Goal: Task Accomplishment & Management: Manage account settings

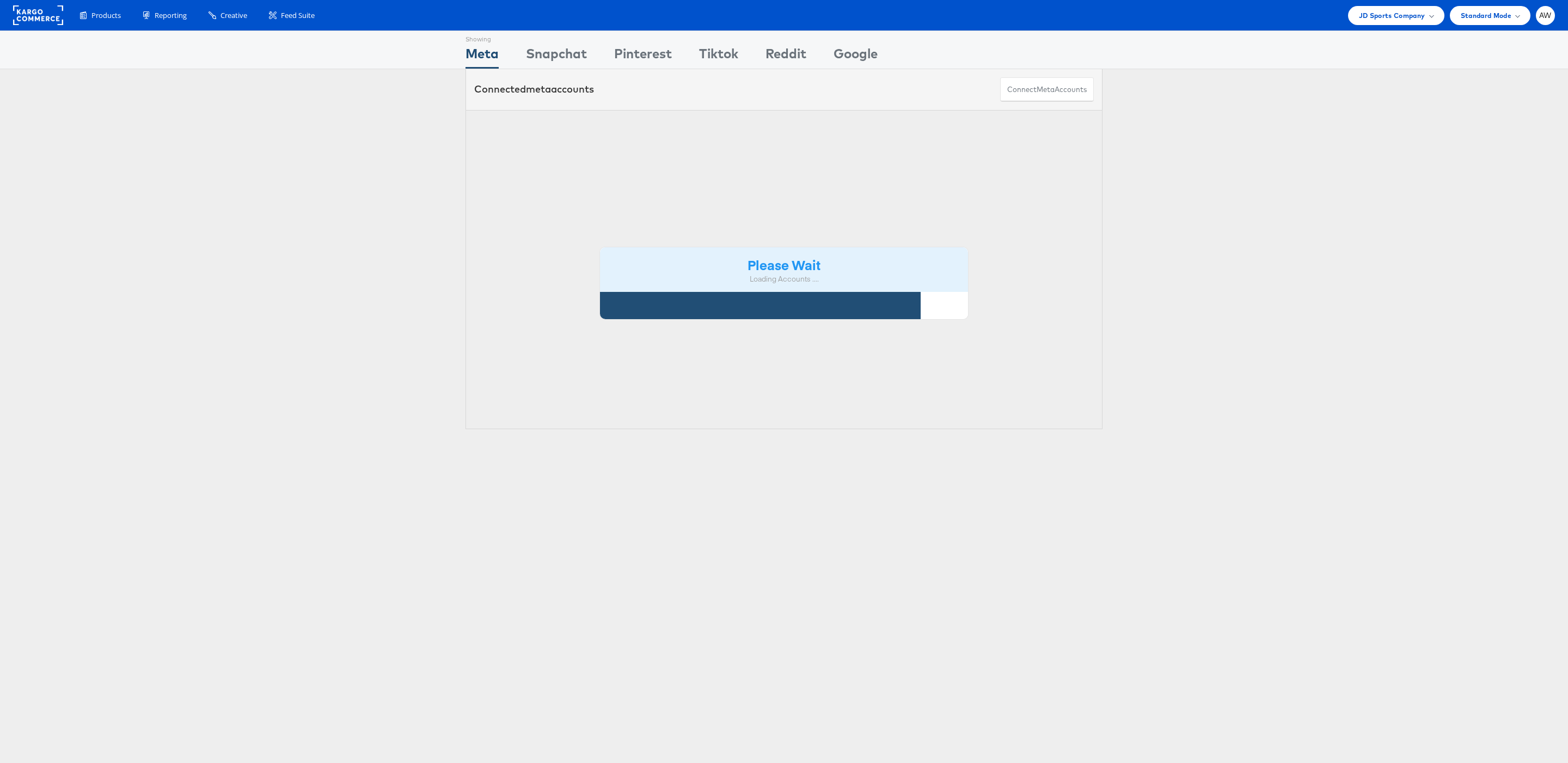
click at [701, 121] on div "Please Wait Loading Accounts ...." at bounding box center [784, 269] width 637 height 320
click at [714, 125] on div "Please Wait Loading Accounts ...." at bounding box center [784, 269] width 637 height 320
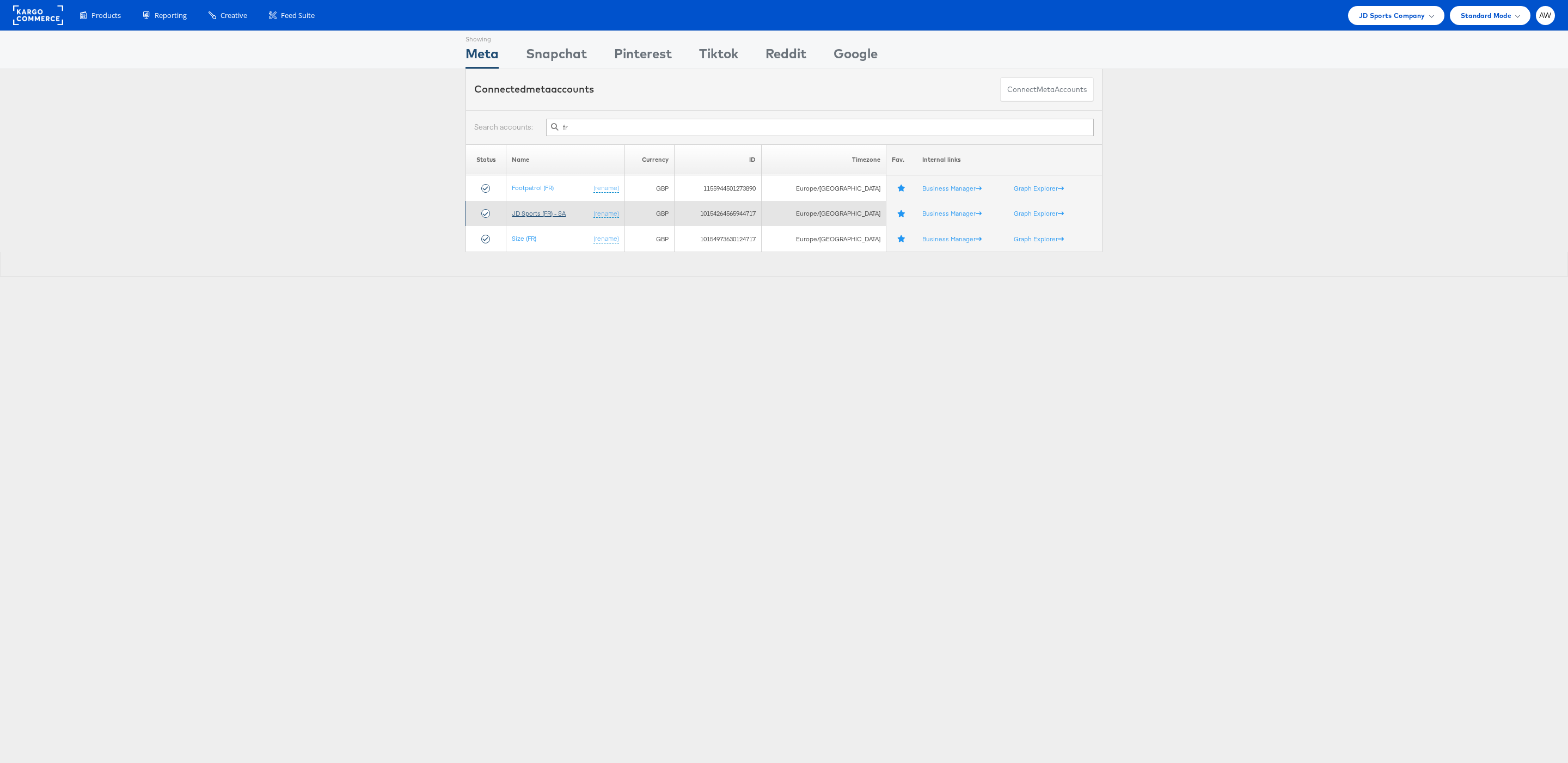
type input "fr"
click at [538, 215] on link "JD Sports (FR) - SA" at bounding box center [538, 213] width 54 height 8
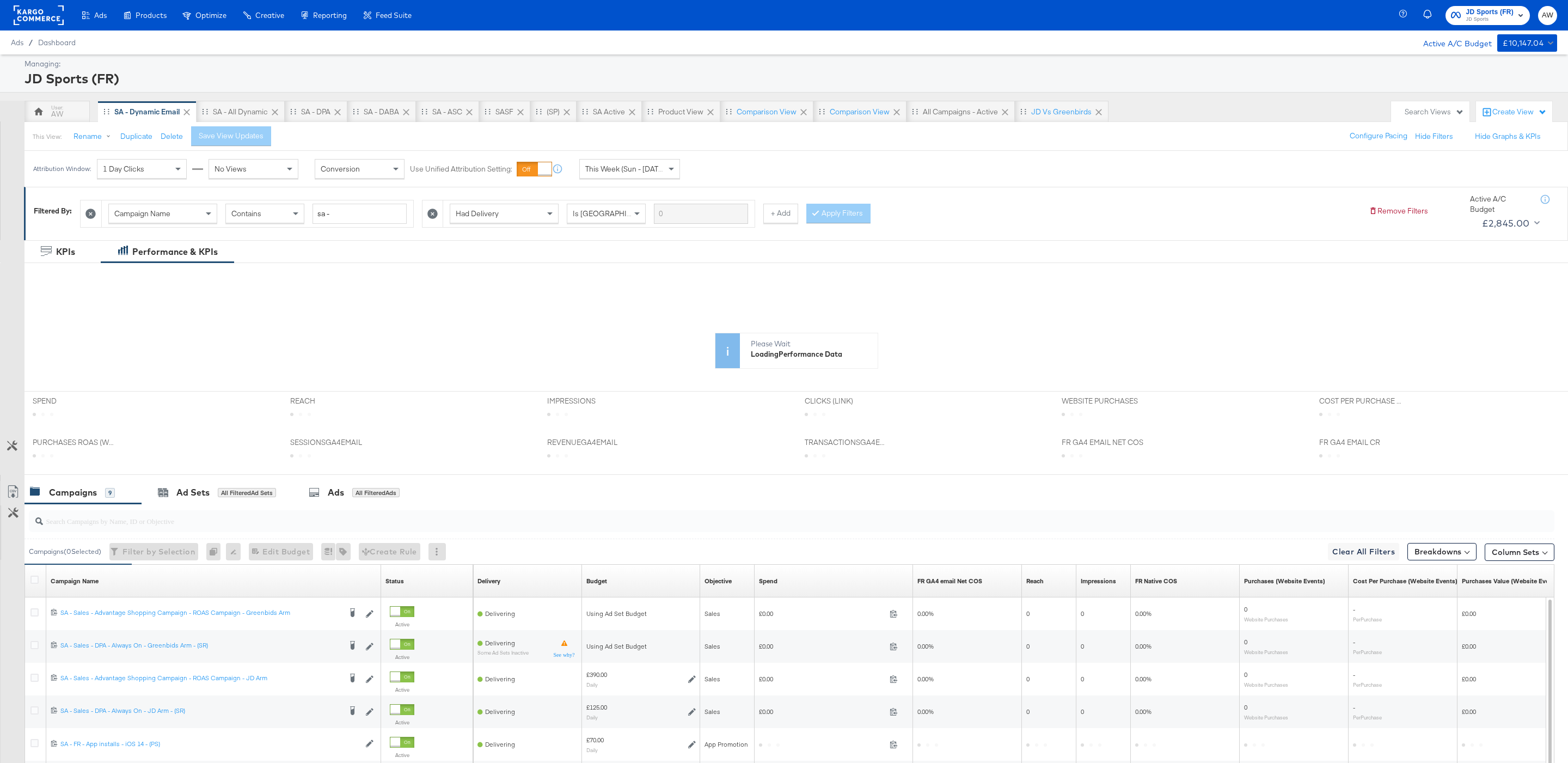
click at [630, 177] on div "This Week (Sun - [DATE])" at bounding box center [629, 169] width 100 height 19
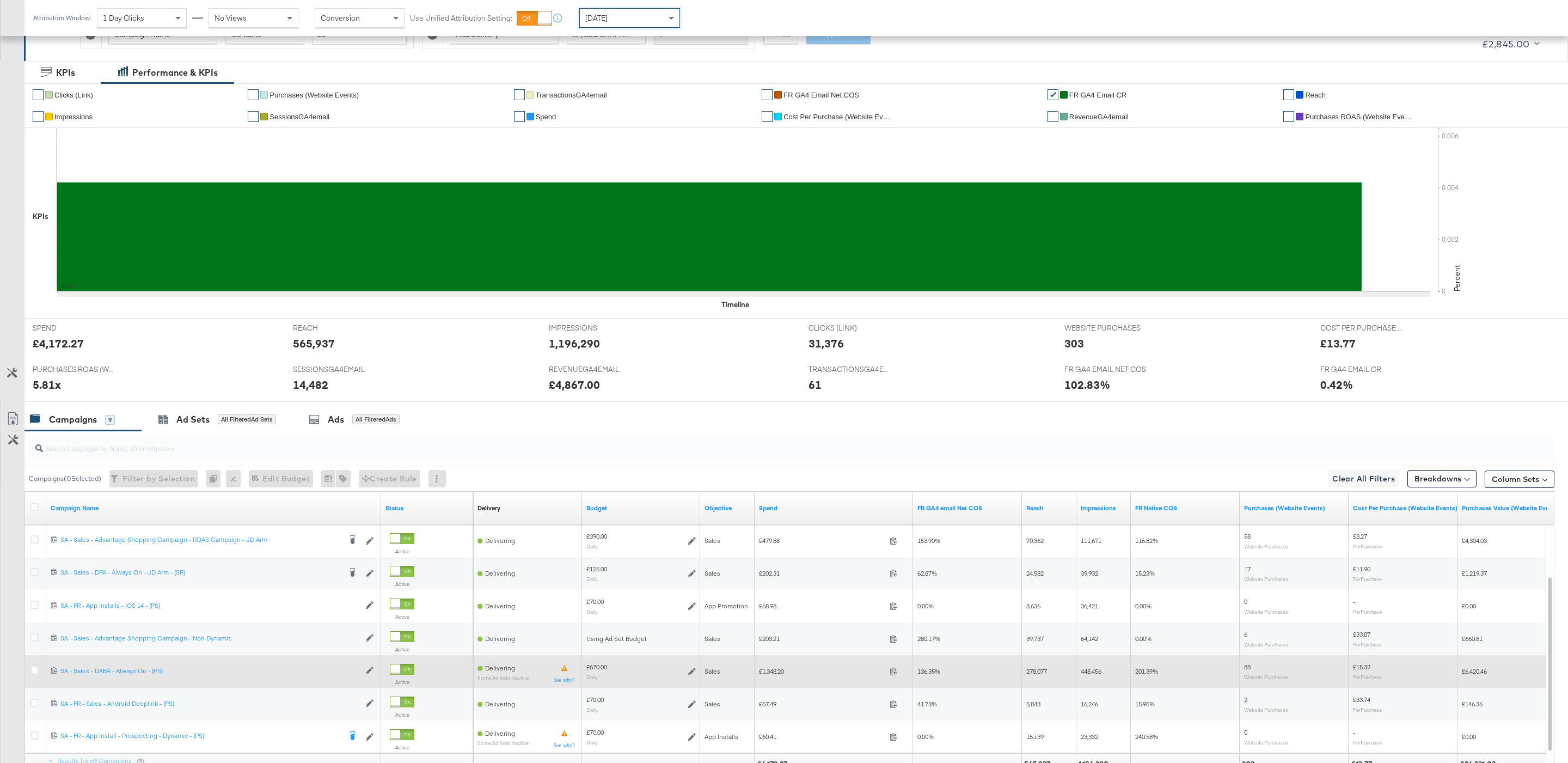
scroll to position [286, 0]
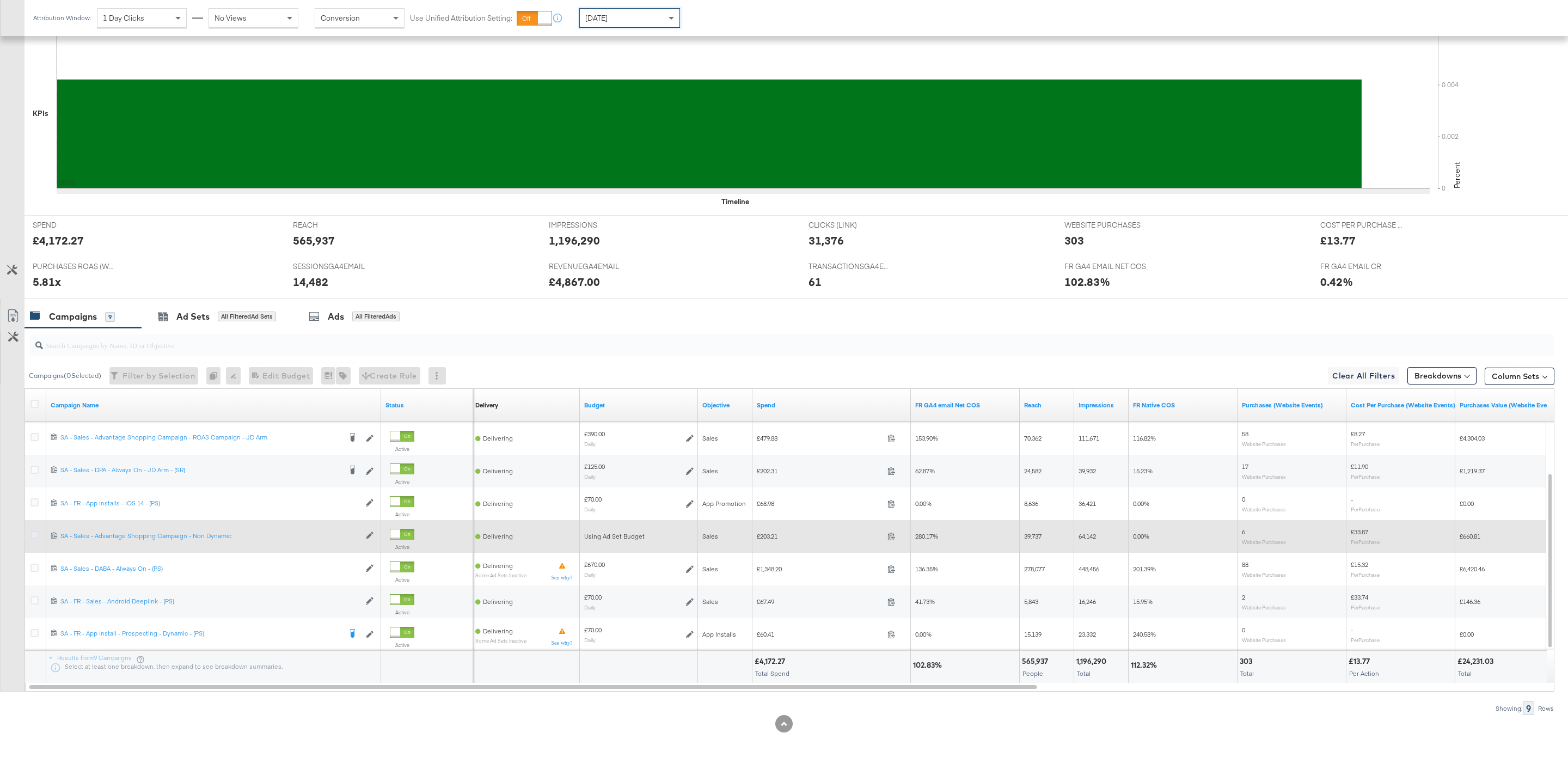
click at [31, 533] on icon at bounding box center [34, 535] width 8 height 8
click at [0, 0] on input "checkbox" at bounding box center [0, 0] width 0 height 0
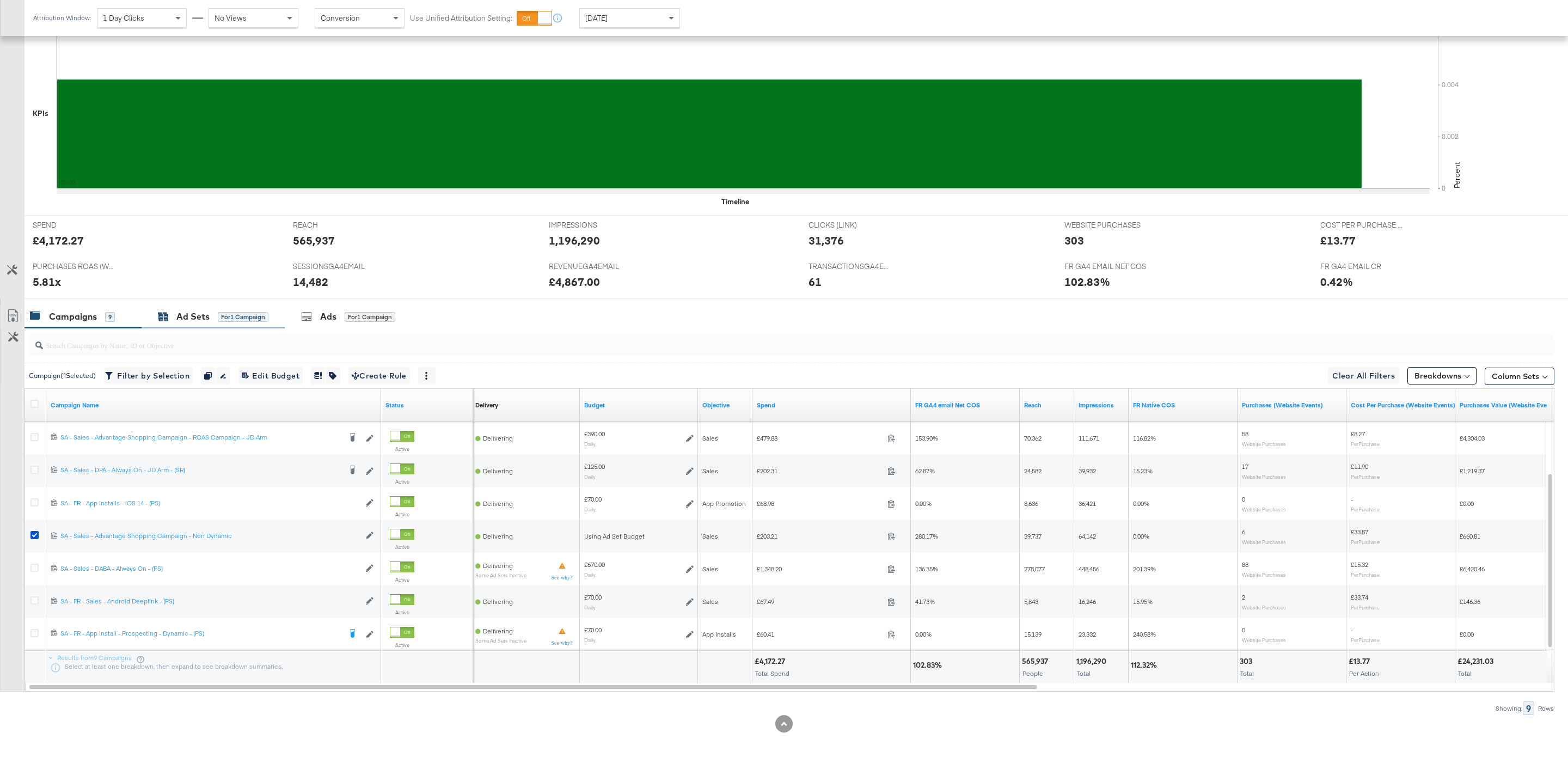
click at [197, 312] on div "Ad Sets" at bounding box center [193, 316] width 34 height 13
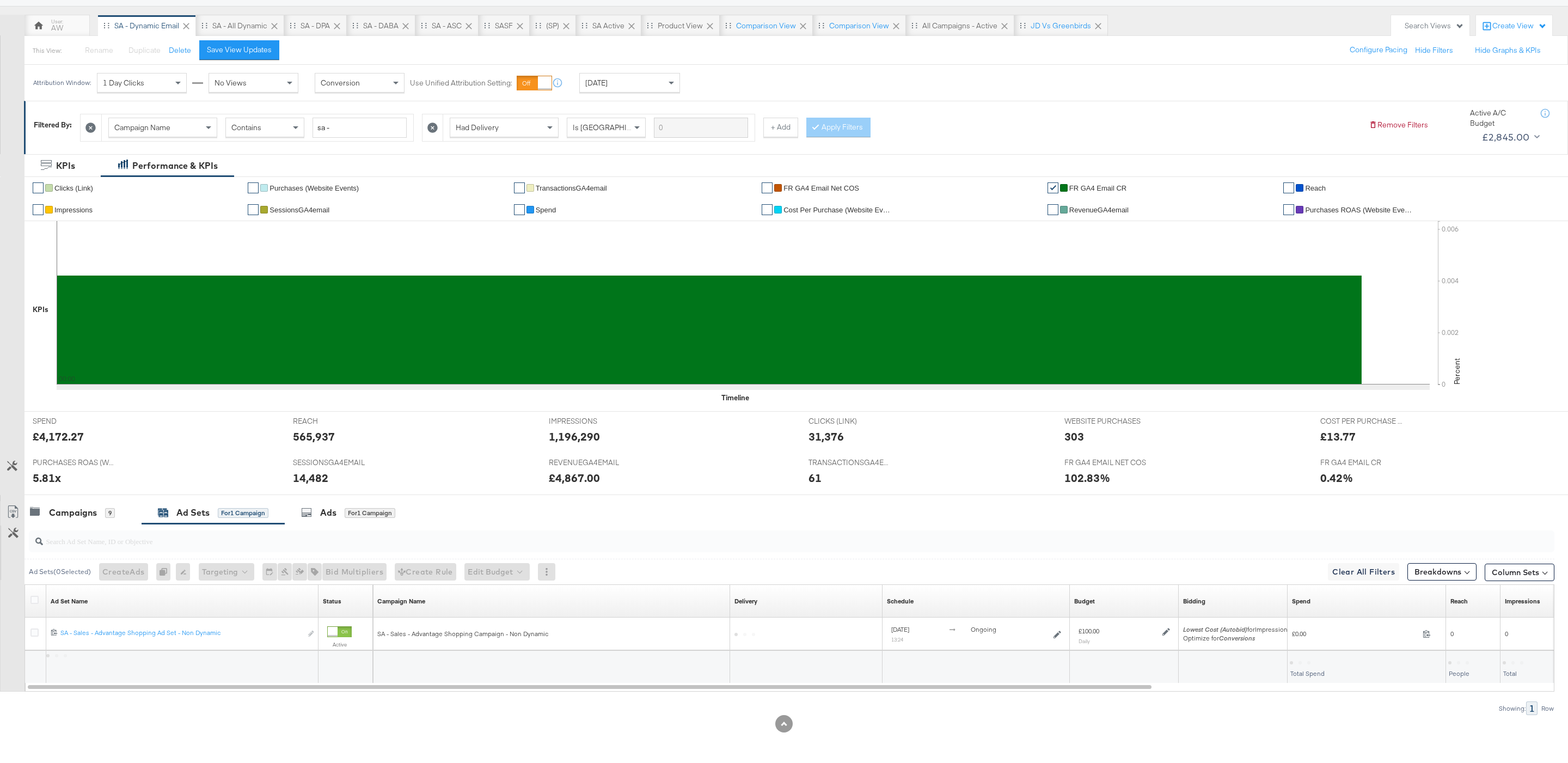
scroll to position [90, 0]
click at [77, 507] on div "Campaigns" at bounding box center [73, 512] width 48 height 13
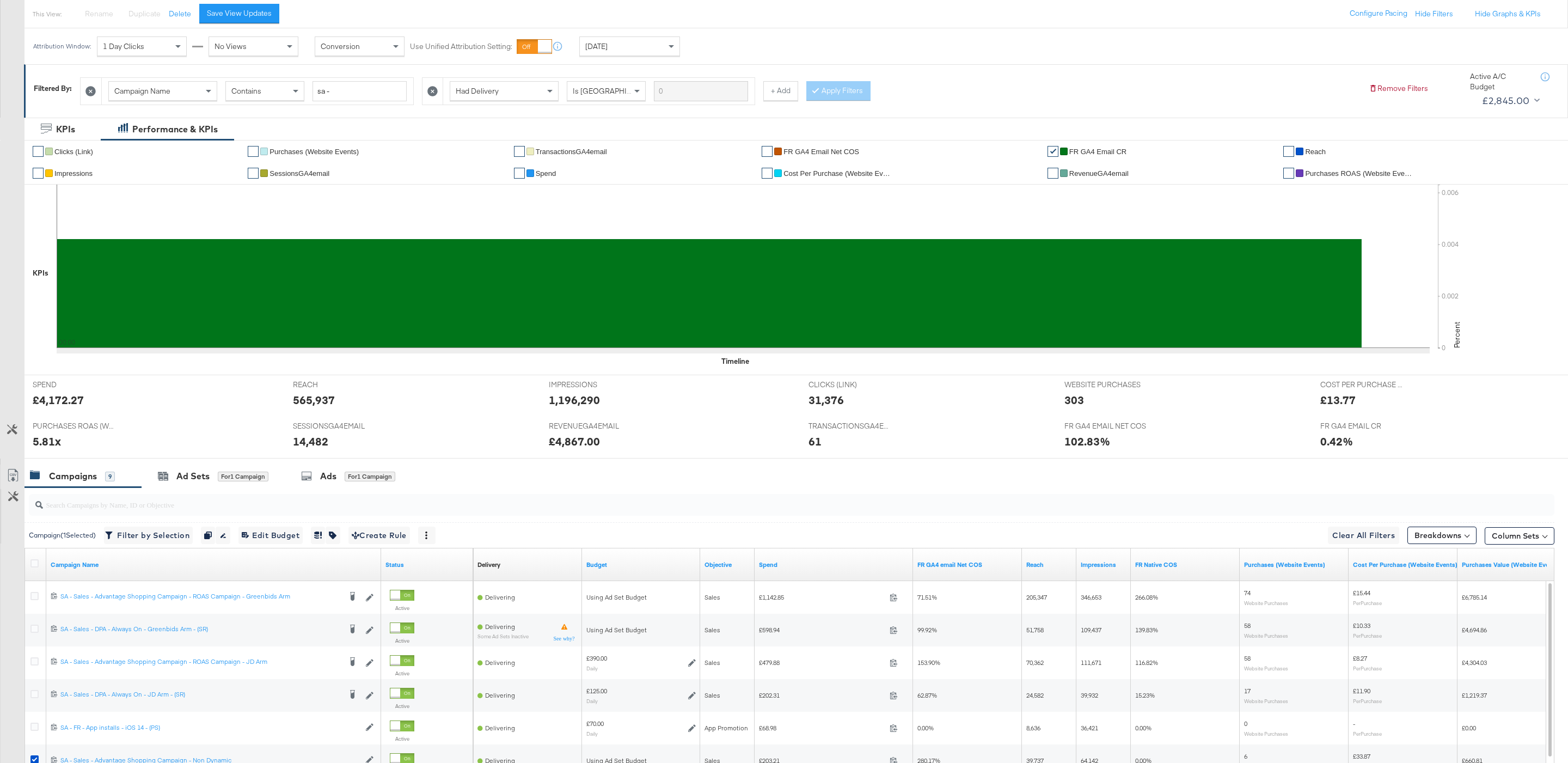
scroll to position [286, 0]
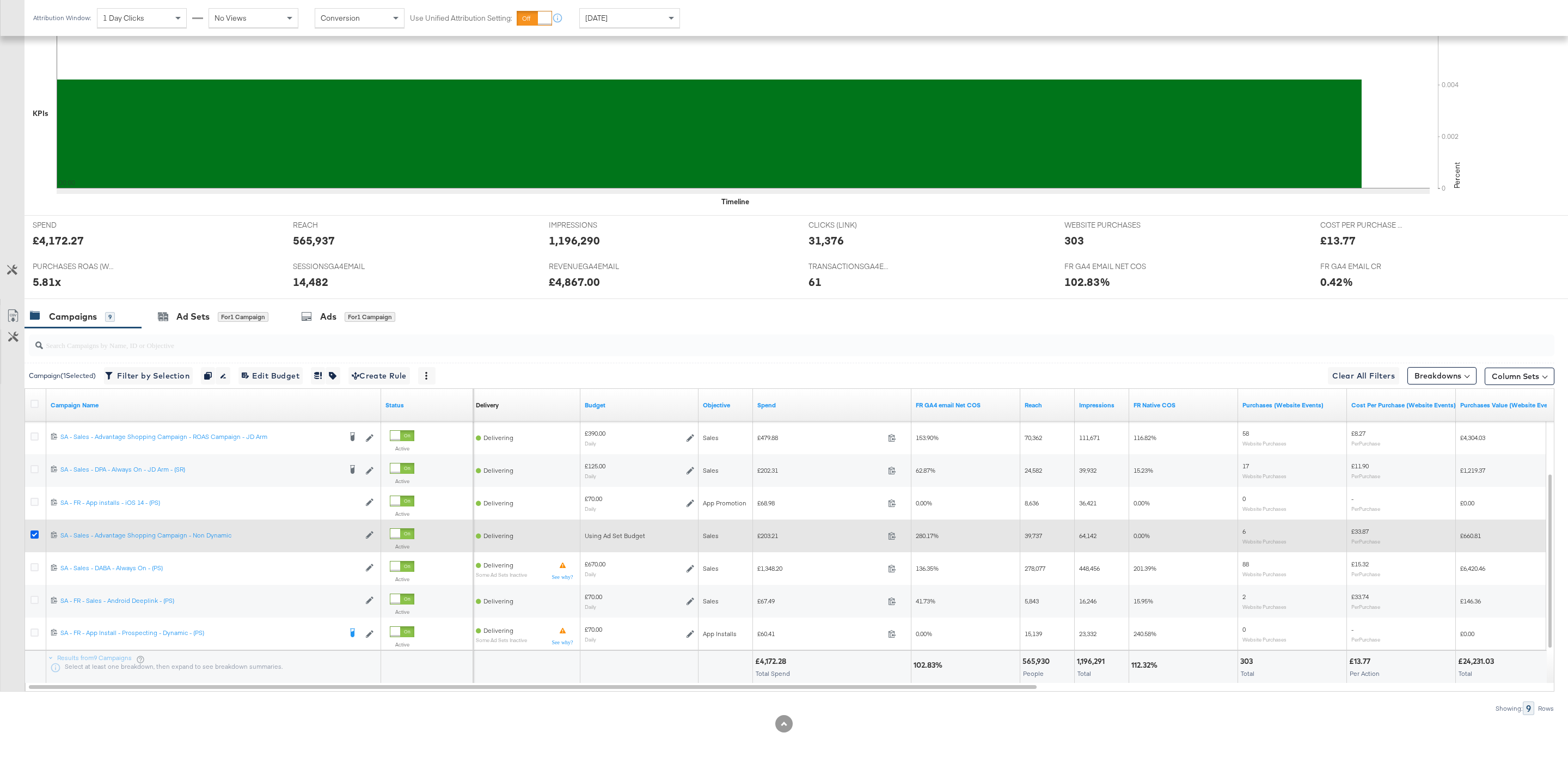
click at [33, 533] on icon at bounding box center [34, 534] width 8 height 8
click at [0, 0] on input "checkbox" at bounding box center [0, 0] width 0 height 0
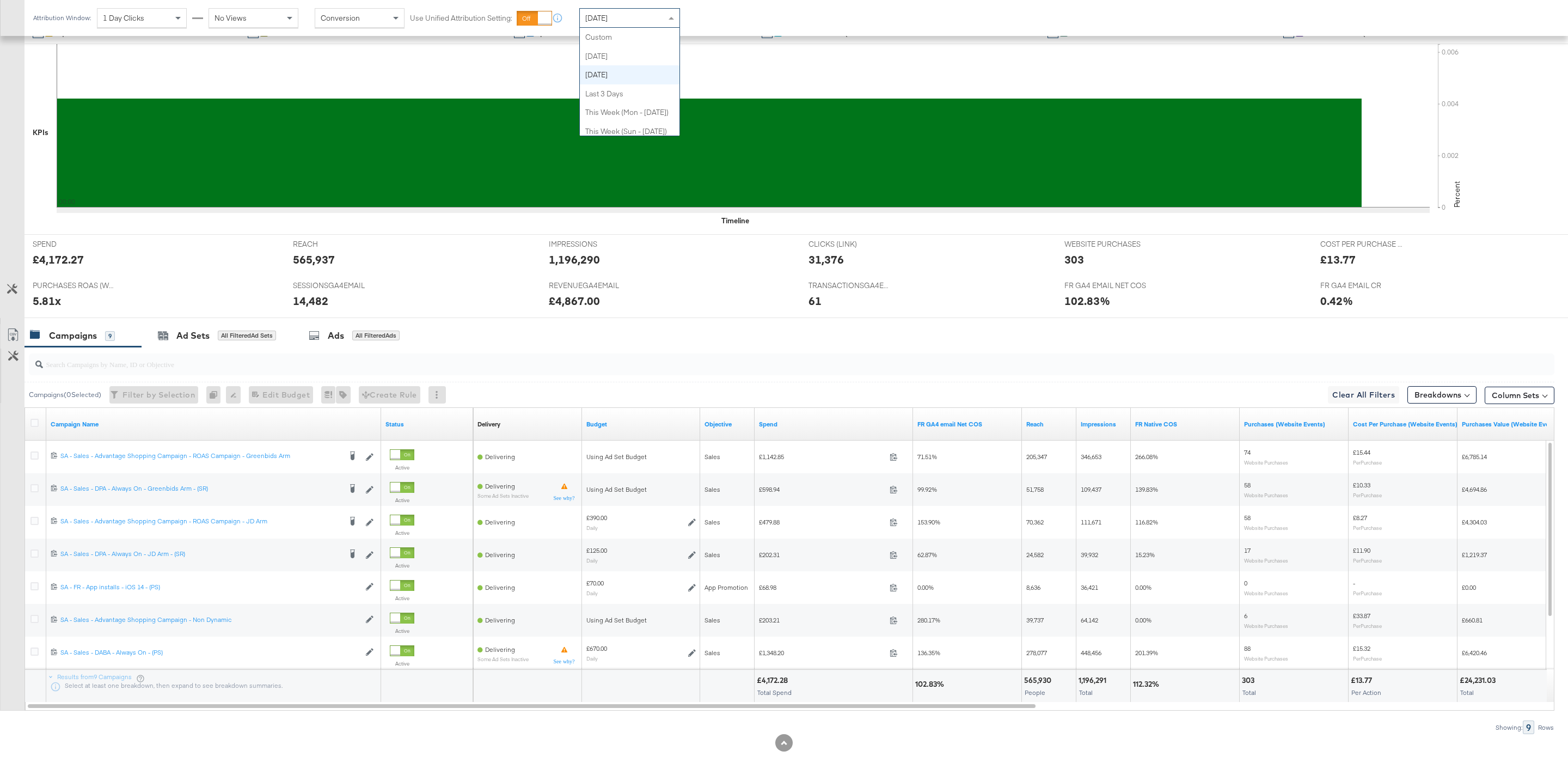
scroll to position [37, 0]
click at [608, 8] on div "[DATE]" at bounding box center [629, 18] width 101 height 19
click at [623, 28] on div "Attribution Window: 1 Day Clicks No Views Conversion Use Unified Attribution Se…" at bounding box center [359, 18] width 669 height 36
click at [620, 23] on div "Yesterday" at bounding box center [629, 18] width 100 height 19
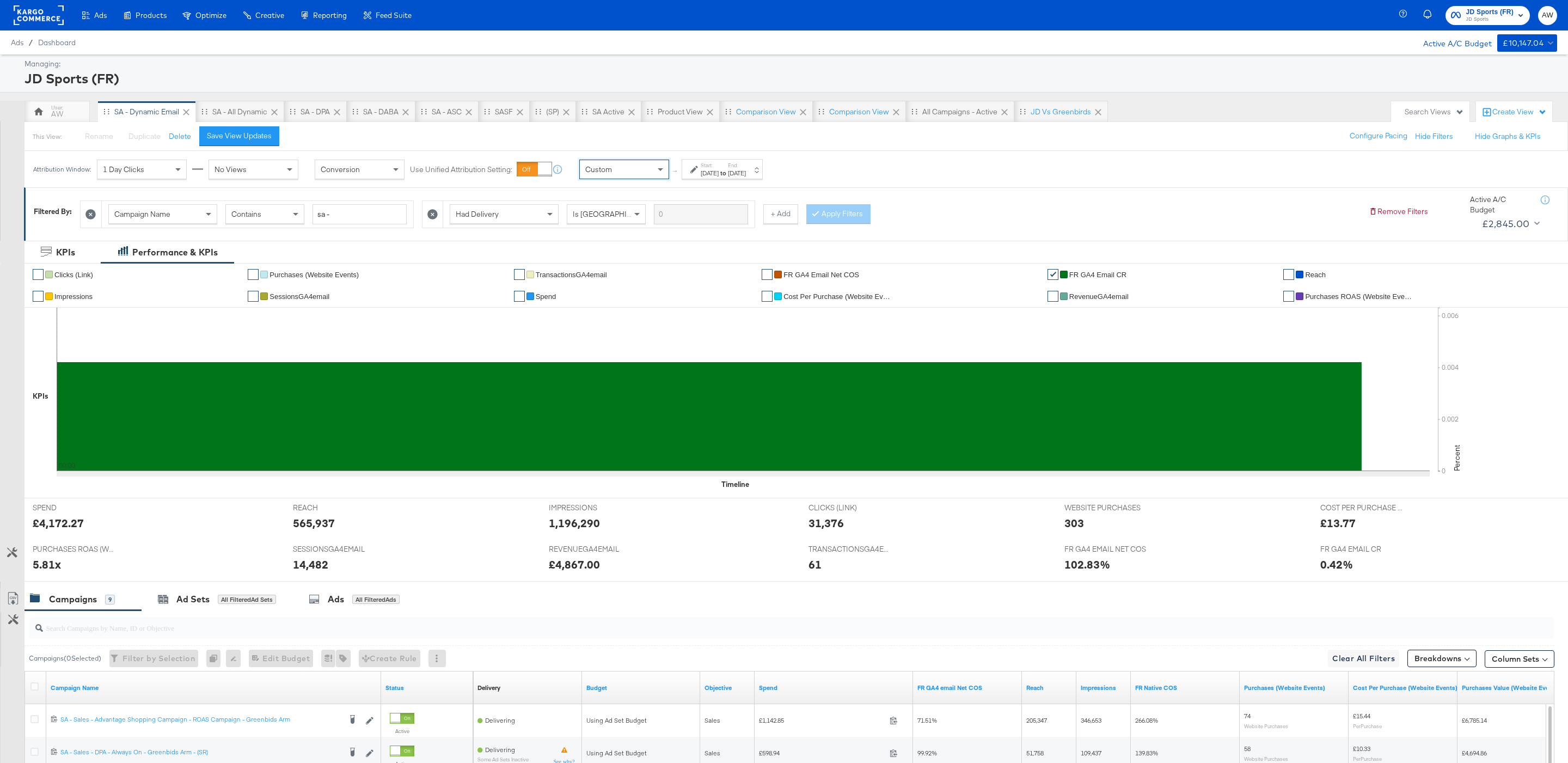
click at [719, 172] on div "Aug 22nd 2025" at bounding box center [710, 173] width 18 height 9
click at [569, 263] on input "August 22nd 2025" at bounding box center [611, 255] width 145 height 19
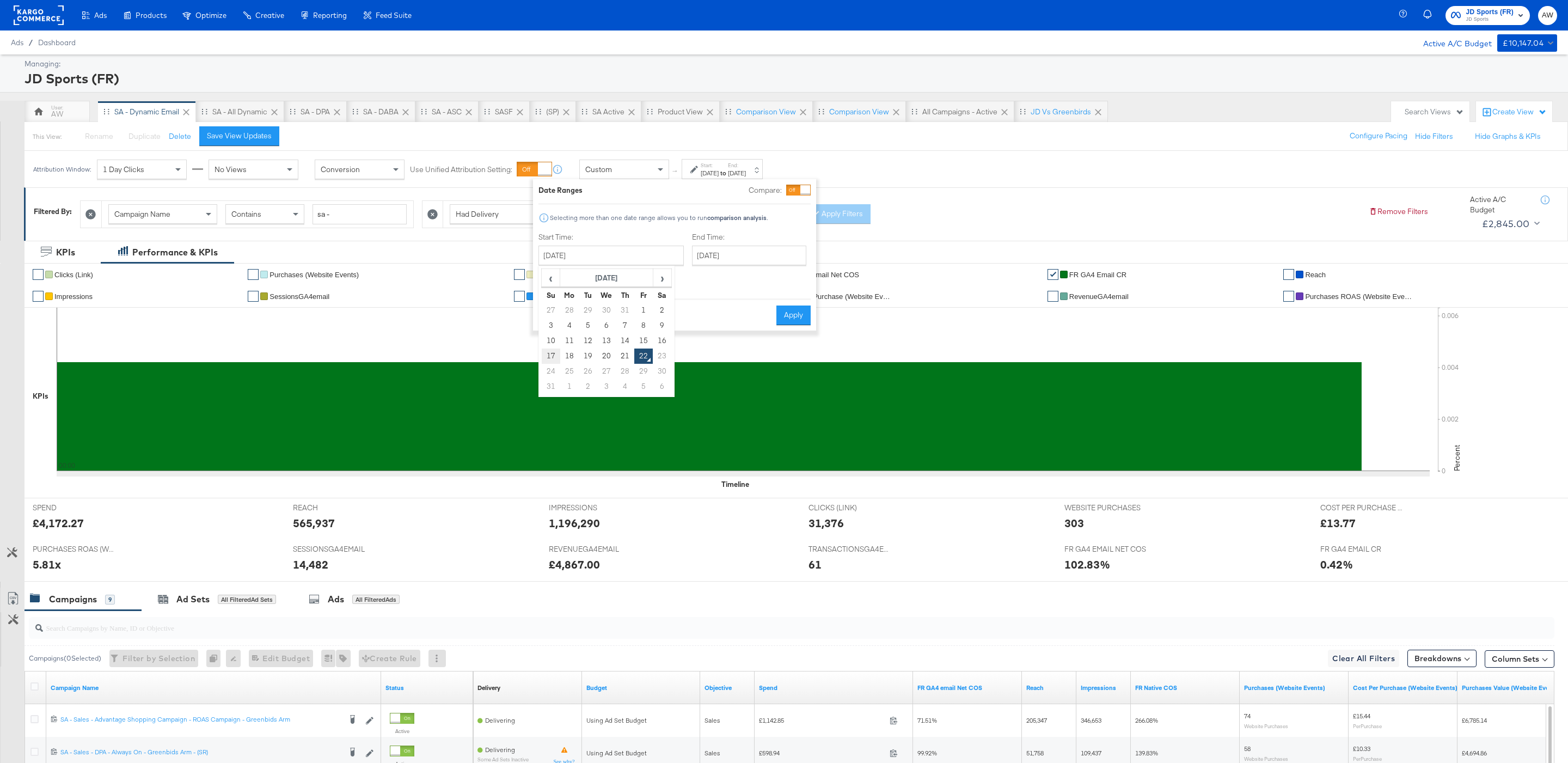
click at [554, 359] on td "17" at bounding box center [550, 356] width 19 height 15
type input "August 17th 2025"
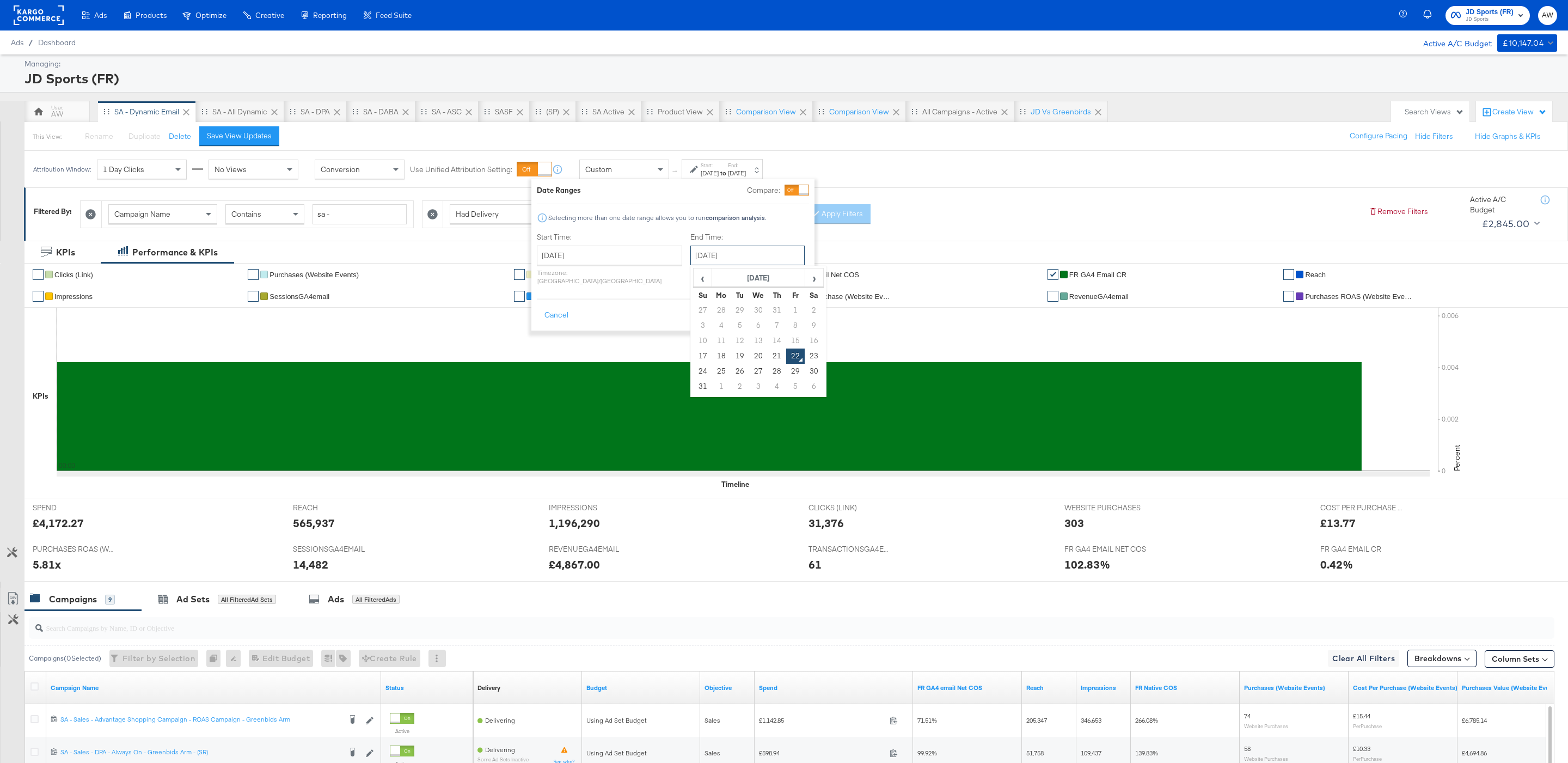
click at [722, 259] on input "August 22nd 2025" at bounding box center [747, 255] width 114 height 19
click at [767, 358] on td "21" at bounding box center [776, 356] width 19 height 15
type input "August 21st 2025"
click at [779, 310] on button "Apply" at bounding box center [789, 315] width 34 height 19
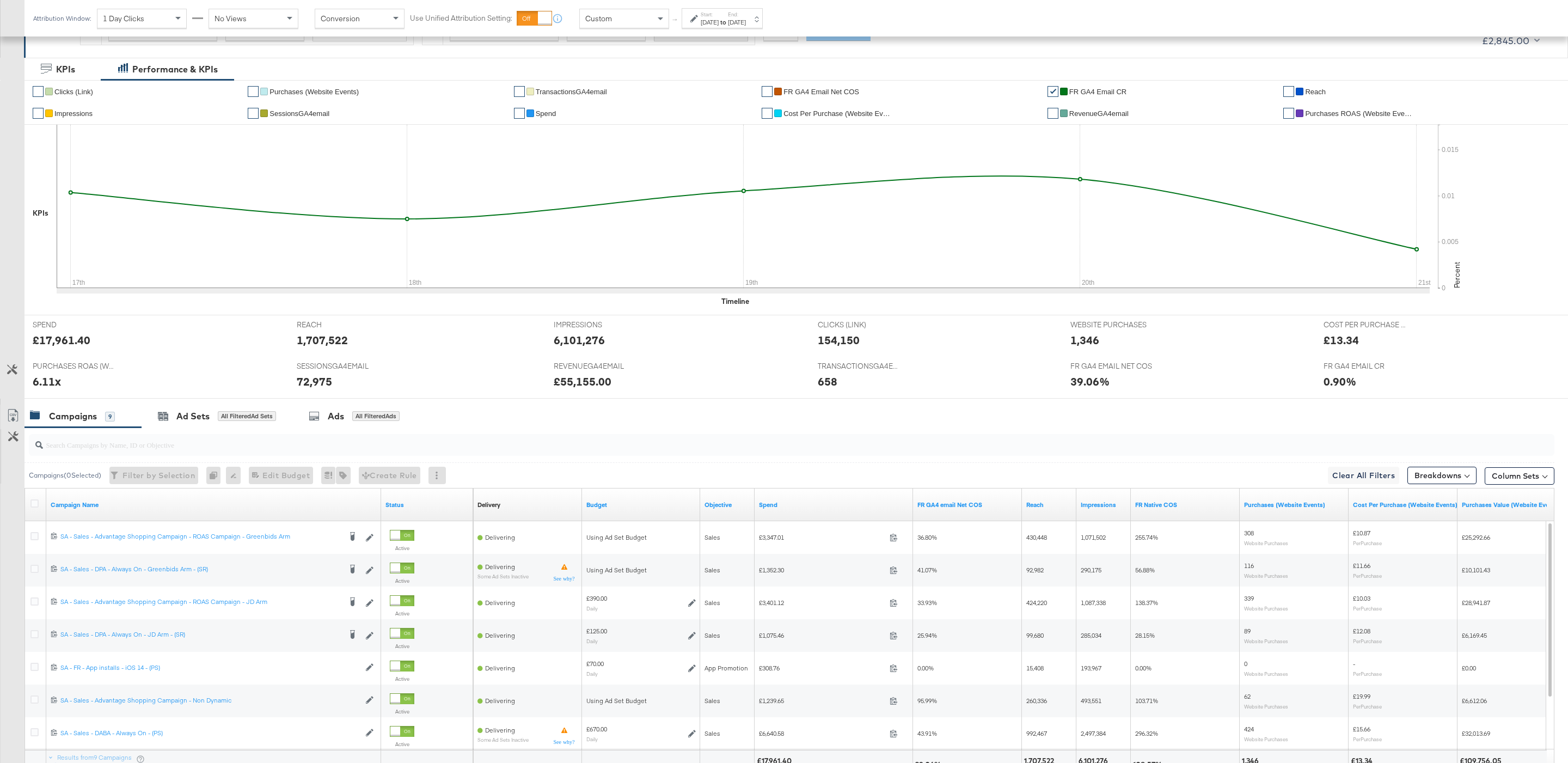
scroll to position [286, 0]
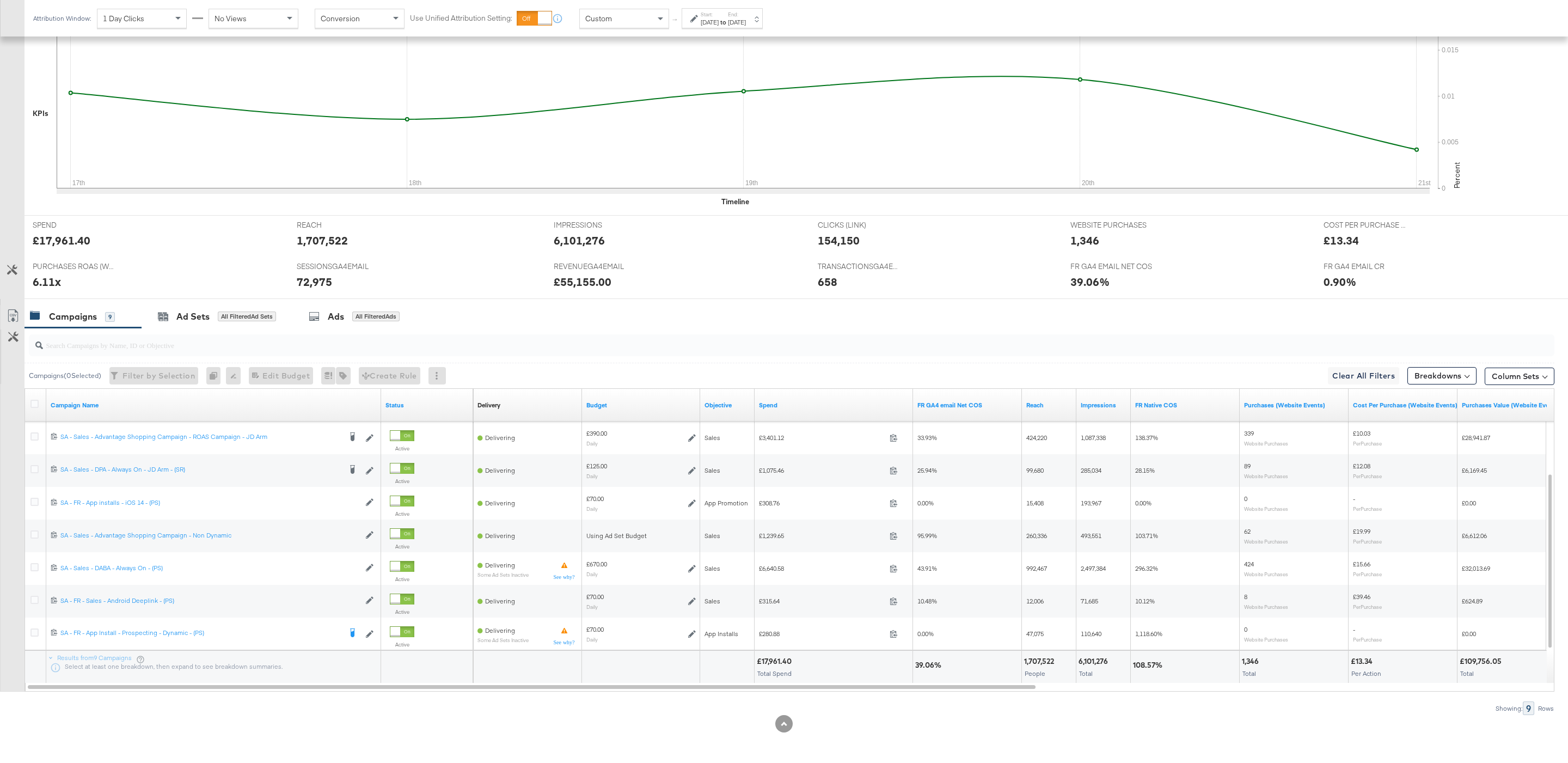
click at [346, 336] on input "search" at bounding box center [726, 340] width 1367 height 21
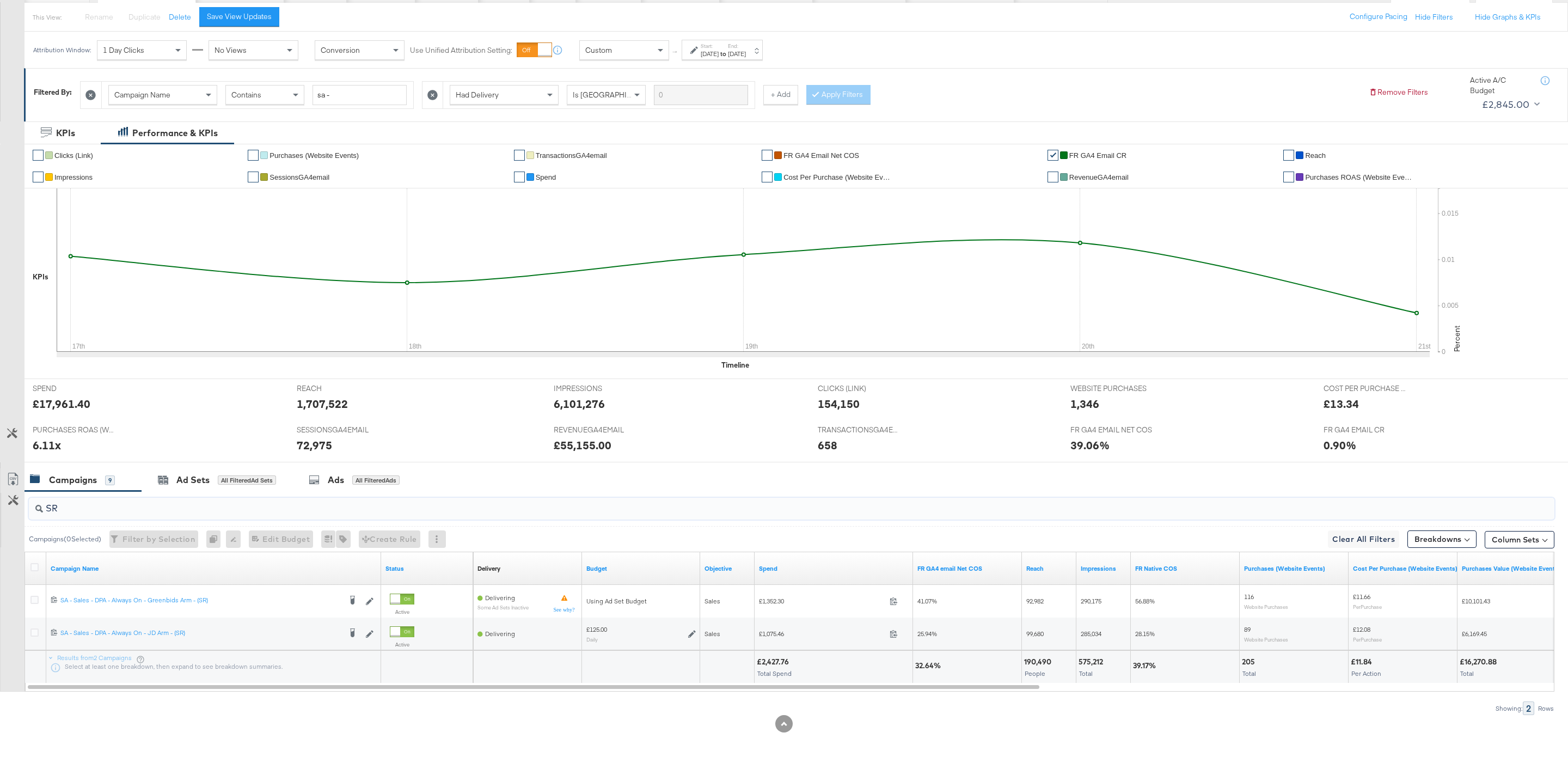
click at [590, 507] on input "SR" at bounding box center [726, 503] width 1367 height 21
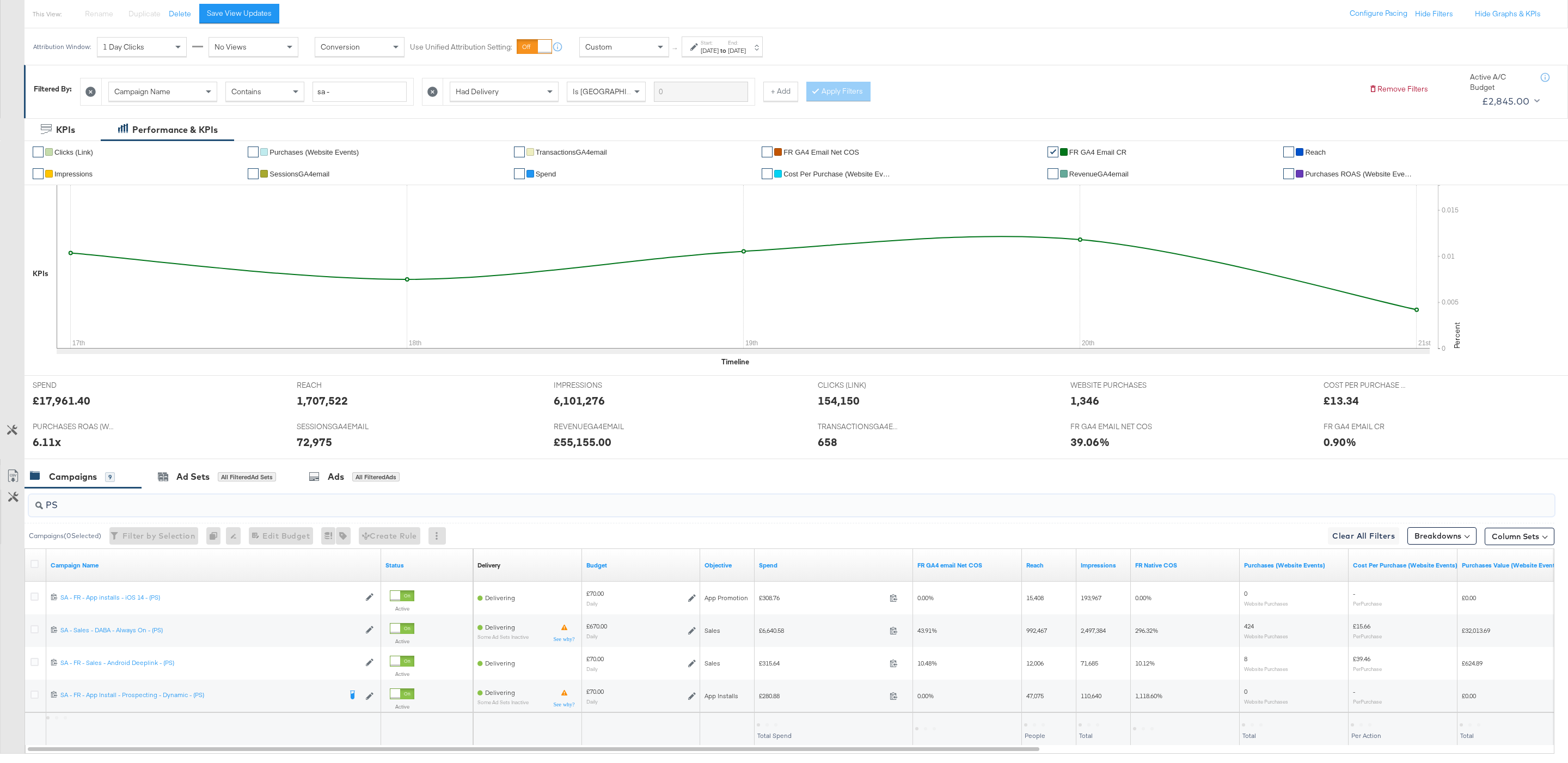
scroll to position [188, 0]
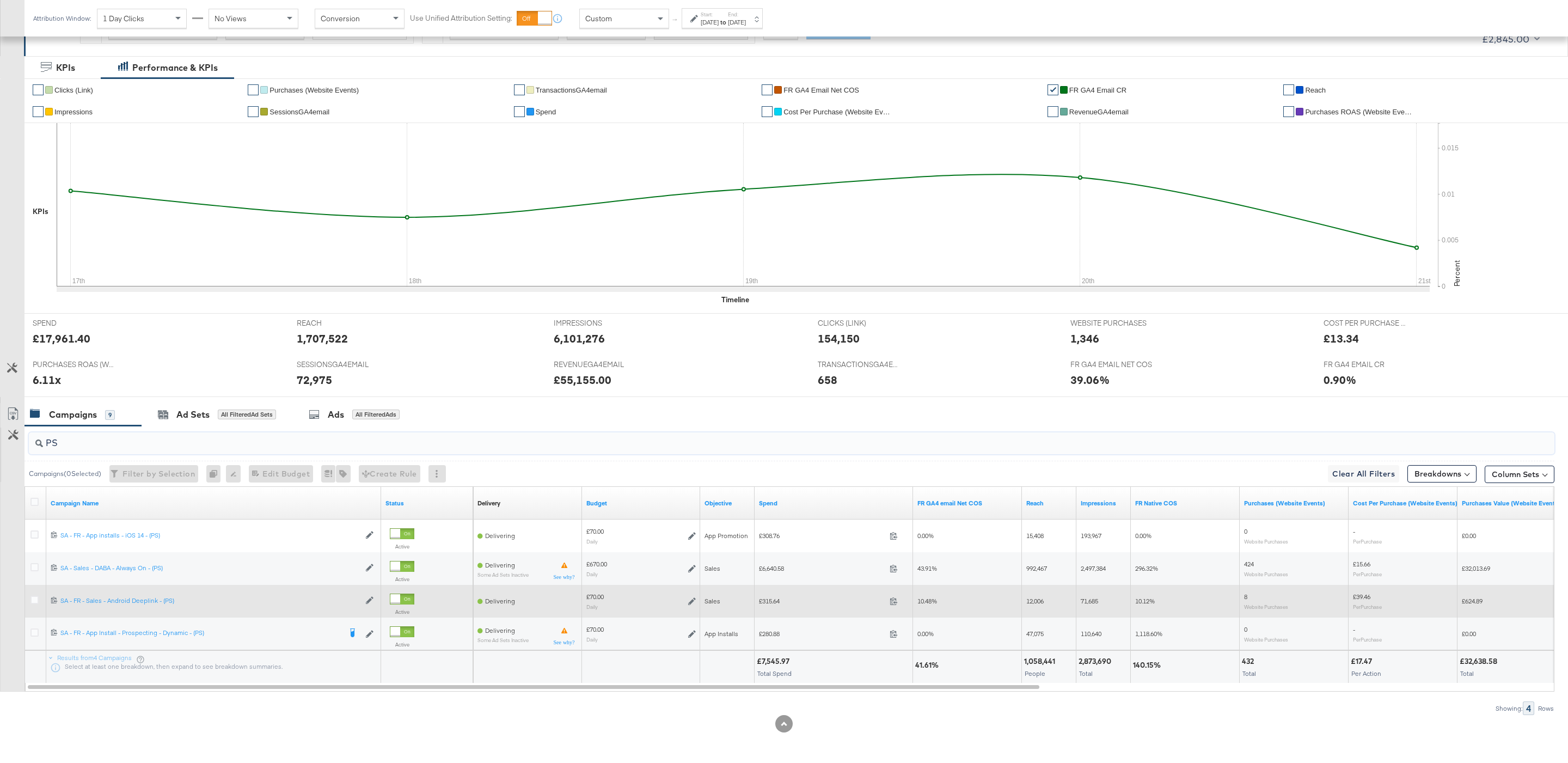
type input "PS"
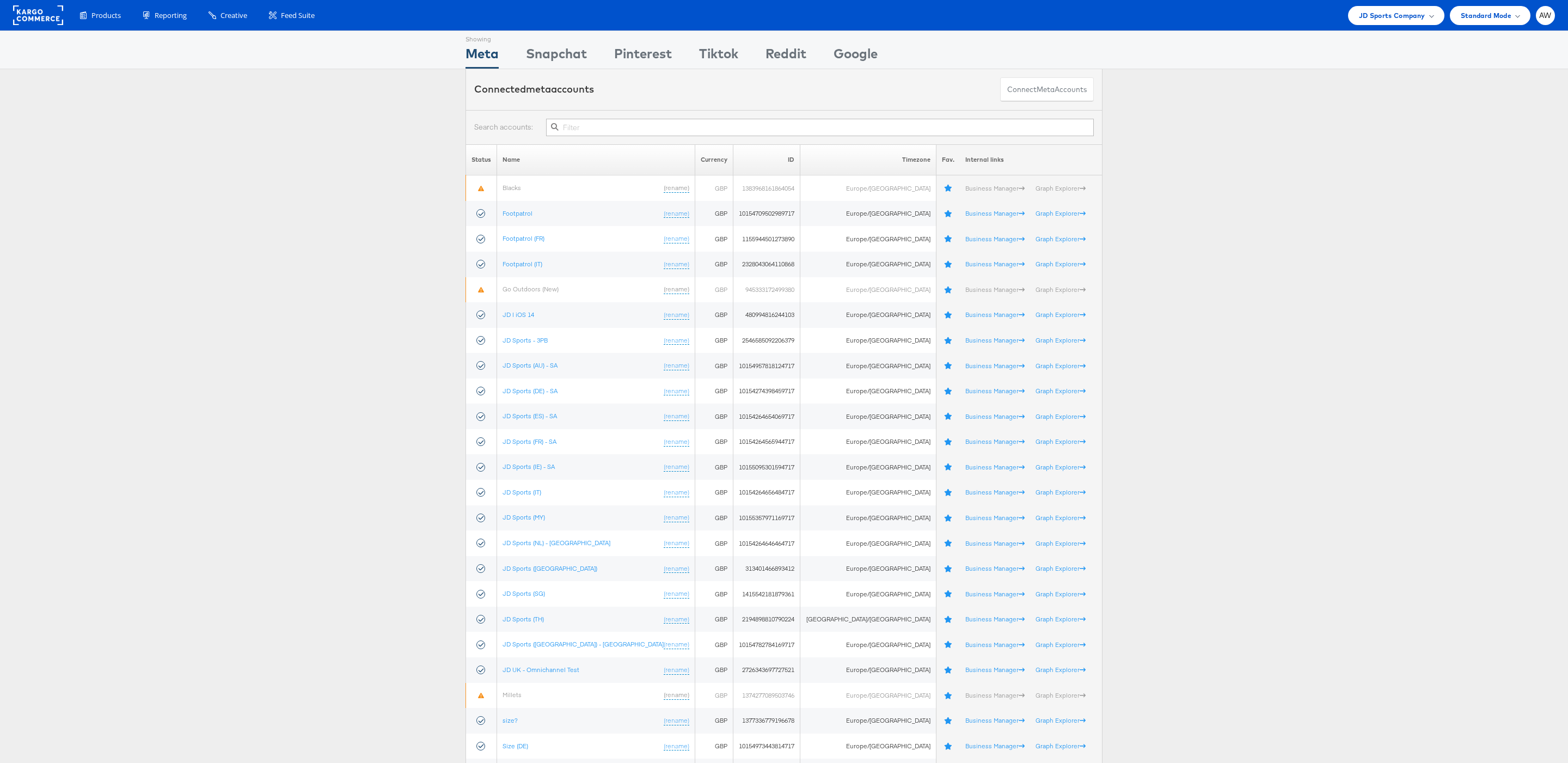
click at [634, 127] on input "text" at bounding box center [819, 127] width 547 height 17
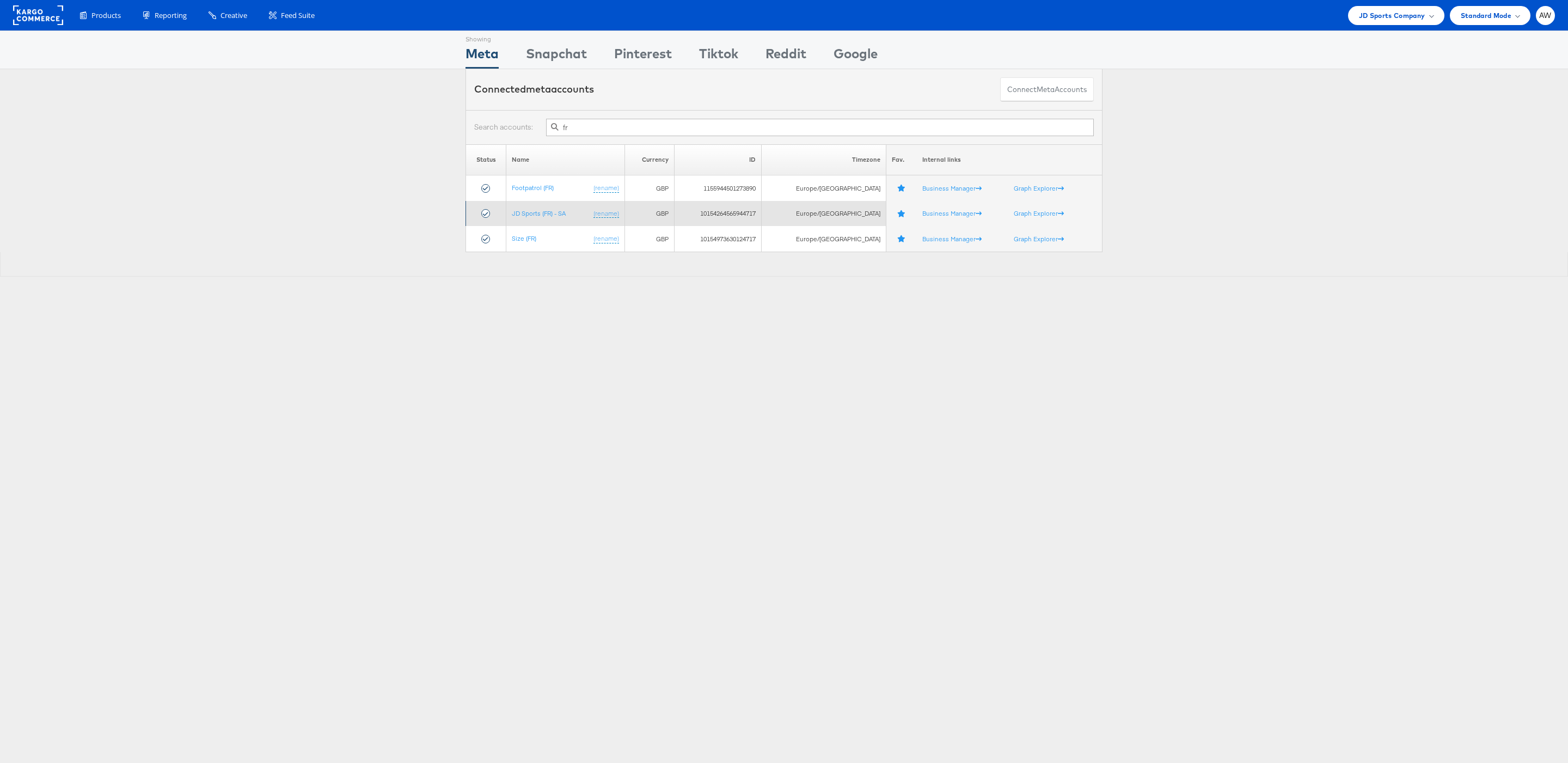
type input "fr"
click at [557, 222] on td "JD Sports (FR) - SA (rename)" at bounding box center [565, 213] width 118 height 25
click at [549, 217] on link "JD Sports (FR) - SA" at bounding box center [538, 213] width 54 height 8
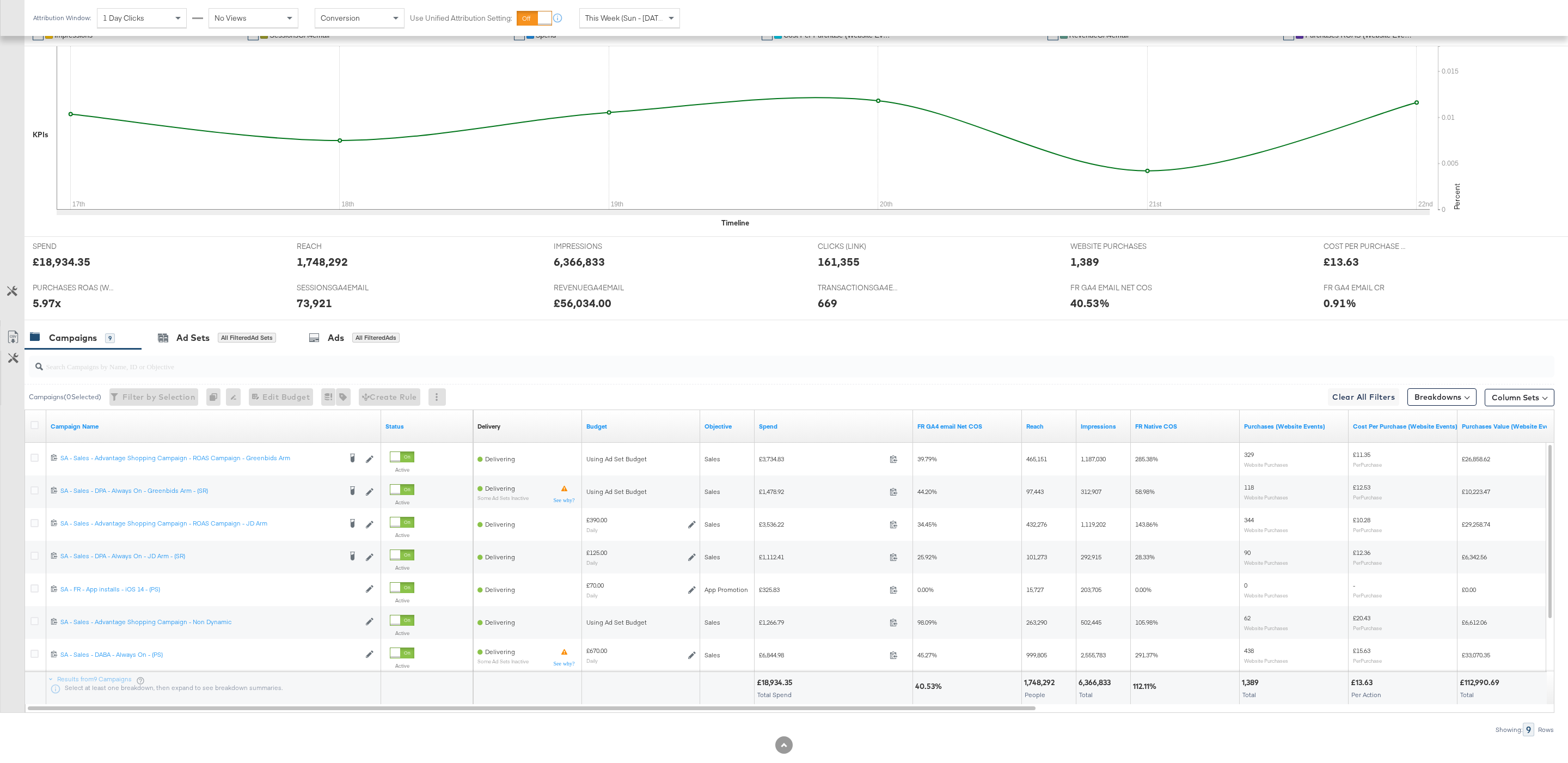
scroll to position [286, 0]
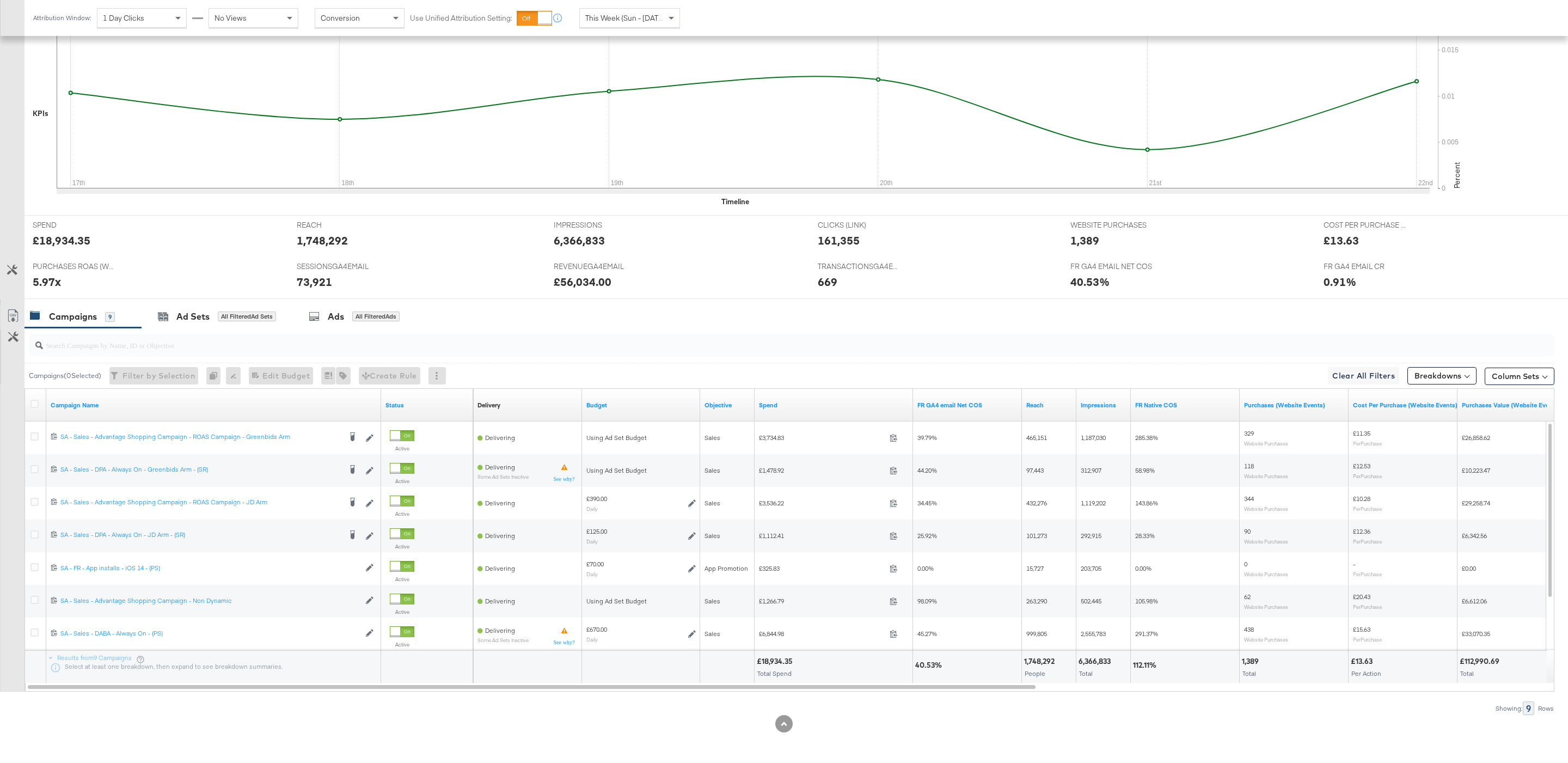
click at [352, 345] on input "search" at bounding box center [726, 340] width 1367 height 21
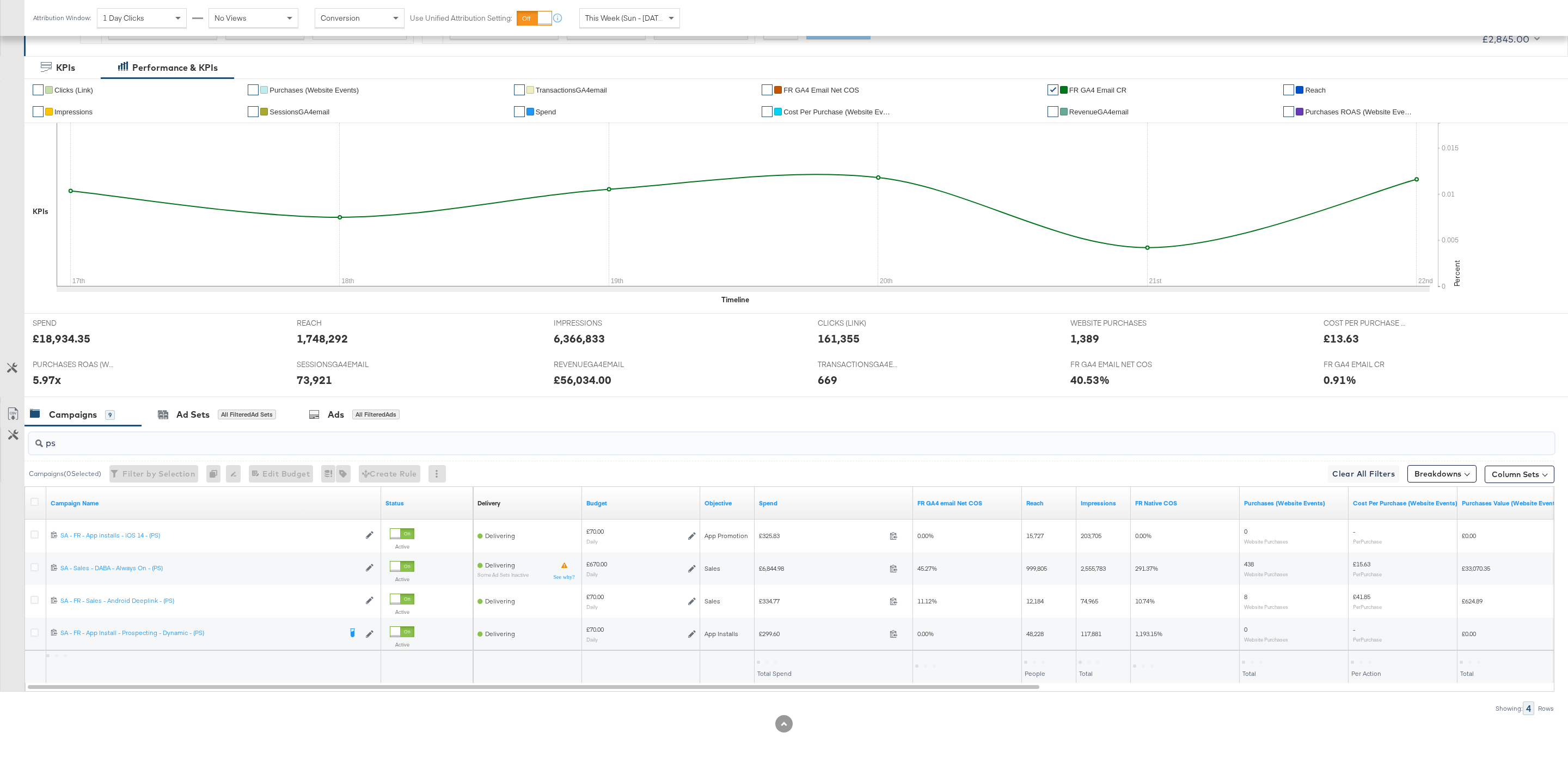
scroll to position [188, 0]
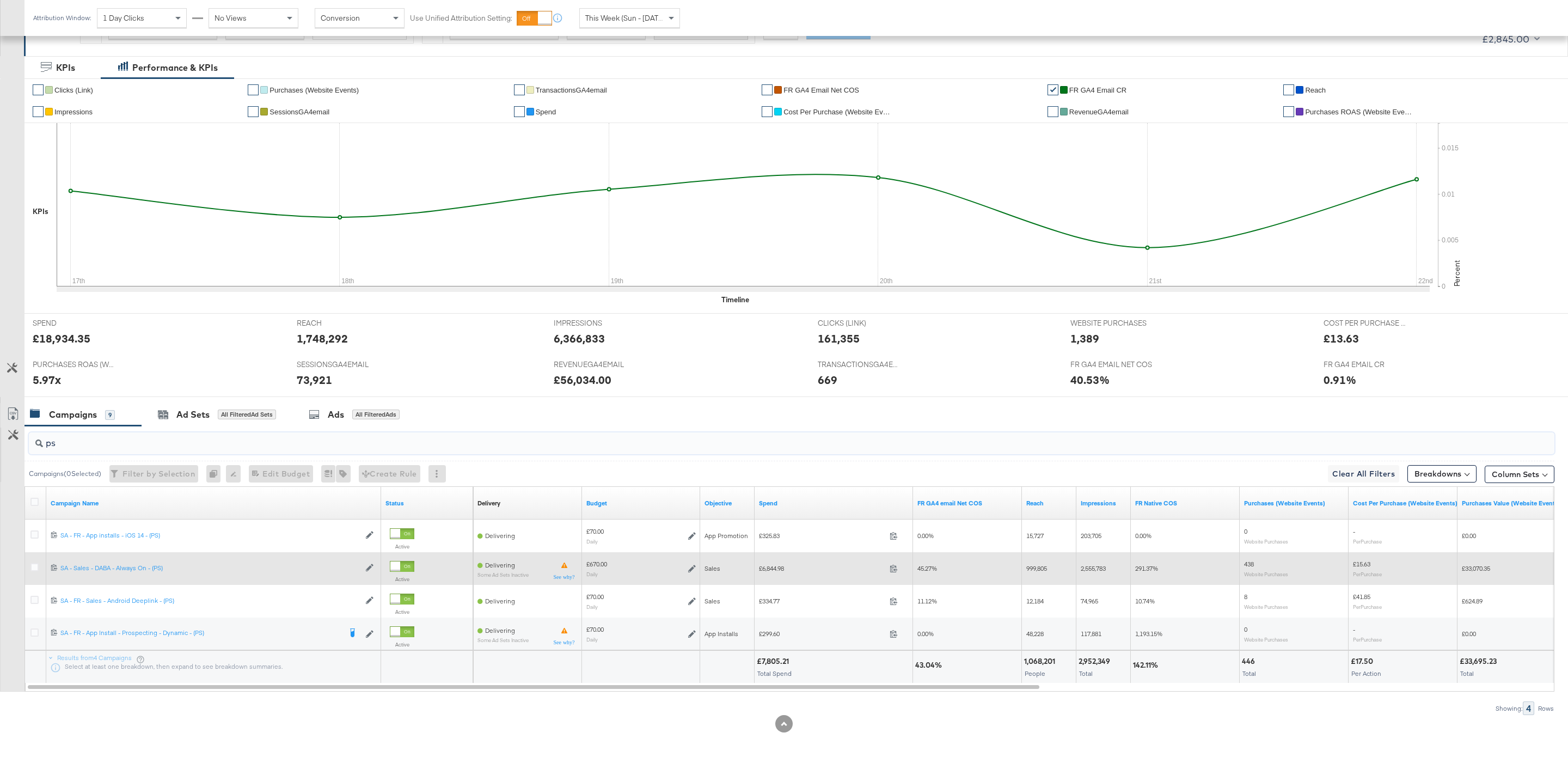
type input "ps"
click at [691, 568] on icon at bounding box center [692, 568] width 7 height 7
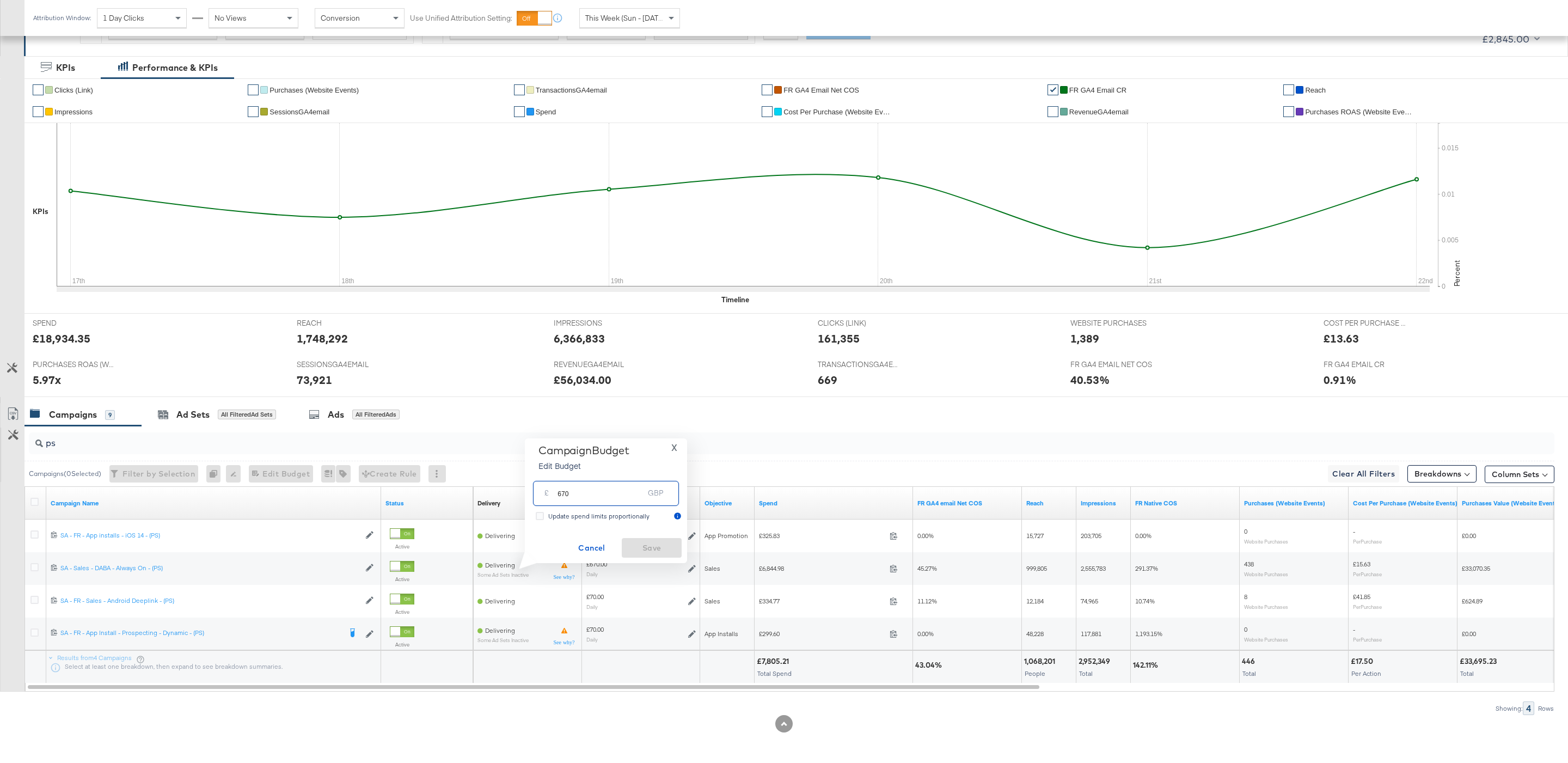
click at [600, 495] on input "670" at bounding box center [600, 489] width 86 height 23
type input "350"
click at [650, 541] on span "Save" at bounding box center [652, 548] width 51 height 13
click at [672, 450] on span "X" at bounding box center [674, 448] width 6 height 15
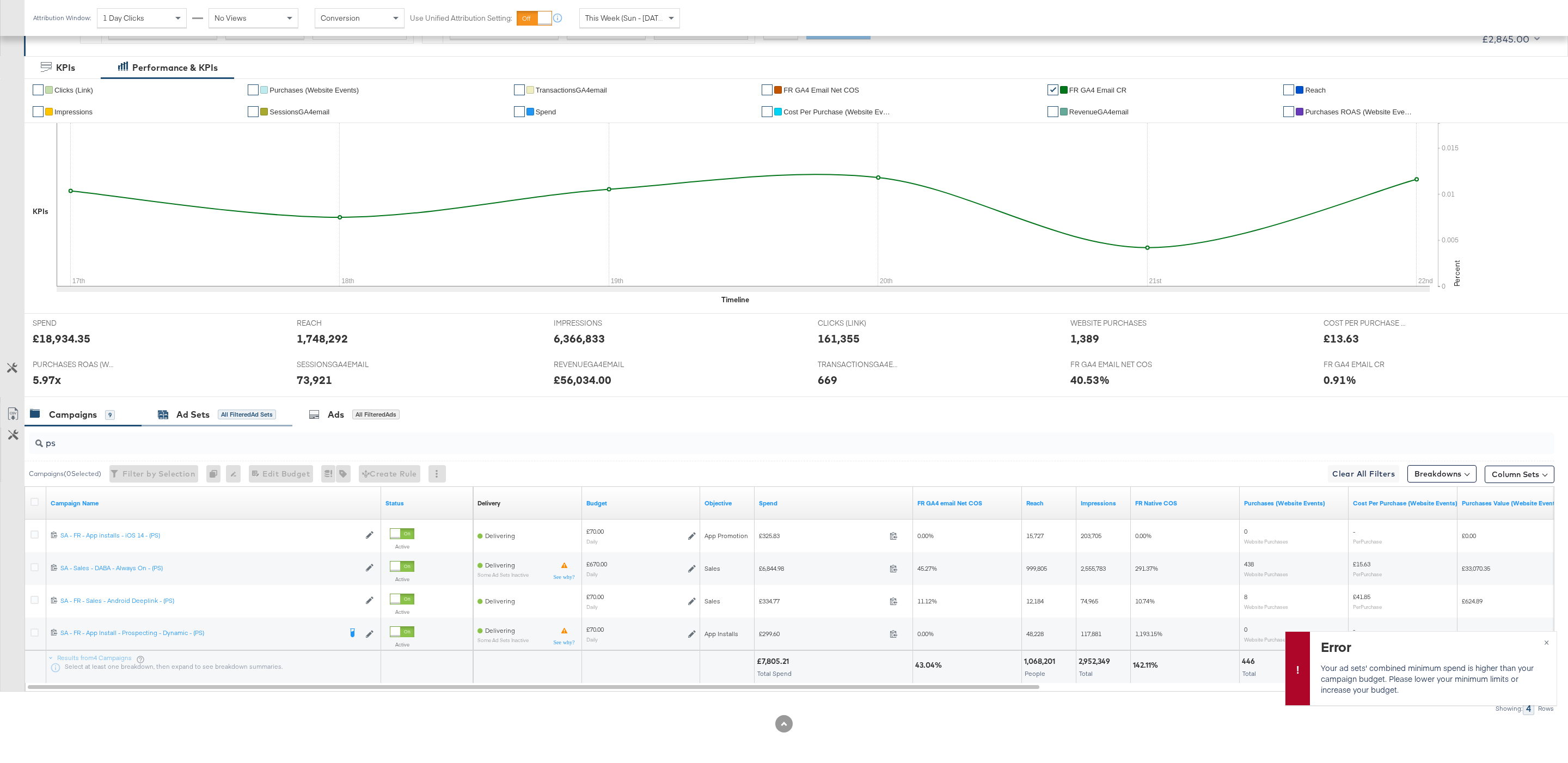
click at [260, 412] on div "All Filtered Ad Sets" at bounding box center [247, 414] width 58 height 10
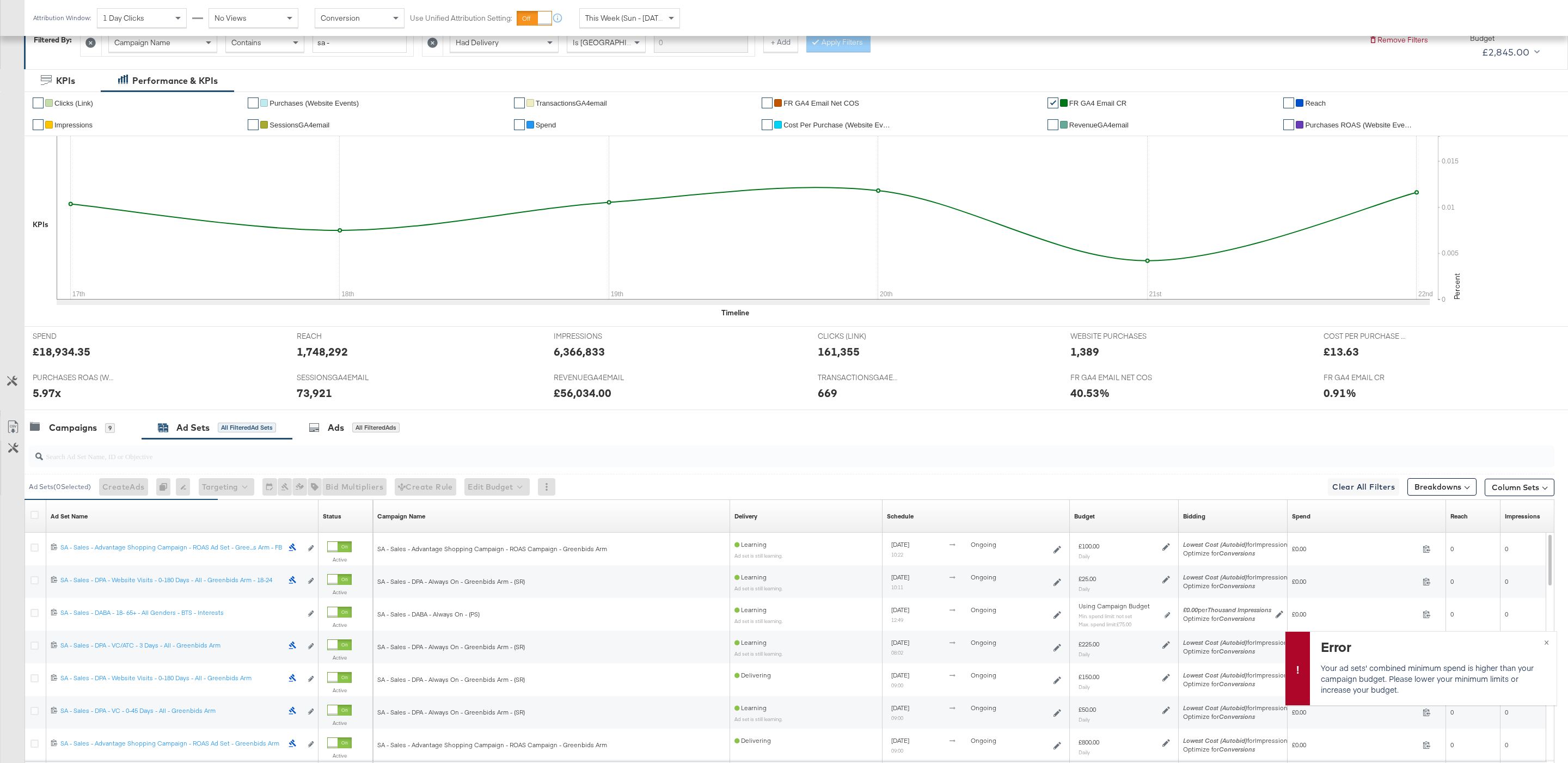
scroll to position [175, 0]
click at [124, 427] on div "Campaigns 9" at bounding box center [78, 424] width 95 height 13
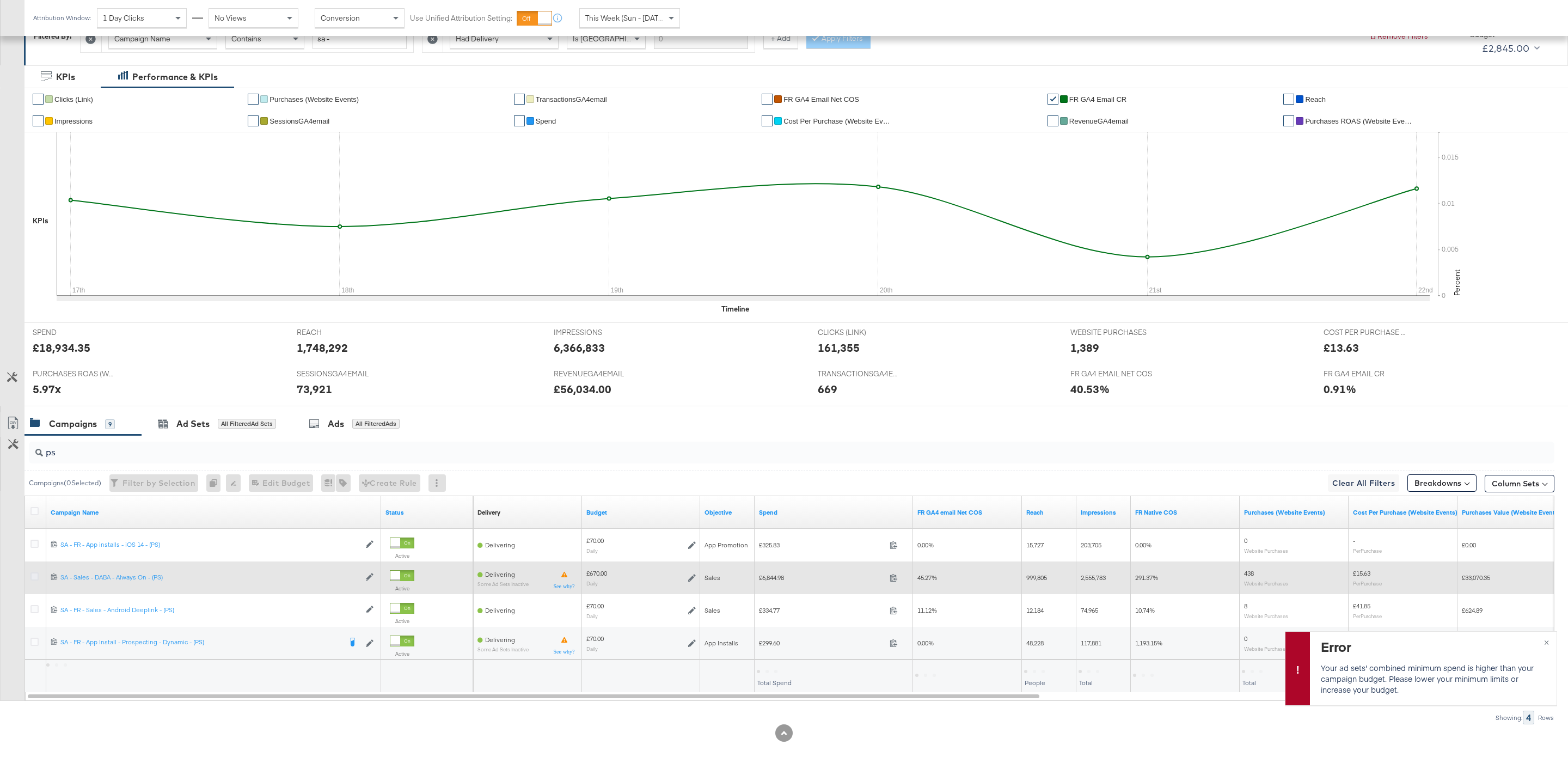
click at [31, 580] on icon at bounding box center [34, 576] width 8 height 8
click at [0, 0] on input "checkbox" at bounding box center [0, 0] width 0 height 0
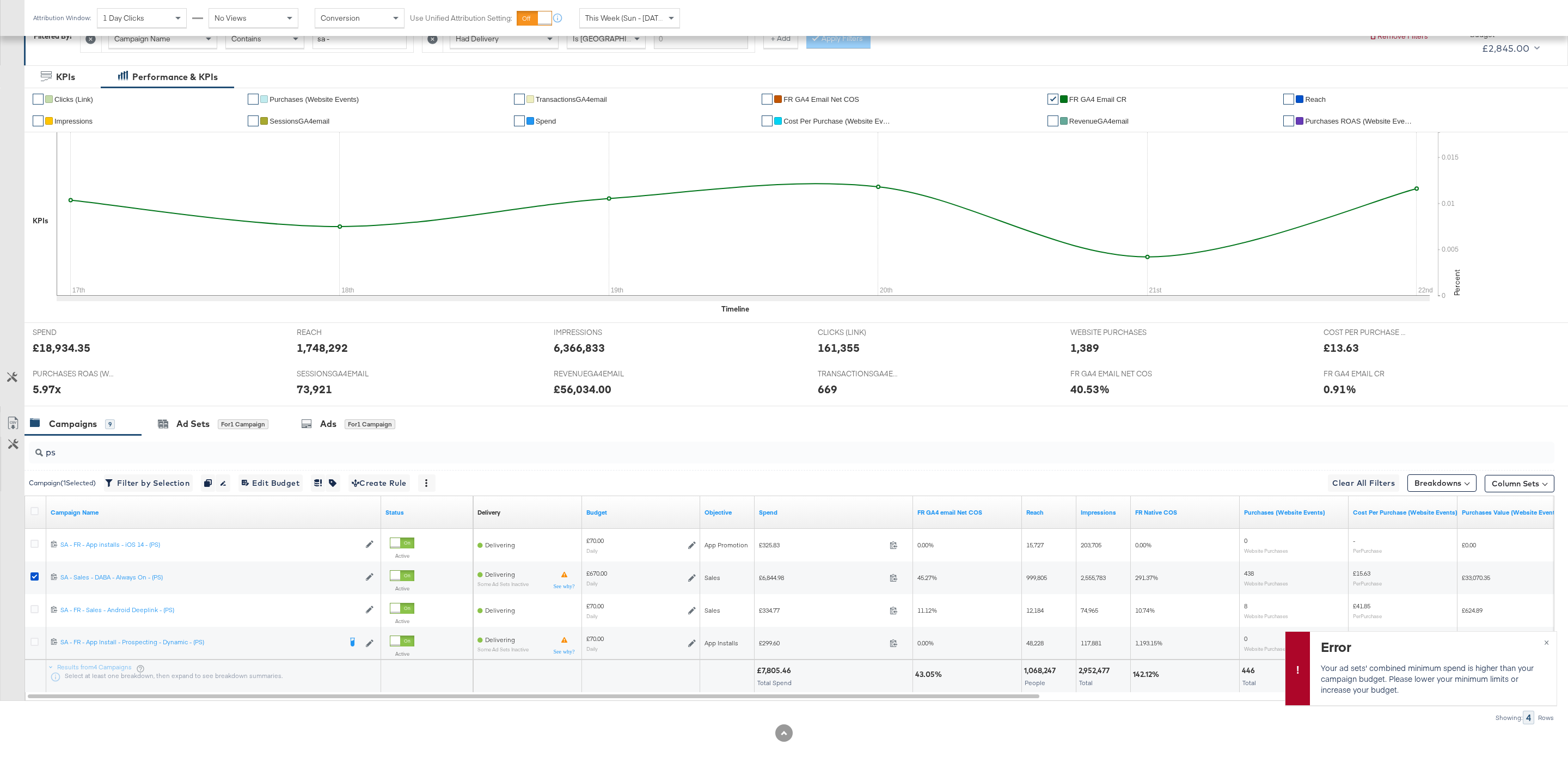
click at [286, 400] on div "PURCHASES ROAS (WEBSITE EVENTS) PURCHASES ROAS (WEBSITE EVENTS) 5.97x" at bounding box center [157, 384] width 264 height 41
click at [248, 419] on div "Ad Sets for 1 Campaign" at bounding box center [213, 424] width 110 height 13
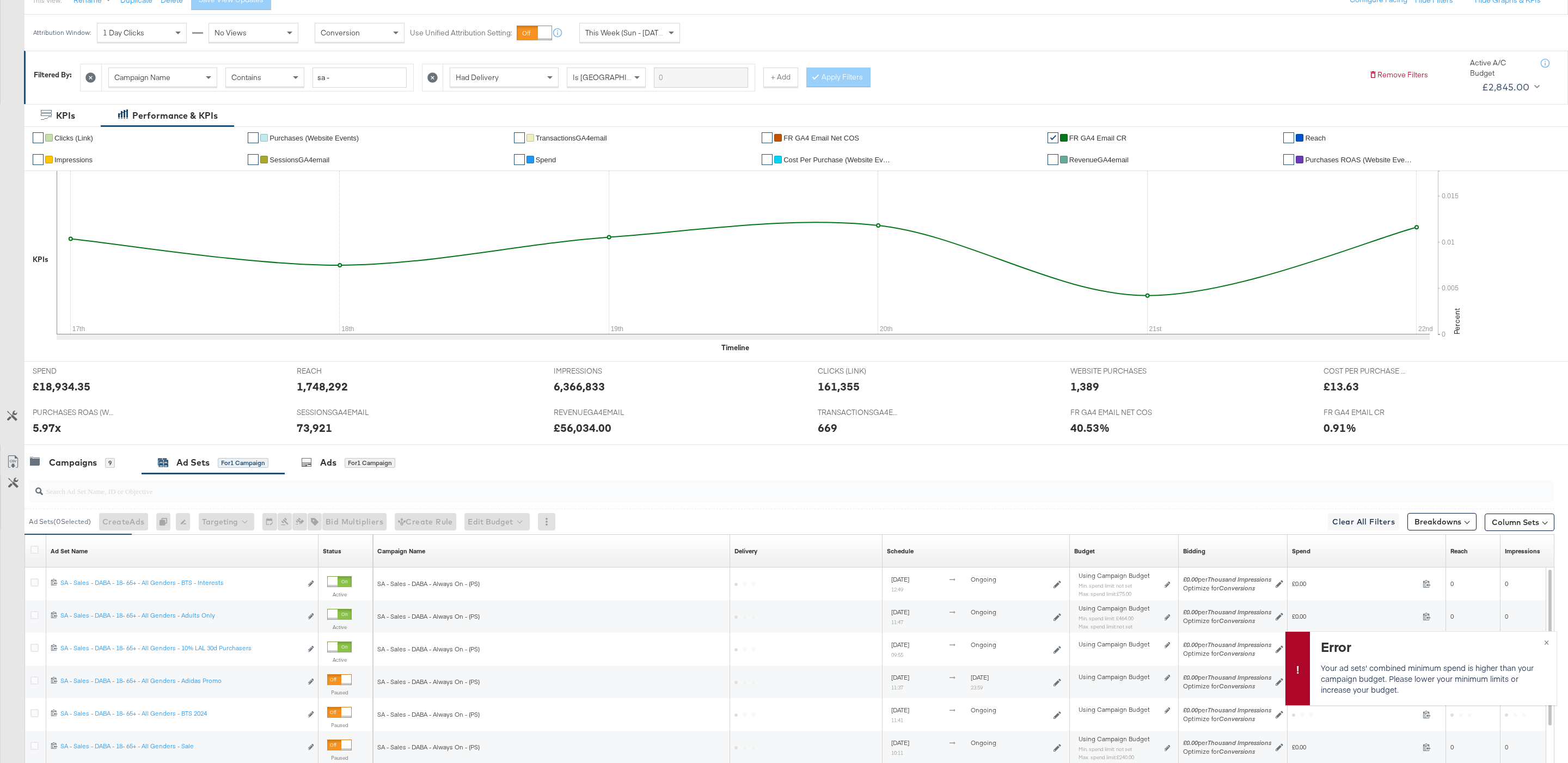
scroll to position [138, 0]
click at [1548, 646] on button "×" at bounding box center [1546, 641] width 20 height 19
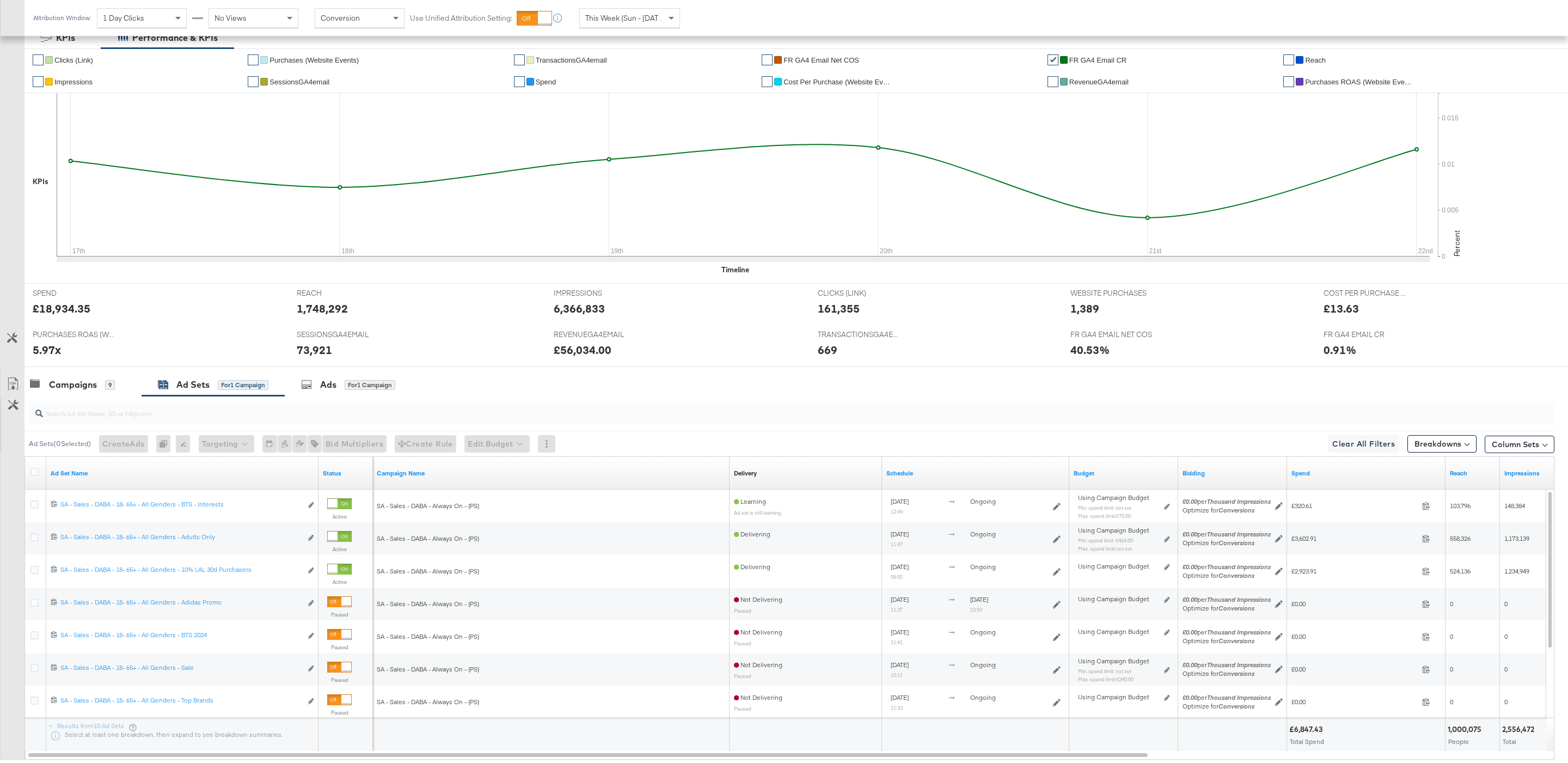
scroll to position [183, 0]
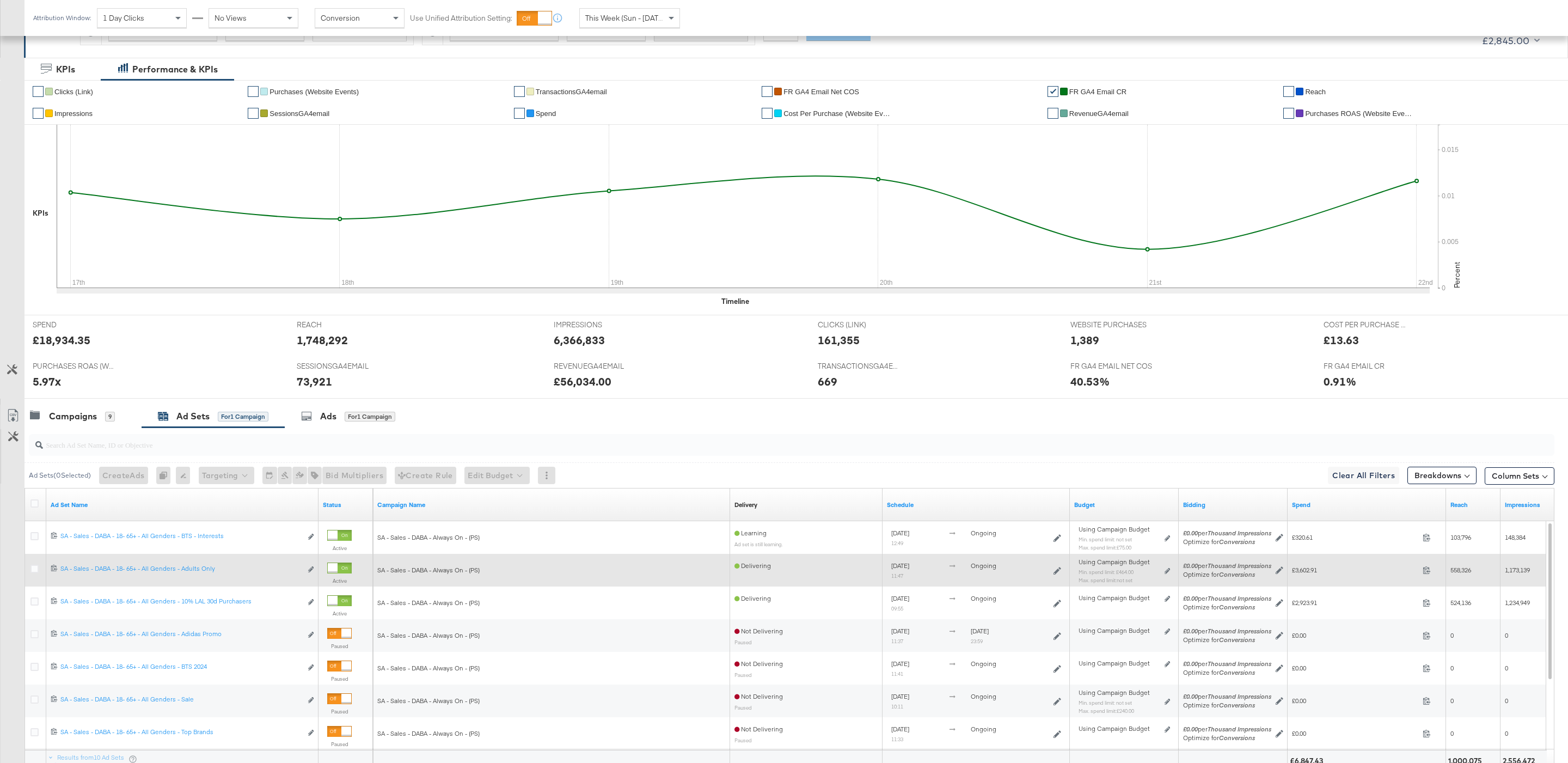
click at [1174, 573] on div "Using Campaign Budget Min. spend limit: £464.00 Max. spend limit : not set Edit…" at bounding box center [1124, 575] width 109 height 43
click at [1171, 573] on div "Using Campaign Budget Min. spend limit: £464.00 Max. spend limit : not set Edit…" at bounding box center [1124, 575] width 100 height 34
click at [1162, 573] on div "Using Campaign Budget Min. spend limit: £464.00 Max. spend limit : not set Edit…" at bounding box center [1124, 575] width 92 height 25
click at [1168, 573] on icon at bounding box center [1167, 571] width 5 height 6
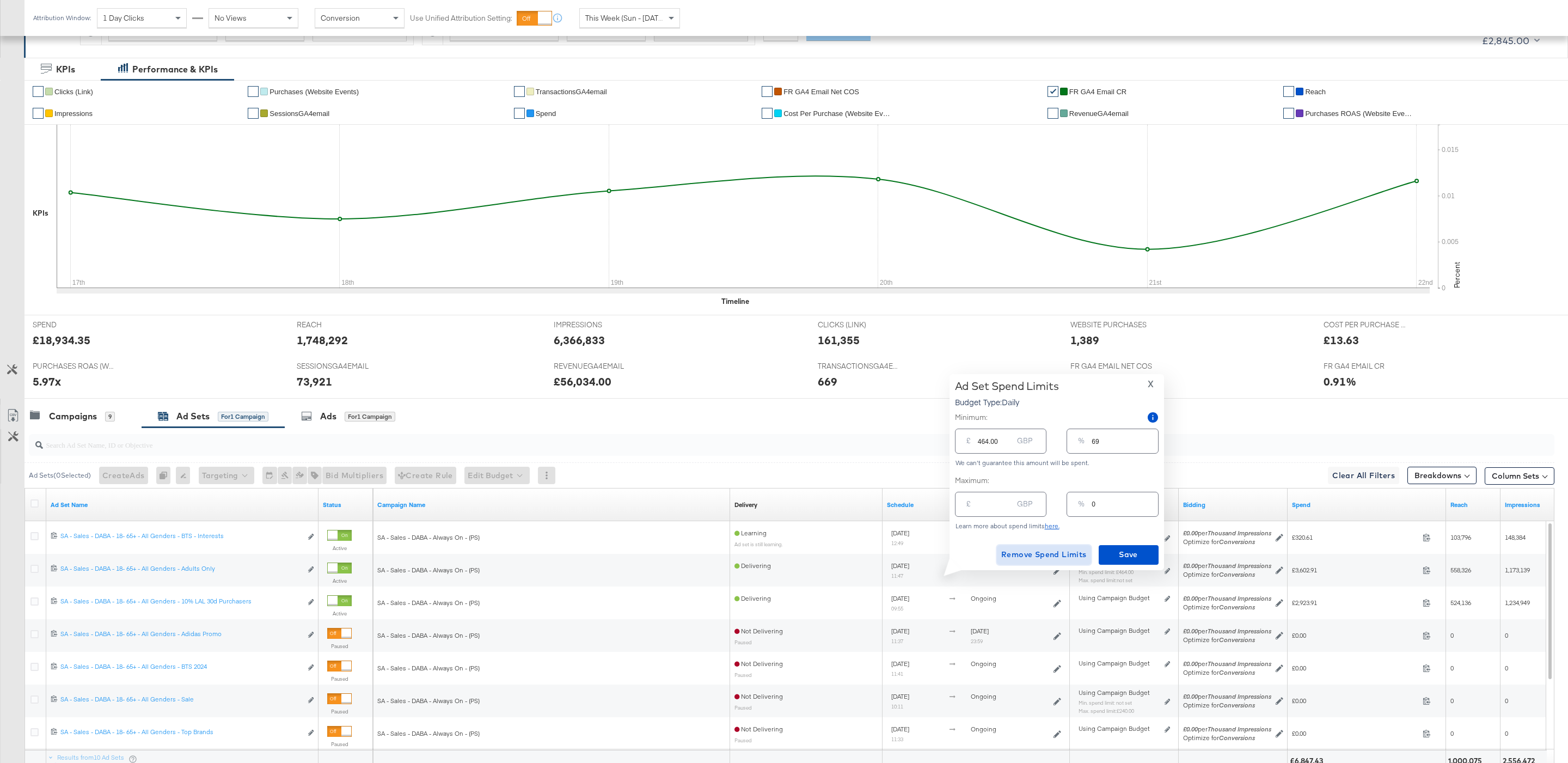
click at [1069, 559] on span "Remove Spend Limits" at bounding box center [1044, 554] width 86 height 13
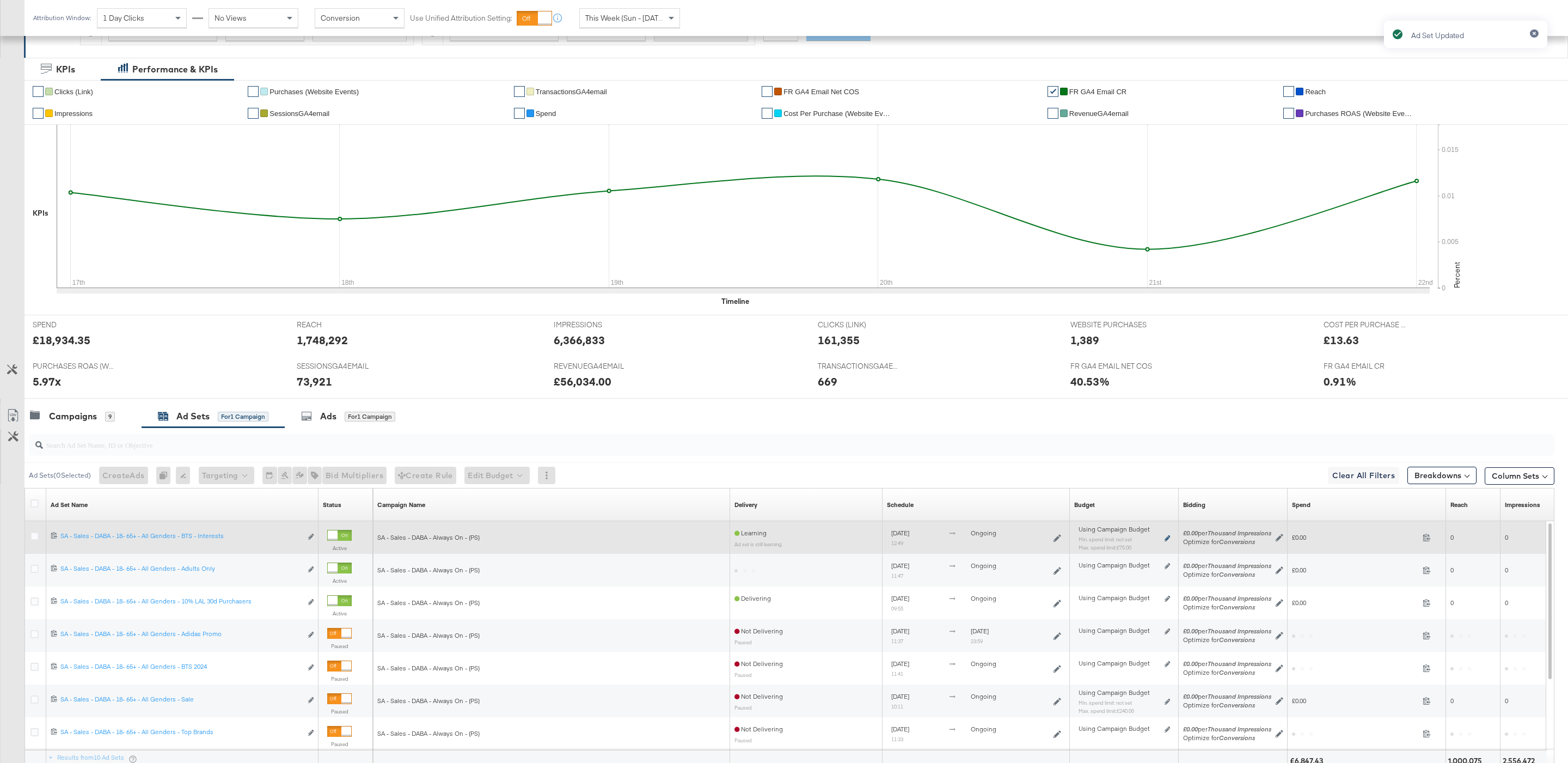
click at [1170, 541] on icon at bounding box center [1167, 539] width 5 height 6
type input "75.00"
type input "11"
click at [1165, 539] on icon at bounding box center [1167, 539] width 5 height 6
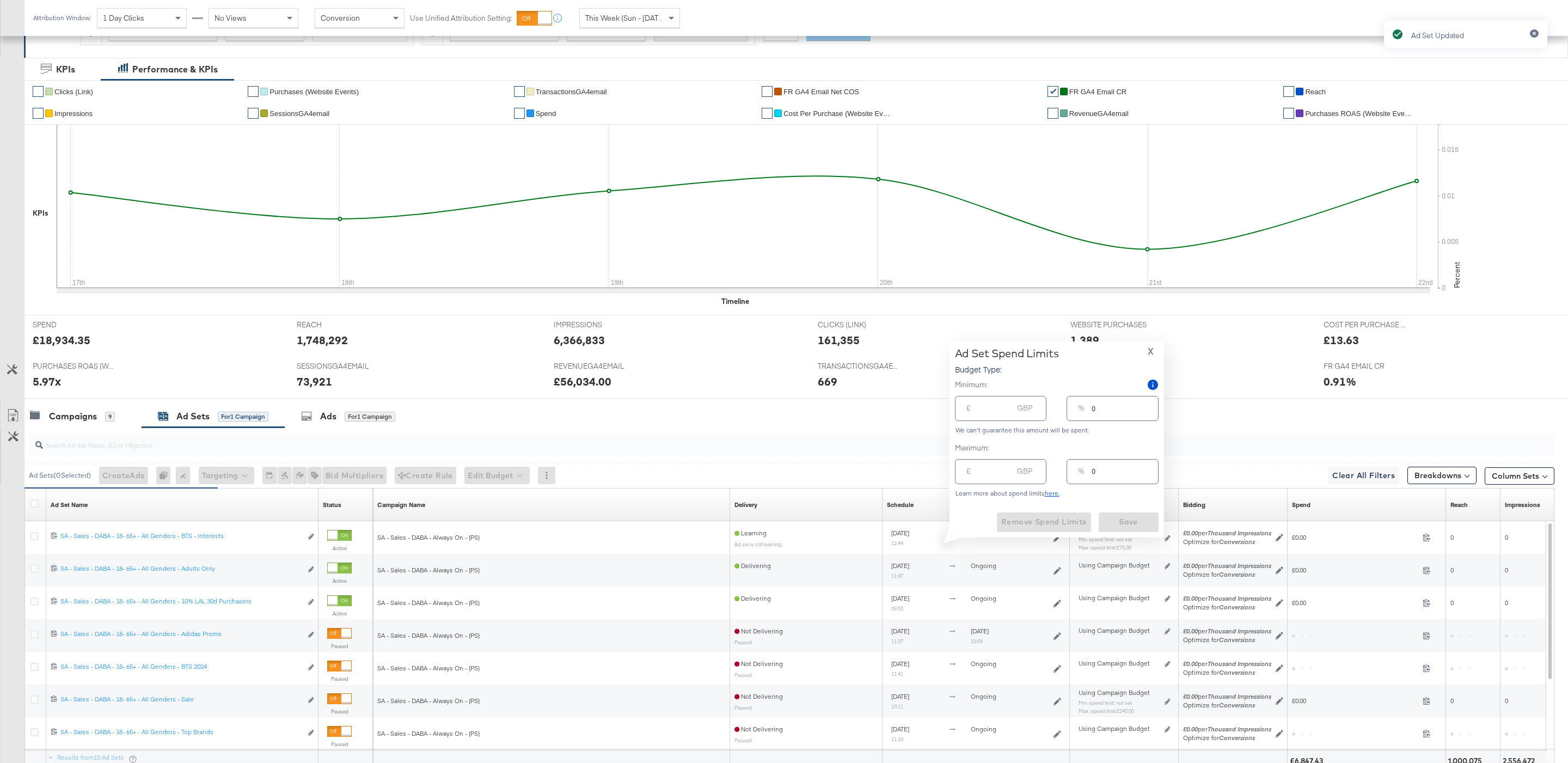
type input "75.00"
type input "11"
click at [1039, 524] on span "Remove Spend Limits" at bounding box center [1044, 522] width 86 height 13
click at [95, 421] on div "Campaigns" at bounding box center [73, 416] width 48 height 13
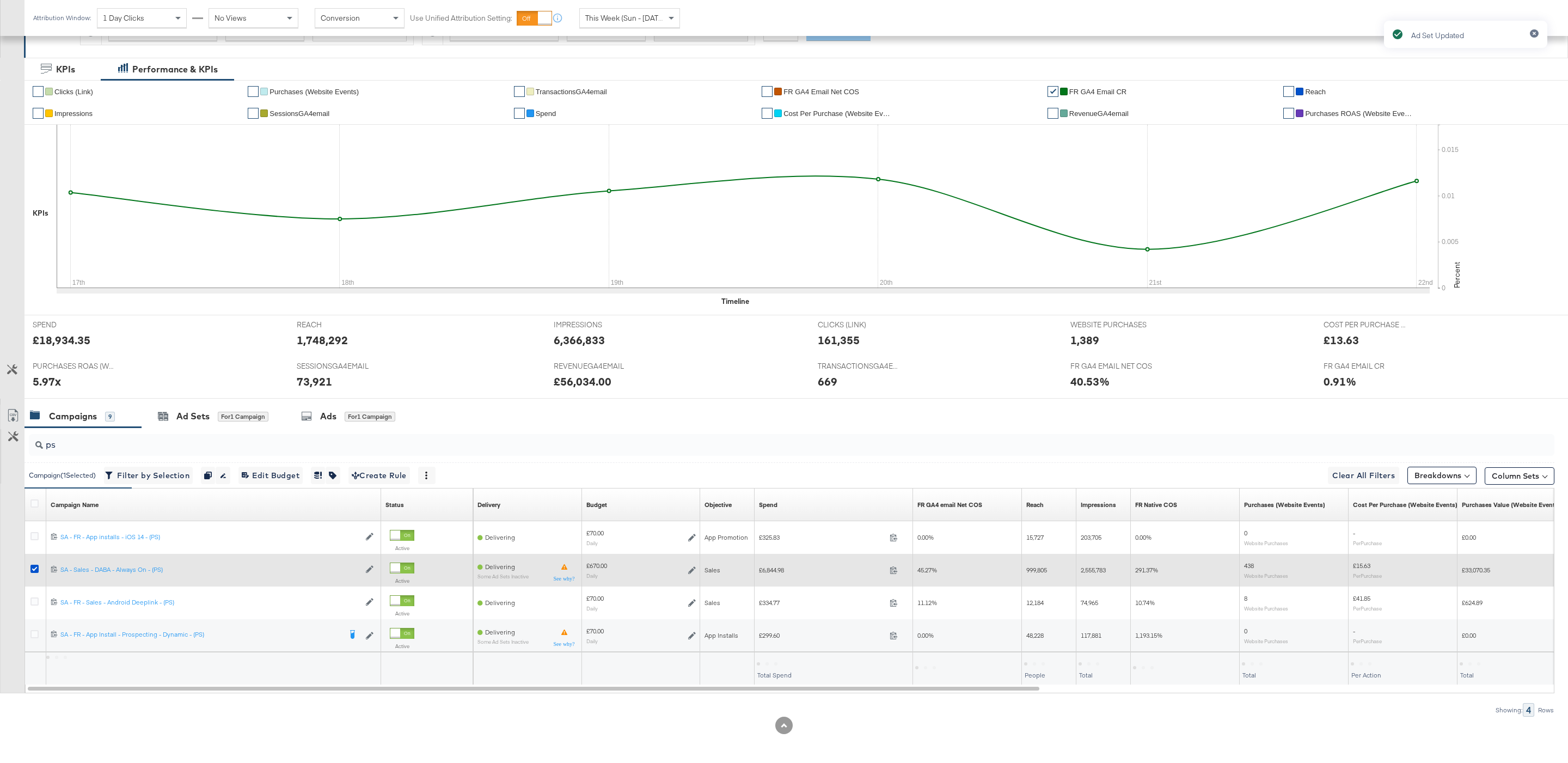
click at [696, 573] on div "£670.00 Daily" at bounding box center [640, 570] width 118 height 25
click at [695, 573] on icon at bounding box center [692, 570] width 7 height 7
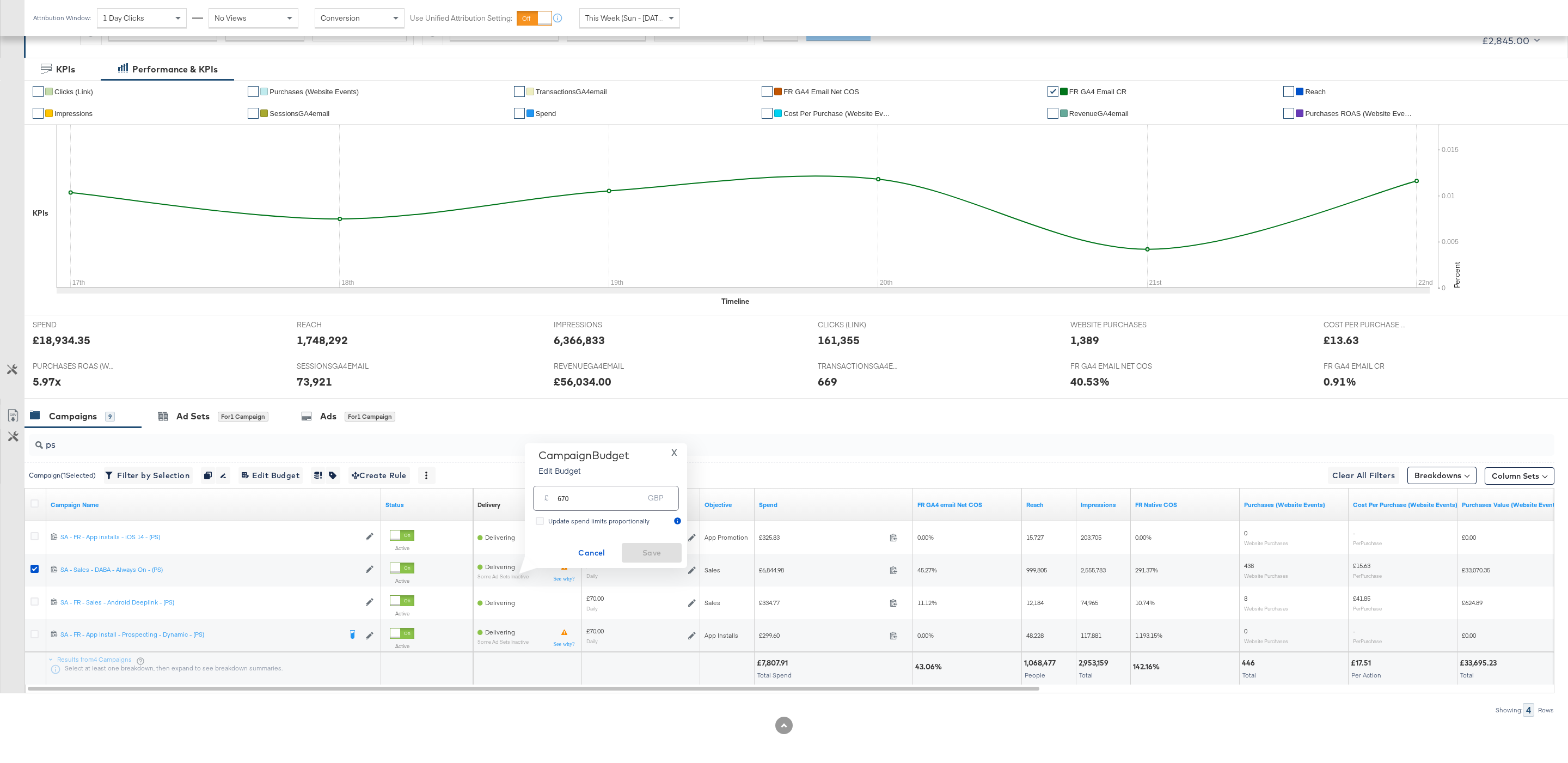
click at [596, 507] on div "£ 670 GBP" at bounding box center [606, 497] width 146 height 25
click at [598, 472] on input "670360" at bounding box center [600, 464] width 86 height 23
type input "360"
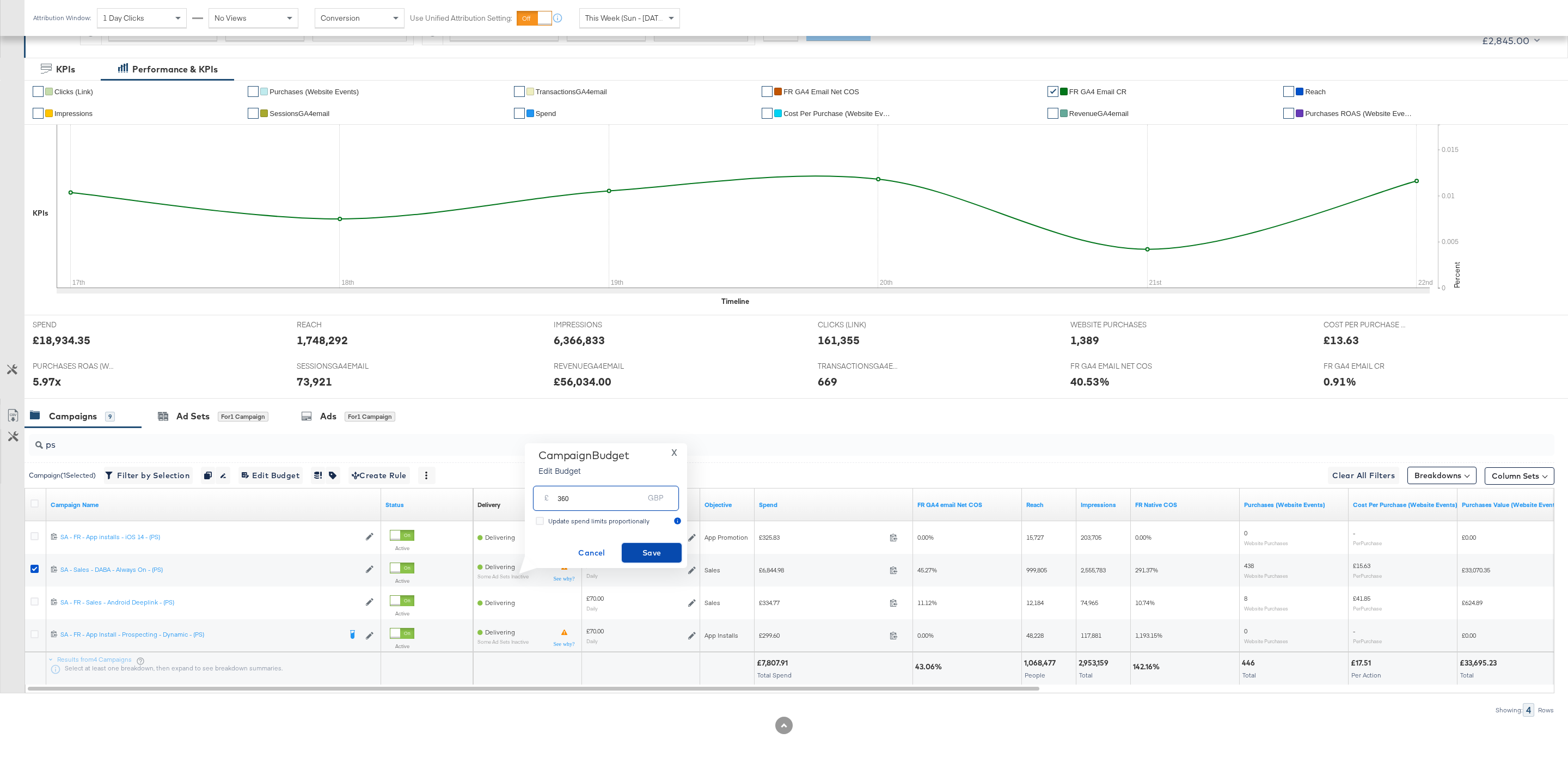
click at [670, 549] on span "Save" at bounding box center [652, 553] width 51 height 13
click at [257, 421] on div "for 1 Campaign" at bounding box center [243, 416] width 51 height 10
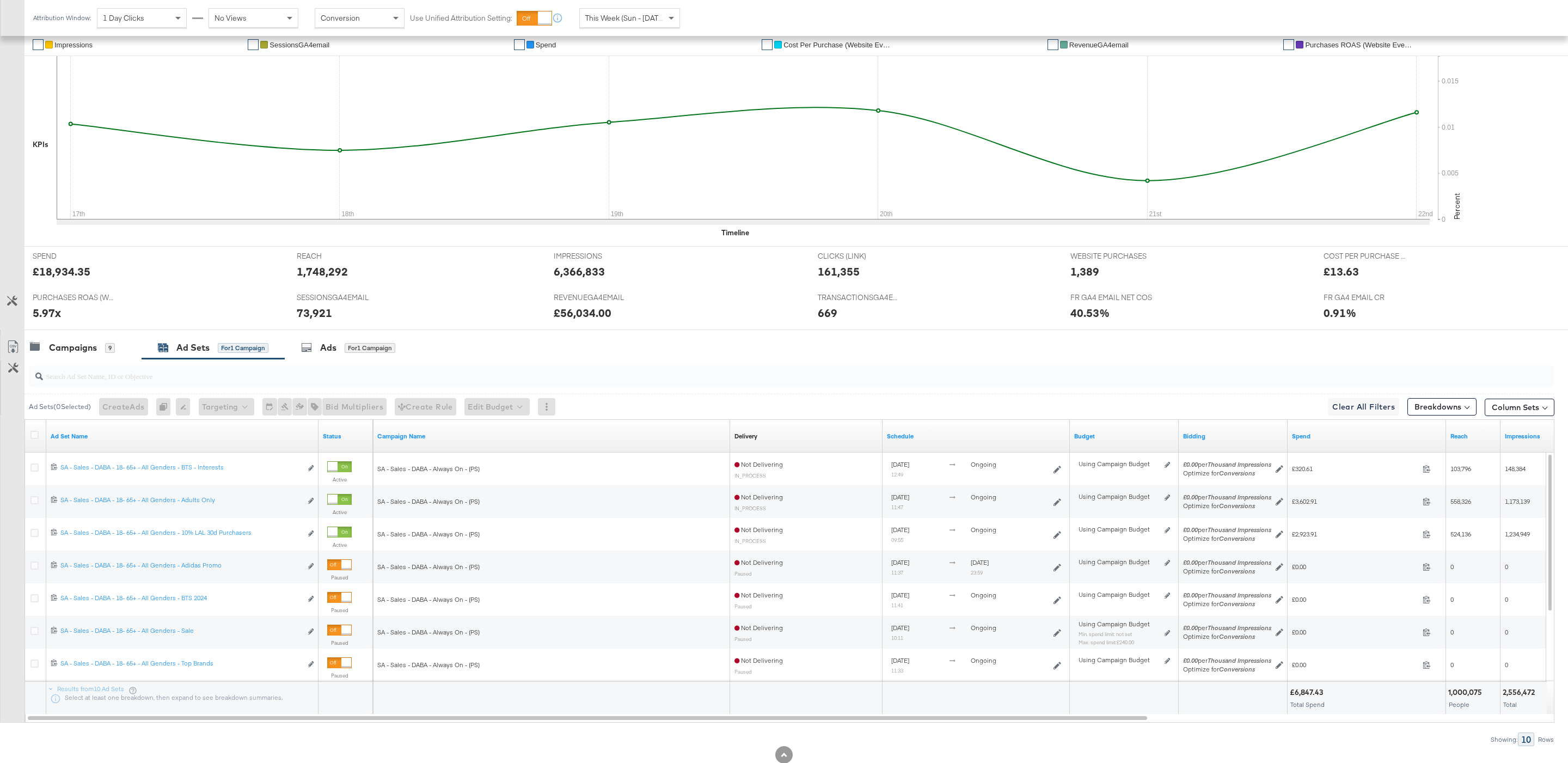
scroll to position [252, 0]
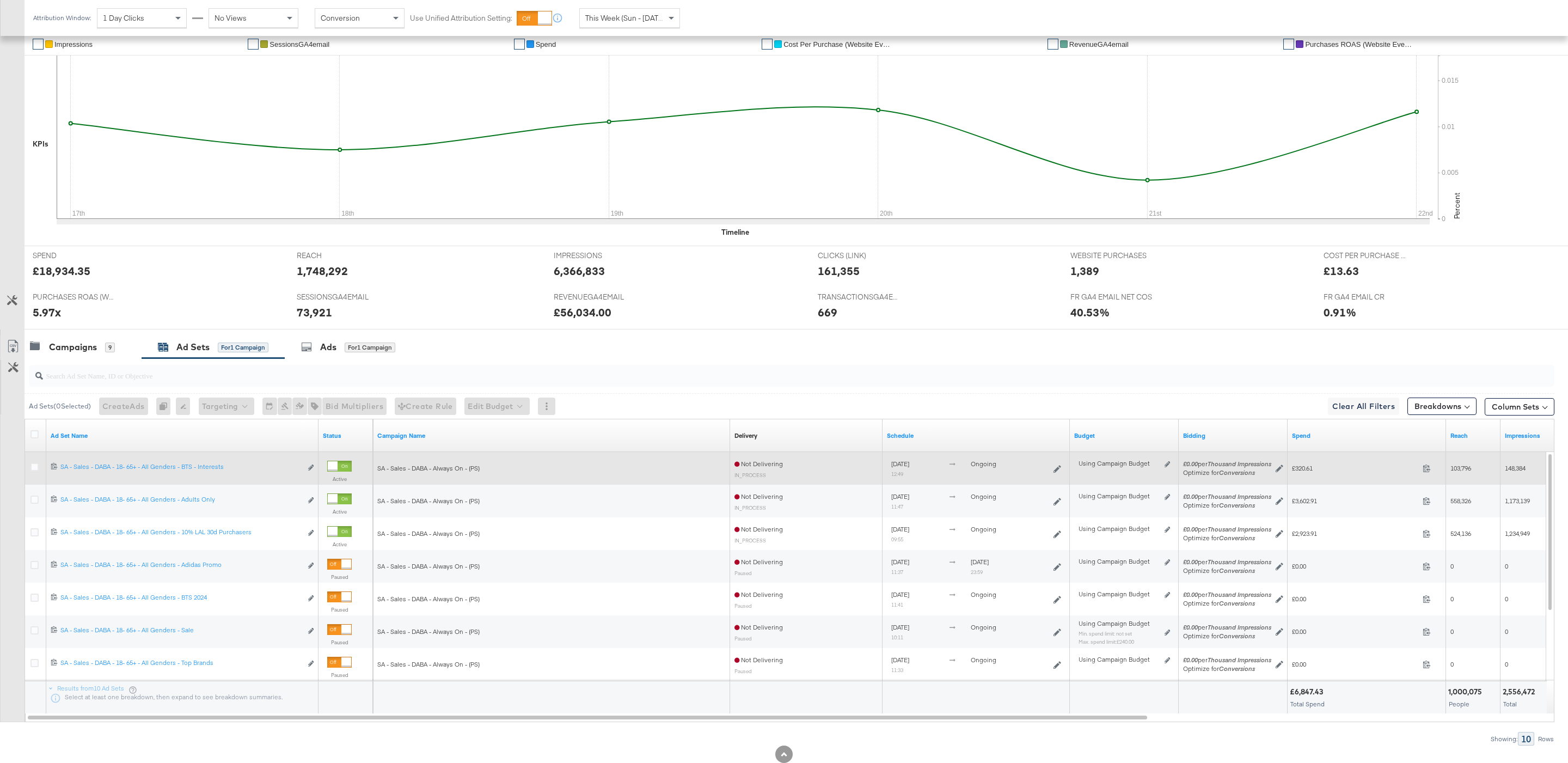
click at [1163, 467] on div "Using Campaign Budget Edit spend limits" at bounding box center [1124, 468] width 92 height 9
click at [1169, 467] on icon at bounding box center [1167, 464] width 5 height 6
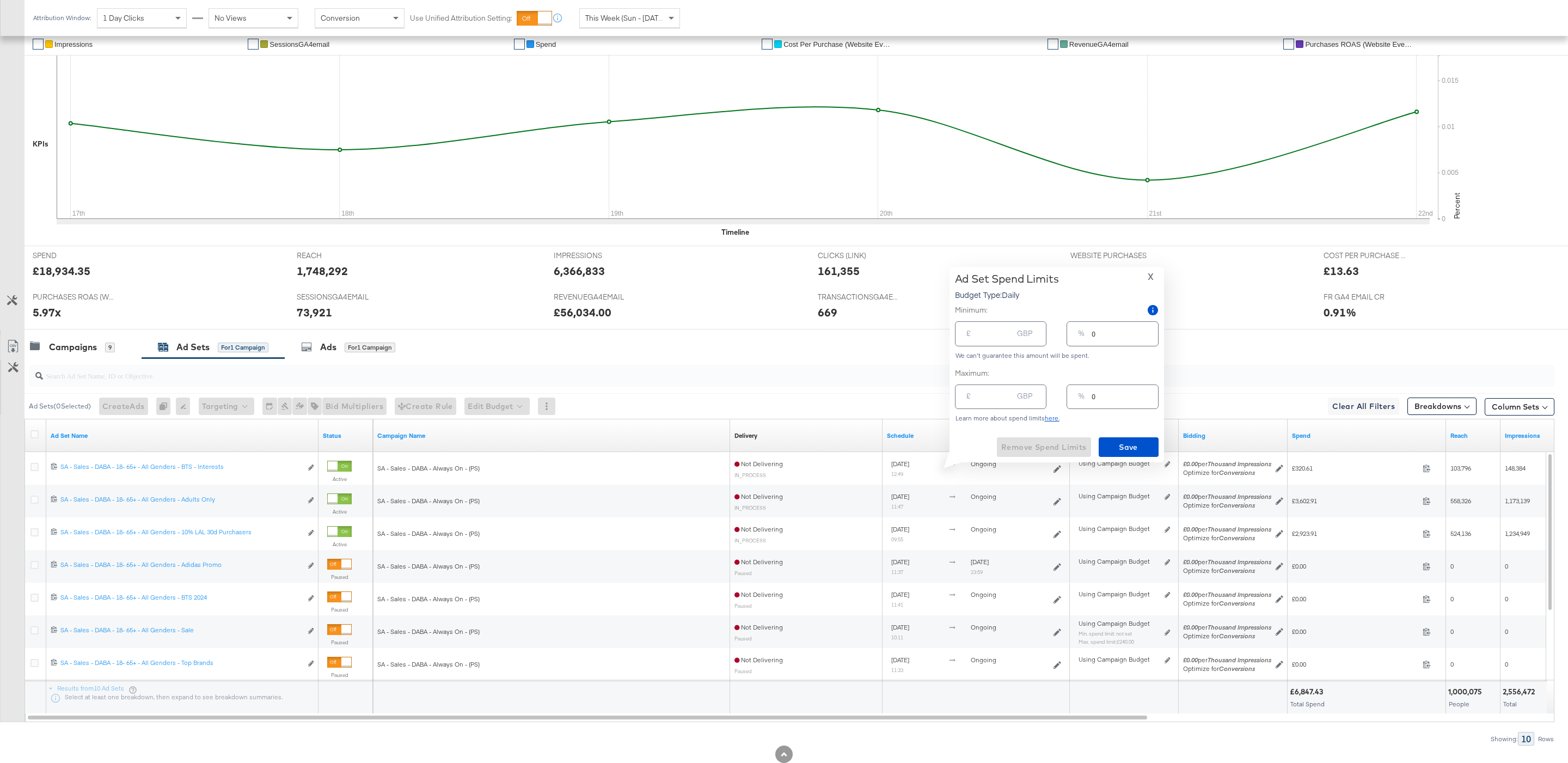
click at [1121, 391] on input "0" at bounding box center [1124, 392] width 66 height 23
type input "30"
type input "108.00"
type input "3"
type input "10.80"
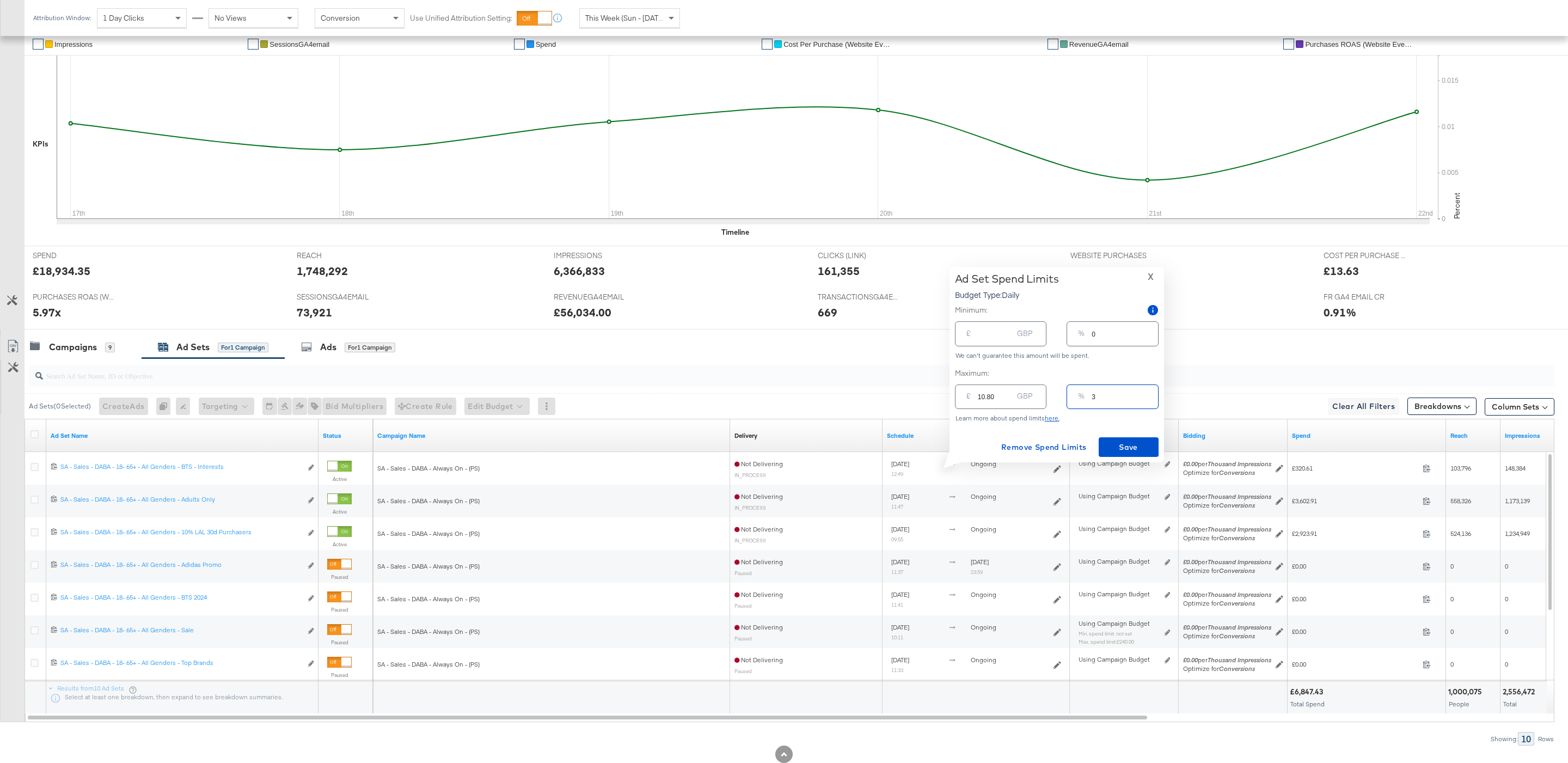
type input "33"
type input "118.80"
type input "33"
click at [1134, 437] on button "Save" at bounding box center [1128, 447] width 60 height 19
click at [1139, 444] on span "Save" at bounding box center [1128, 448] width 51 height 13
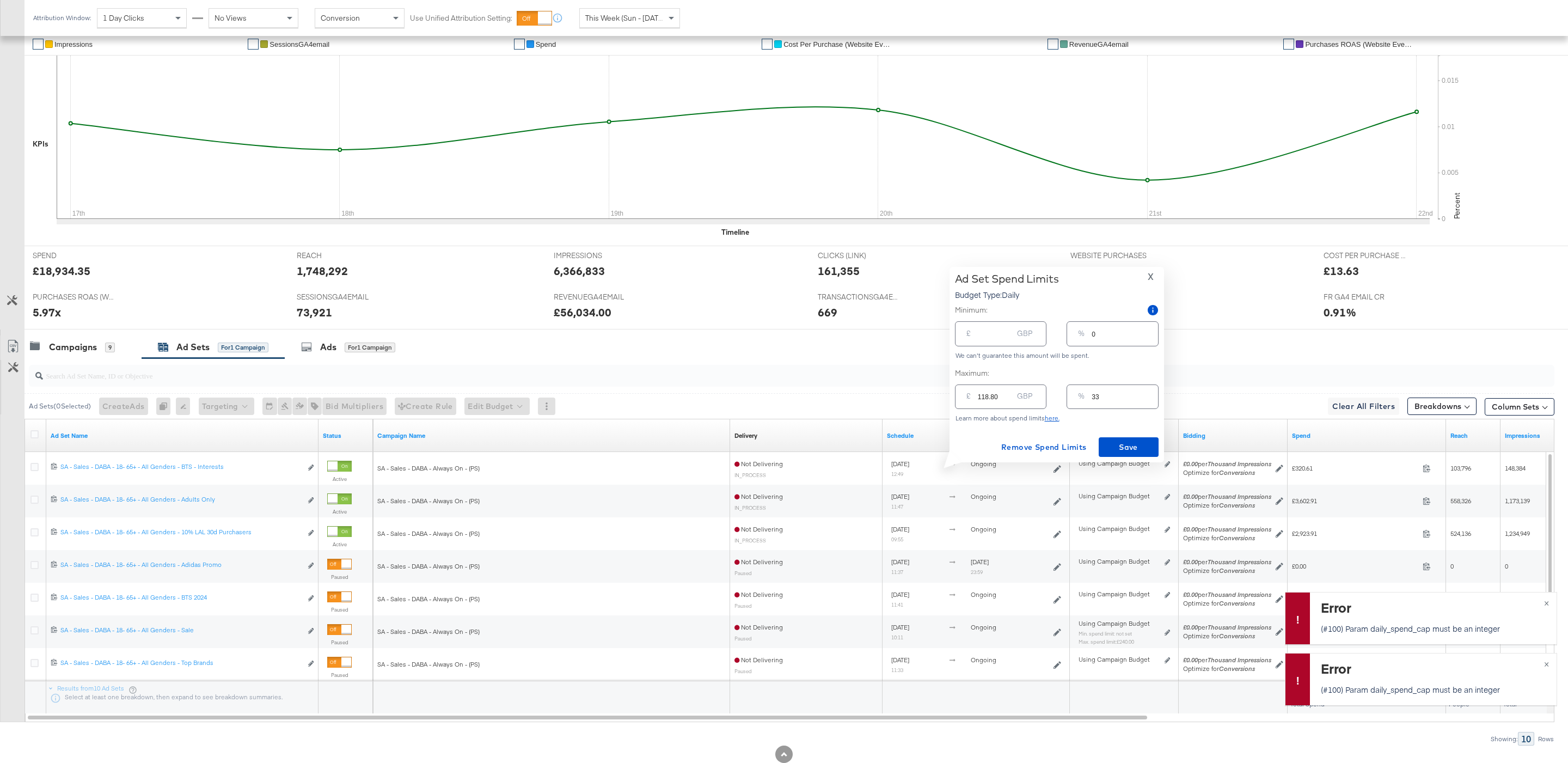
type input "117.8"
click at [1010, 398] on input "117.8" at bounding box center [995, 392] width 35 height 23
type input "117"
type input "11"
type input "3"
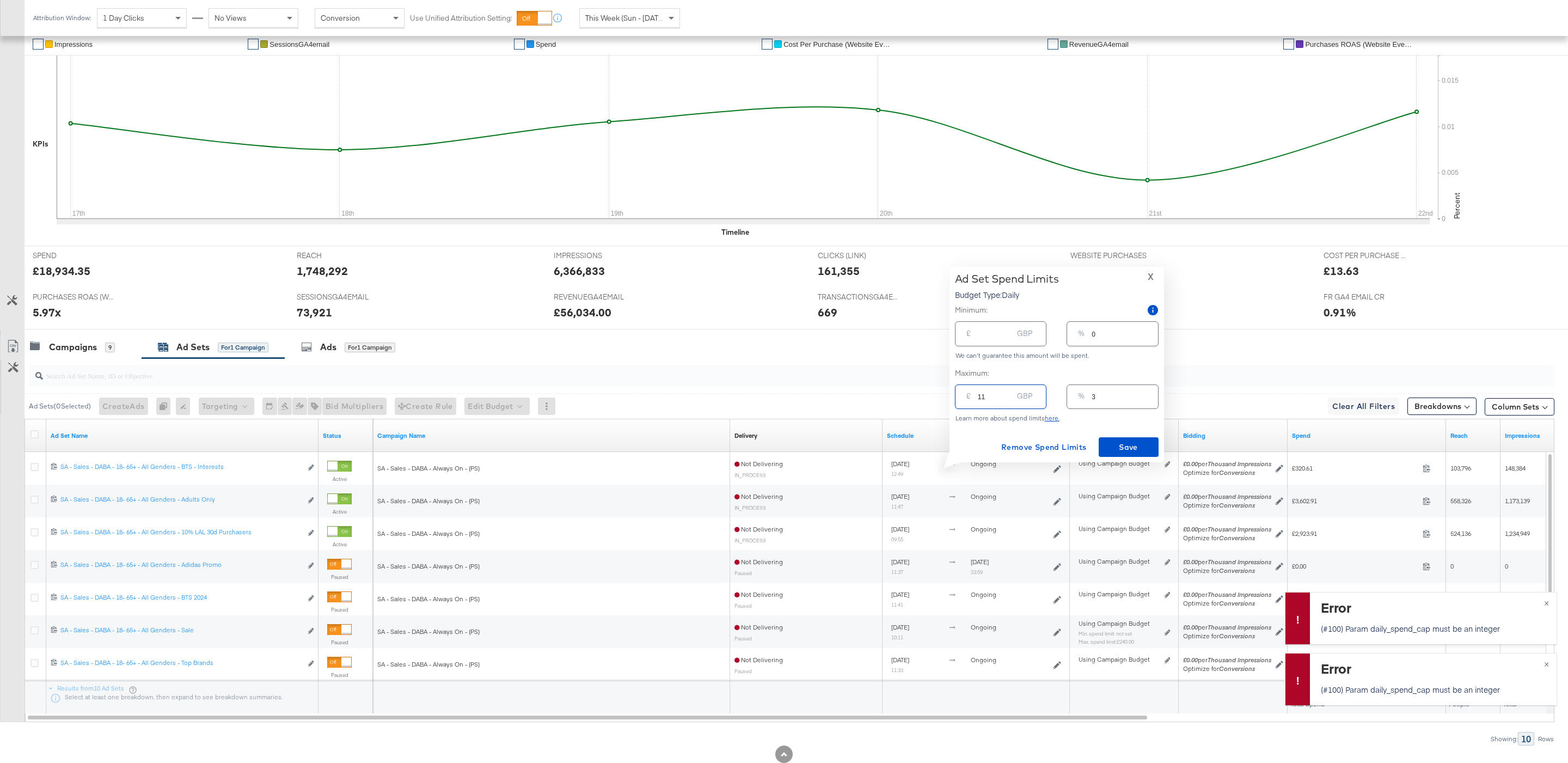
type input "118"
type input "33"
type input "118.00"
click at [1118, 446] on span "Save" at bounding box center [1128, 448] width 51 height 13
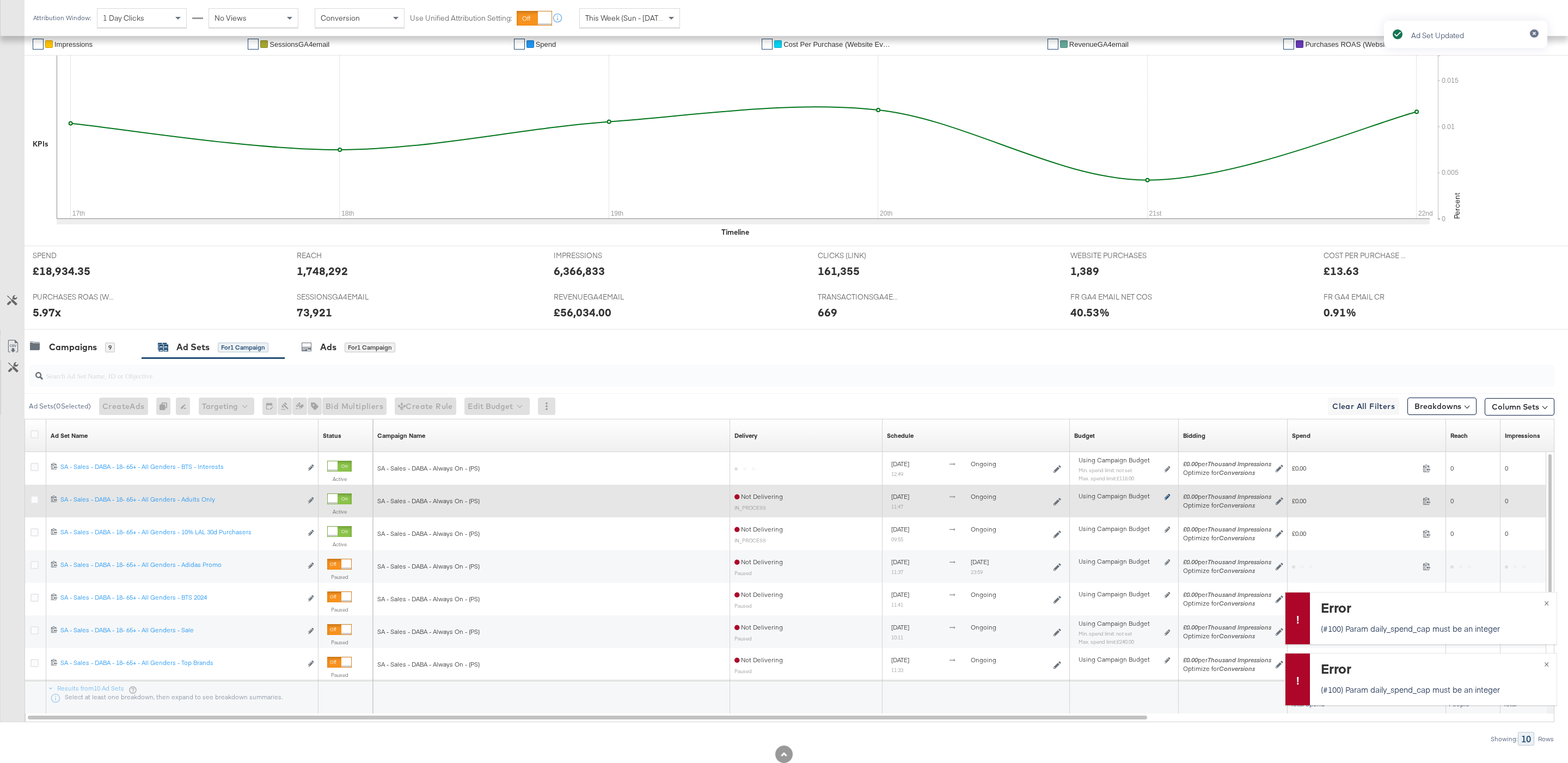
click at [1165, 499] on icon at bounding box center [1167, 497] width 5 height 6
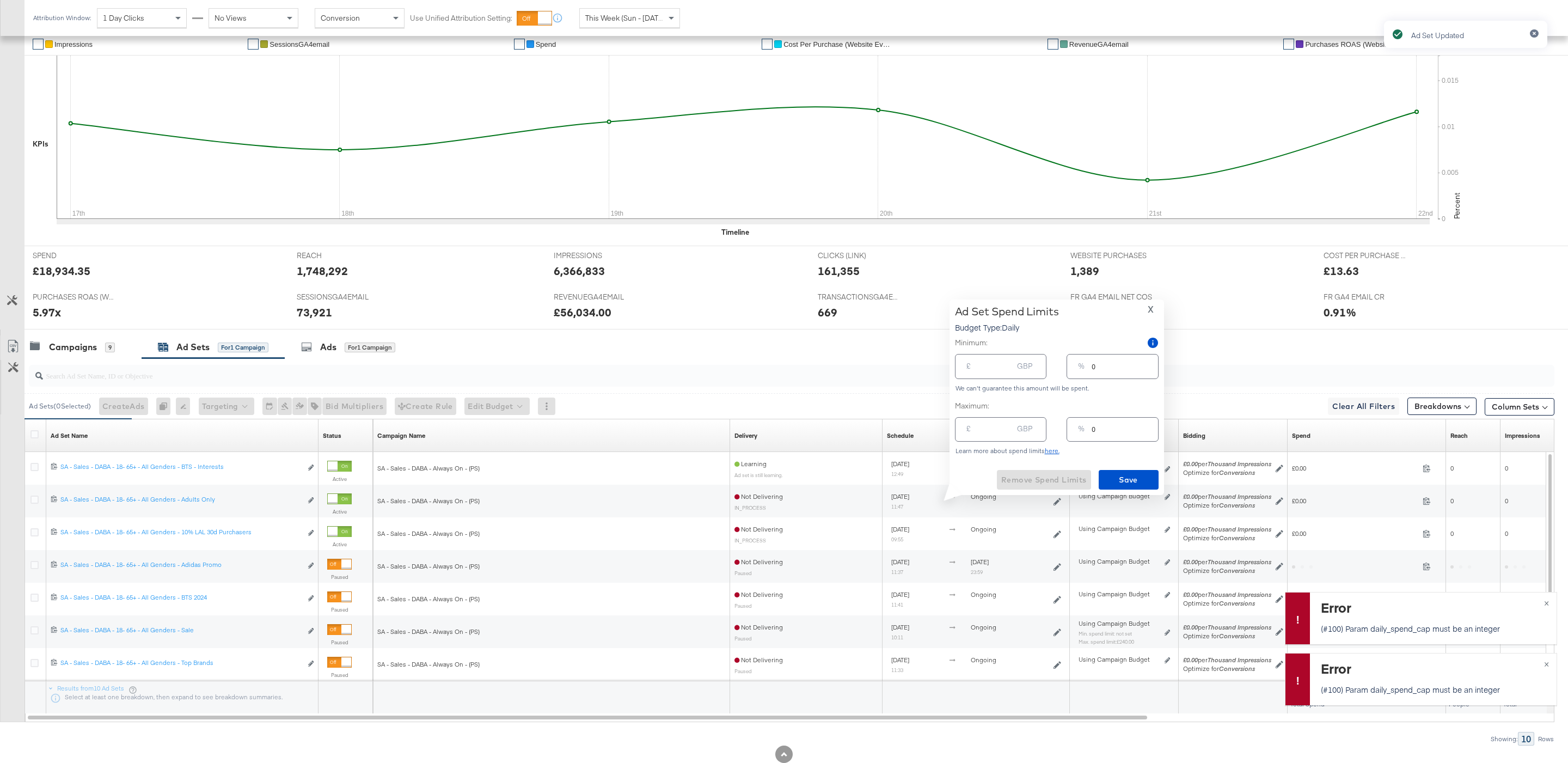
click at [977, 435] on input "number" at bounding box center [995, 424] width 35 height 23
type input "1"
type input "11"
type input "3"
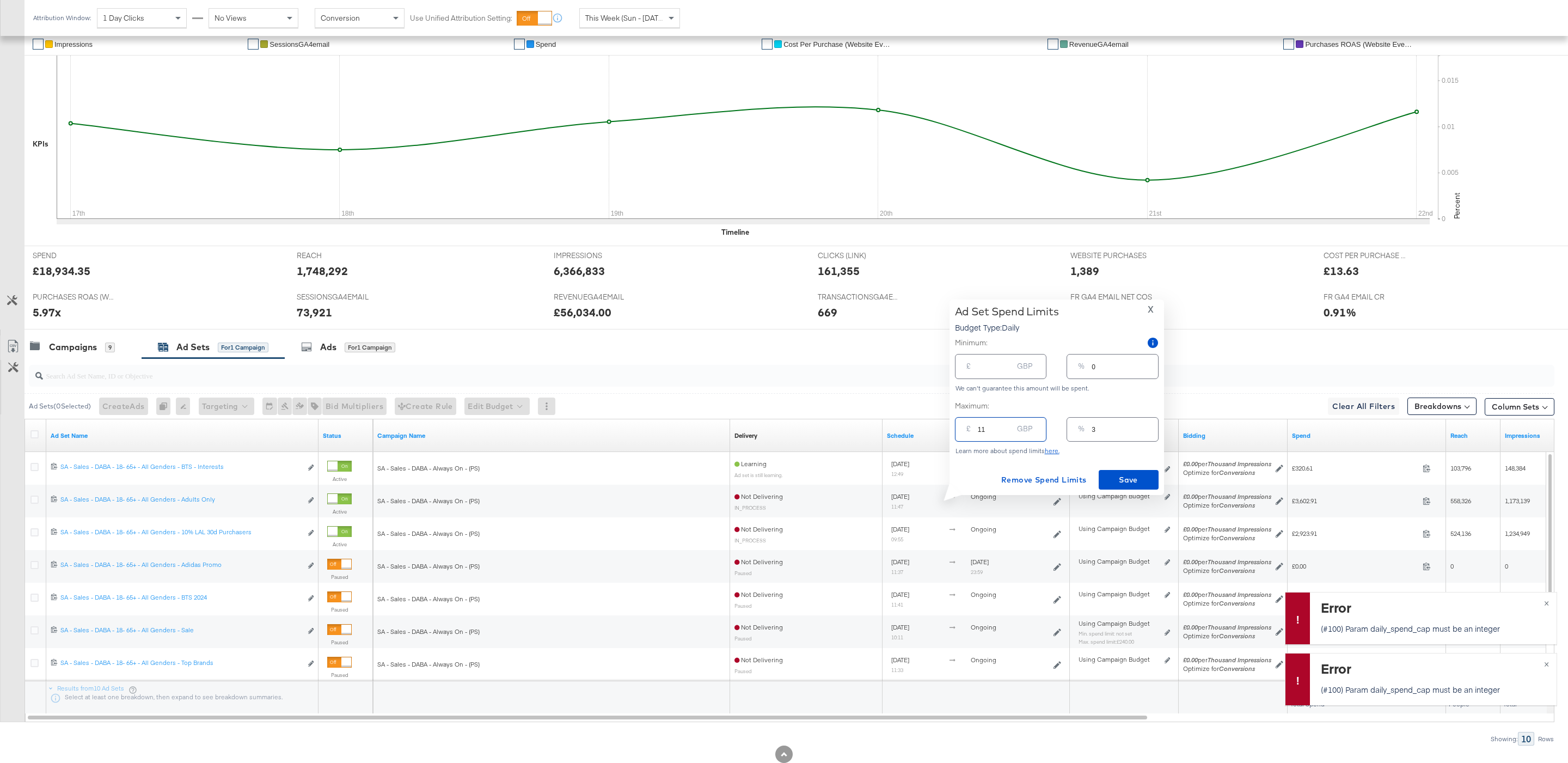
type input "116"
type input "32"
type input "116.00"
click at [1130, 473] on span "Save" at bounding box center [1128, 480] width 51 height 13
click at [993, 429] on input "116.00" at bounding box center [995, 424] width 35 height 23
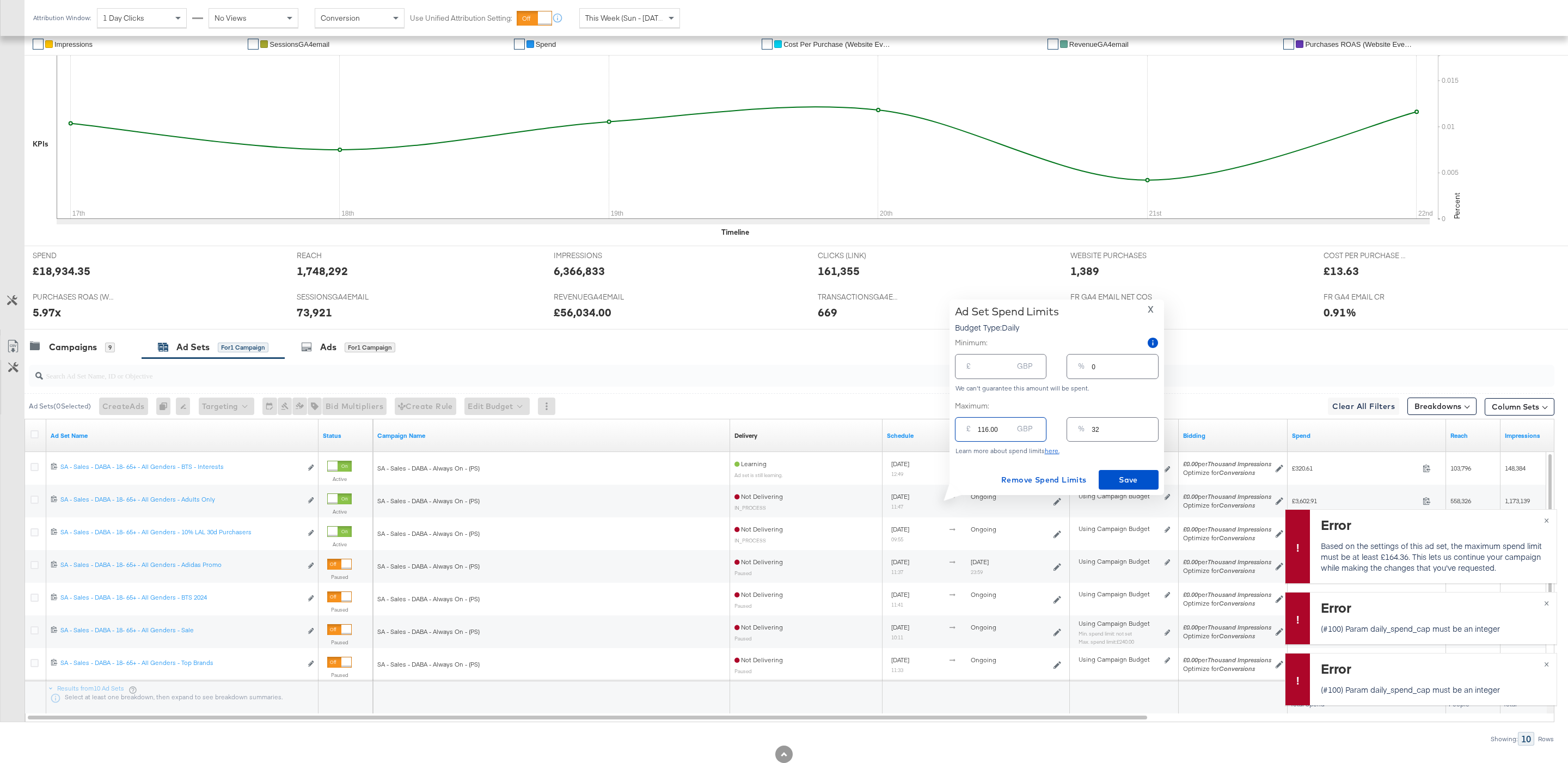
click at [993, 429] on input "116.00" at bounding box center [995, 424] width 35 height 23
type input "1"
type input "0"
type input "16"
type input "4"
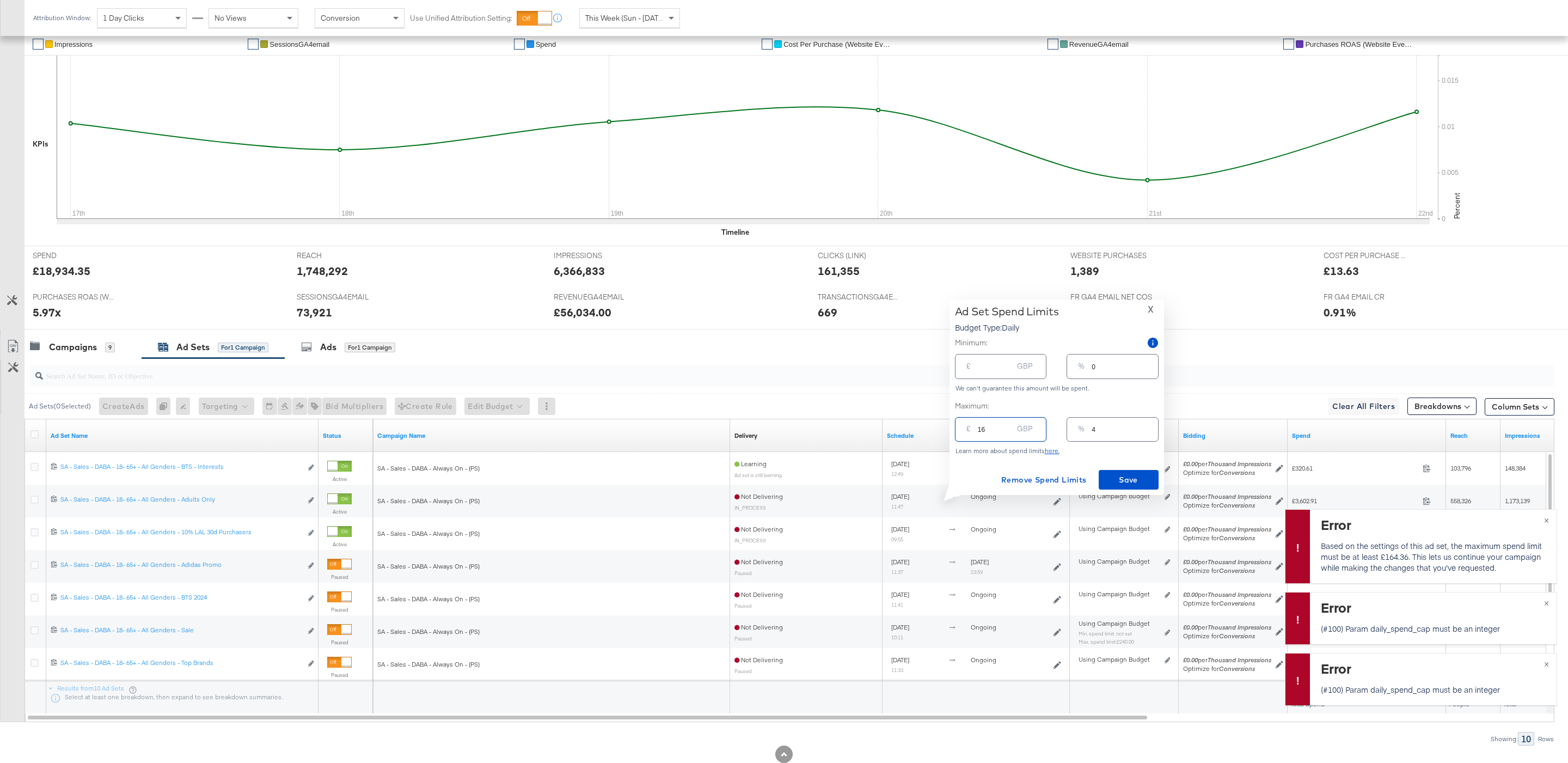
type input "165"
type input "46"
type input "165.00"
click at [1135, 473] on span "Save" at bounding box center [1128, 480] width 51 height 13
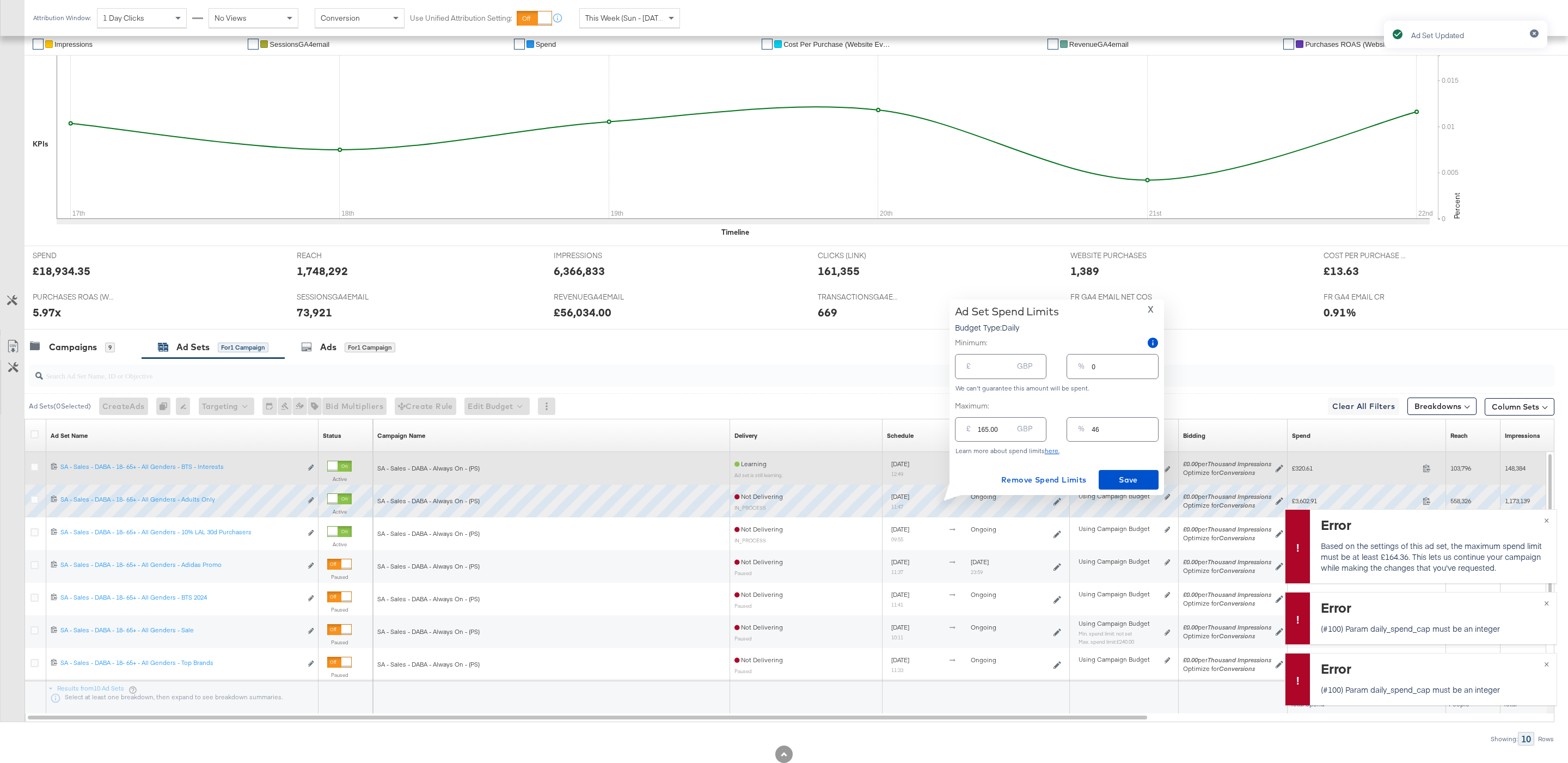
type input "0"
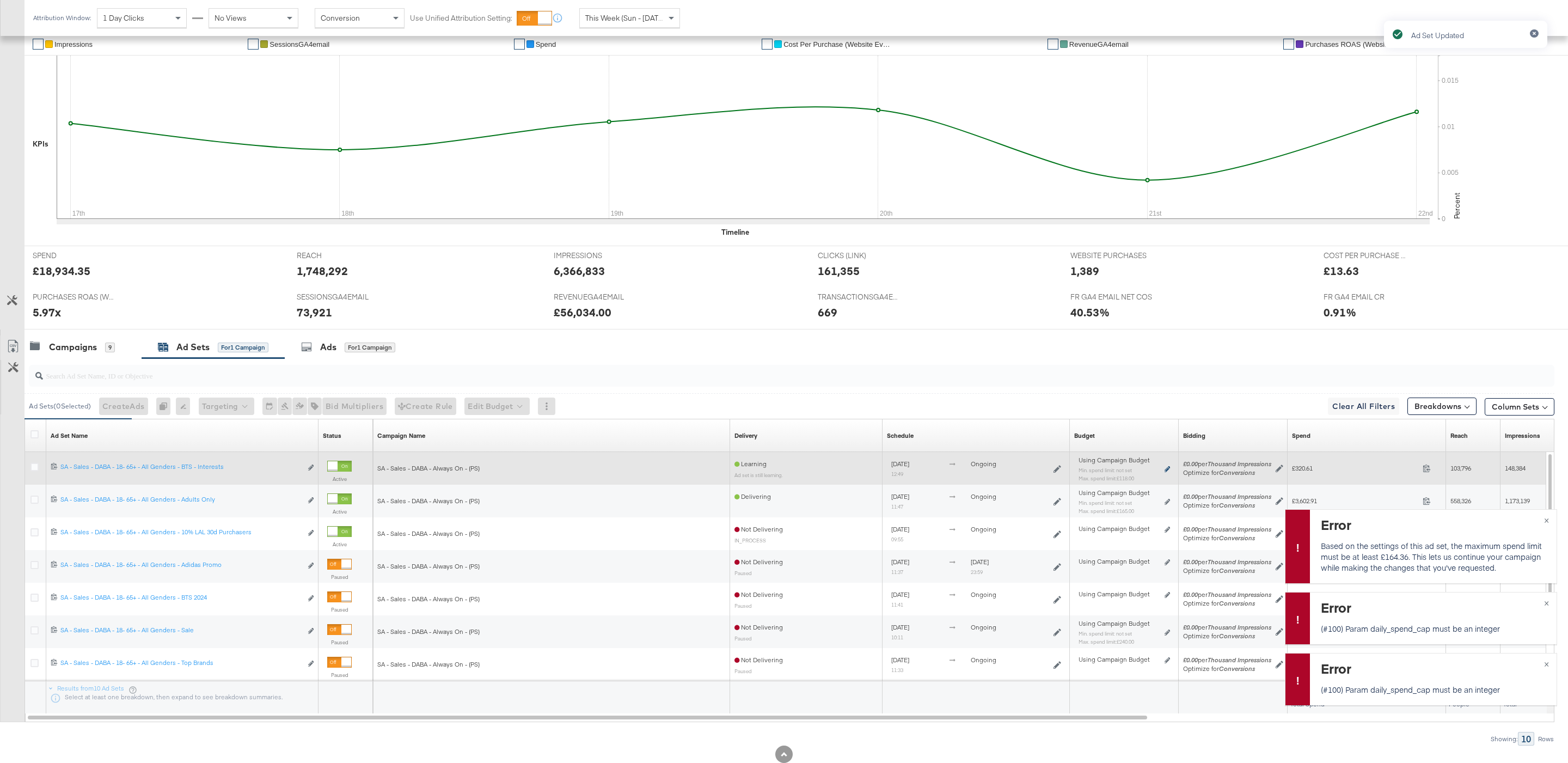
click at [1165, 471] on icon at bounding box center [1167, 469] width 5 height 6
type input "118.00"
type input "33"
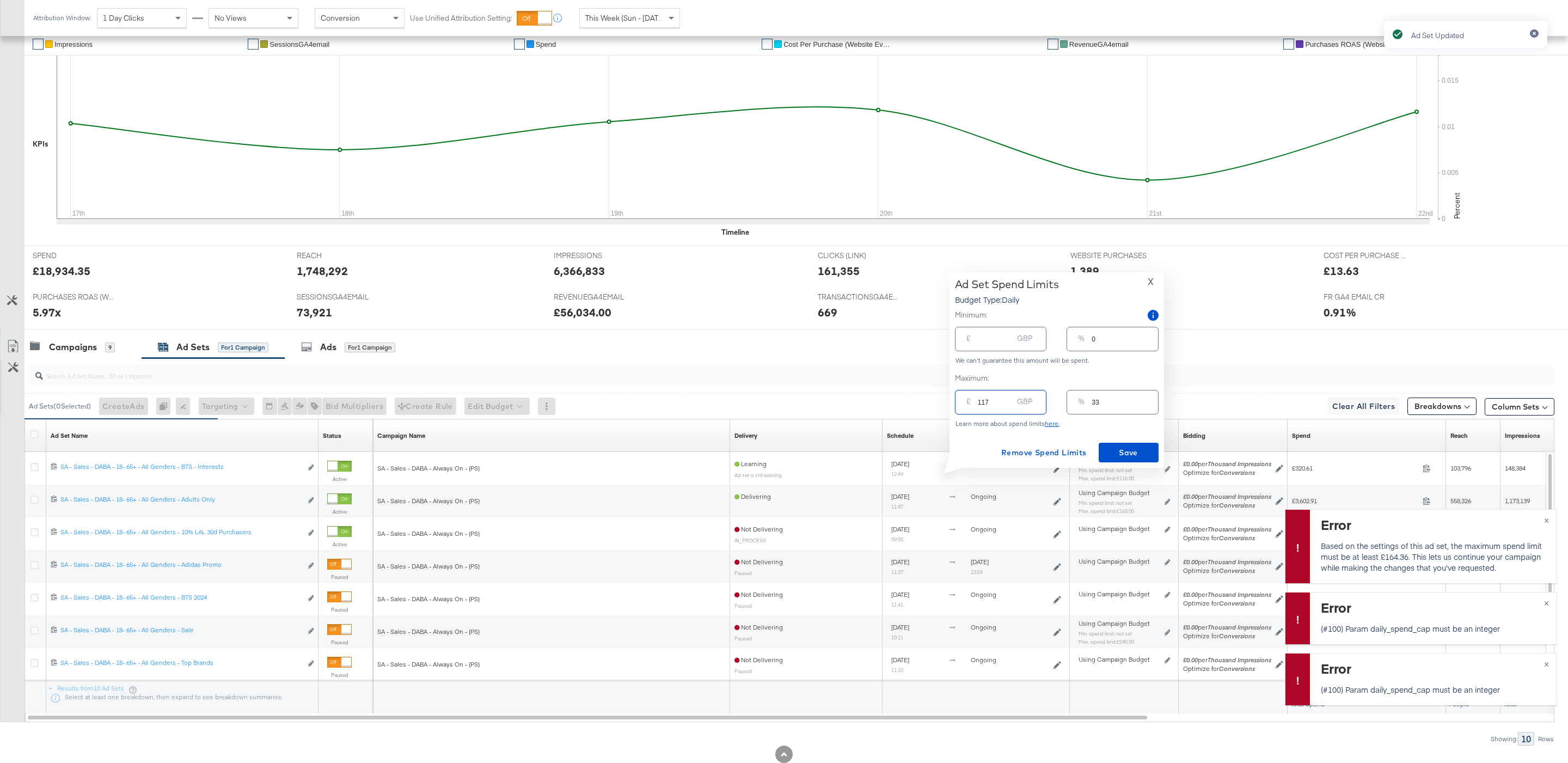
type input "117"
click at [1003, 404] on input "117" at bounding box center [995, 398] width 35 height 23
type input "116"
type input "32"
click at [1003, 404] on input "116" at bounding box center [995, 398] width 35 height 23
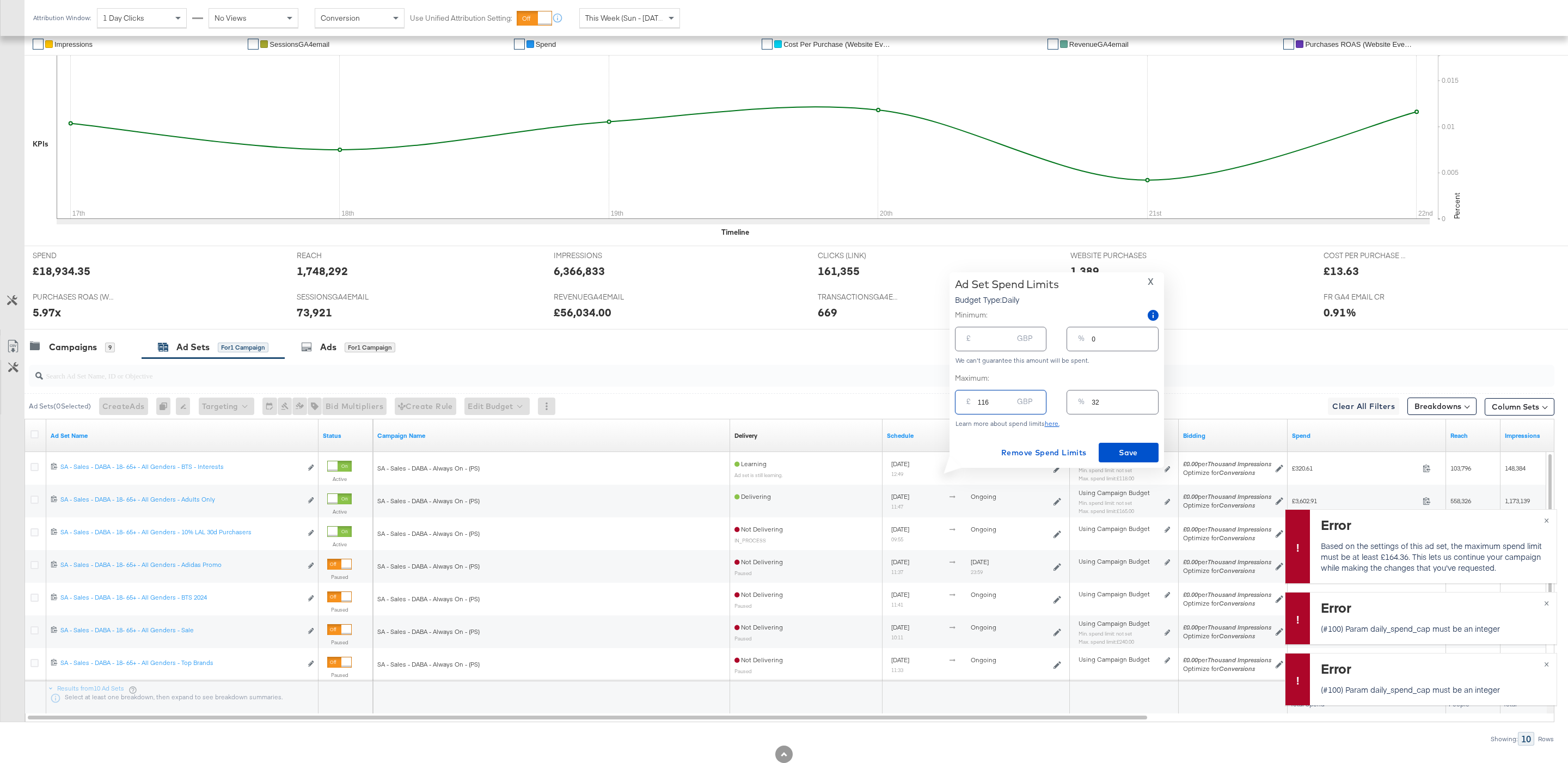
click at [994, 399] on input "116" at bounding box center [995, 398] width 35 height 23
click at [987, 401] on input "116" at bounding box center [995, 398] width 35 height 23
type input "11"
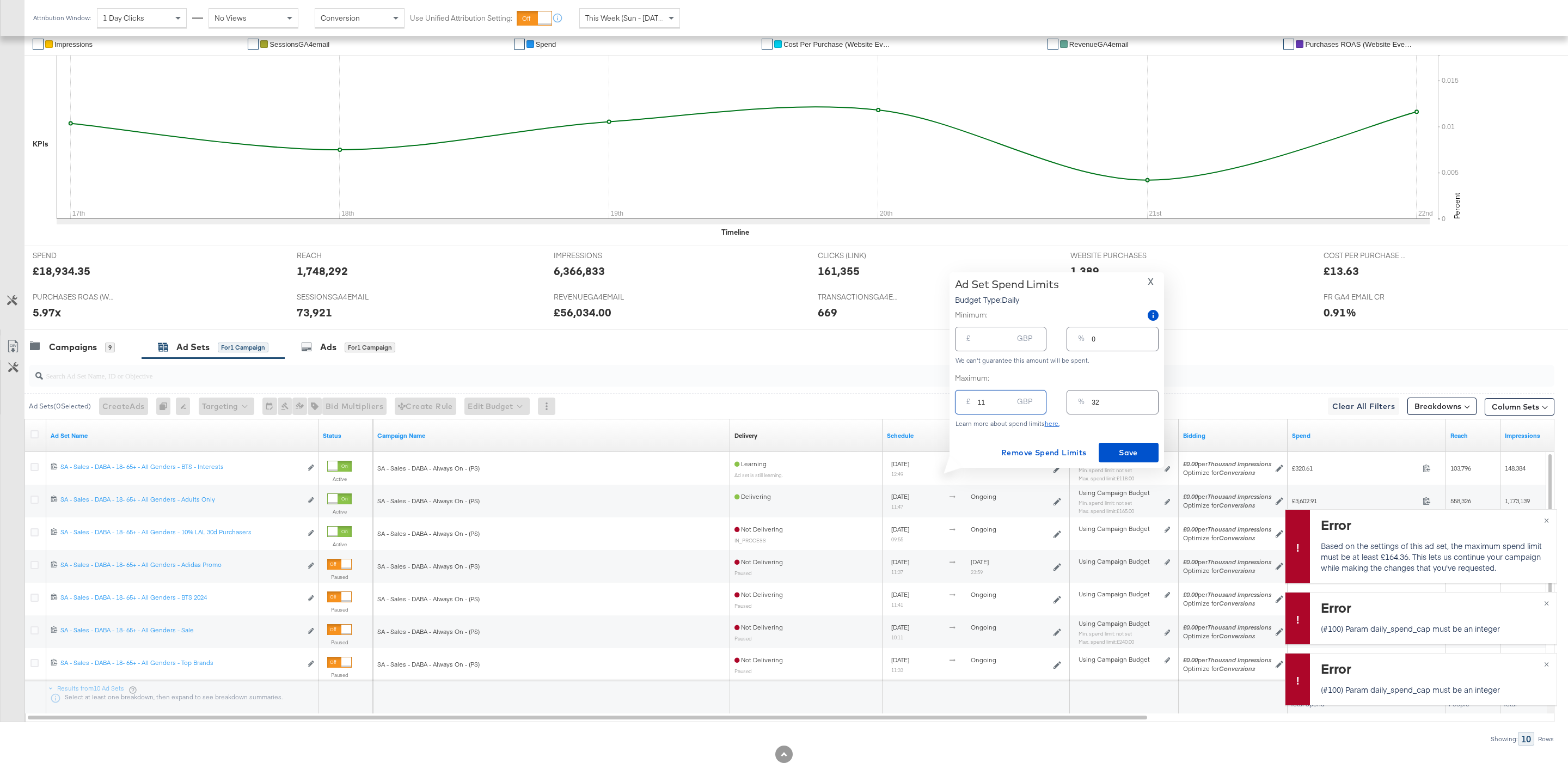
type input "3"
type input "1"
type input "0"
click at [977, 399] on input "1.00" at bounding box center [995, 398] width 35 height 23
type input "91.00"
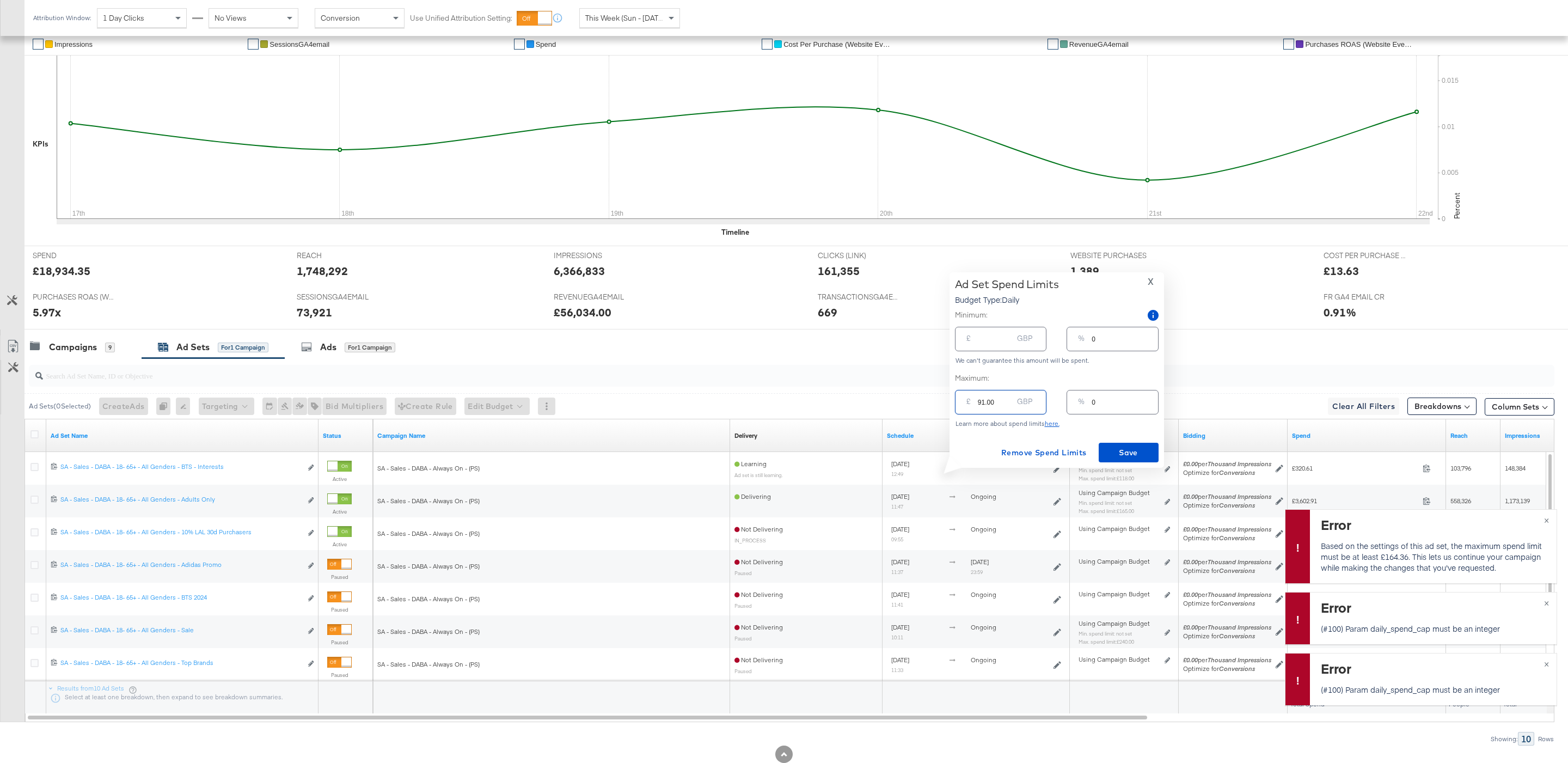
type input "25"
type input "971.00"
type input "270"
type input "97"
type input "27"
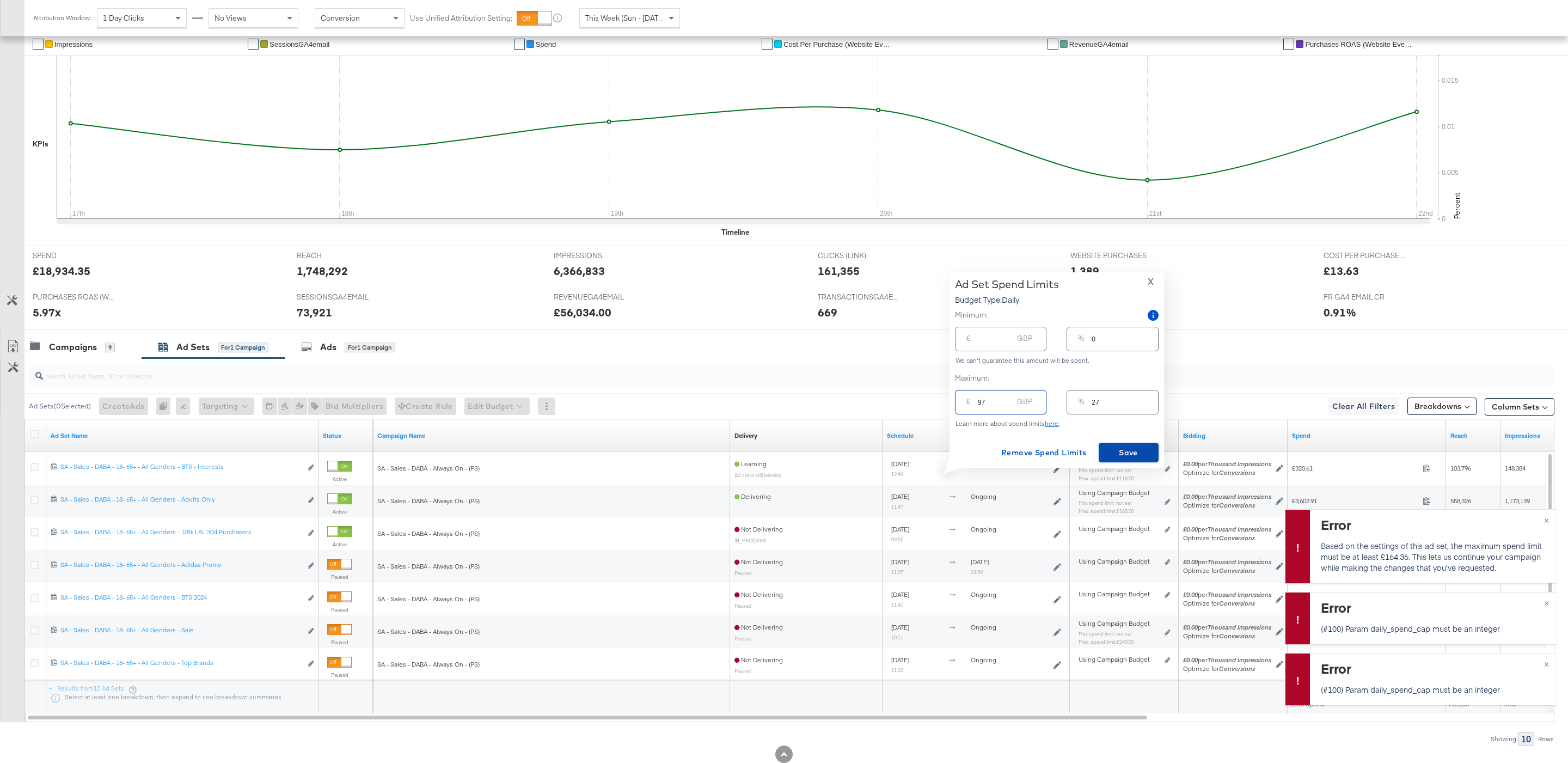
type input "97.00"
click at [1139, 450] on span "Save" at bounding box center [1128, 453] width 51 height 13
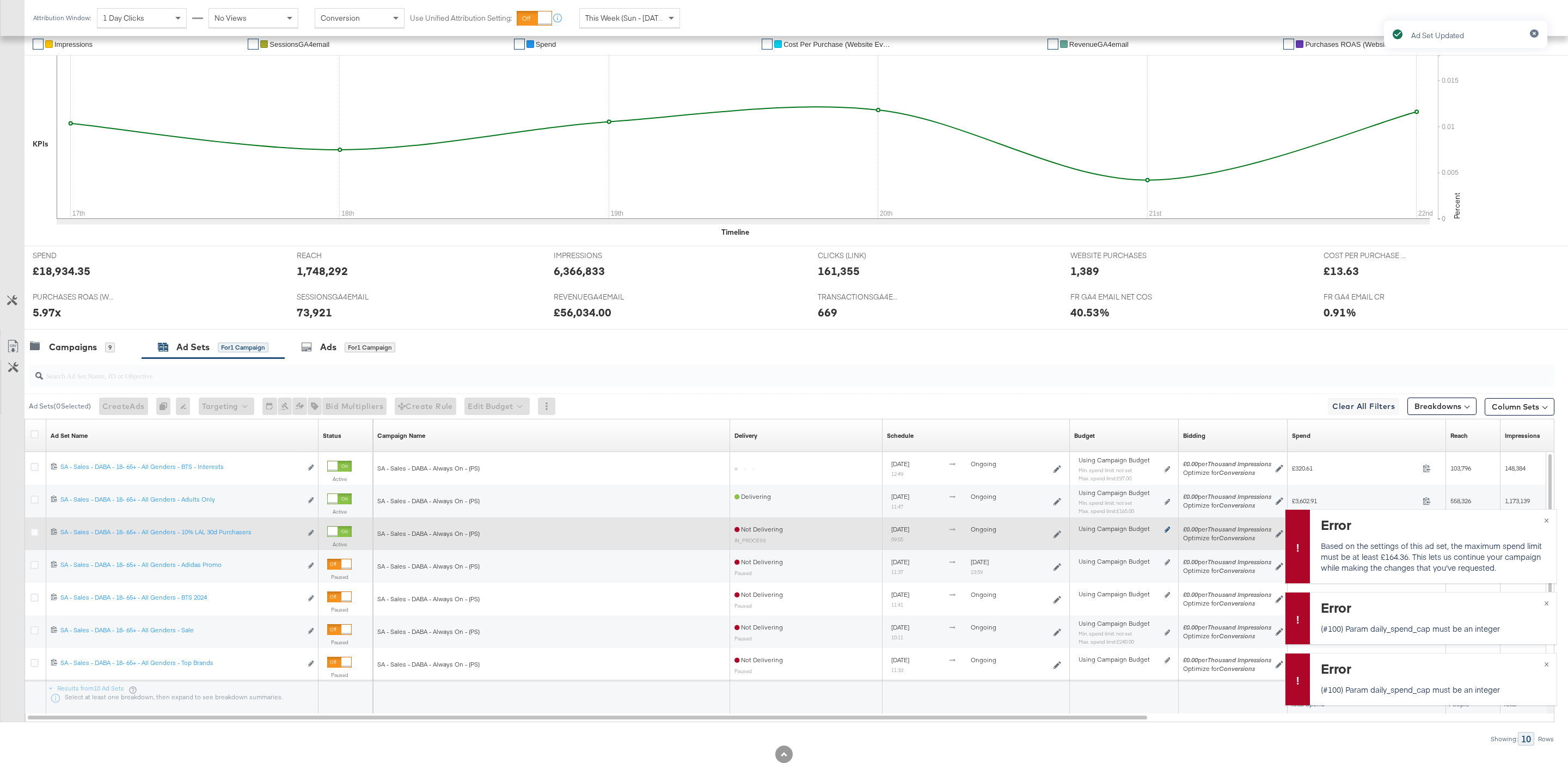
click at [1168, 533] on icon at bounding box center [1167, 530] width 5 height 6
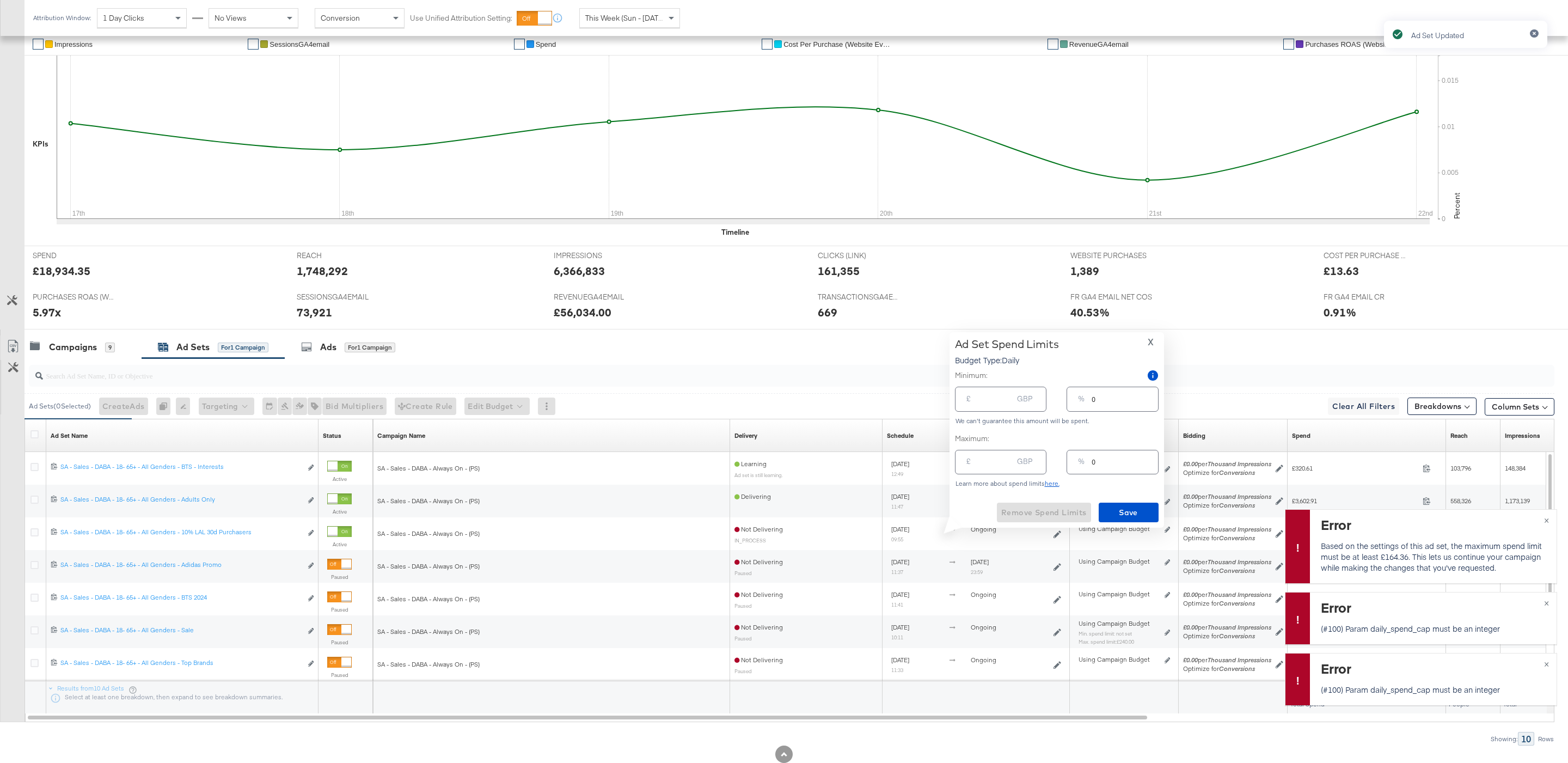
click at [1001, 466] on input "number" at bounding box center [995, 457] width 35 height 23
type input "9"
type input "3"
type input "97"
type input "27"
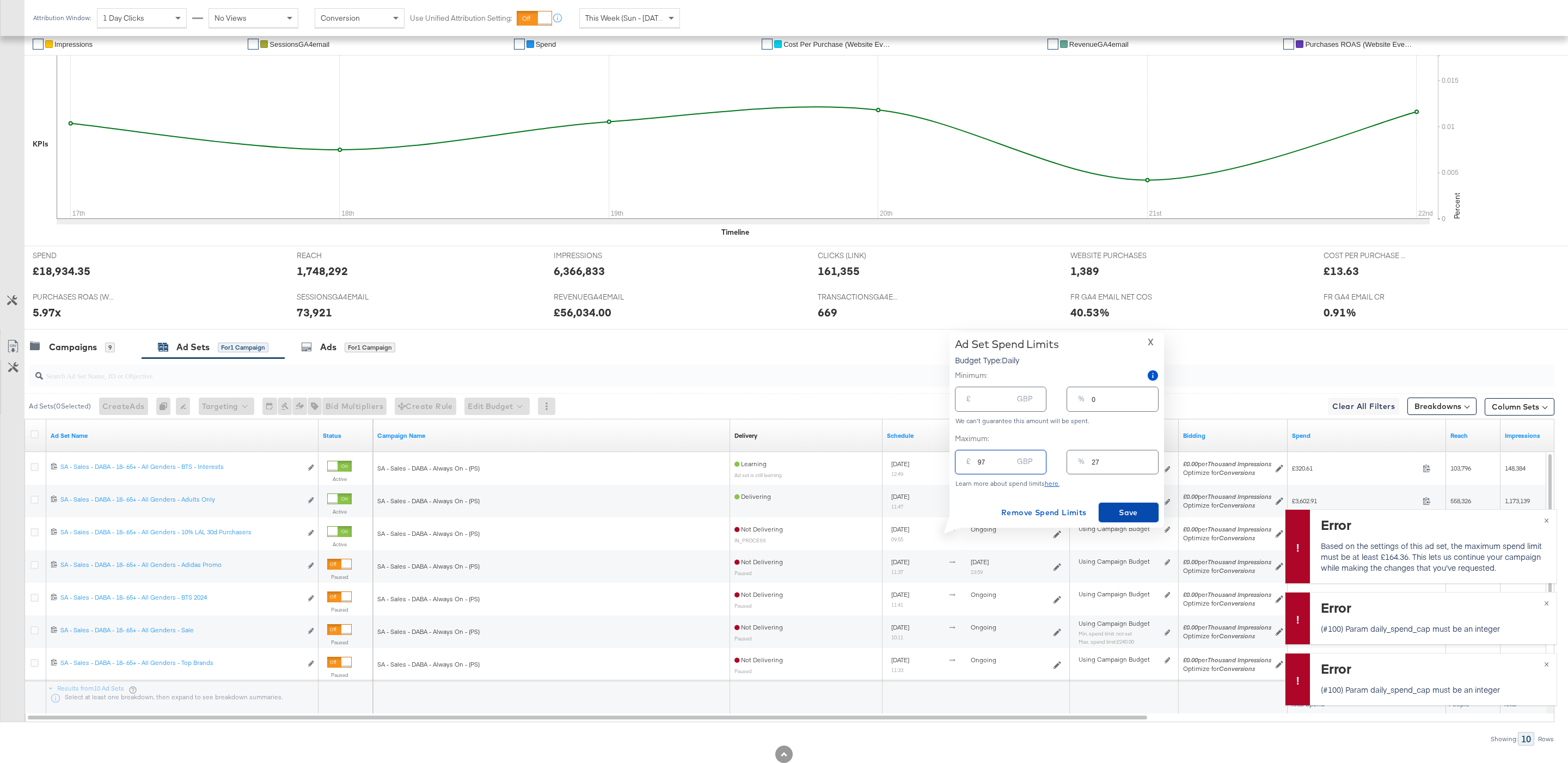
type input "97.00"
click at [1110, 512] on span "Save" at bounding box center [1128, 512] width 51 height 13
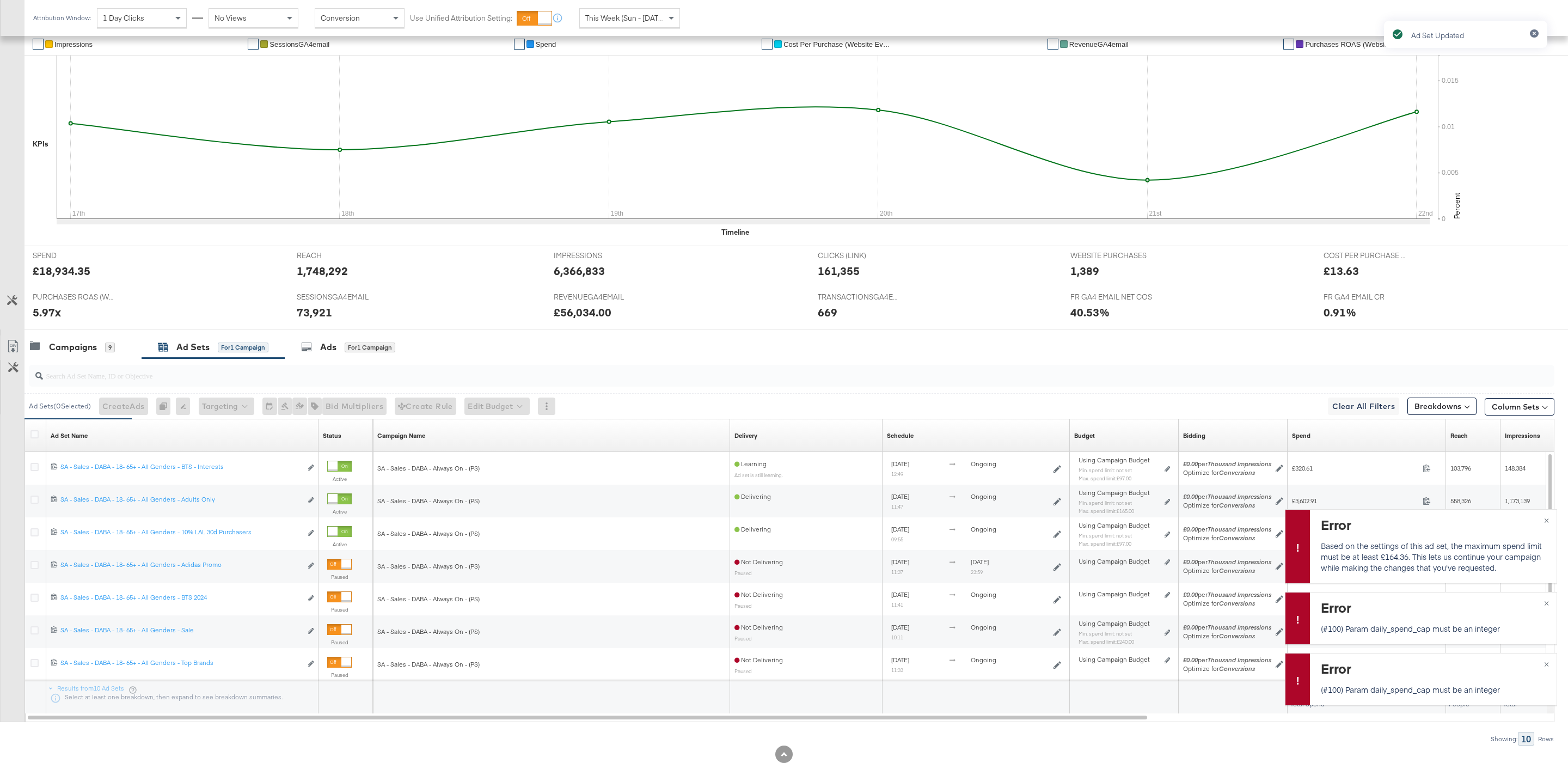
click at [1544, 513] on div "Ad Set Updated" at bounding box center [1465, 362] width 185 height 704
click at [1546, 520] on div "Ad Set Updated" at bounding box center [1465, 362] width 185 height 704
click at [1546, 612] on div "Ad Set Updated" at bounding box center [1465, 362] width 185 height 704
click at [94, 356] on div "Campaigns 9" at bounding box center [83, 347] width 117 height 23
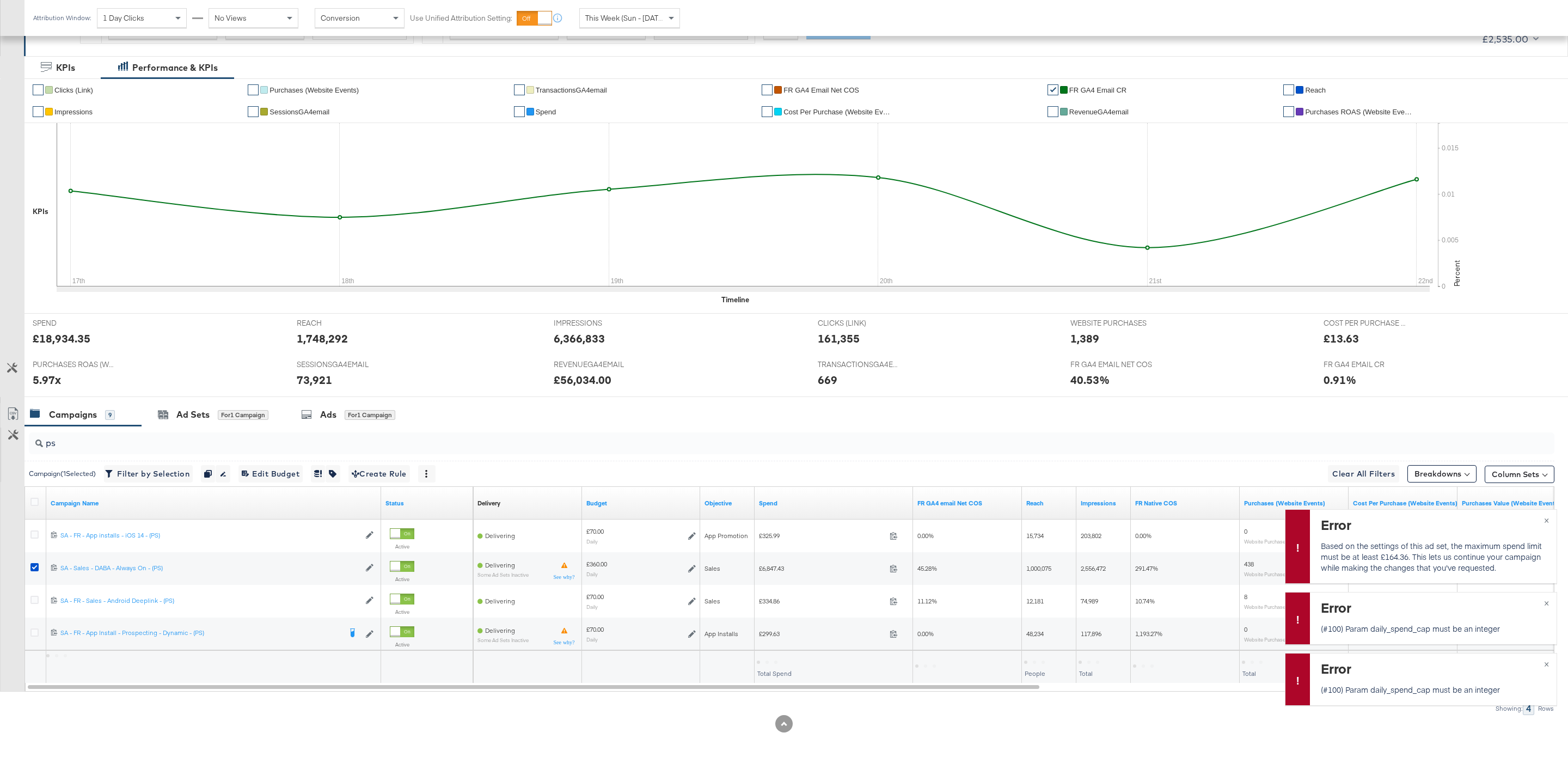
scroll to position [188, 0]
click at [1549, 519] on button "×" at bounding box center [1546, 519] width 20 height 19
click at [1549, 603] on button "×" at bounding box center [1546, 602] width 20 height 19
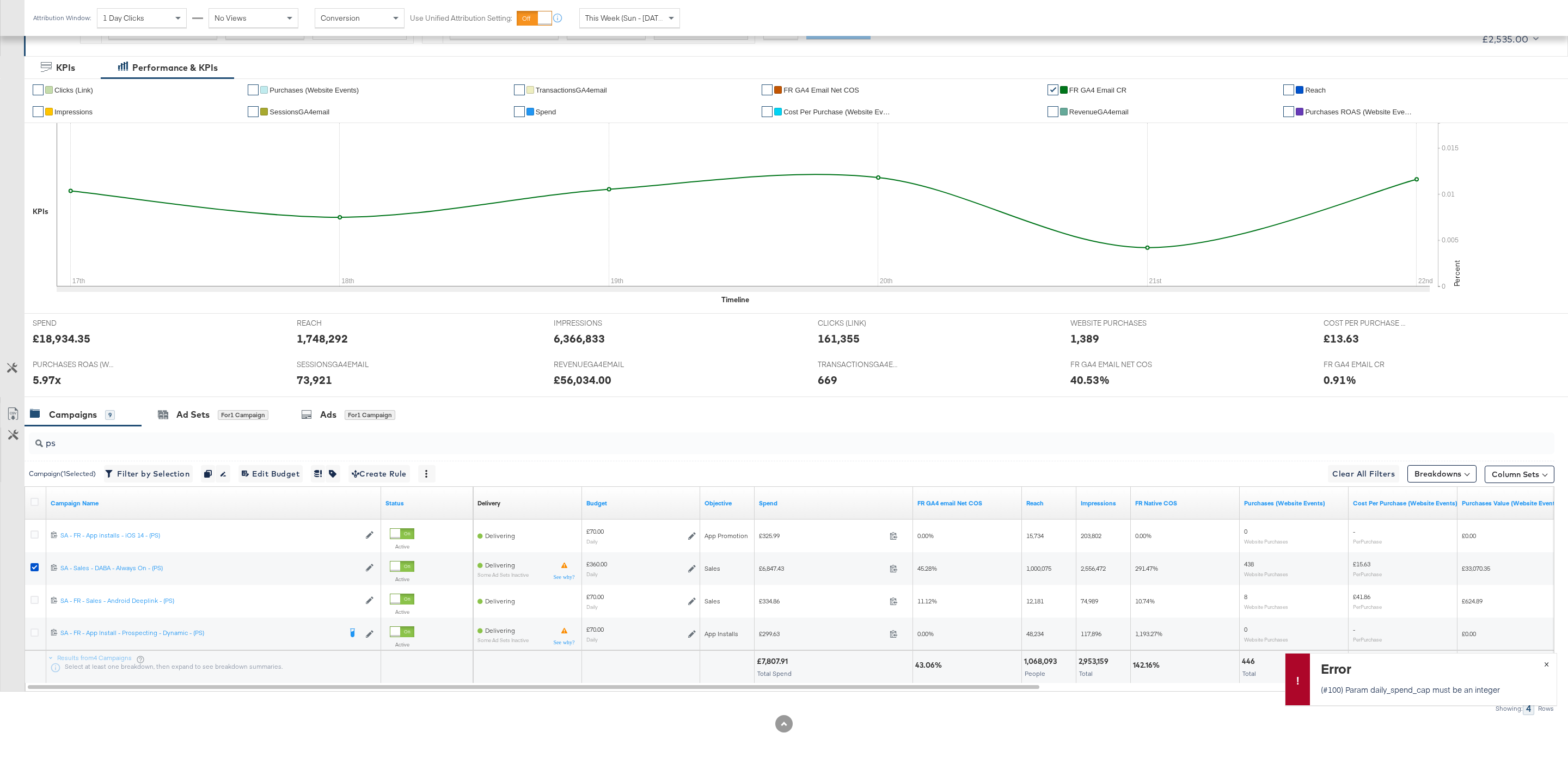
click at [1547, 665] on span "×" at bounding box center [1546, 662] width 5 height 13
click at [128, 443] on input "ps" at bounding box center [726, 439] width 1367 height 21
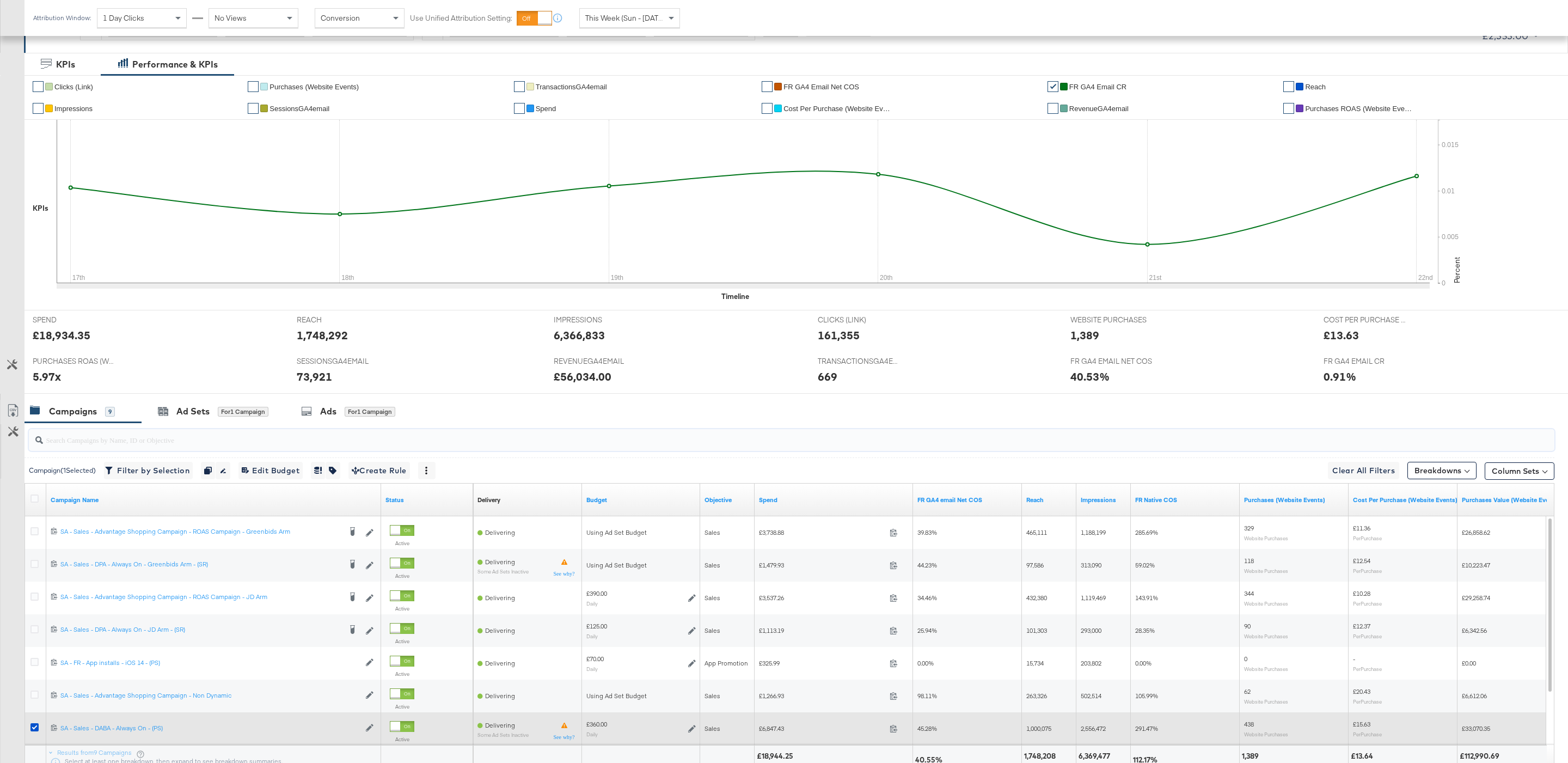
click at [31, 723] on div at bounding box center [36, 729] width 20 height 19
click at [40, 732] on div at bounding box center [36, 728] width 11 height 11
click at [32, 729] on icon at bounding box center [34, 726] width 8 height 8
click at [0, 0] on input "checkbox" at bounding box center [0, 0] width 0 height 0
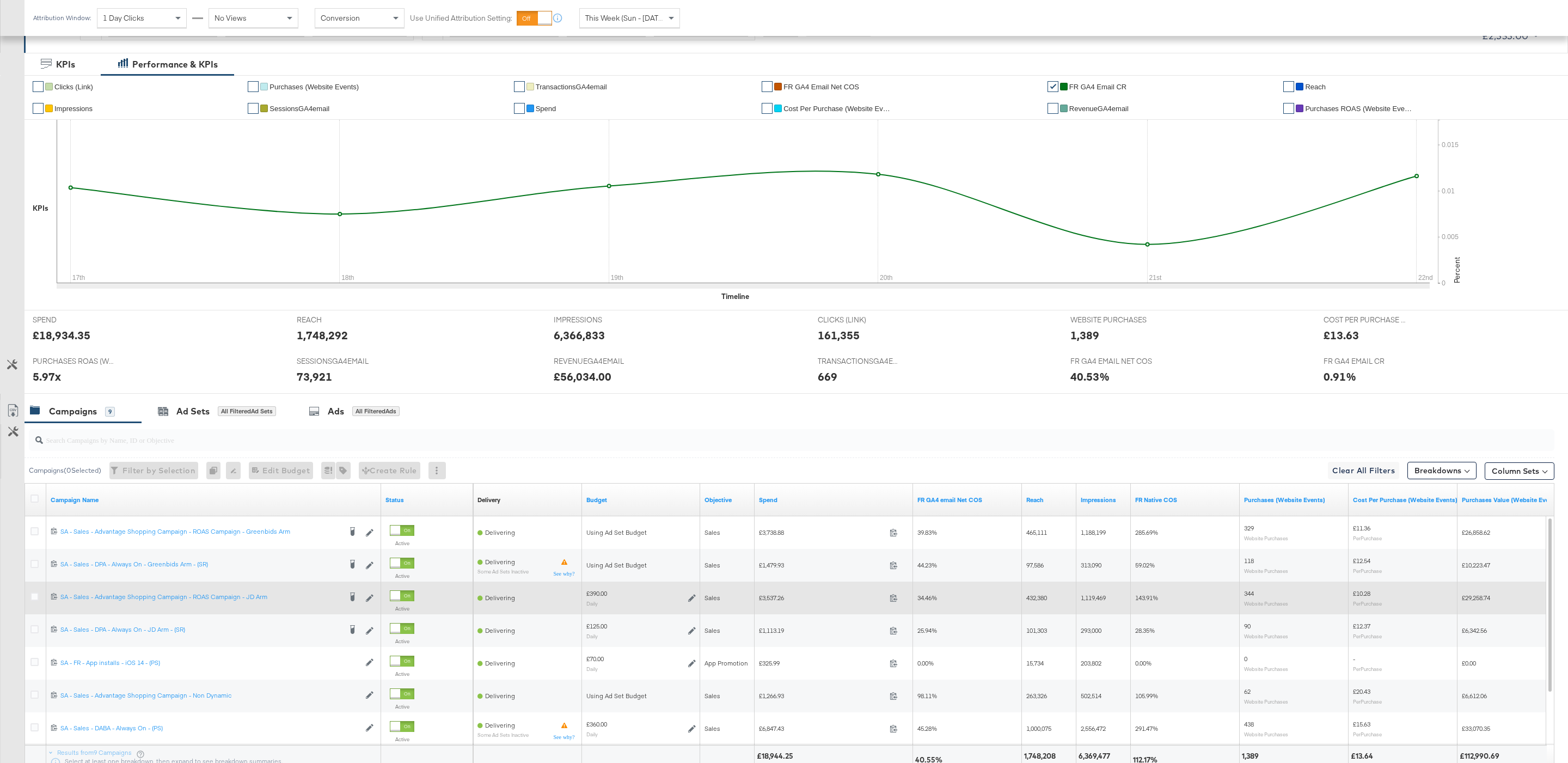
click at [691, 600] on icon at bounding box center [692, 597] width 7 height 7
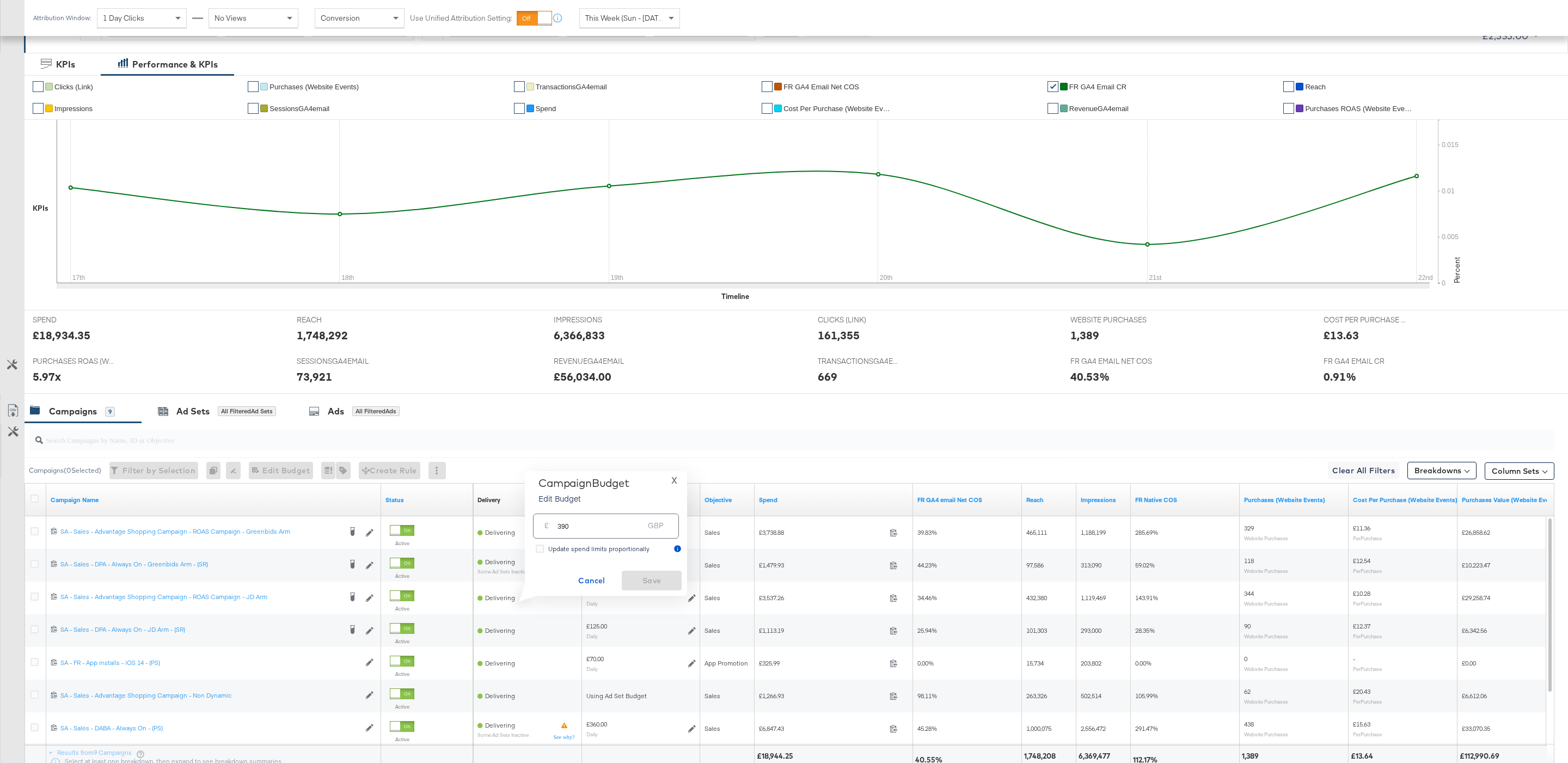
click at [587, 523] on input "390" at bounding box center [600, 521] width 86 height 23
type input "250"
click at [655, 581] on span "Save" at bounding box center [652, 580] width 51 height 13
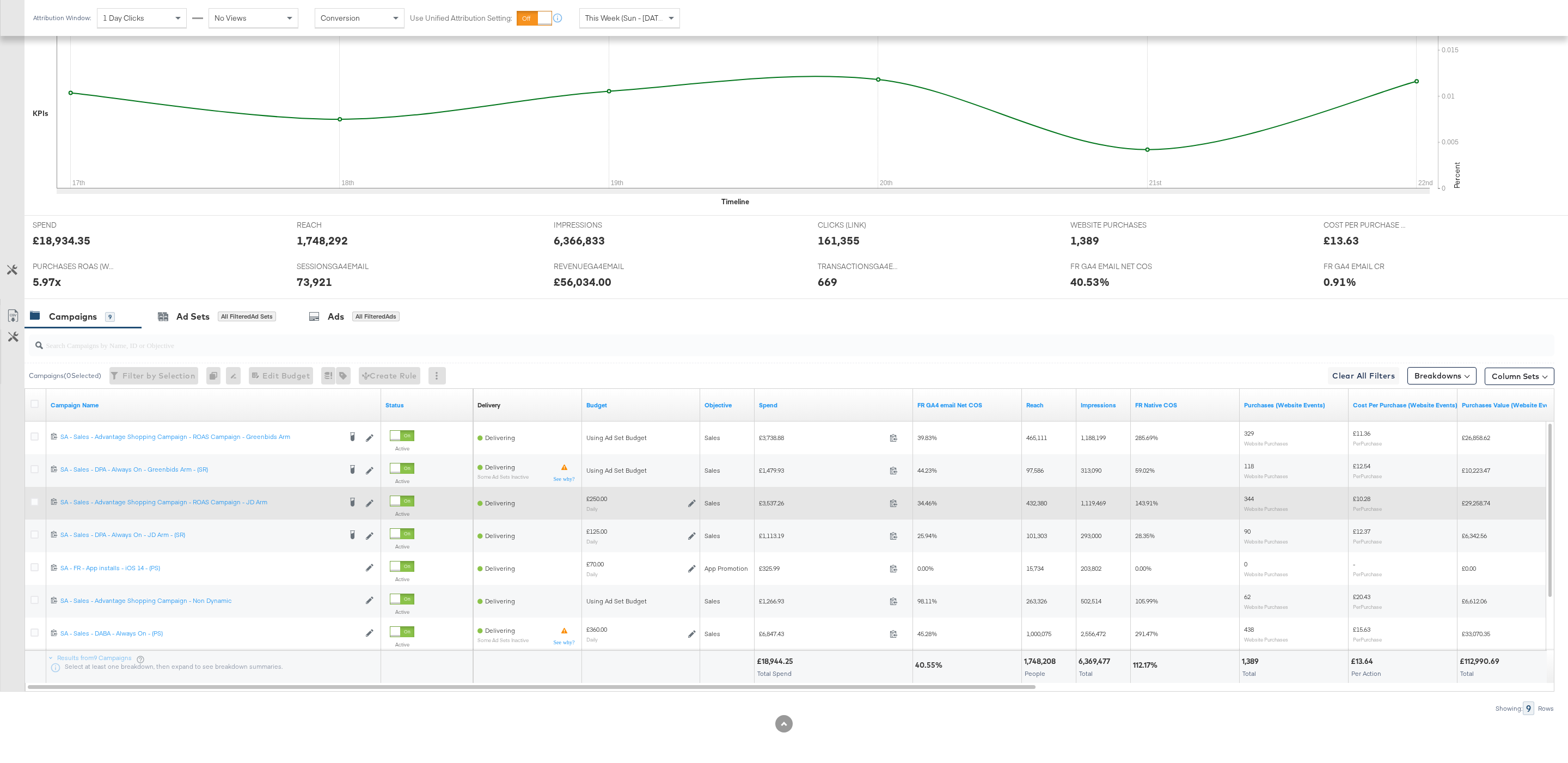
click at [692, 502] on icon at bounding box center [692, 503] width 7 height 7
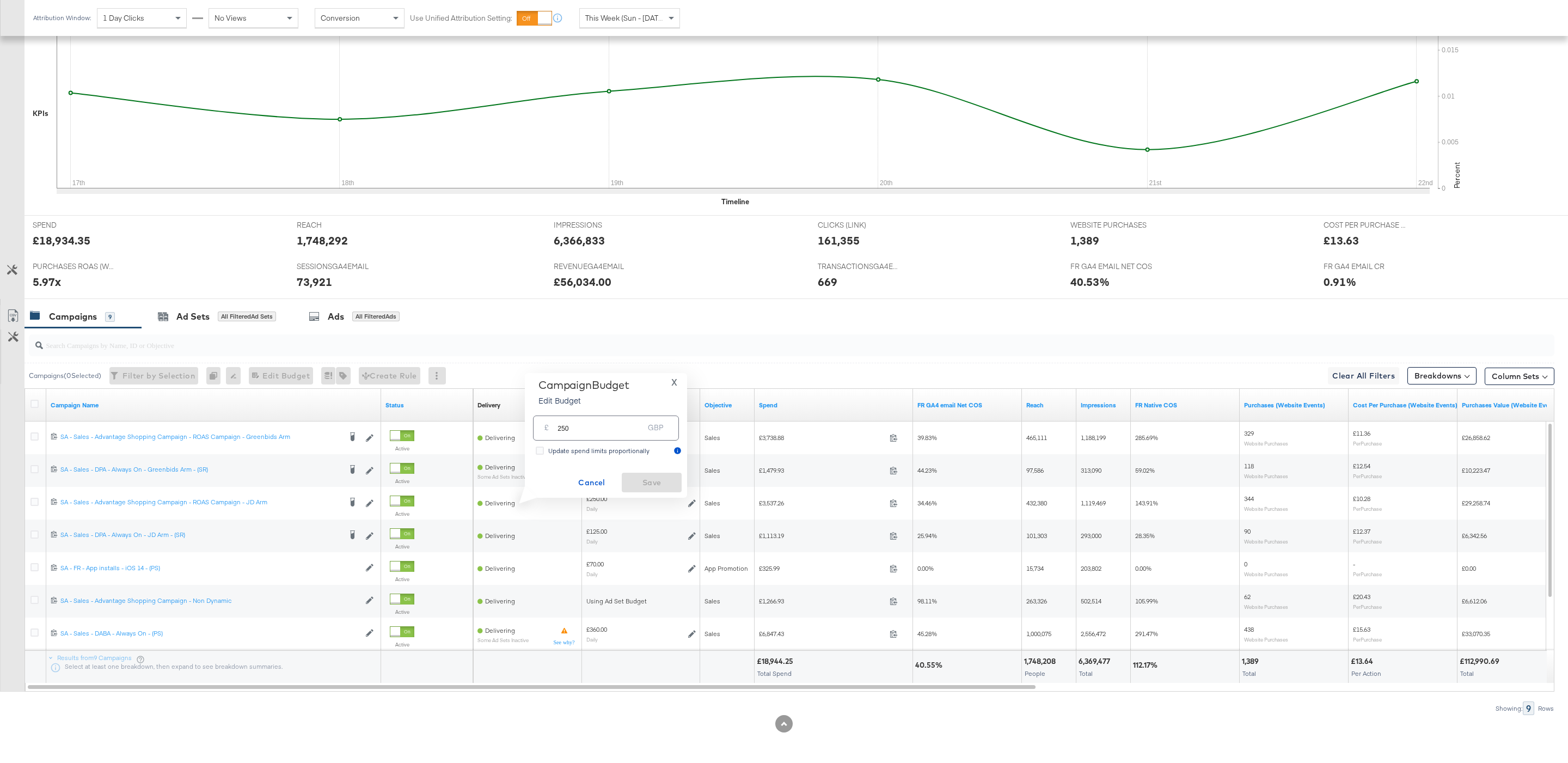
click at [720, 339] on input "search" at bounding box center [726, 340] width 1367 height 21
click at [714, 320] on div "Campaigns 9 Ad Sets All Filtered Ad Sets Ads All Filtered Ads" at bounding box center [796, 316] width 1543 height 23
click at [670, 19] on span at bounding box center [670, 19] width 5 height 4
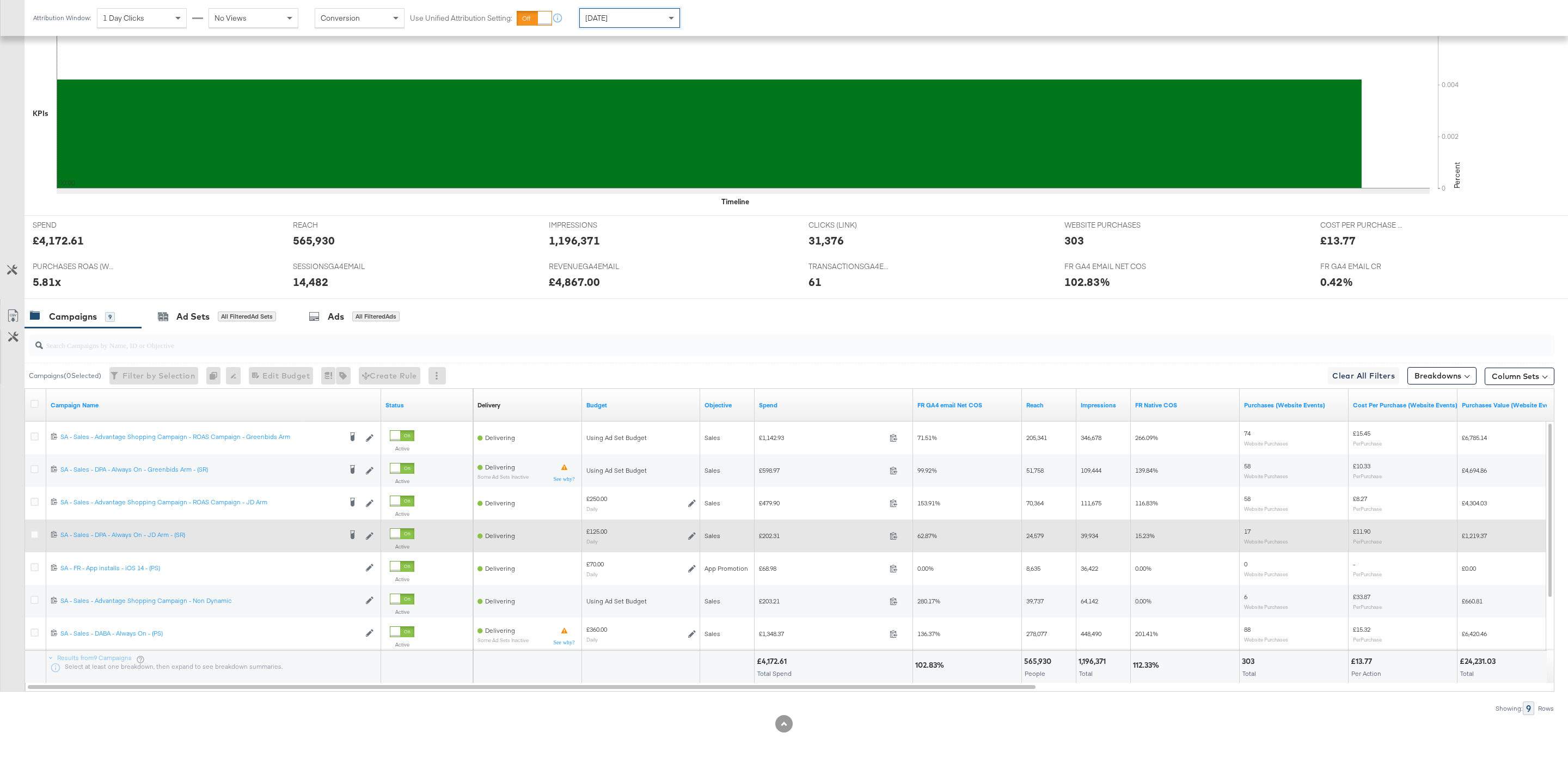
click at [688, 532] on icon at bounding box center [692, 536] width 7 height 7
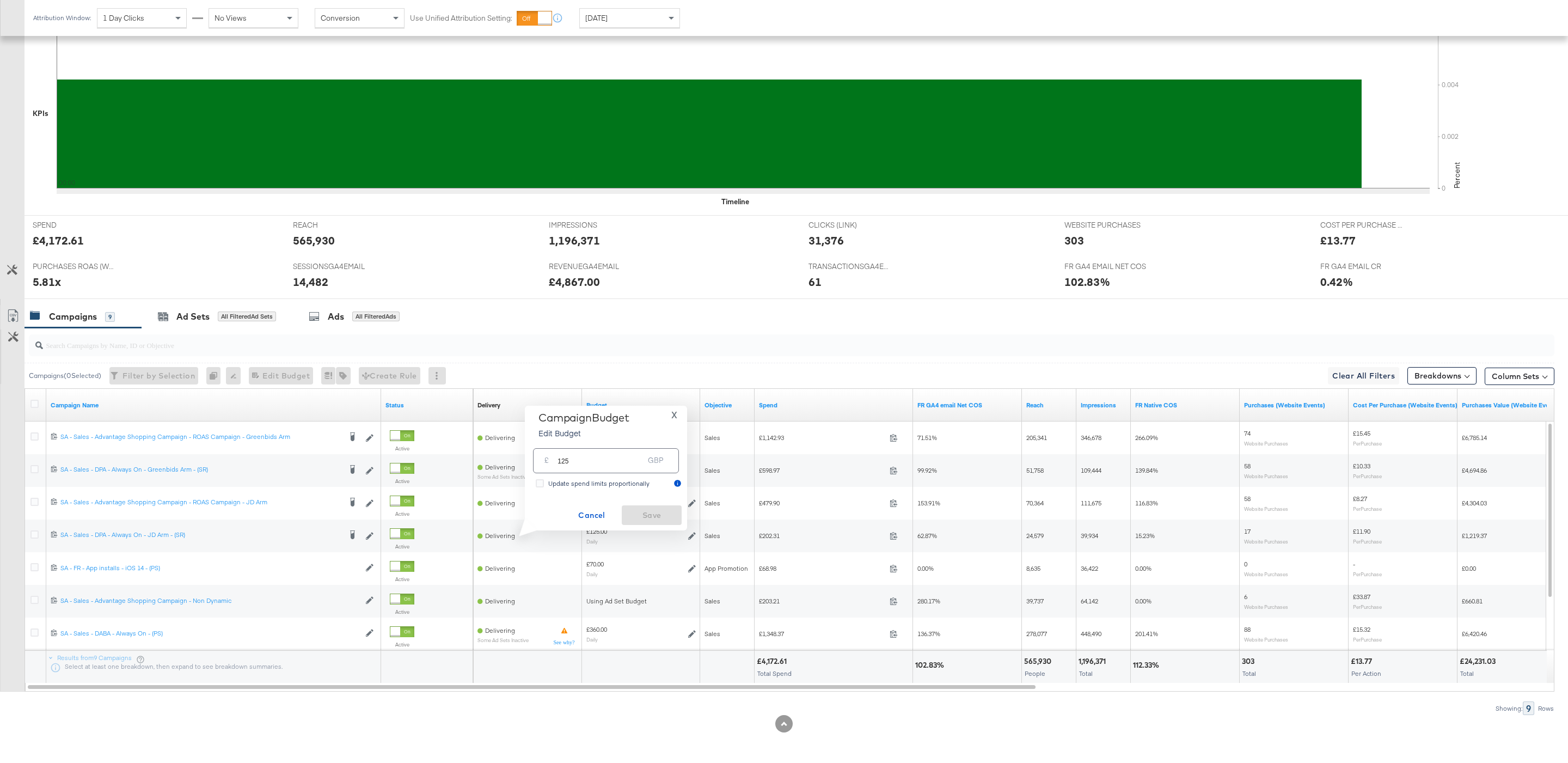
click at [600, 463] on input "125" at bounding box center [600, 456] width 86 height 23
type input "85"
click at [652, 518] on span "Save" at bounding box center [652, 515] width 51 height 13
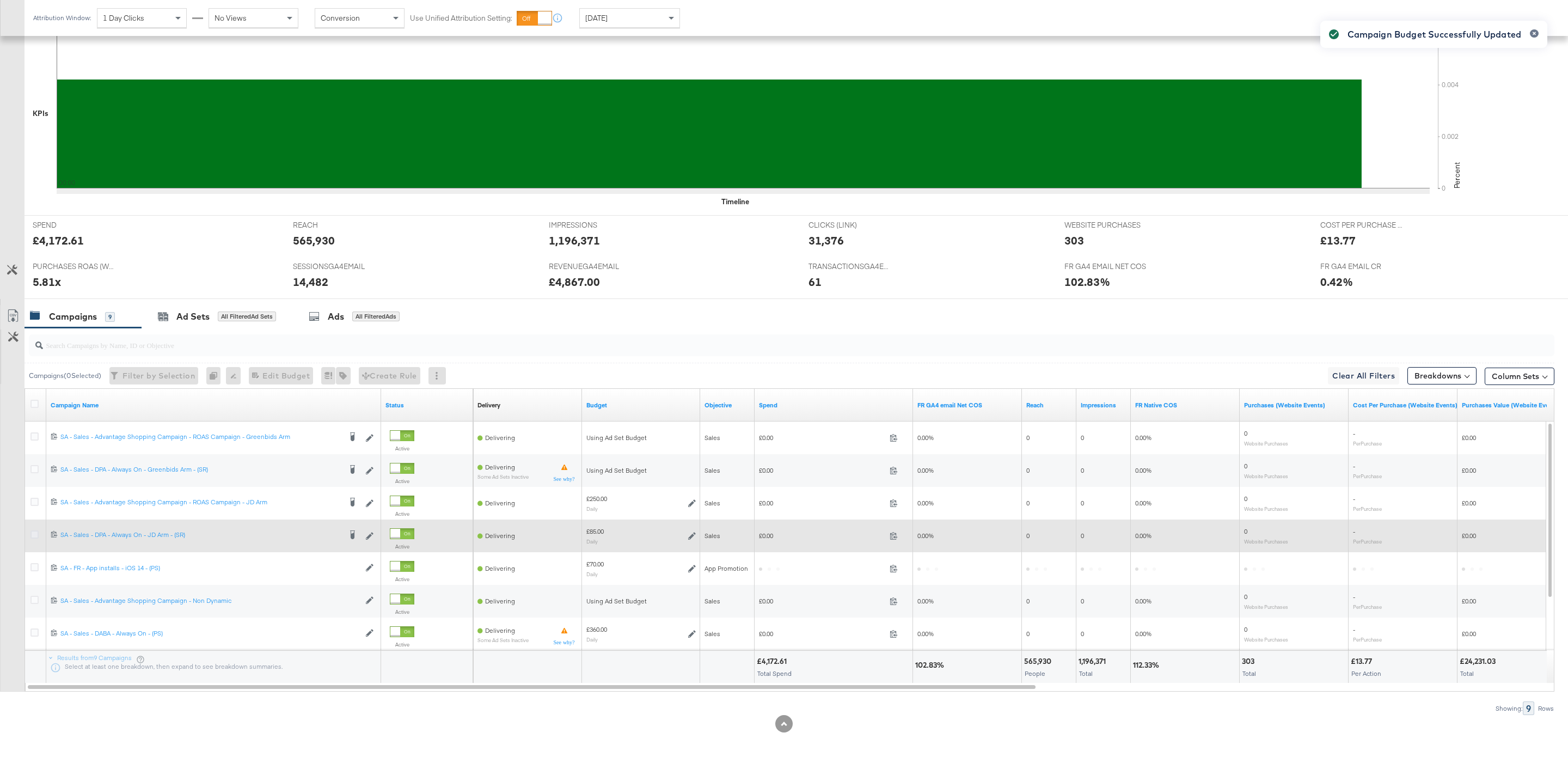
click at [37, 533] on icon at bounding box center [34, 534] width 8 height 8
click at [0, 0] on input "checkbox" at bounding box center [0, 0] width 0 height 0
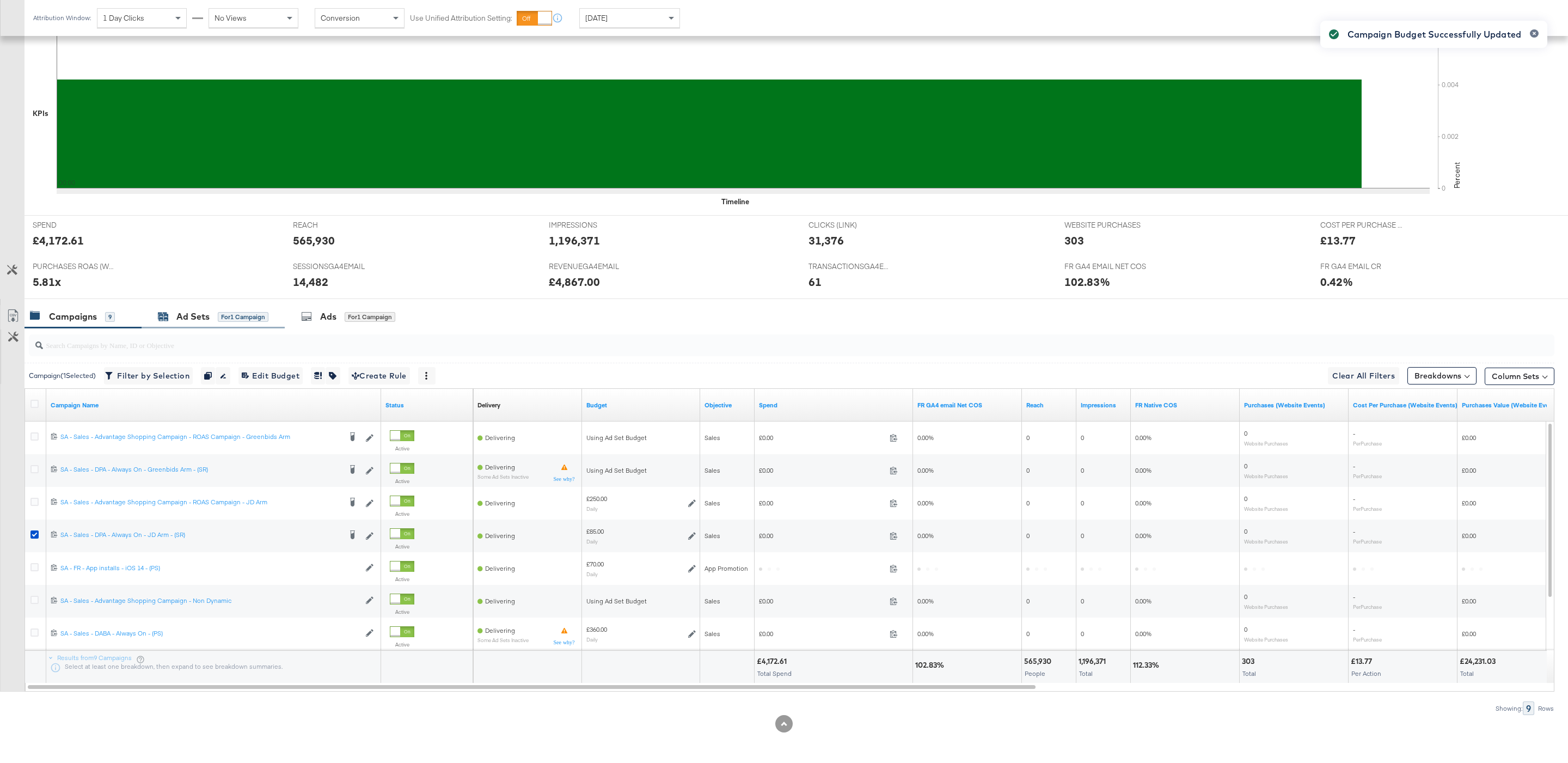
click at [292, 319] on div "Ads for 1 Campaign" at bounding box center [349, 316] width 128 height 23
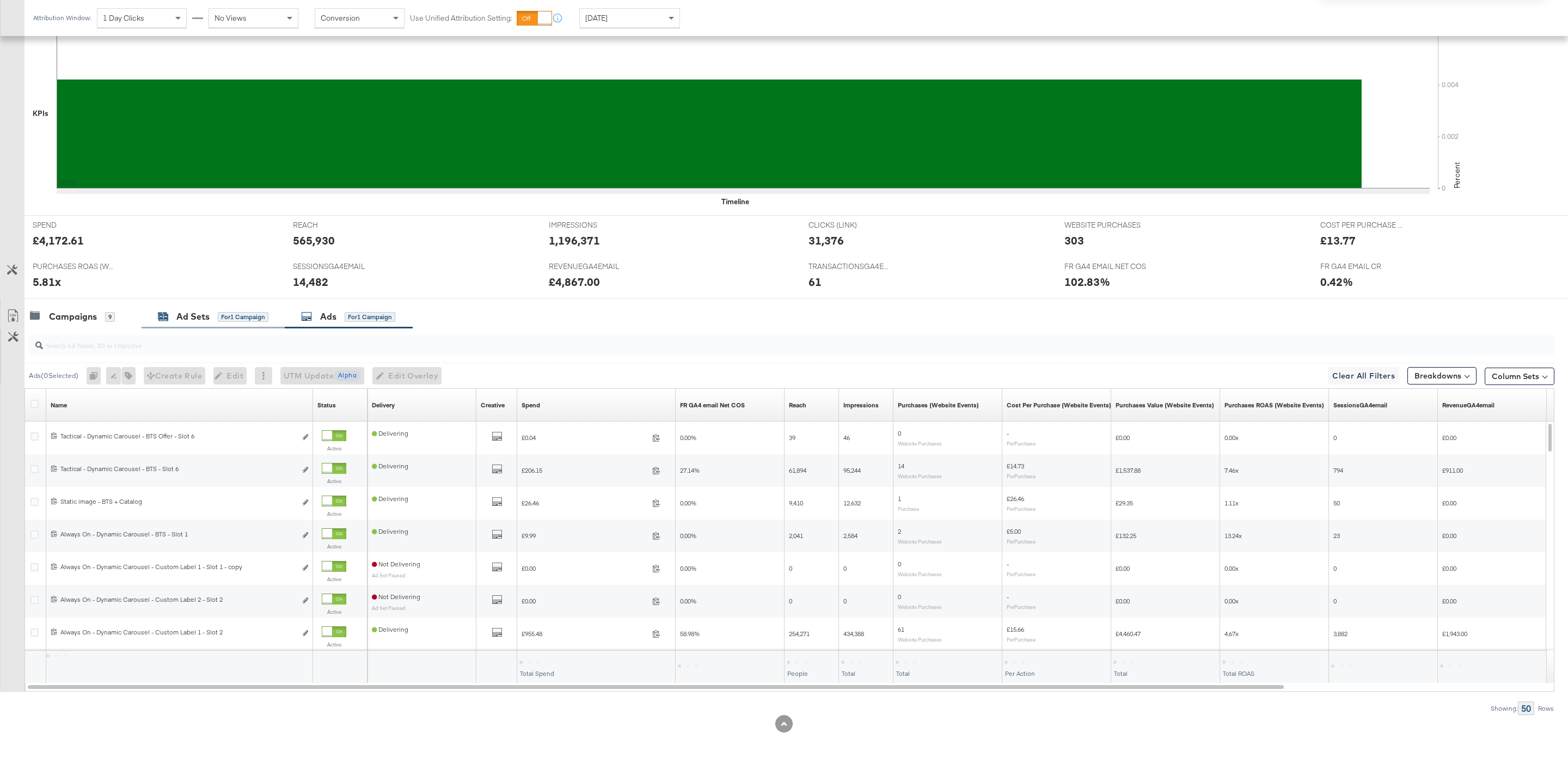
click at [258, 319] on div "for 1 Campaign" at bounding box center [243, 316] width 51 height 10
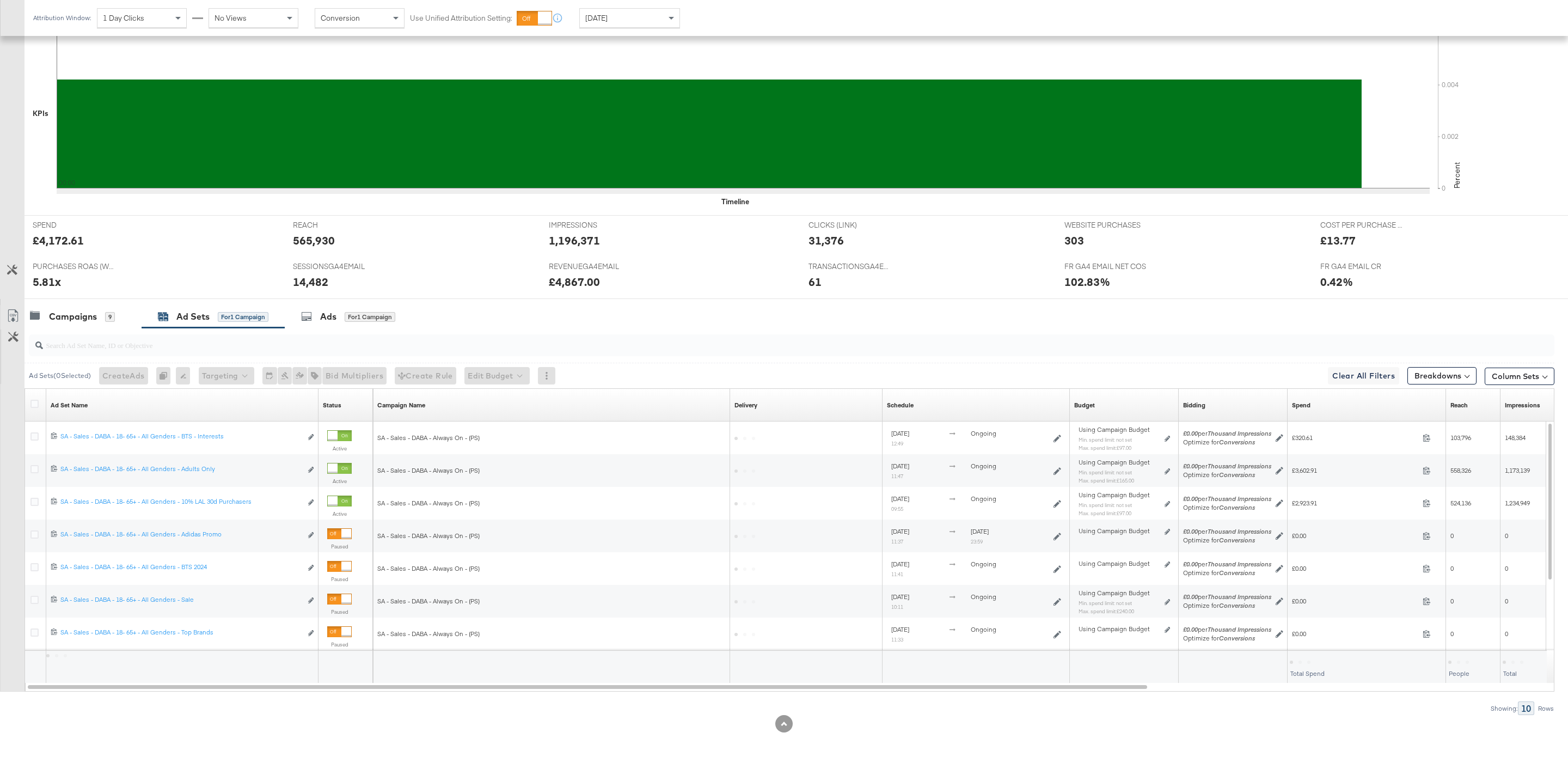
scroll to position [122, 0]
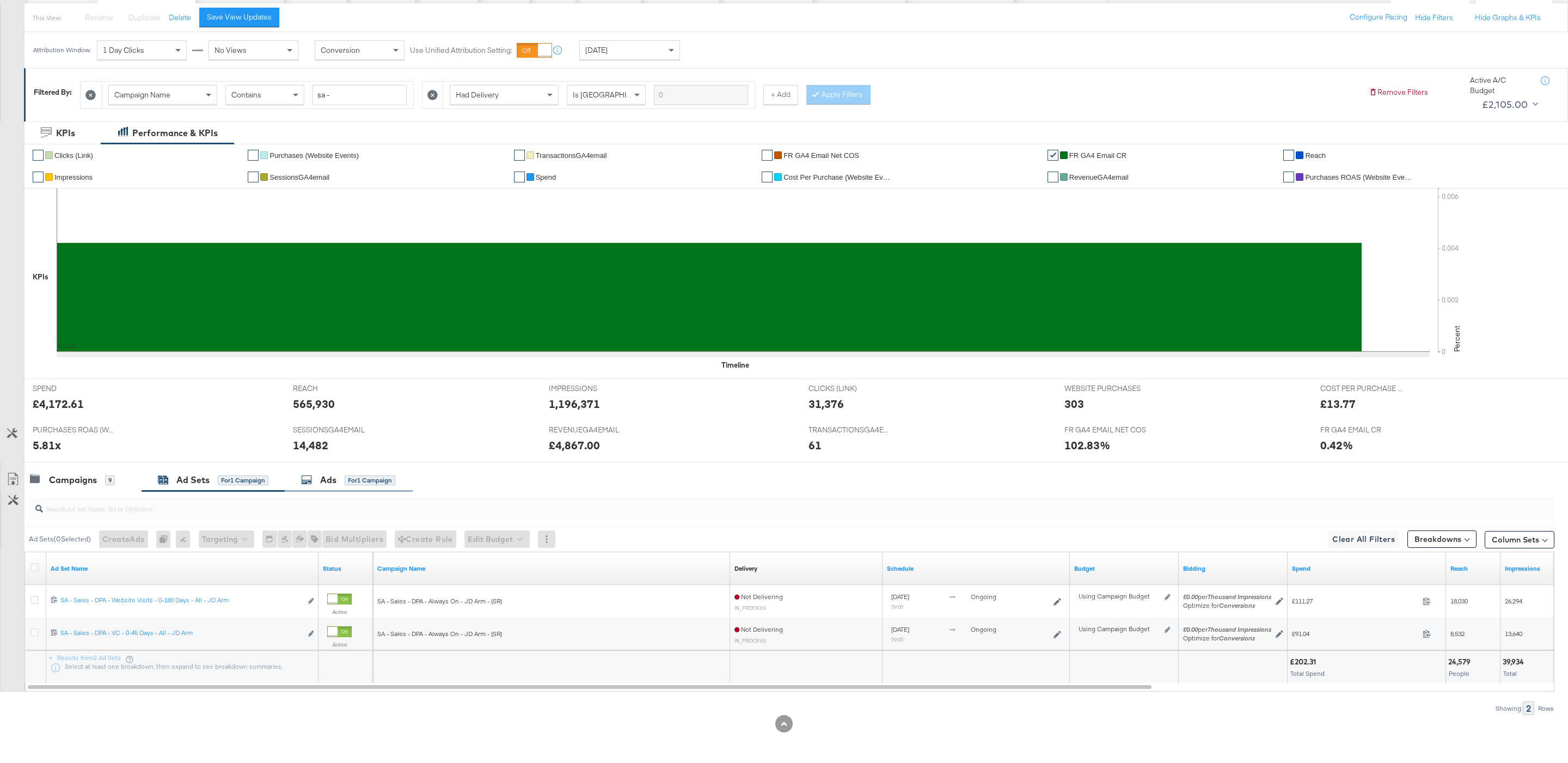
click at [336, 475] on div "Ads" at bounding box center [328, 480] width 16 height 13
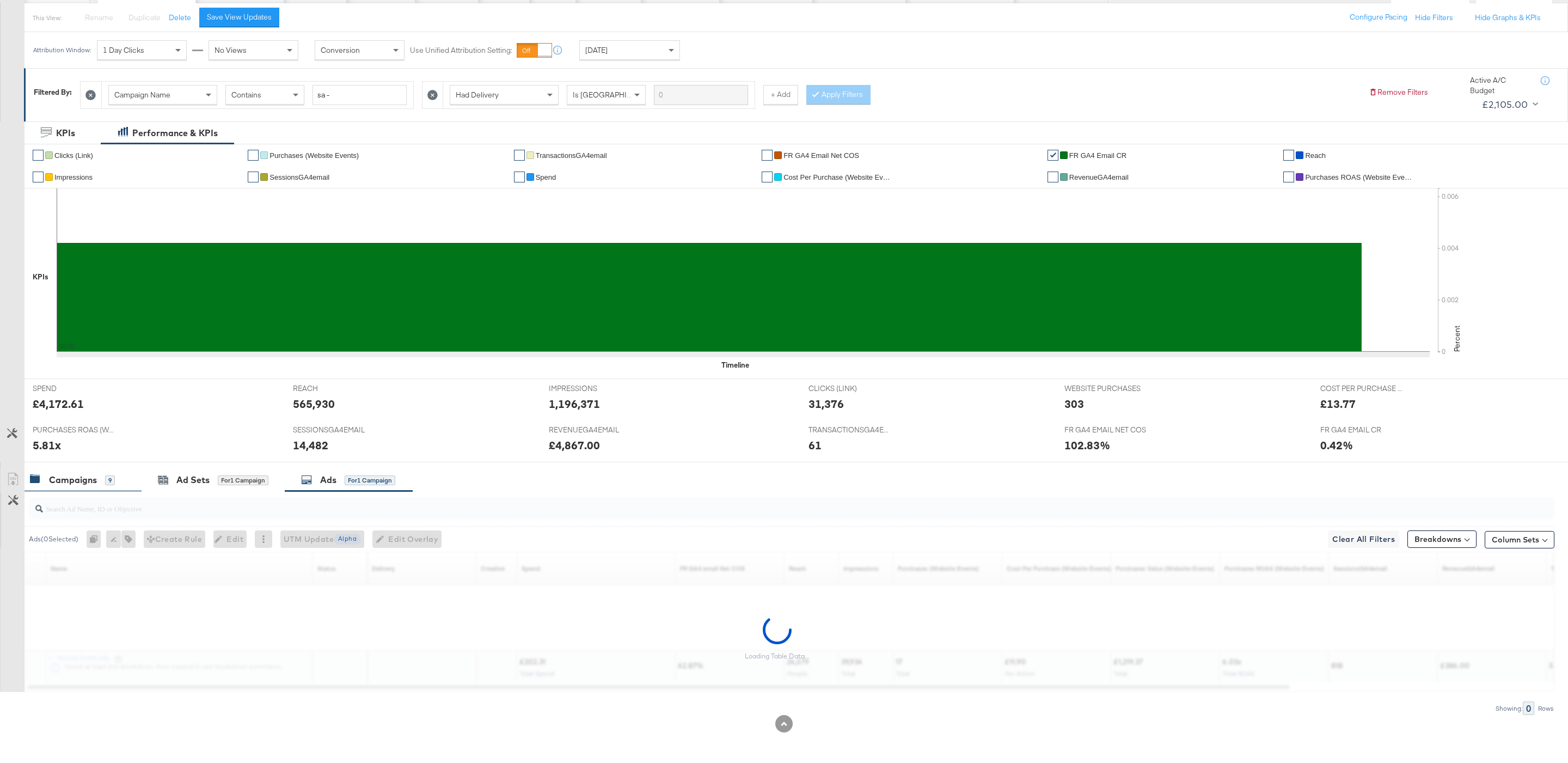
click at [116, 474] on div "Campaigns 9" at bounding box center [78, 480] width 95 height 13
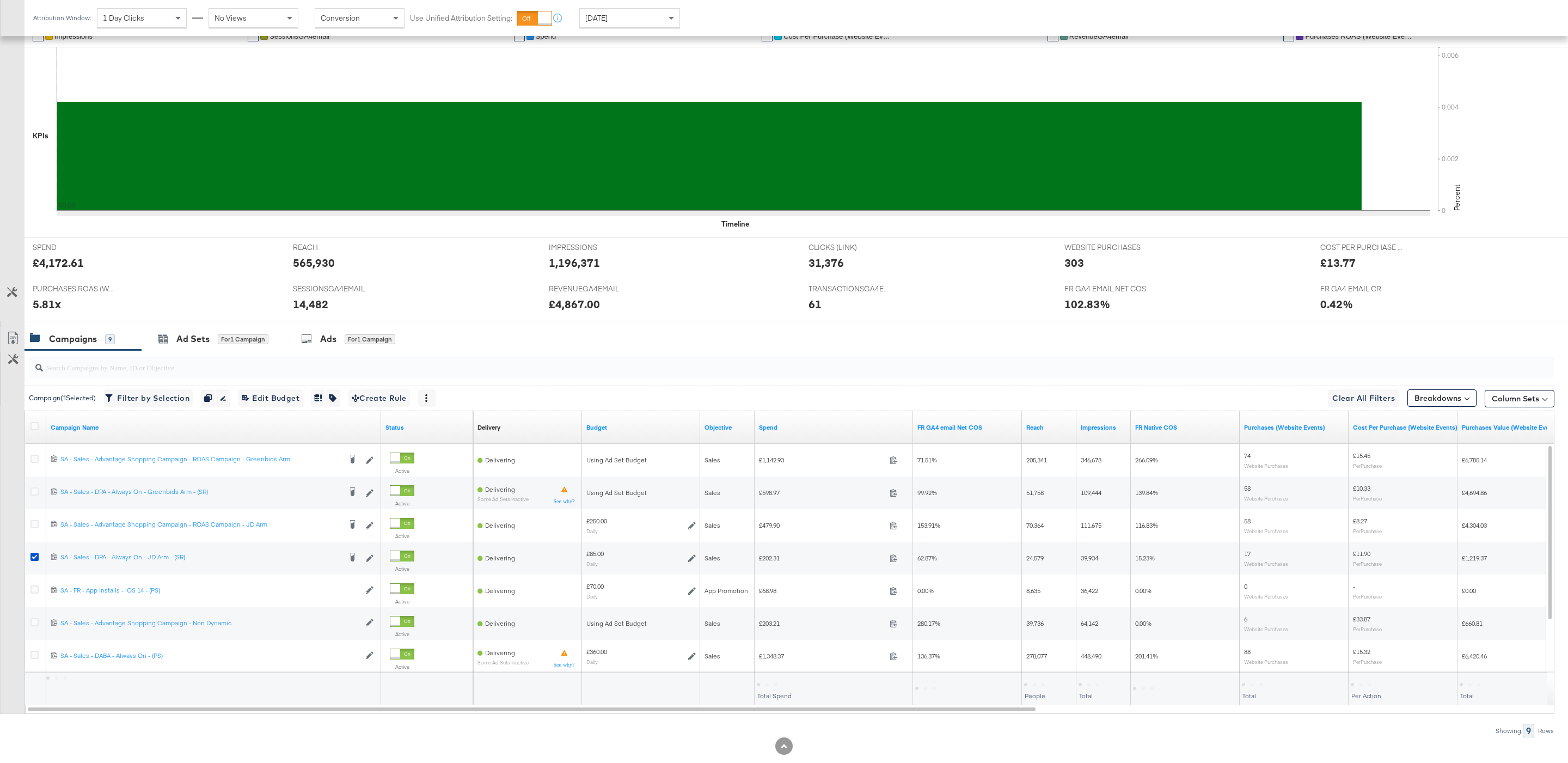
scroll to position [286, 0]
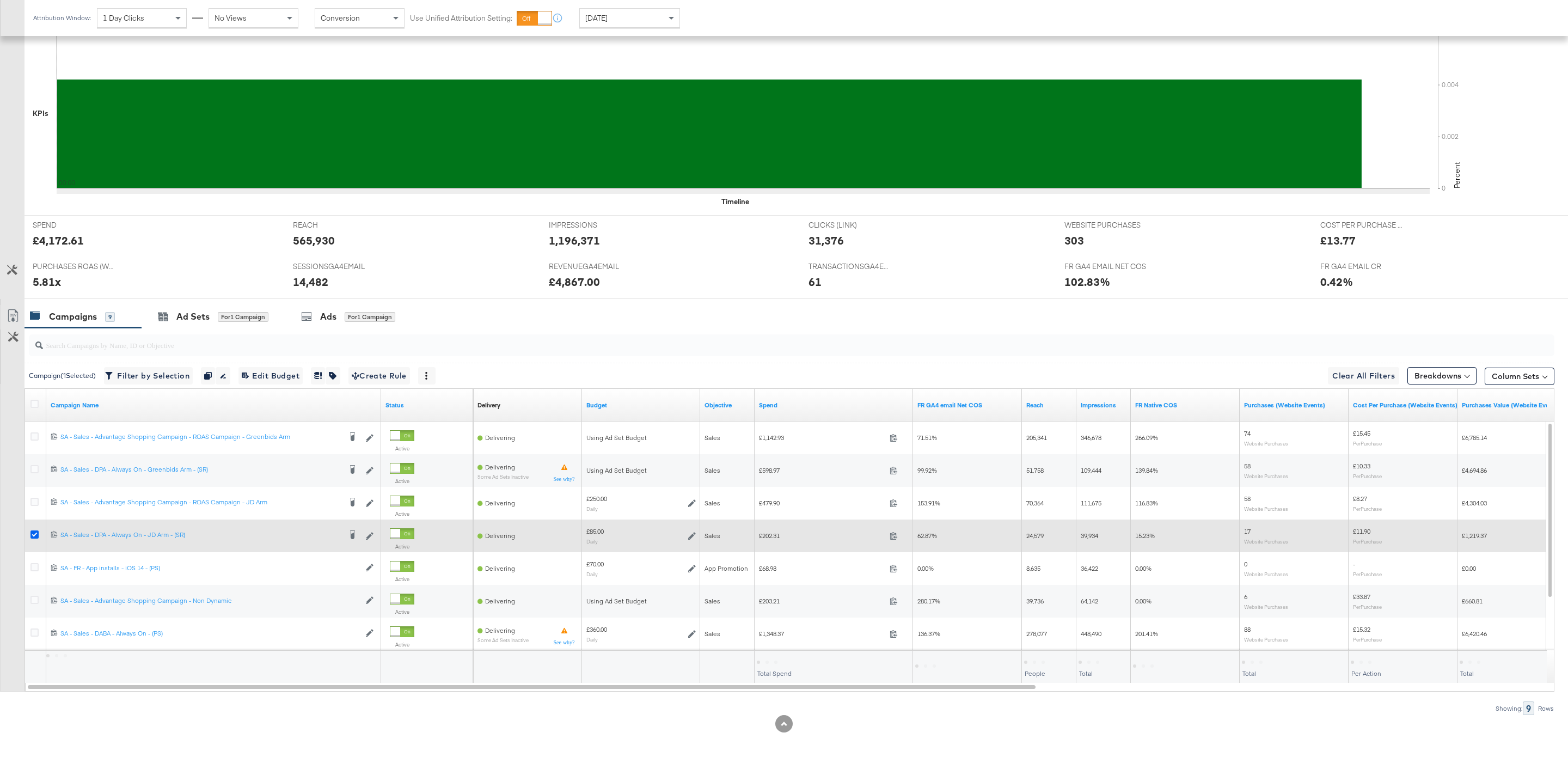
click at [34, 535] on icon at bounding box center [34, 534] width 8 height 8
click at [0, 0] on input "checkbox" at bounding box center [0, 0] width 0 height 0
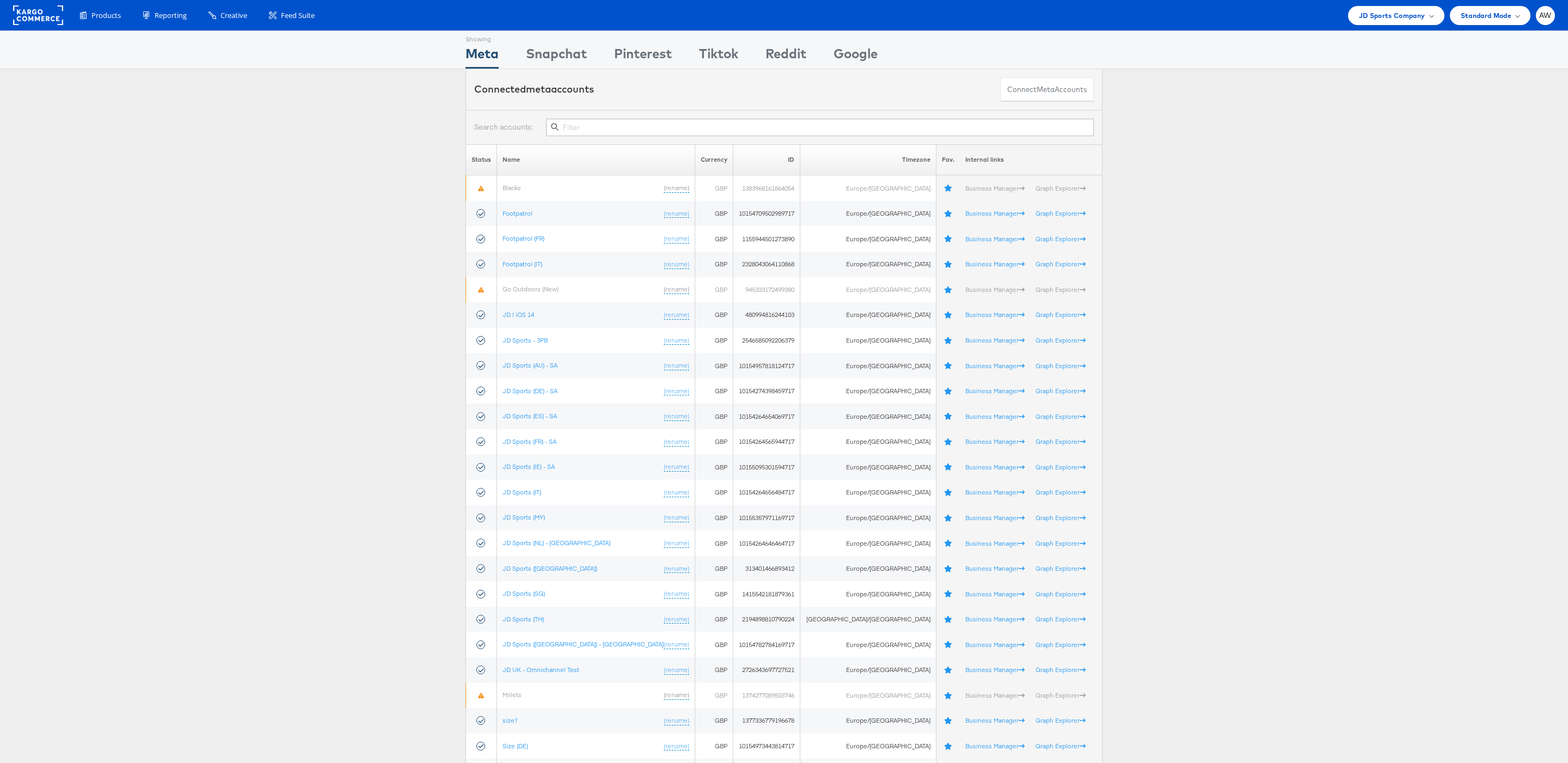
click at [818, 122] on input "text" at bounding box center [819, 127] width 547 height 17
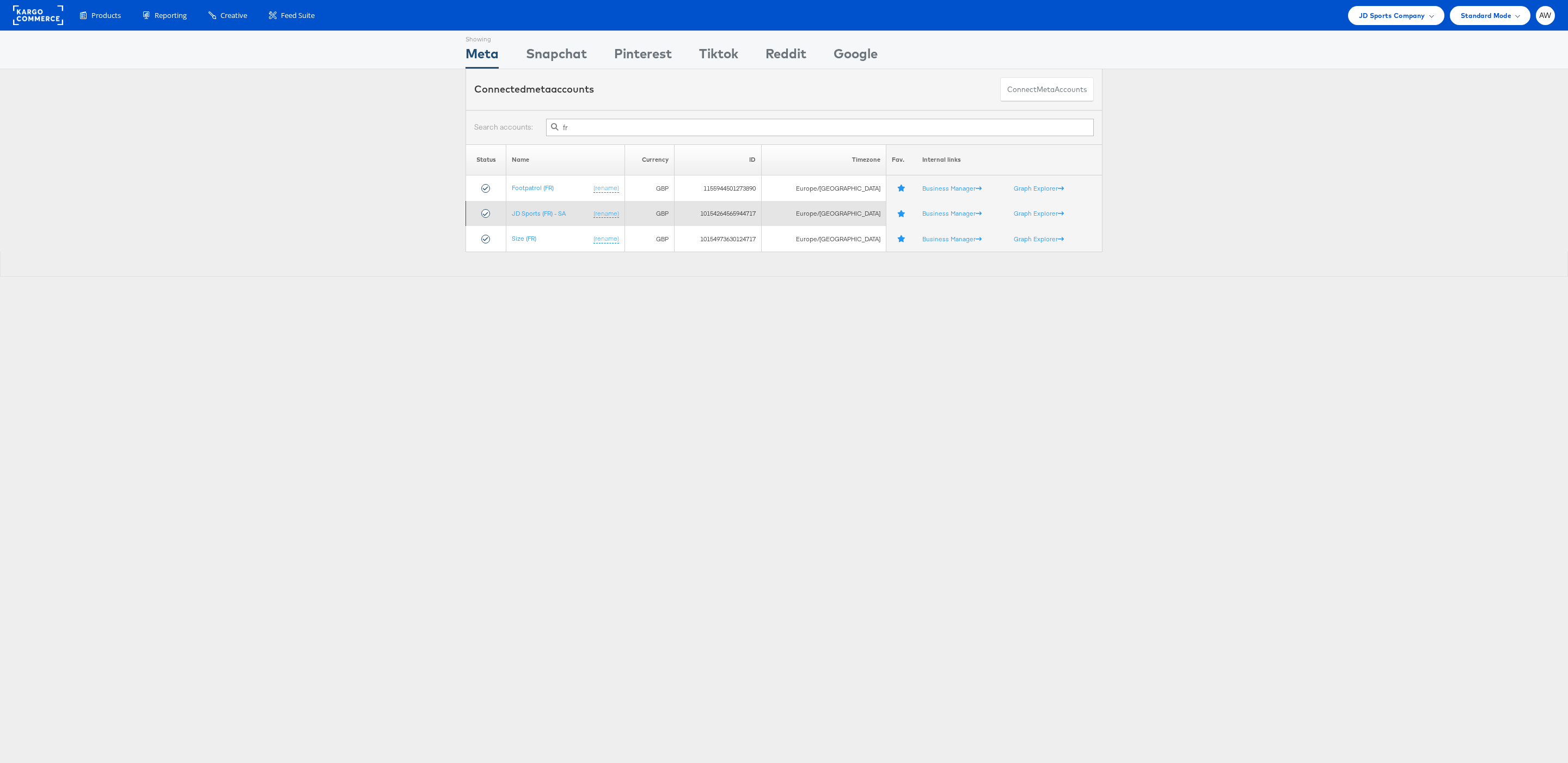
type input "fr"
click at [552, 224] on td "JD Sports (FR) - SA (rename)" at bounding box center [565, 213] width 118 height 25
click at [546, 216] on link "JD Sports (FR) - SA" at bounding box center [538, 213] width 54 height 8
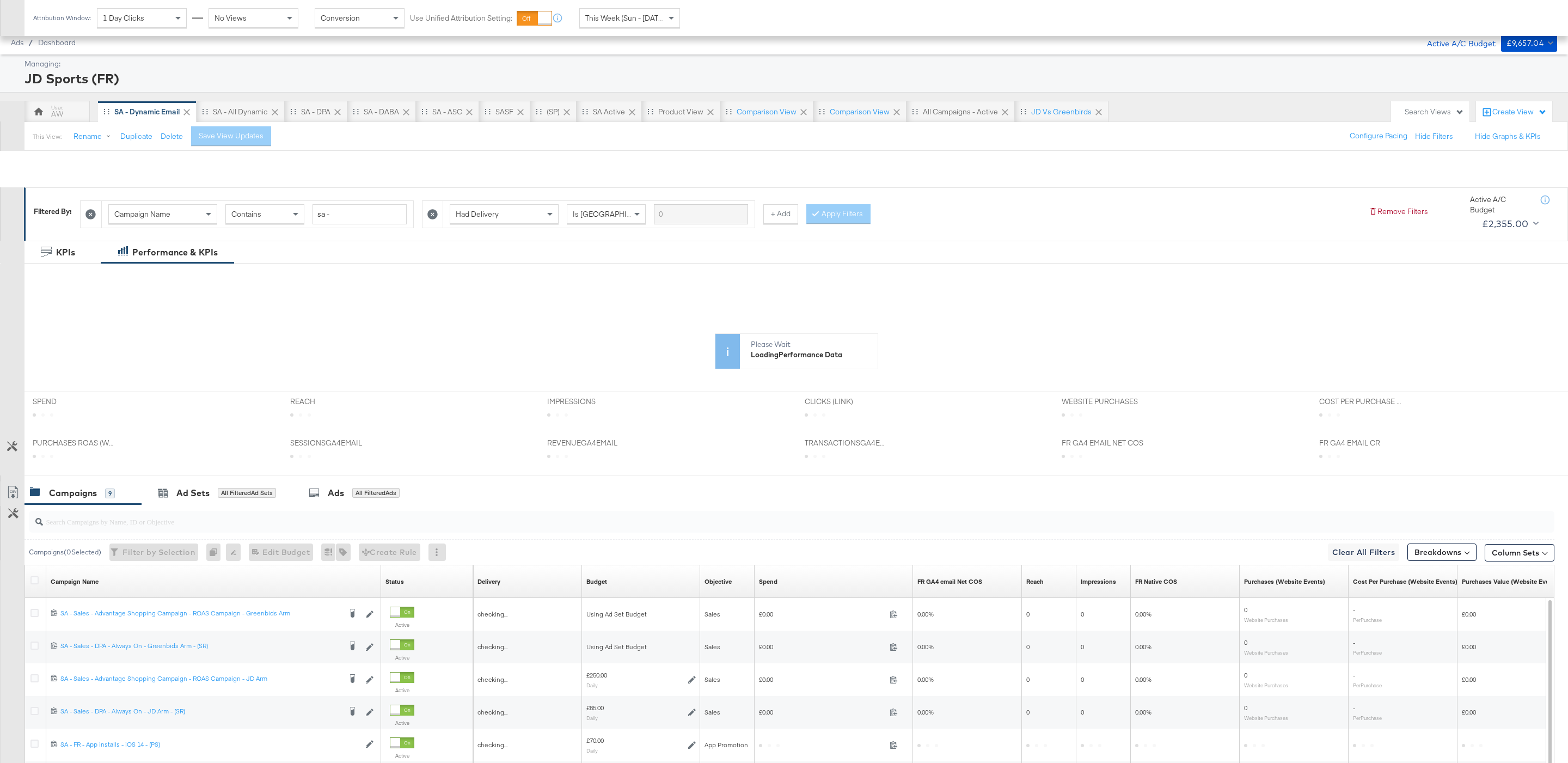
scroll to position [180, 0]
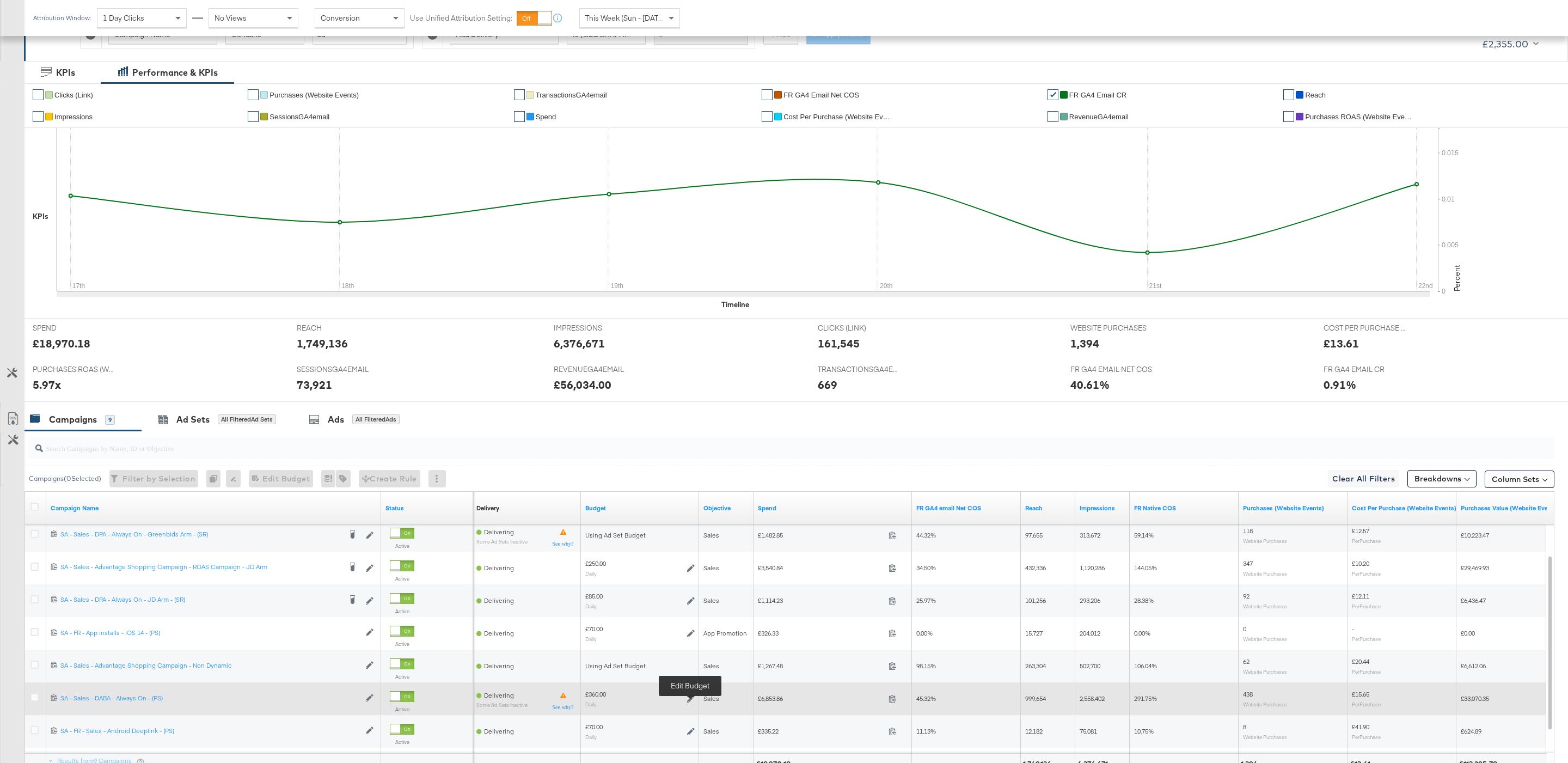
click at [691, 699] on icon at bounding box center [690, 699] width 7 height 7
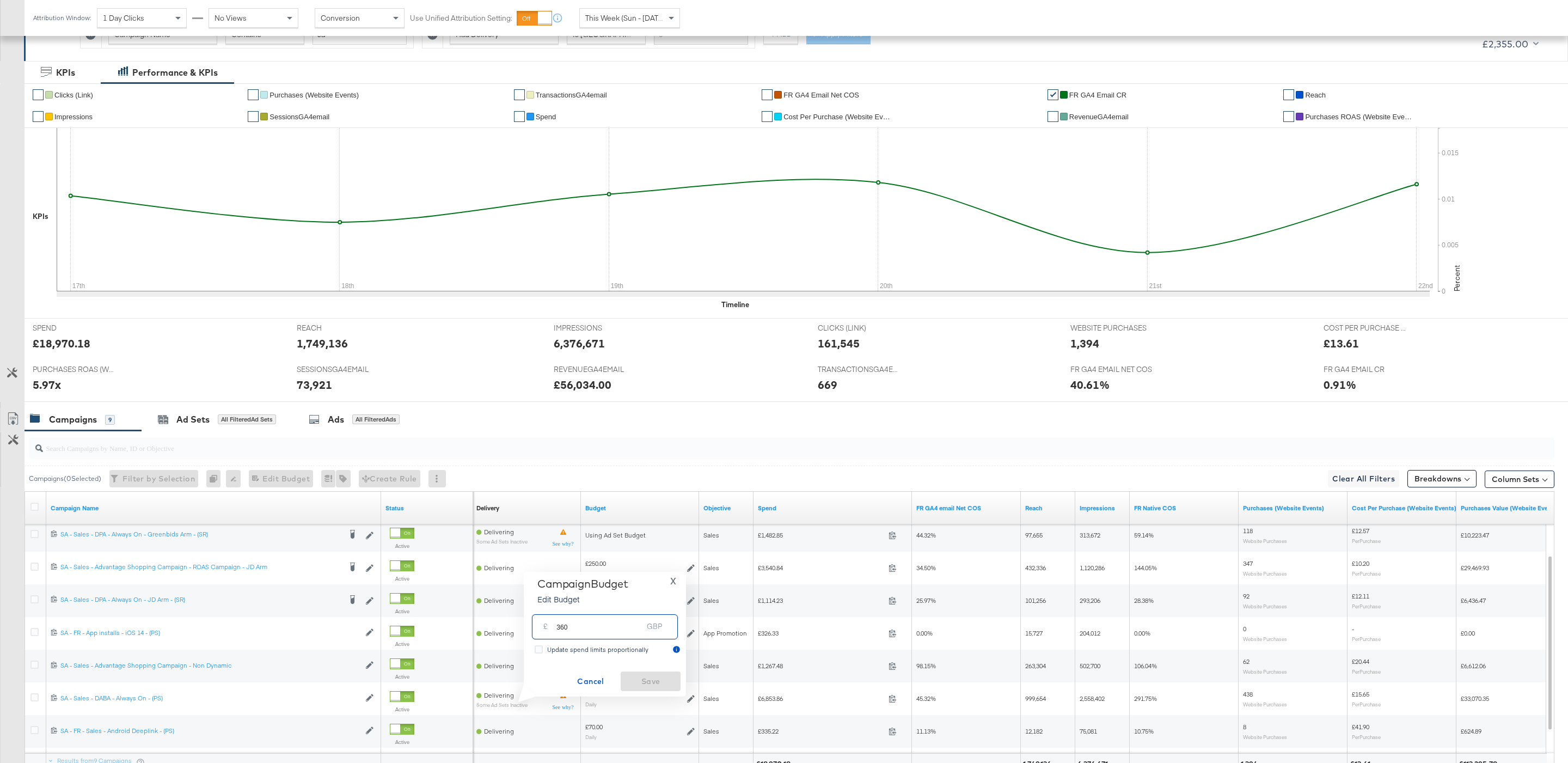
click at [614, 620] on input "360" at bounding box center [599, 621] width 86 height 23
type input "440"
click at [651, 679] on span "Save" at bounding box center [650, 682] width 51 height 13
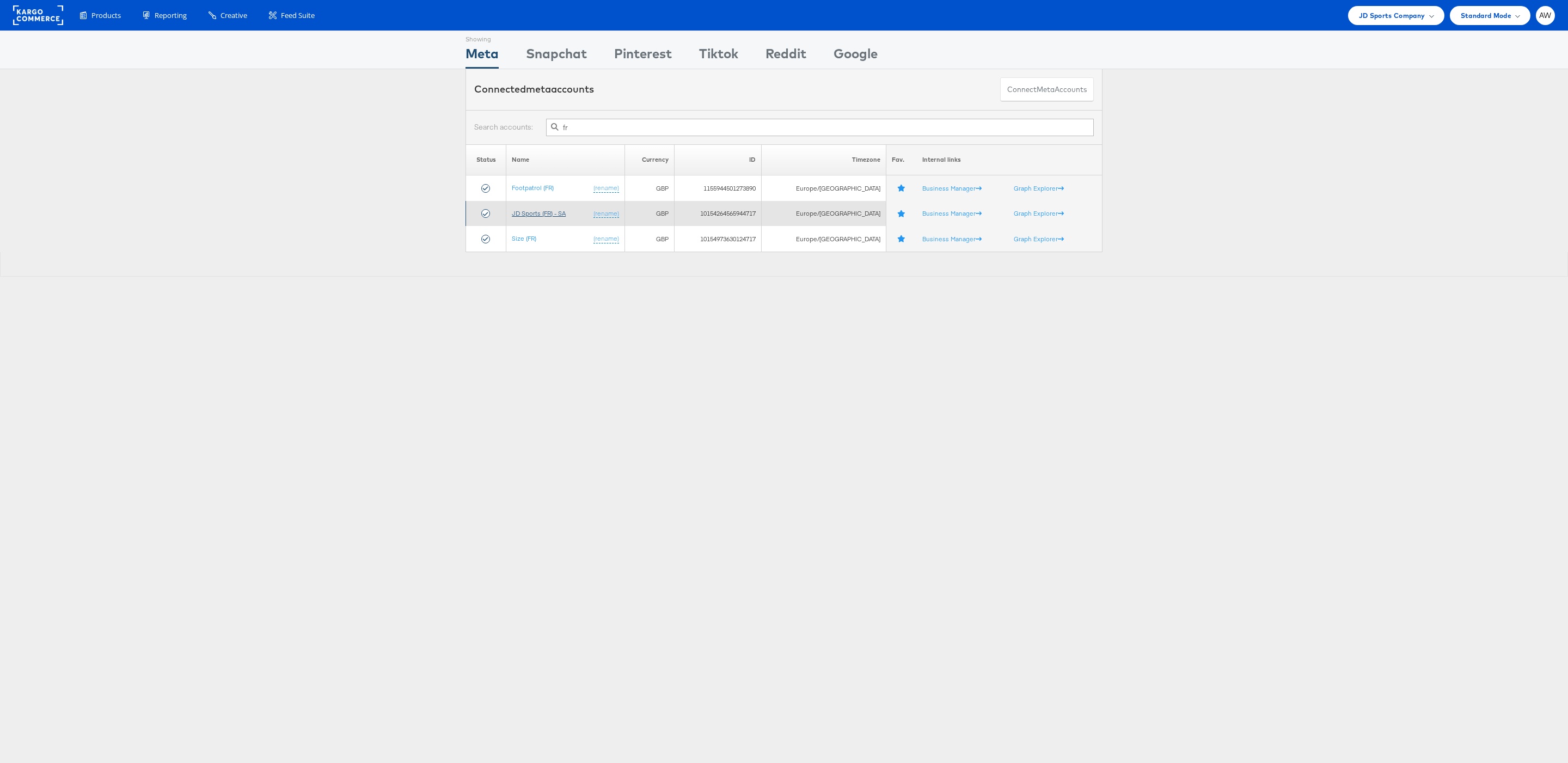
type input "fr"
click at [554, 216] on link "JD Sports (FR) - SA" at bounding box center [538, 213] width 54 height 8
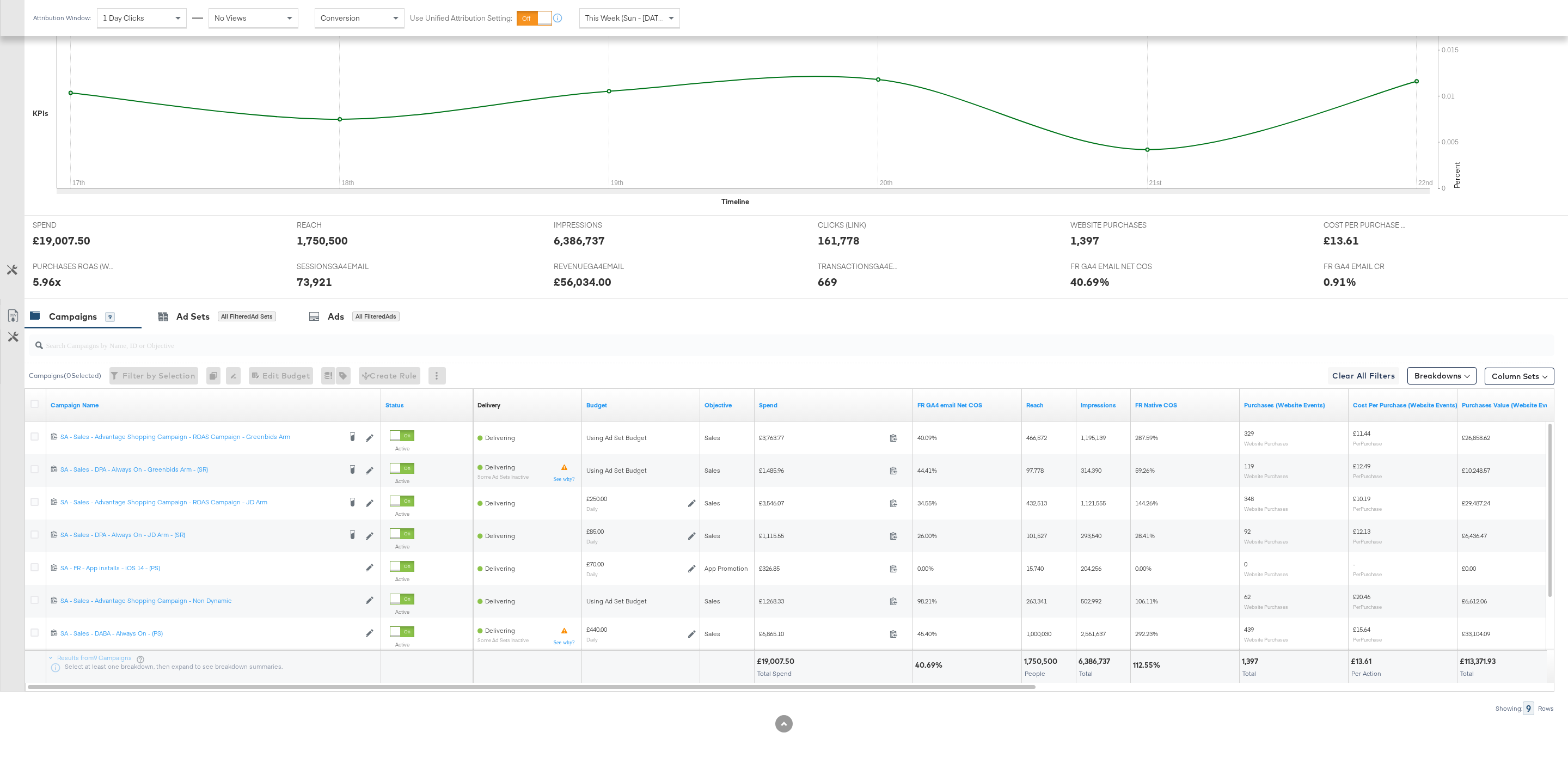
scroll to position [286, 0]
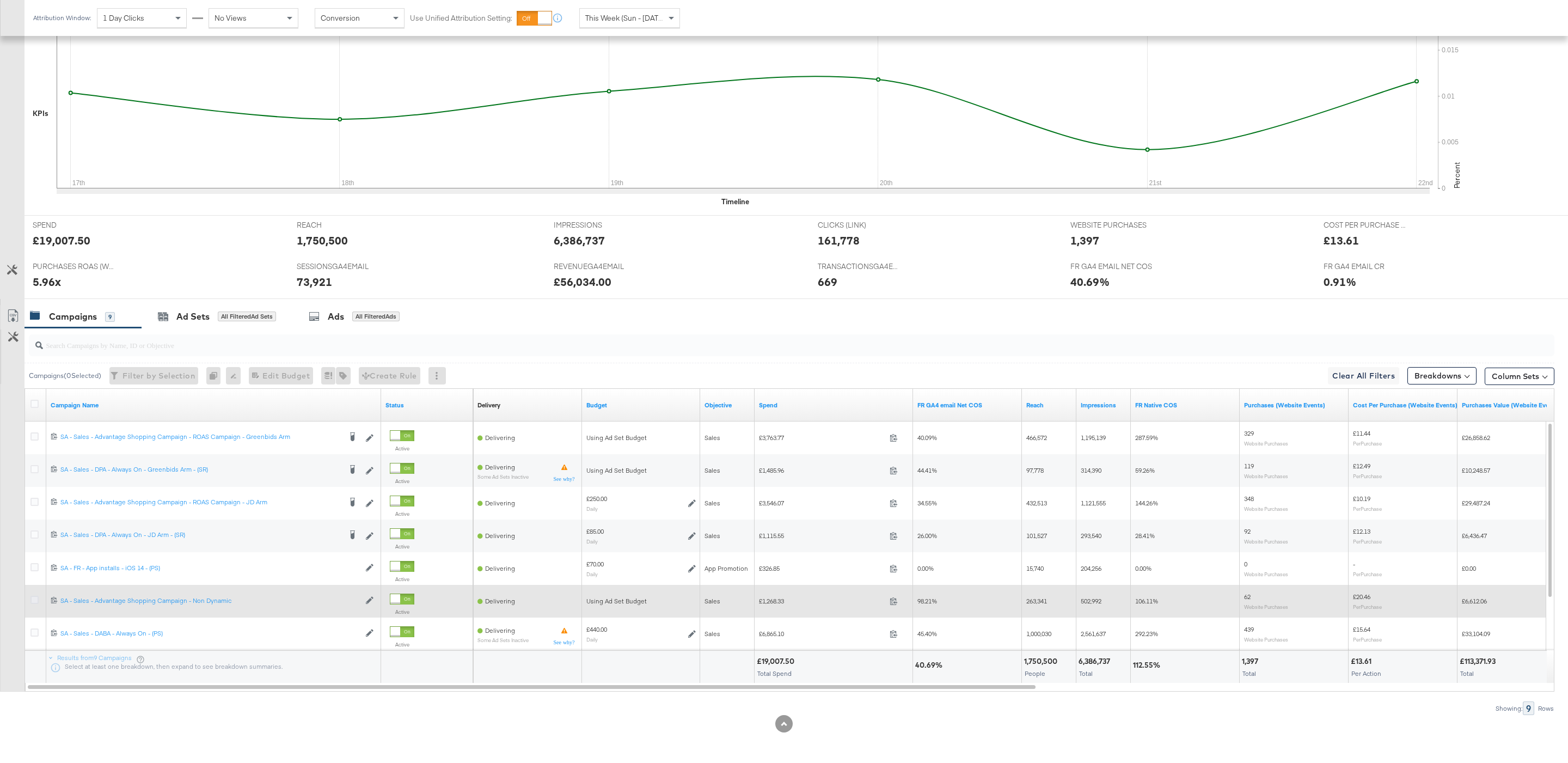
click at [34, 599] on icon at bounding box center [34, 600] width 8 height 8
click at [0, 0] on input "checkbox" at bounding box center [0, 0] width 0 height 0
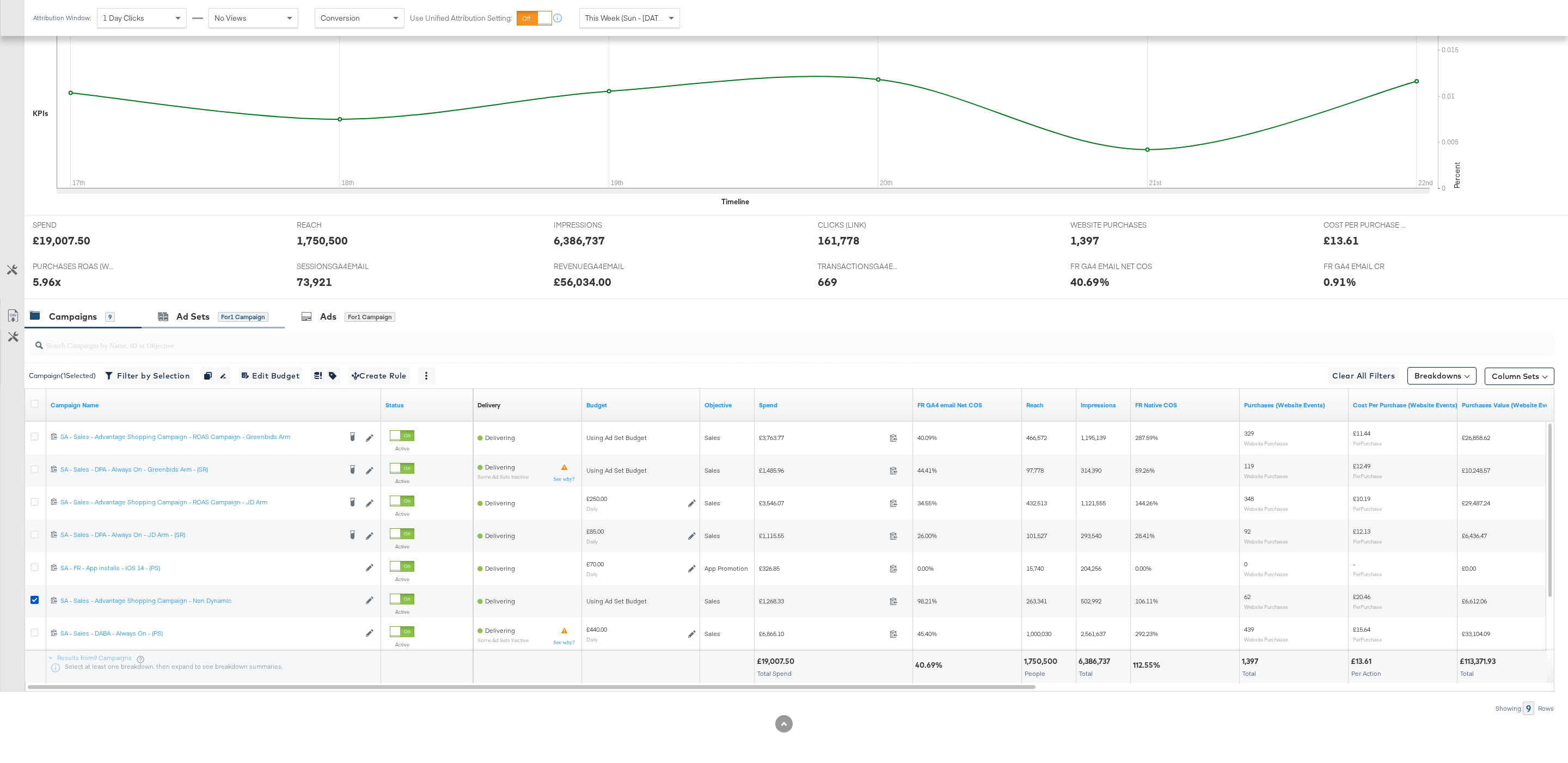
click at [272, 308] on div "Ad Sets for 1 Campaign" at bounding box center [213, 316] width 143 height 23
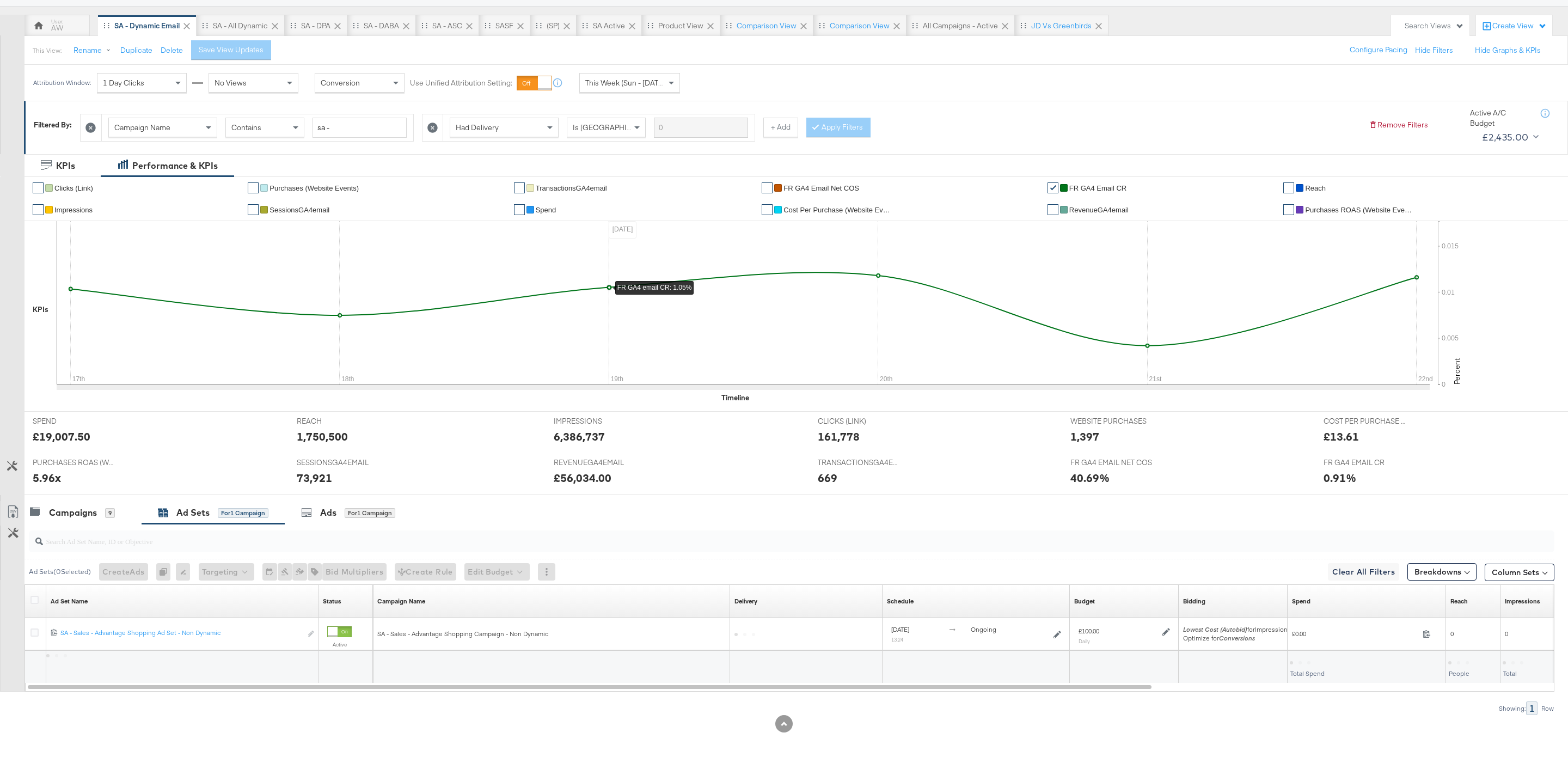
scroll to position [90, 0]
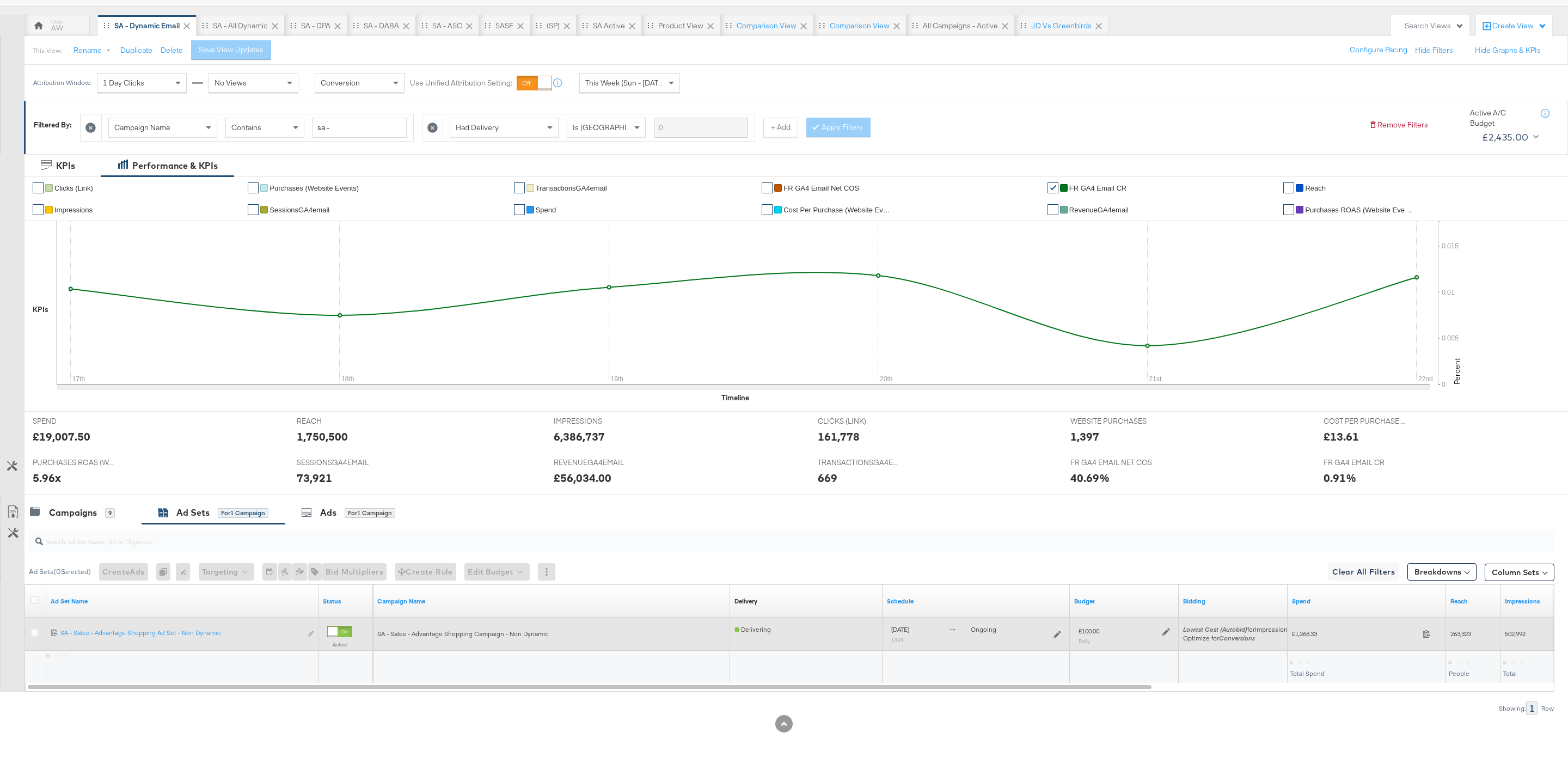
click at [1166, 632] on icon at bounding box center [1166, 632] width 7 height 7
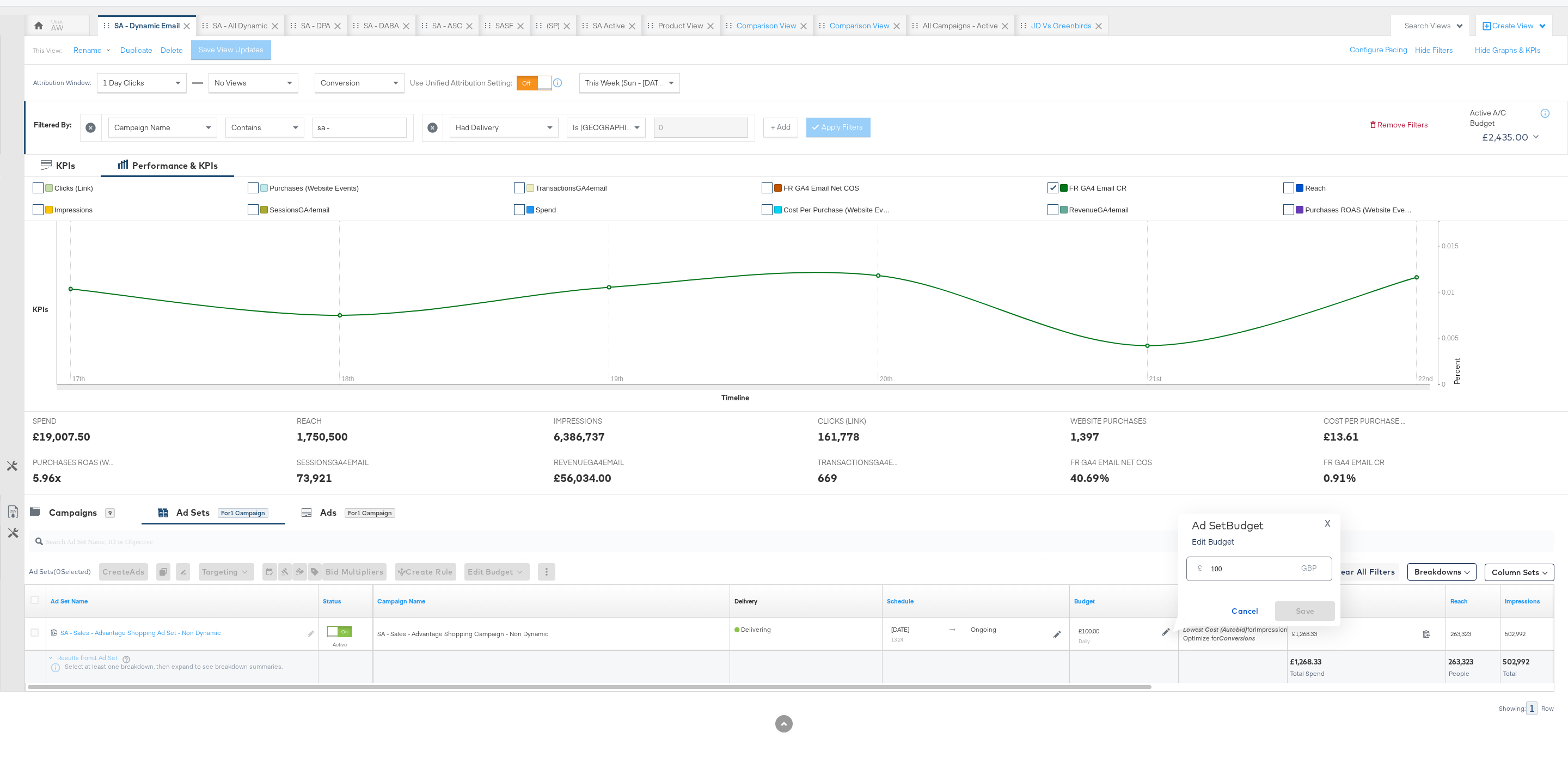
click at [1228, 556] on input "100" at bounding box center [1253, 564] width 86 height 23
type input "75"
click at [1292, 611] on span "Save" at bounding box center [1305, 611] width 51 height 13
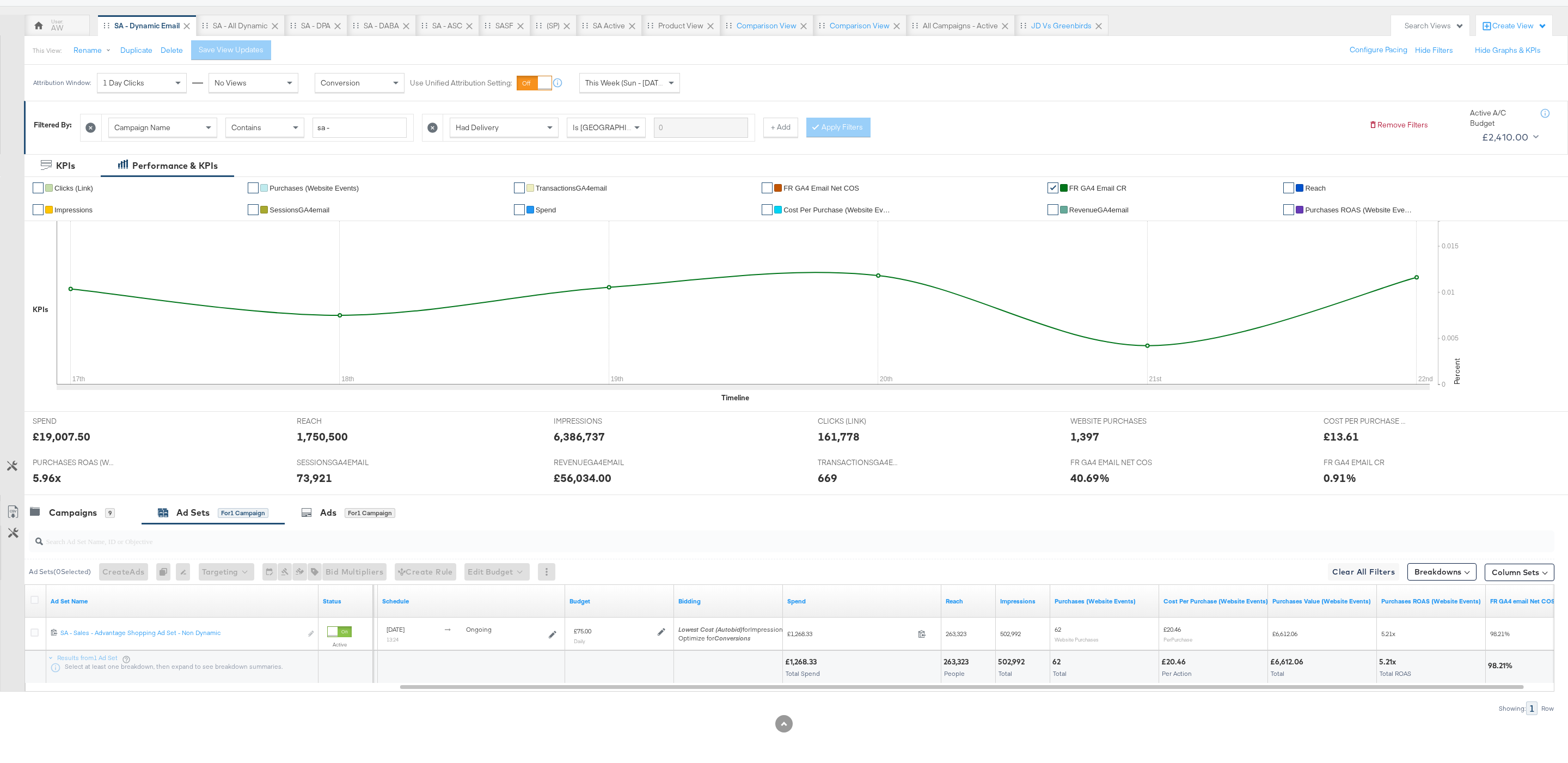
click at [645, 74] on div "This Week (Sun - Today)" at bounding box center [629, 83] width 100 height 19
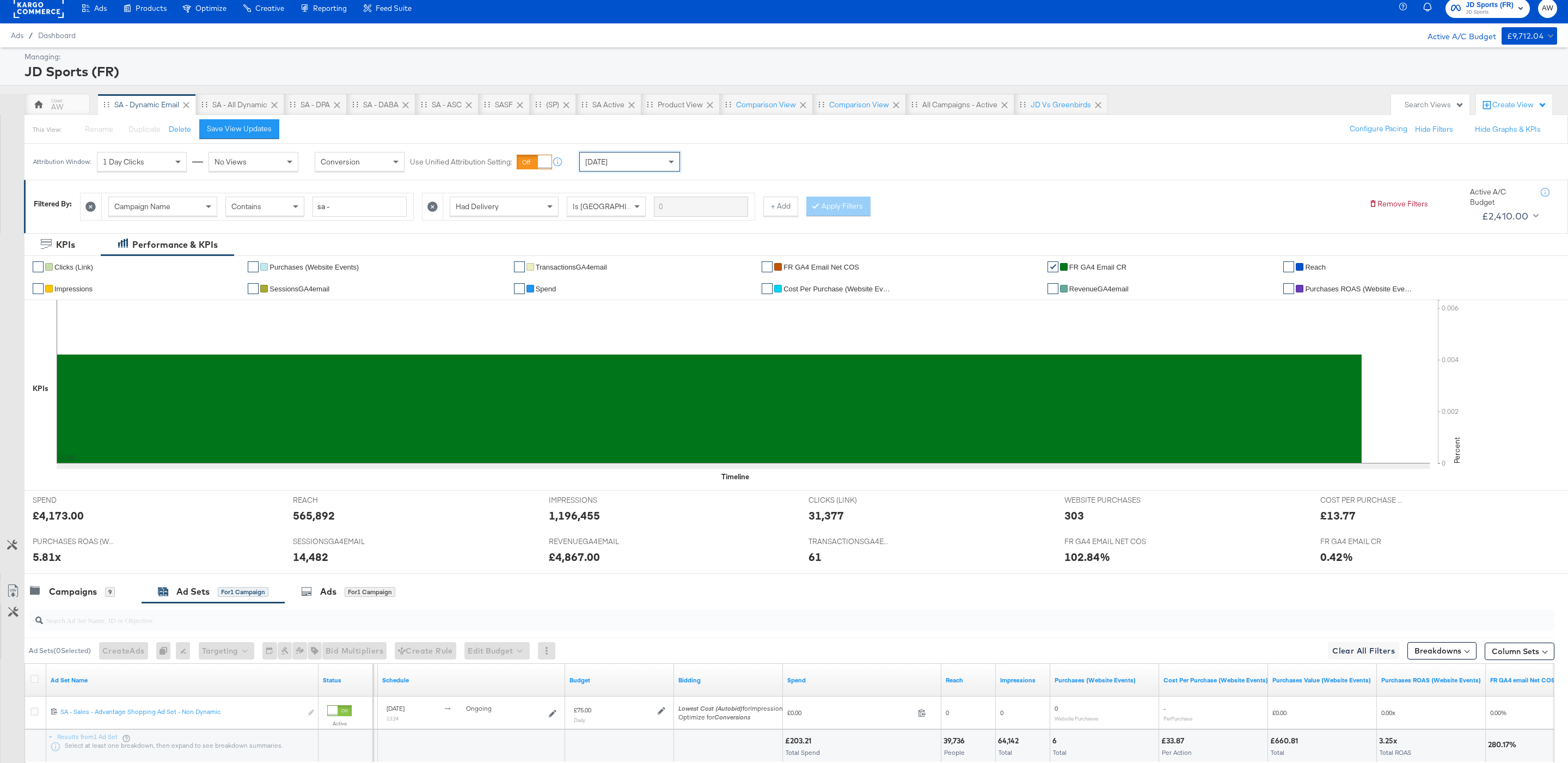
scroll to position [8, 0]
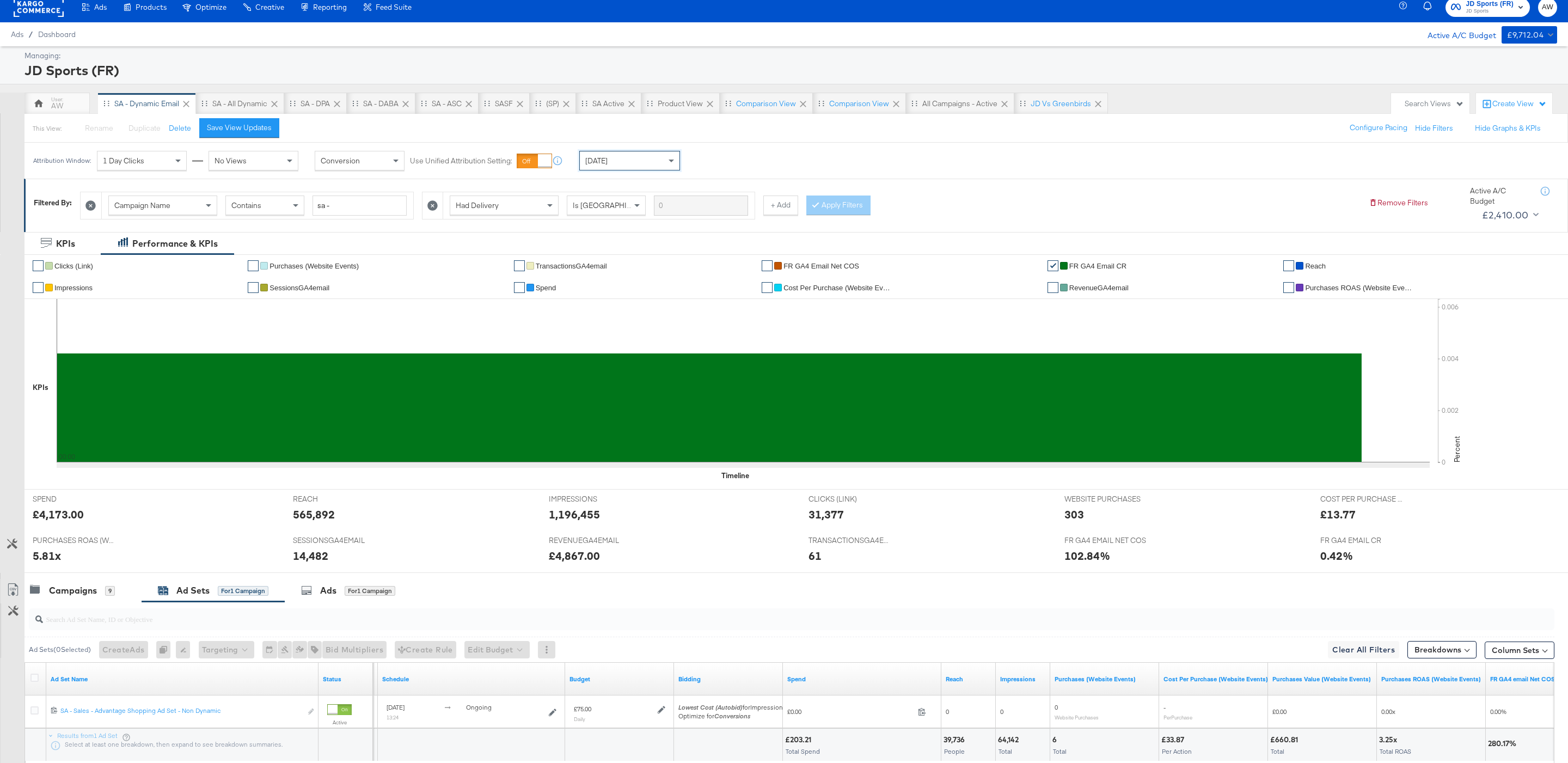
click at [659, 161] on div "Yesterday" at bounding box center [629, 160] width 100 height 19
click at [632, 166] on div "[DATE]" at bounding box center [629, 160] width 100 height 19
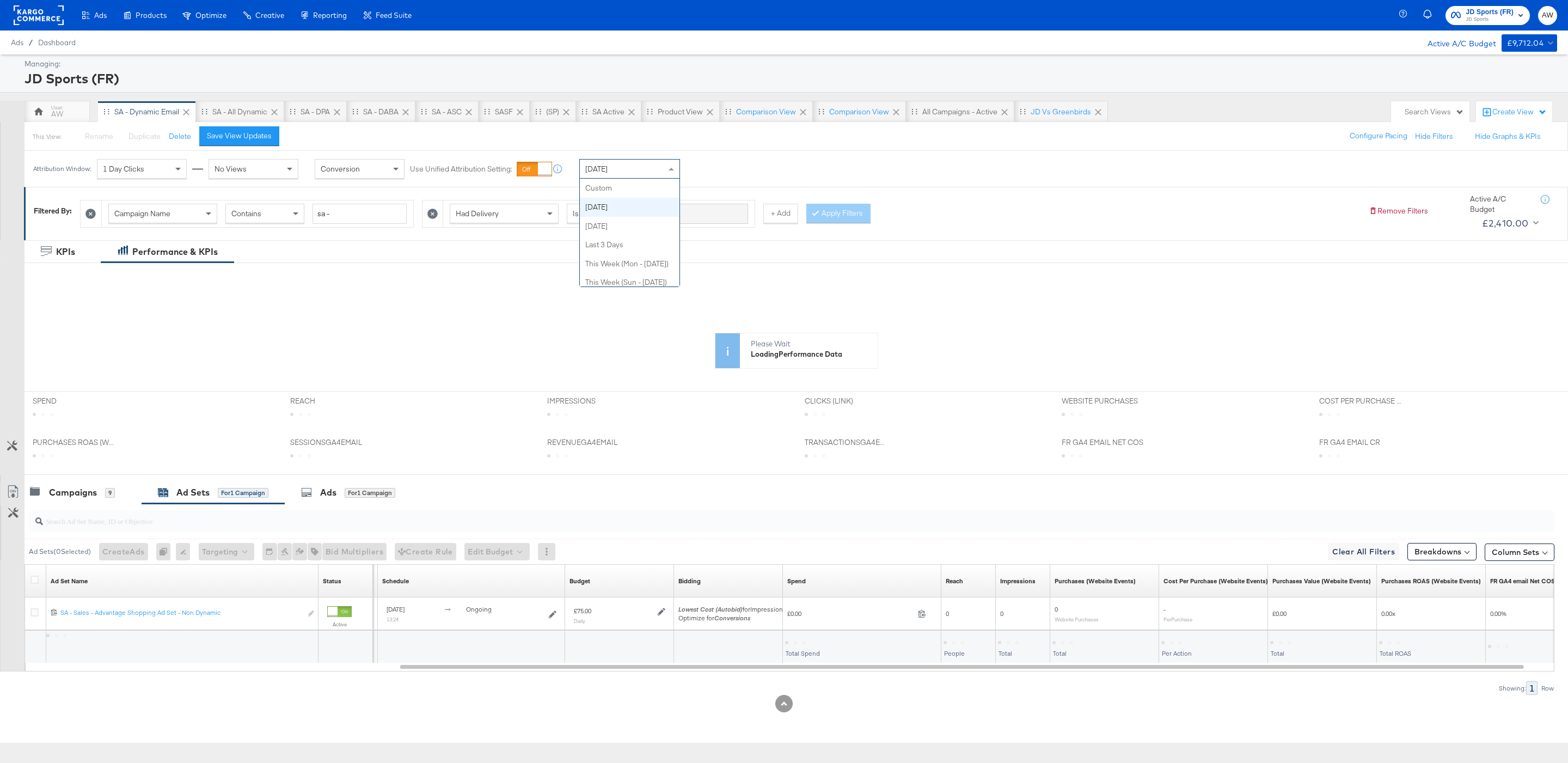
click at [626, 175] on div "Today" at bounding box center [629, 169] width 100 height 19
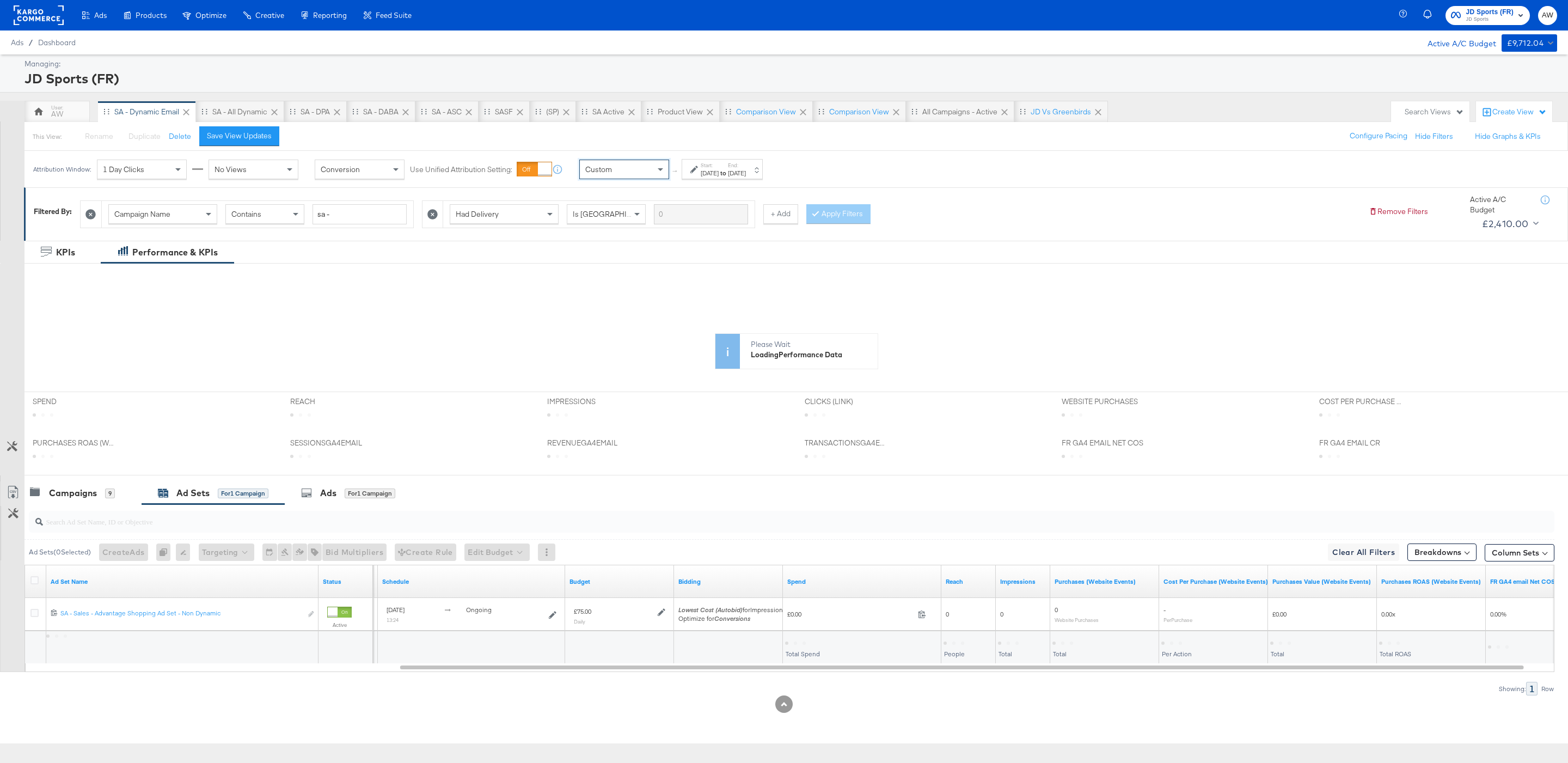
click at [719, 178] on div "Aug 22nd 2025" at bounding box center [710, 173] width 18 height 9
click at [637, 254] on input "August 22nd 2025" at bounding box center [611, 255] width 145 height 19
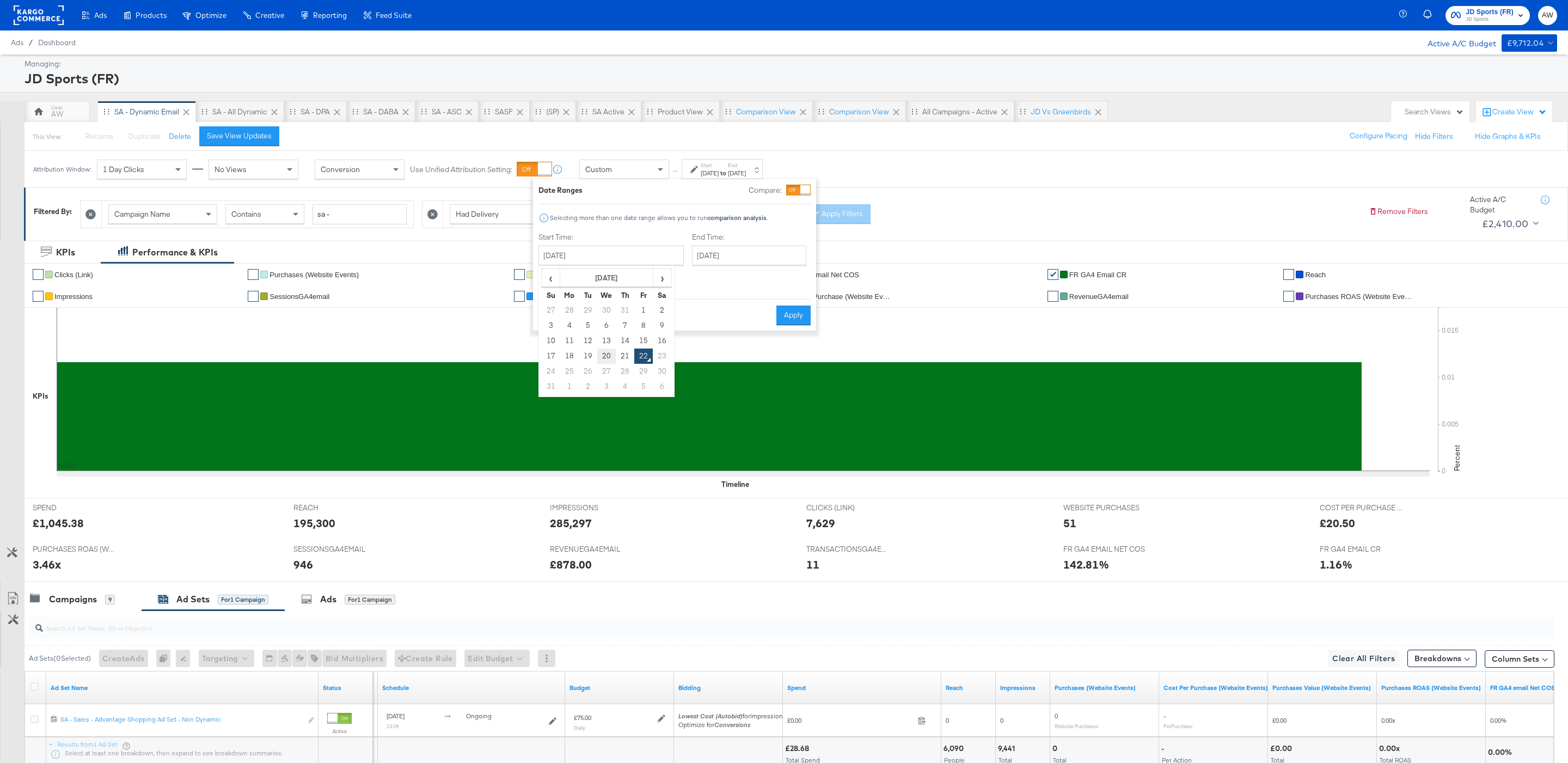
click at [611, 360] on td "20" at bounding box center [606, 356] width 19 height 15
type input "August 20th 2025"
click at [706, 259] on input "August 22nd 2025" at bounding box center [747, 255] width 114 height 19
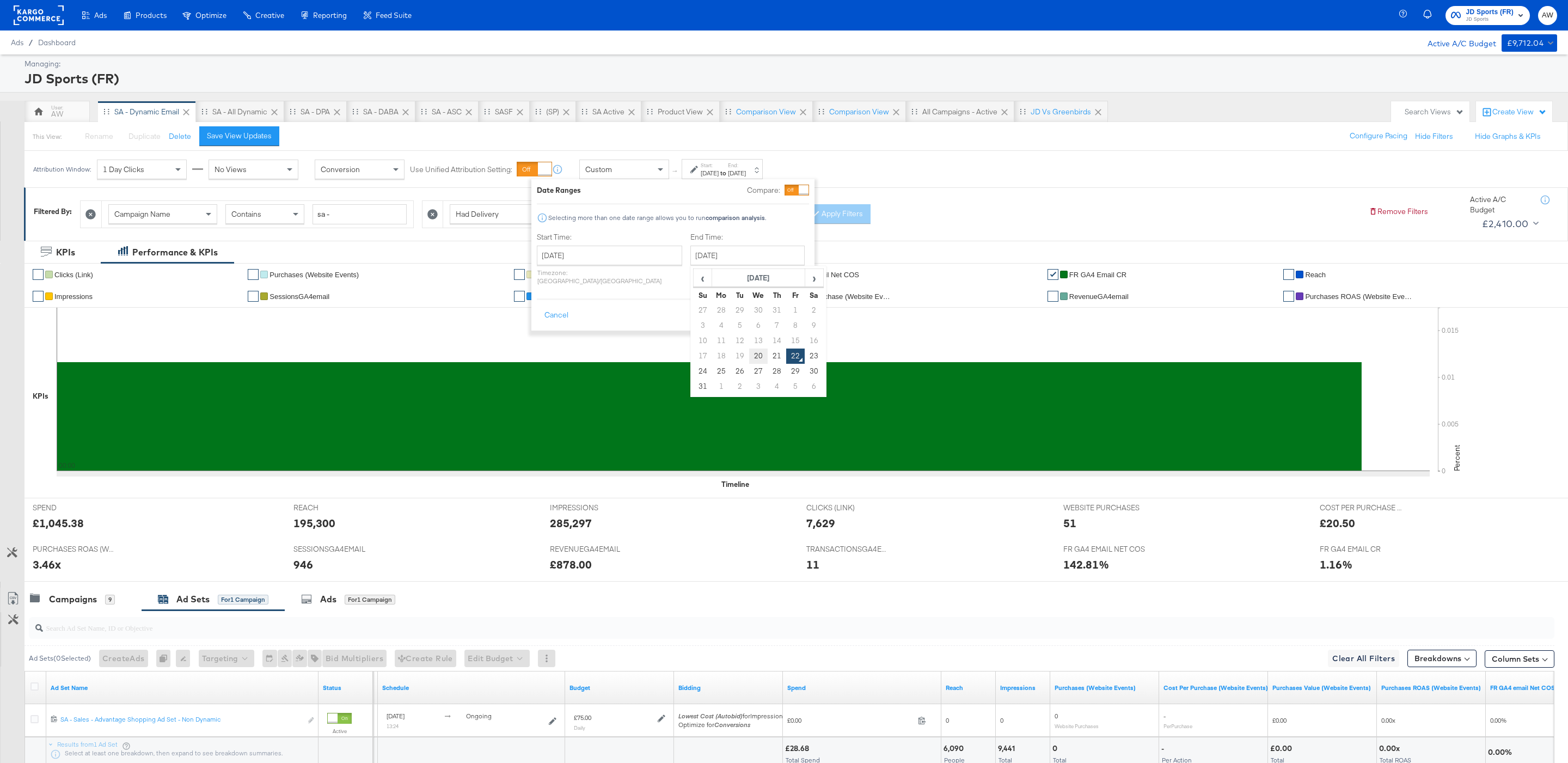
click at [749, 358] on td "20" at bounding box center [758, 356] width 19 height 15
type input "August 20th 2025"
click at [788, 307] on button "Apply" at bounding box center [790, 315] width 34 height 19
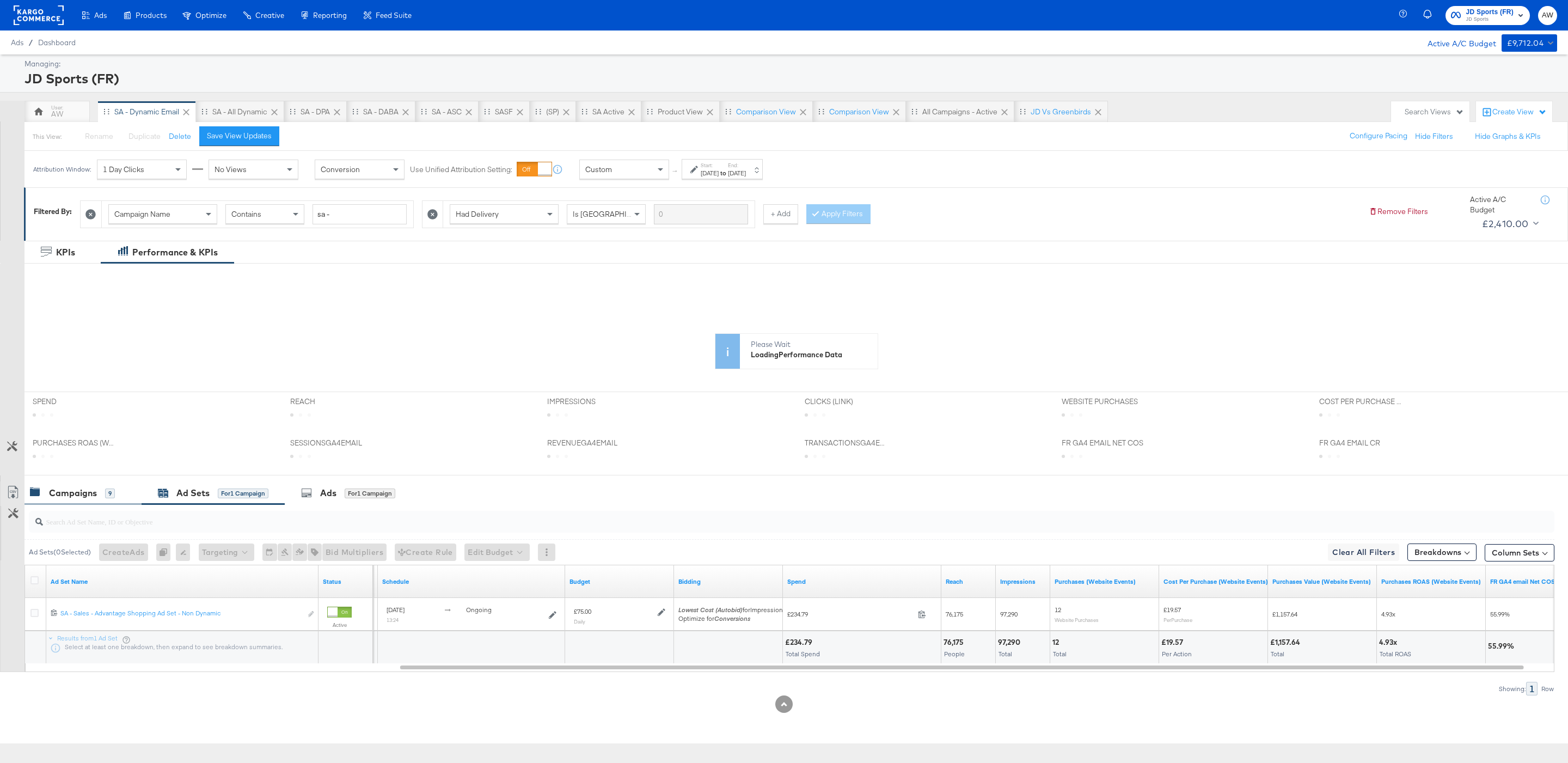
click at [90, 492] on div "Campaigns" at bounding box center [73, 493] width 48 height 13
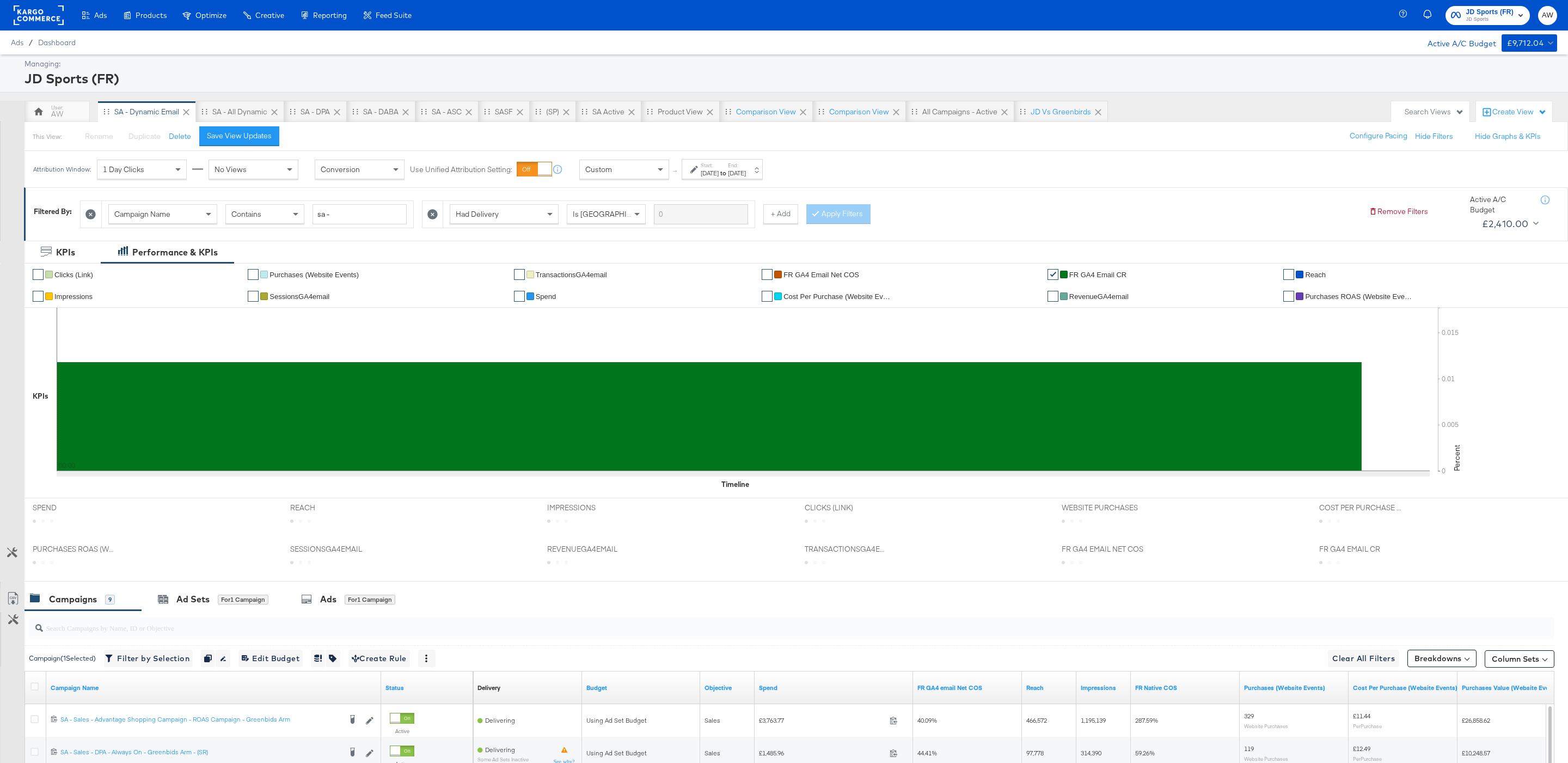
scroll to position [286, 0]
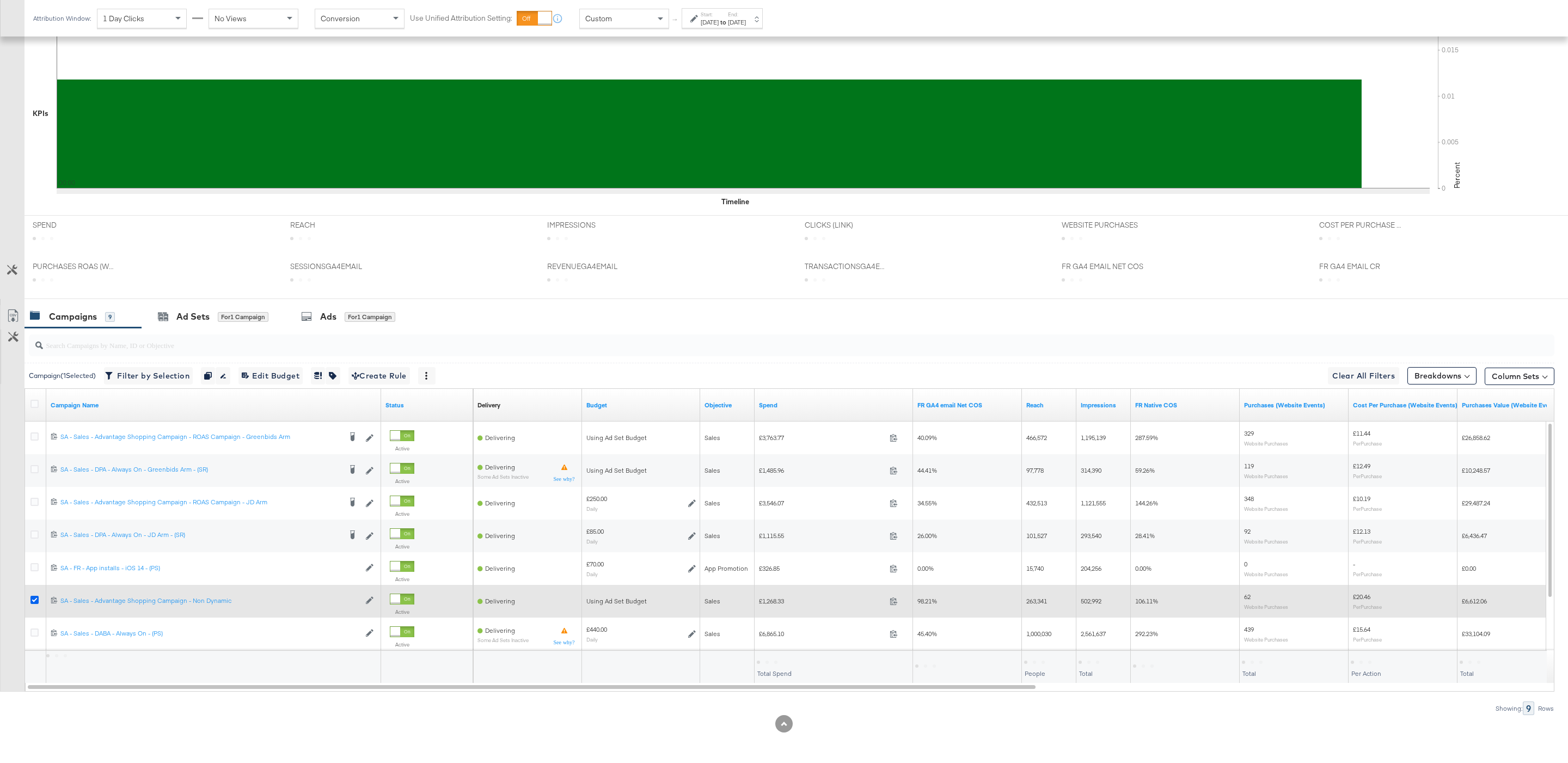
click at [34, 597] on icon at bounding box center [34, 600] width 8 height 8
click at [0, 0] on input "checkbox" at bounding box center [0, 0] width 0 height 0
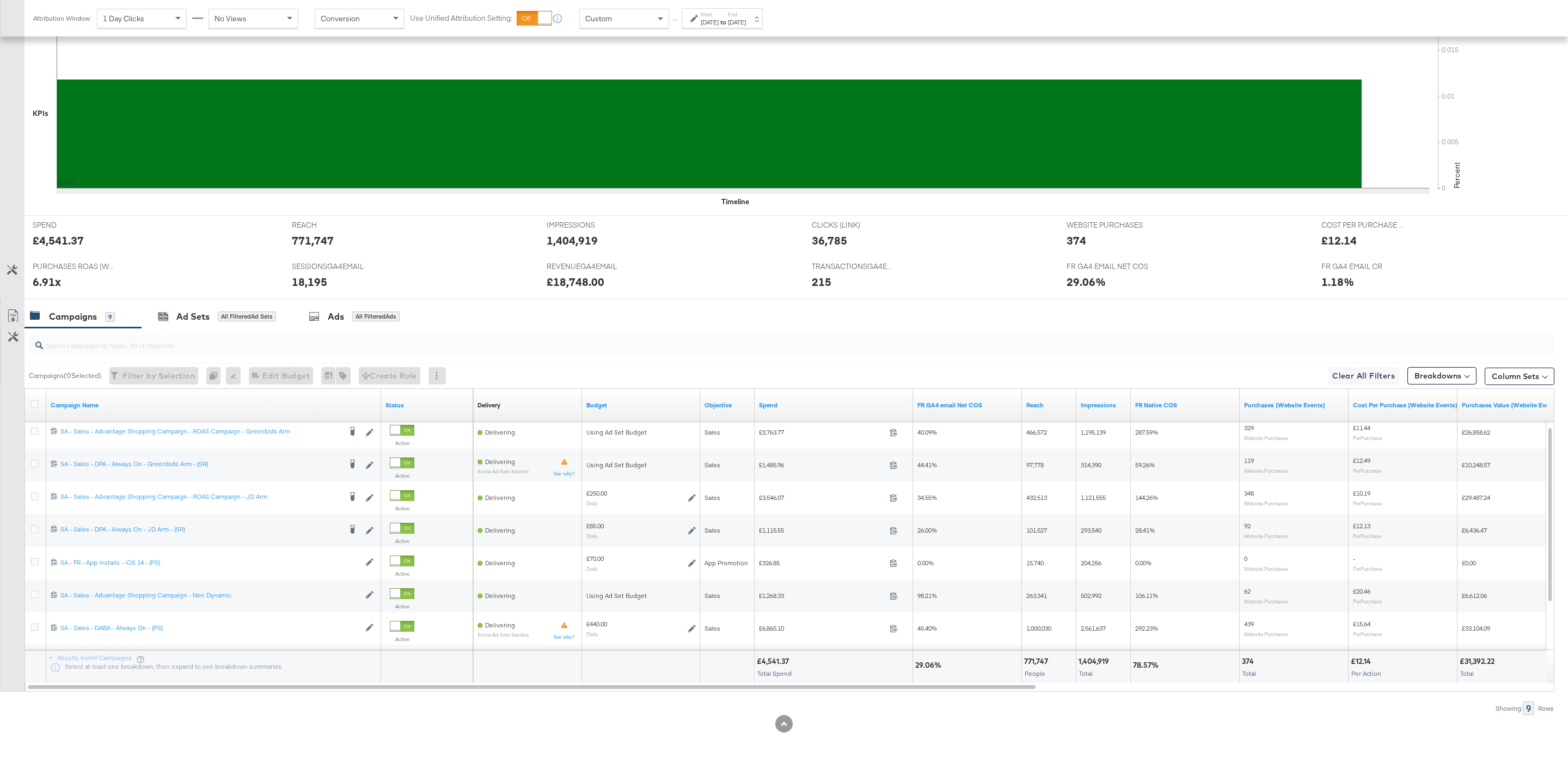
click at [643, 23] on div "Custom" at bounding box center [623, 18] width 89 height 19
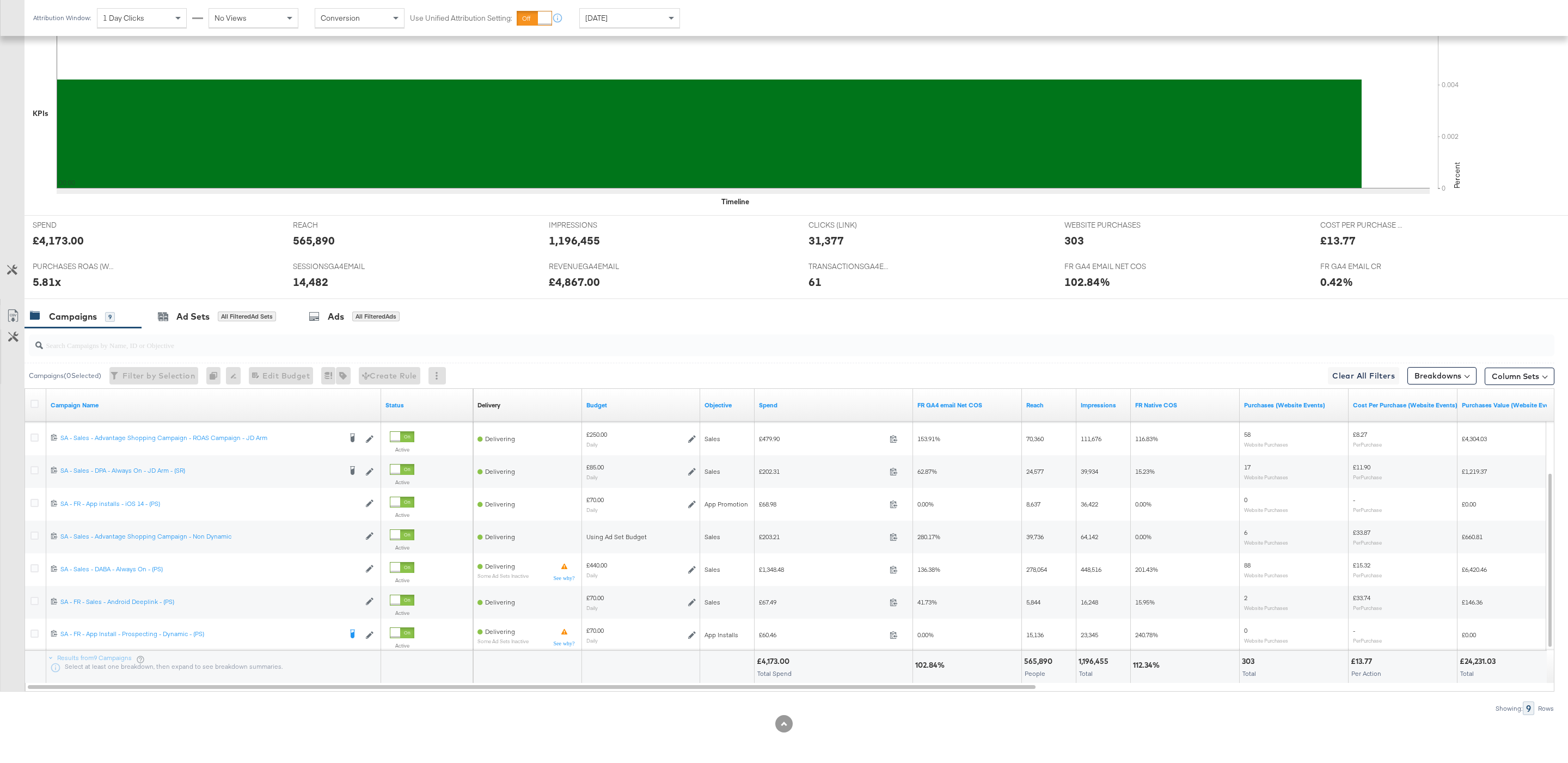
click at [753, 351] on div at bounding box center [792, 345] width 1526 height 22
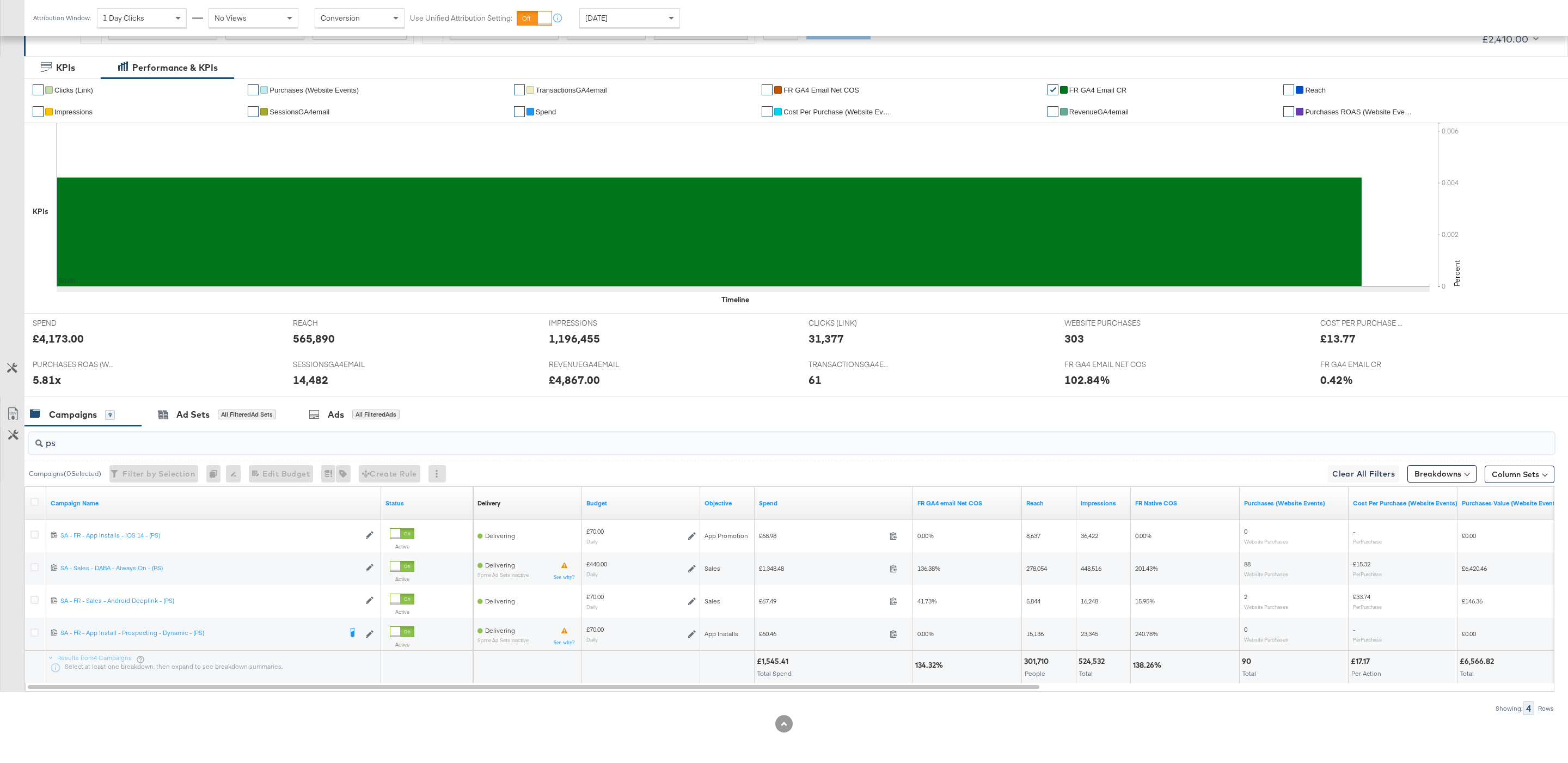
type input "p"
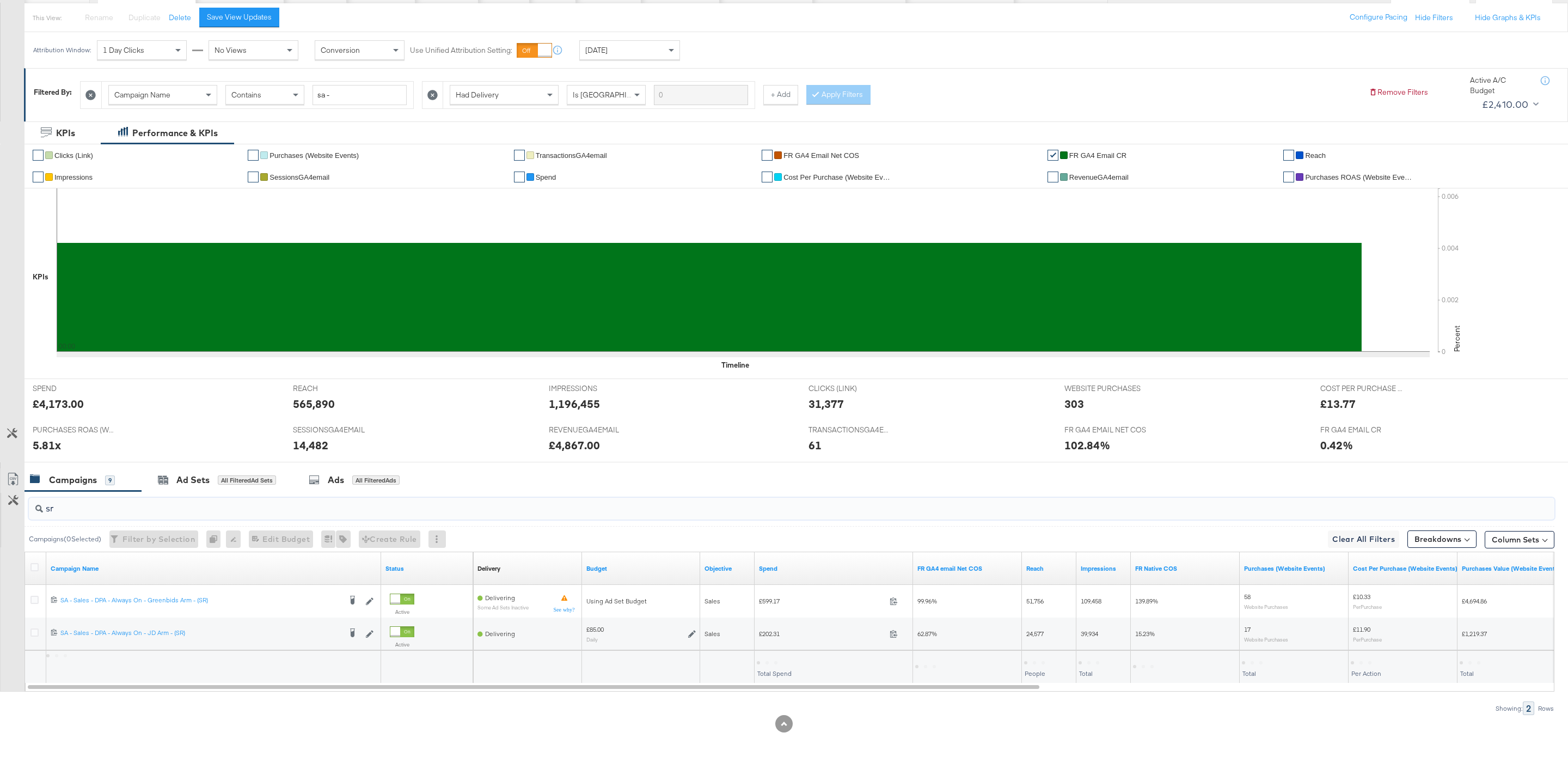
scroll to position [122, 0]
click at [224, 503] on input "sr" at bounding box center [726, 503] width 1367 height 21
type input "s"
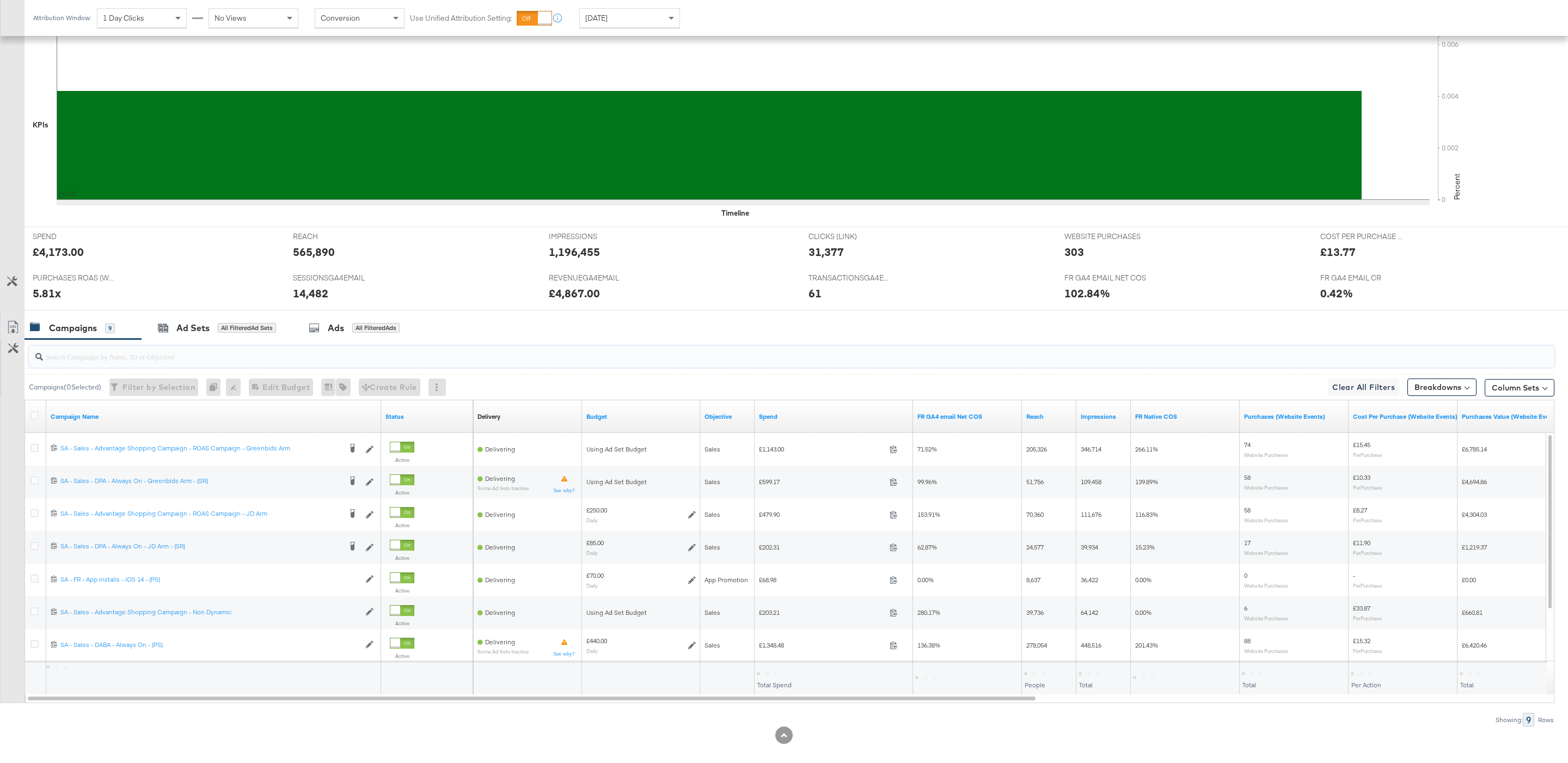
scroll to position [286, 0]
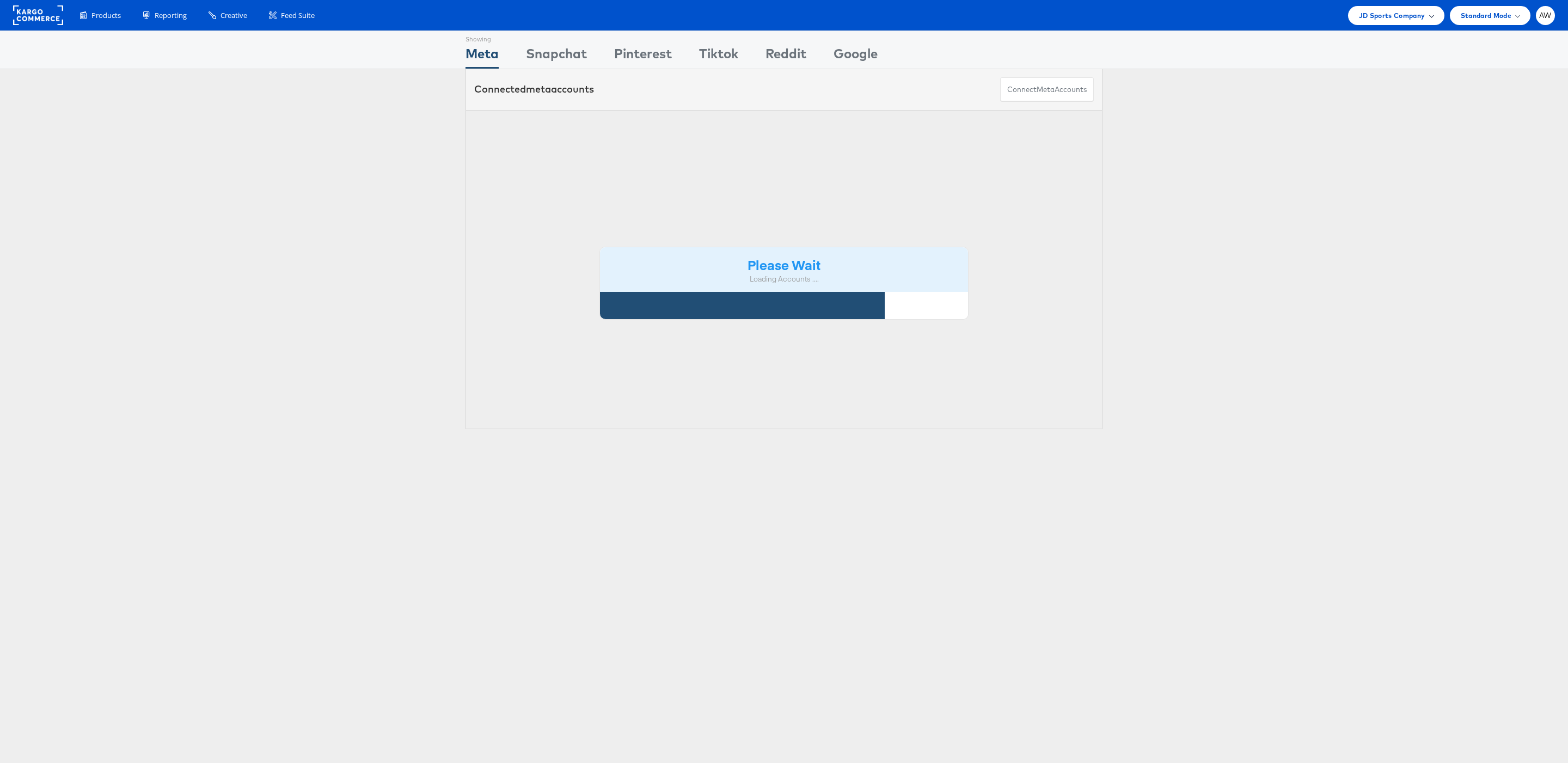
click at [1423, 23] on div "JD Sports Company" at bounding box center [1396, 16] width 96 height 19
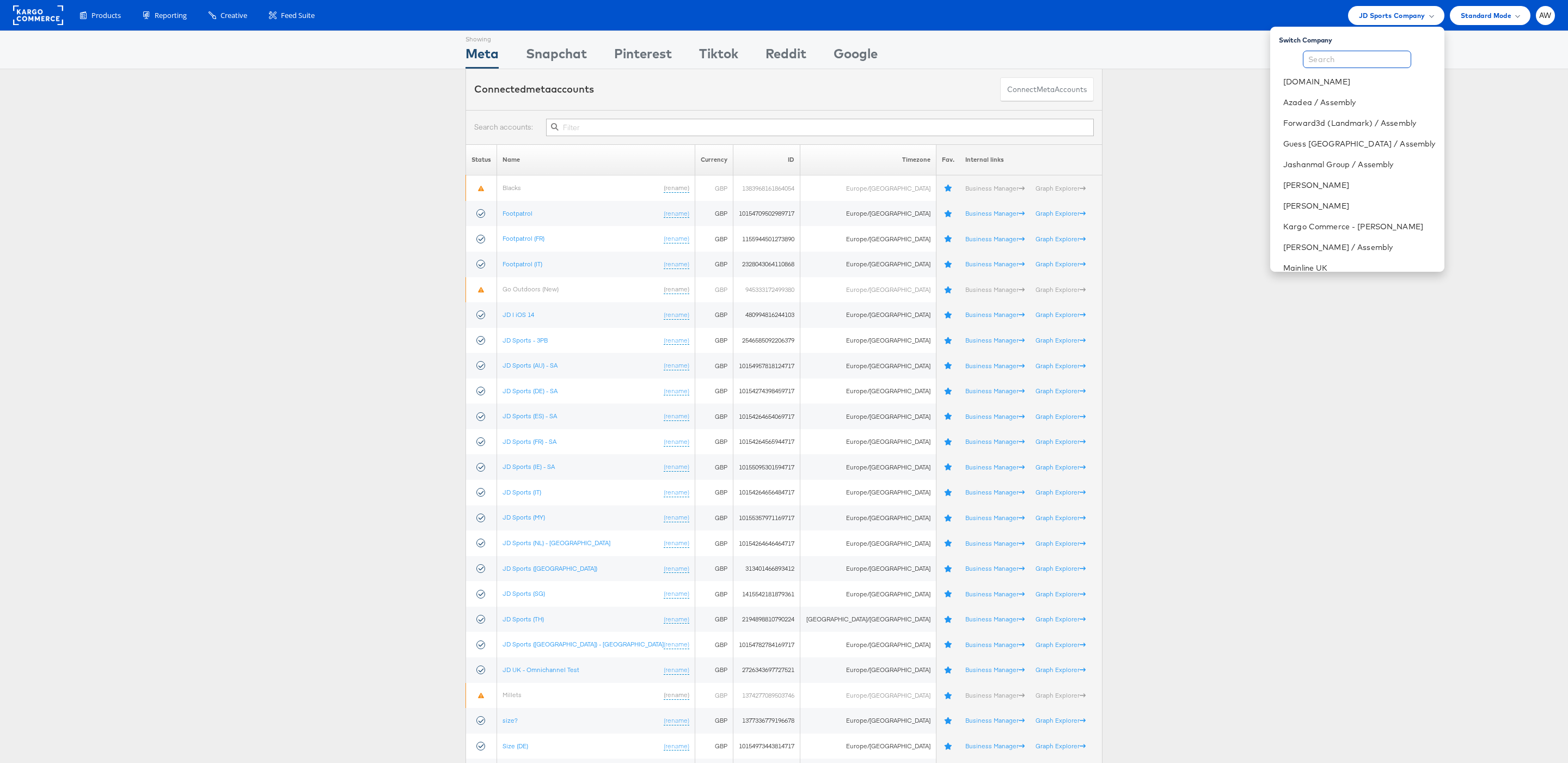
click at [1364, 63] on input "text" at bounding box center [1356, 59] width 108 height 17
type input "papier"
click at [1348, 78] on link "Papier UK" at bounding box center [1391, 81] width 87 height 11
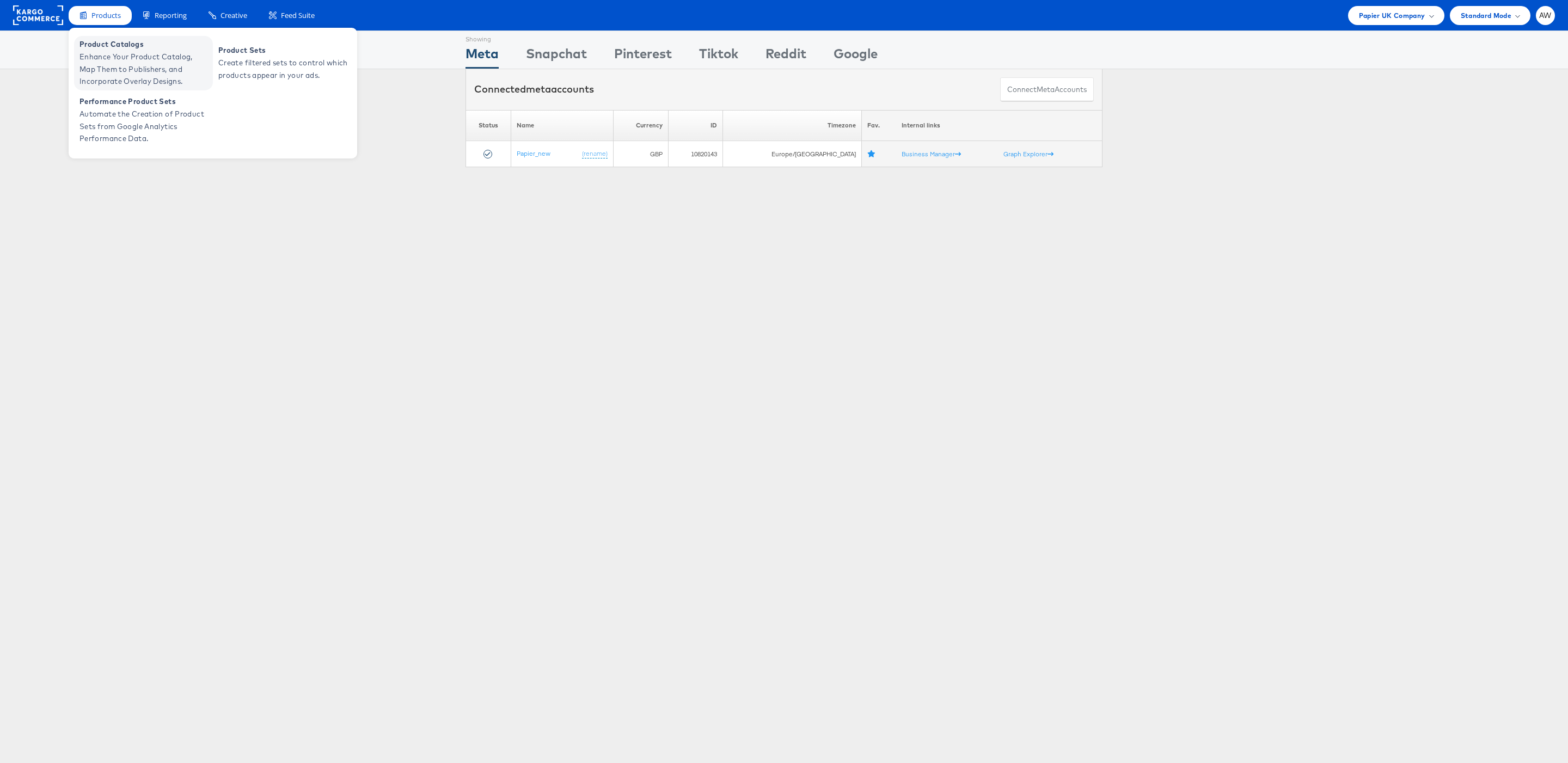
click at [116, 54] on span "Enhance Your Product Catalog, Map Them to Publishers, and Incorporate Overlay D…" at bounding box center [145, 69] width 130 height 37
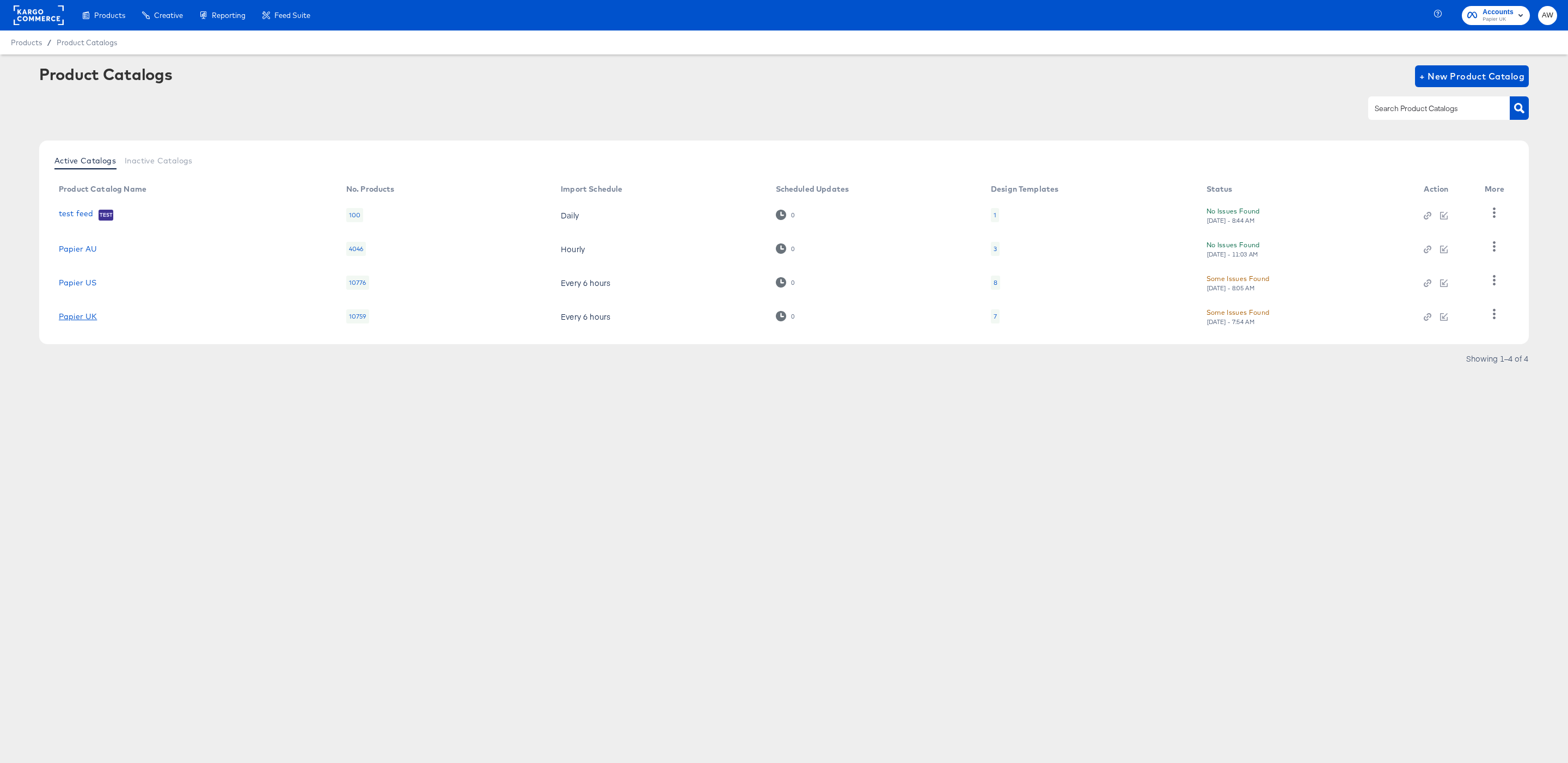
click at [87, 315] on link "Papier UK" at bounding box center [78, 316] width 38 height 9
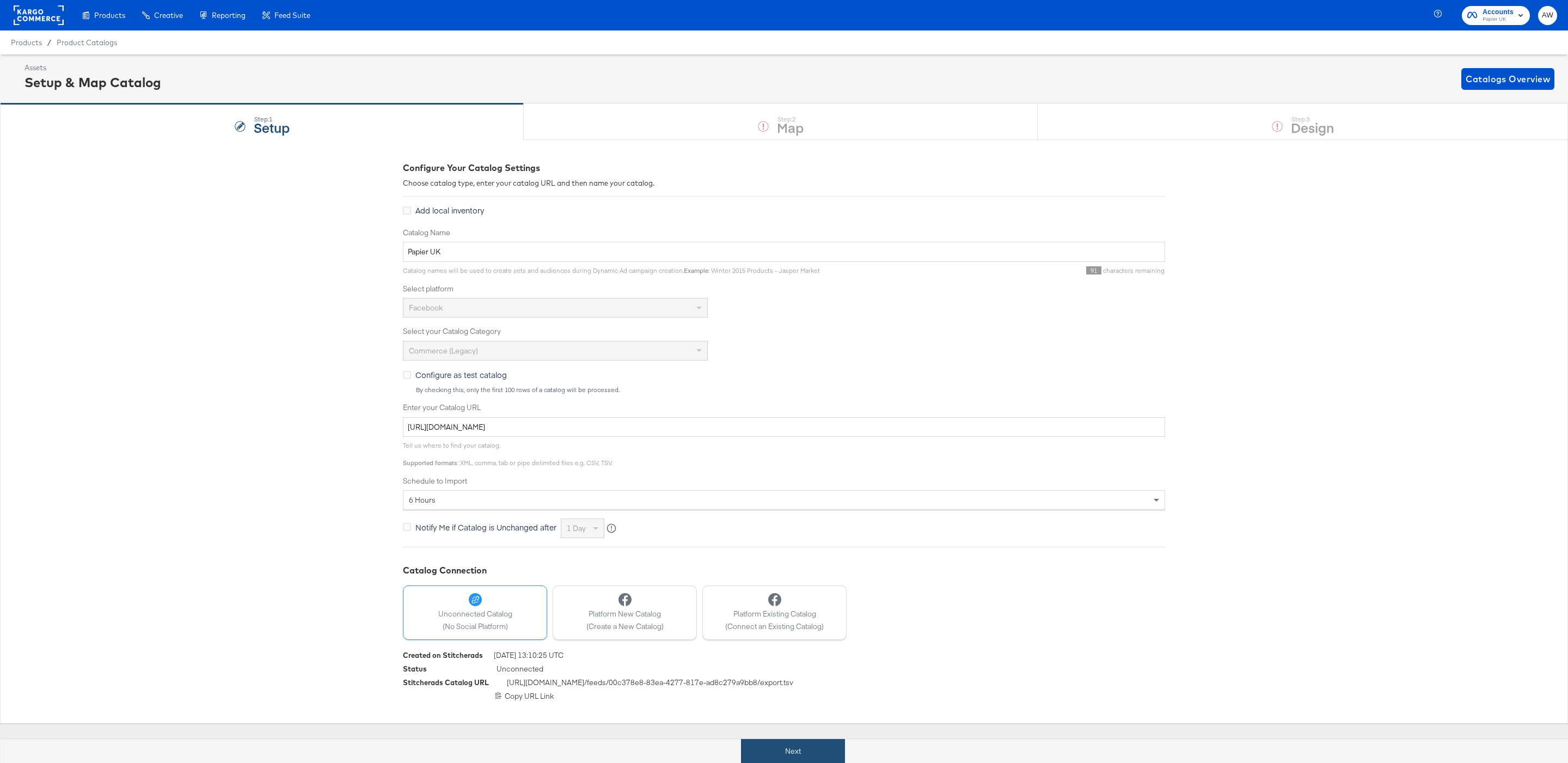
click at [816, 745] on button "Next" at bounding box center [793, 751] width 104 height 25
click at [1095, 120] on div "Step: 1 Setup Step: 2 Map Step: 3 Design" at bounding box center [784, 122] width 1568 height 36
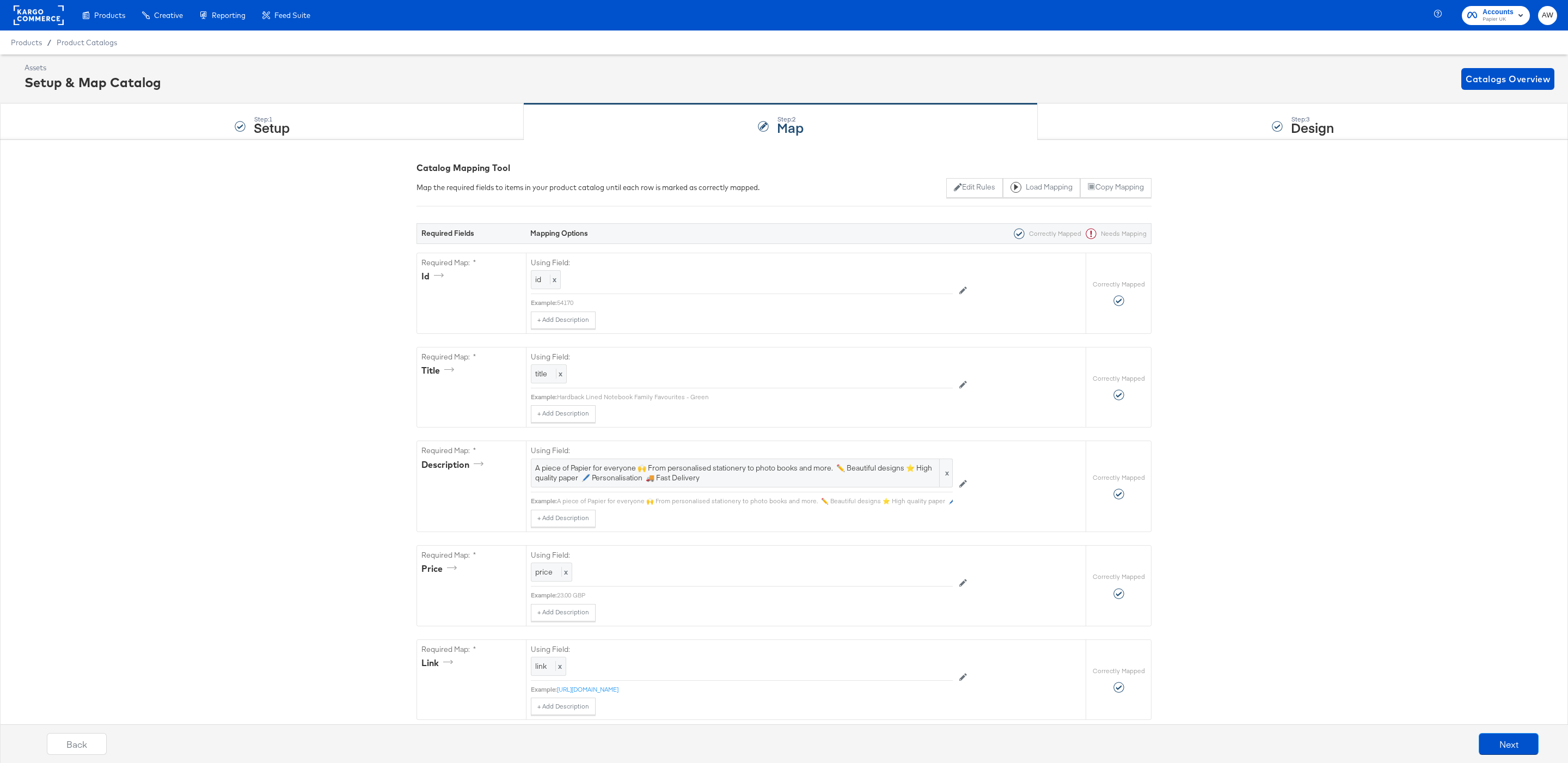
click at [1095, 120] on div "Step: 3 Design" at bounding box center [1302, 122] width 530 height 36
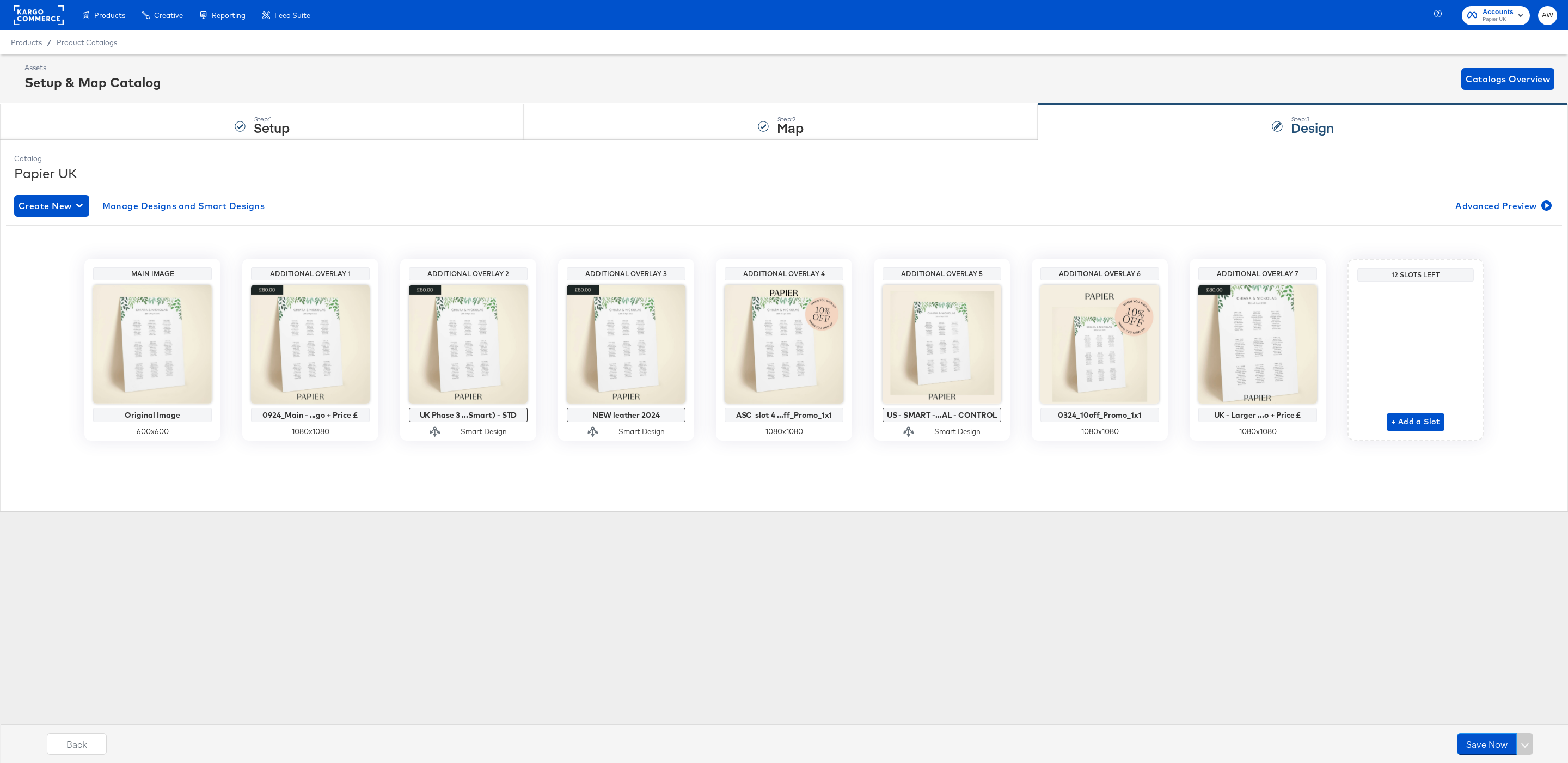
click at [245, 167] on div "Papier UK" at bounding box center [784, 173] width 1540 height 19
click at [250, 116] on div "Step: 1 Setup" at bounding box center [262, 122] width 523 height 36
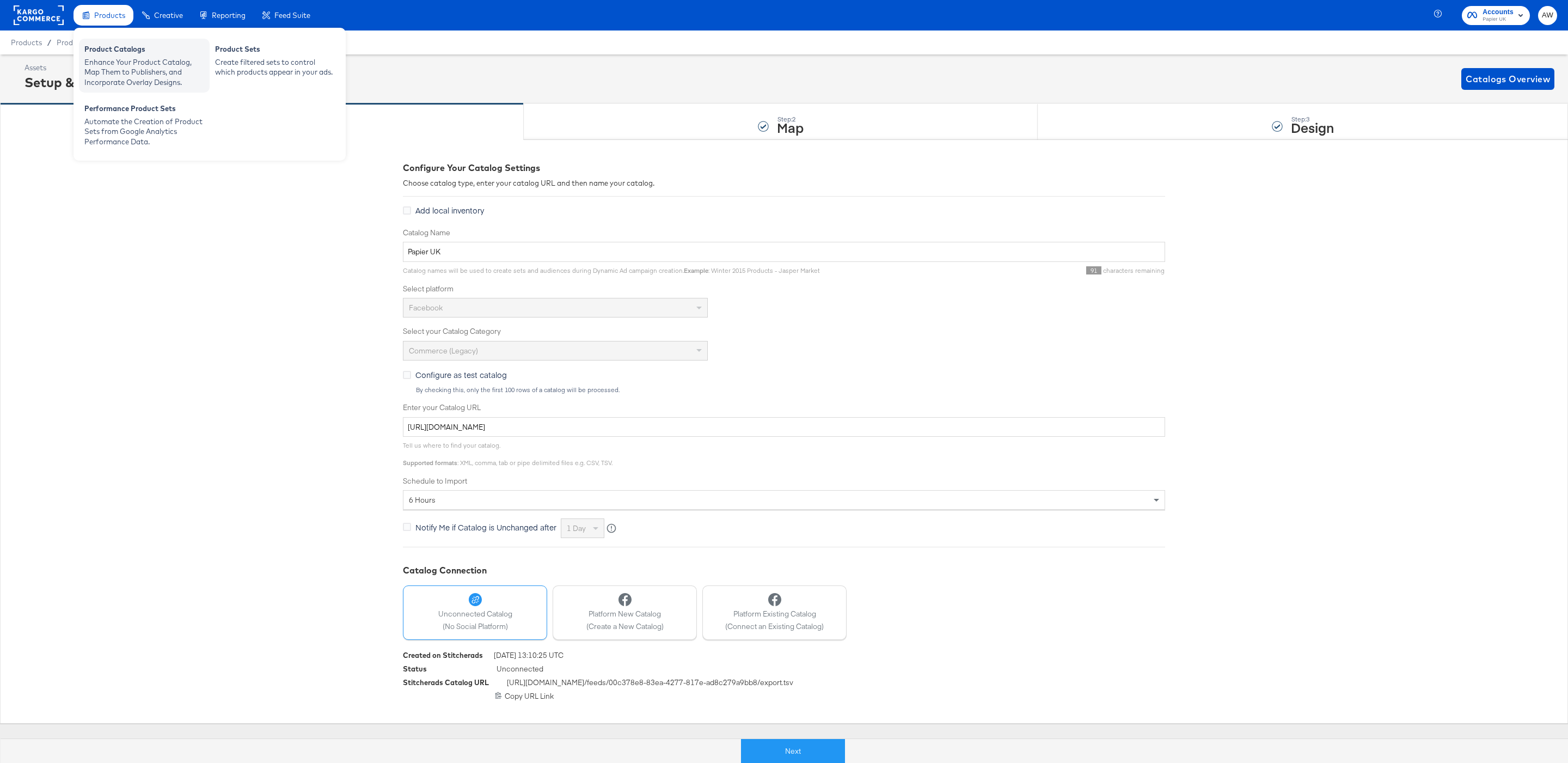
click at [127, 42] on div "Product Catalogs Enhance Your Product Catalog, Map Them to Publishers, and Inco…" at bounding box center [144, 66] width 130 height 54
click at [113, 53] on div "Product Catalogs" at bounding box center [144, 51] width 120 height 13
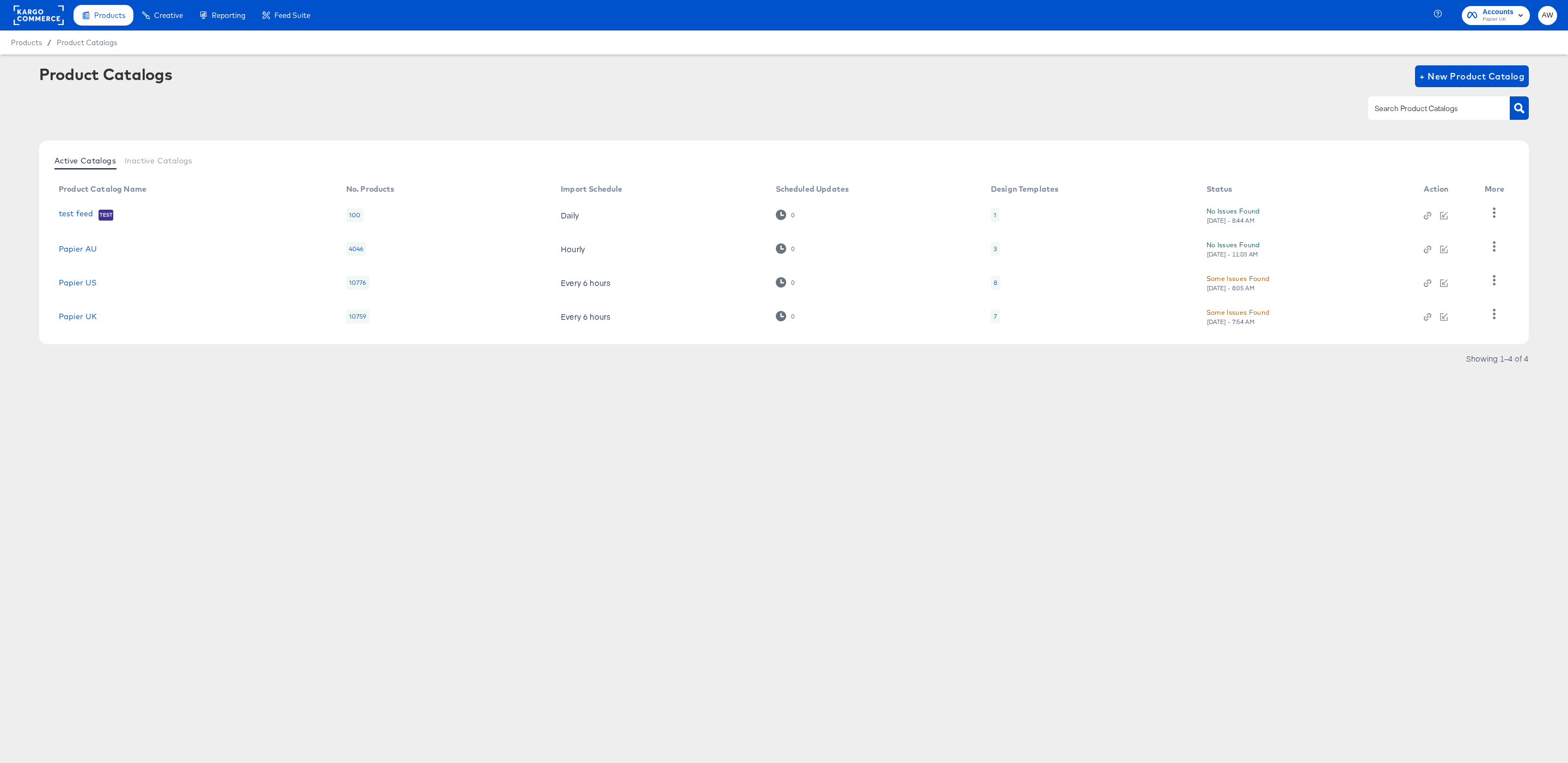
click at [78, 275] on td "Papier US" at bounding box center [193, 282] width 287 height 34
click at [81, 285] on link "Papier US" at bounding box center [78, 283] width 37 height 9
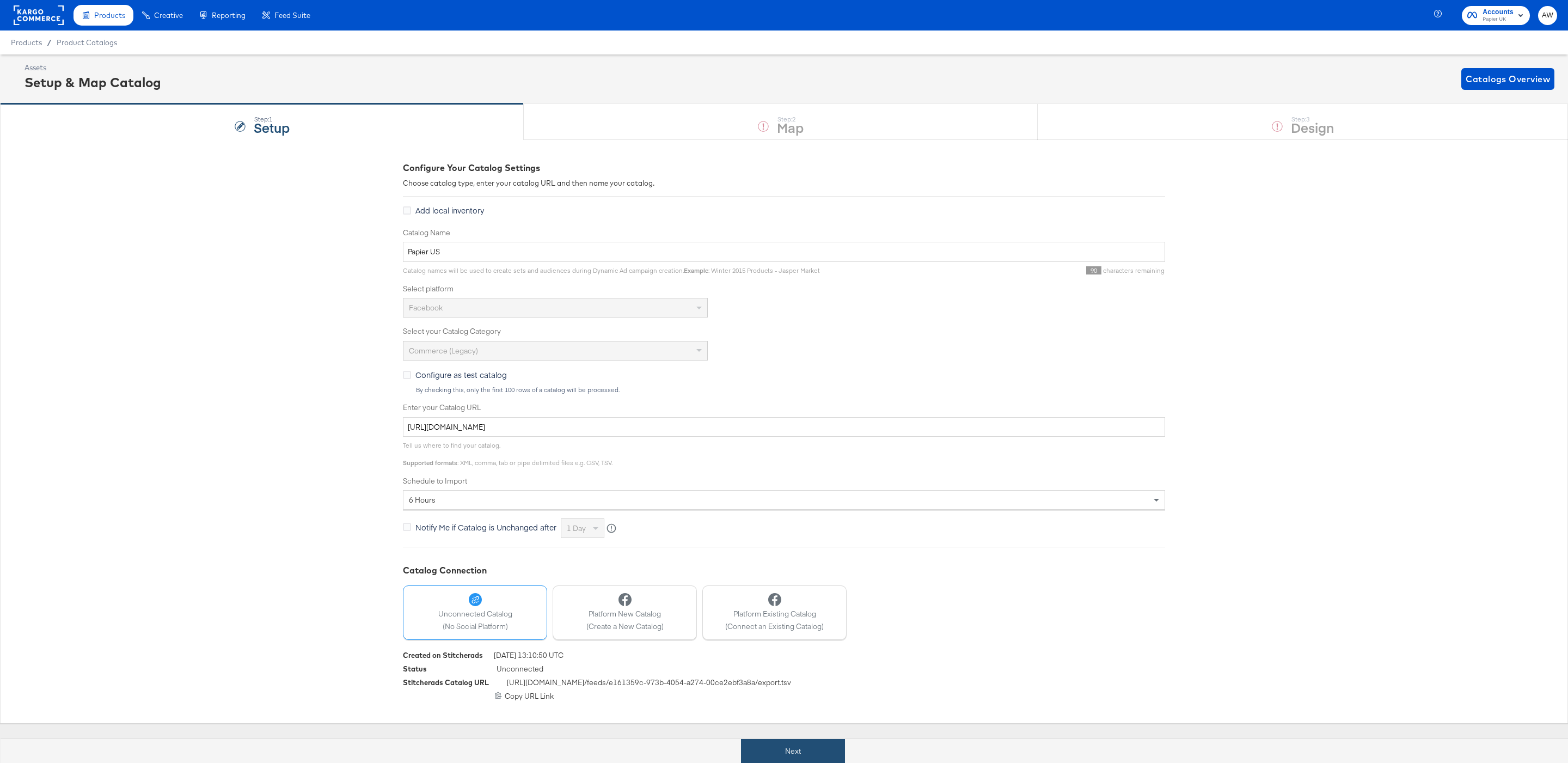
click at [816, 744] on button "Next" at bounding box center [793, 751] width 104 height 25
click at [1221, 131] on div "Step: 1 Setup Step: 2 Map Step: 3 Design" at bounding box center [784, 122] width 1568 height 36
click at [1191, 130] on div "Step: 3 Design" at bounding box center [1302, 122] width 530 height 36
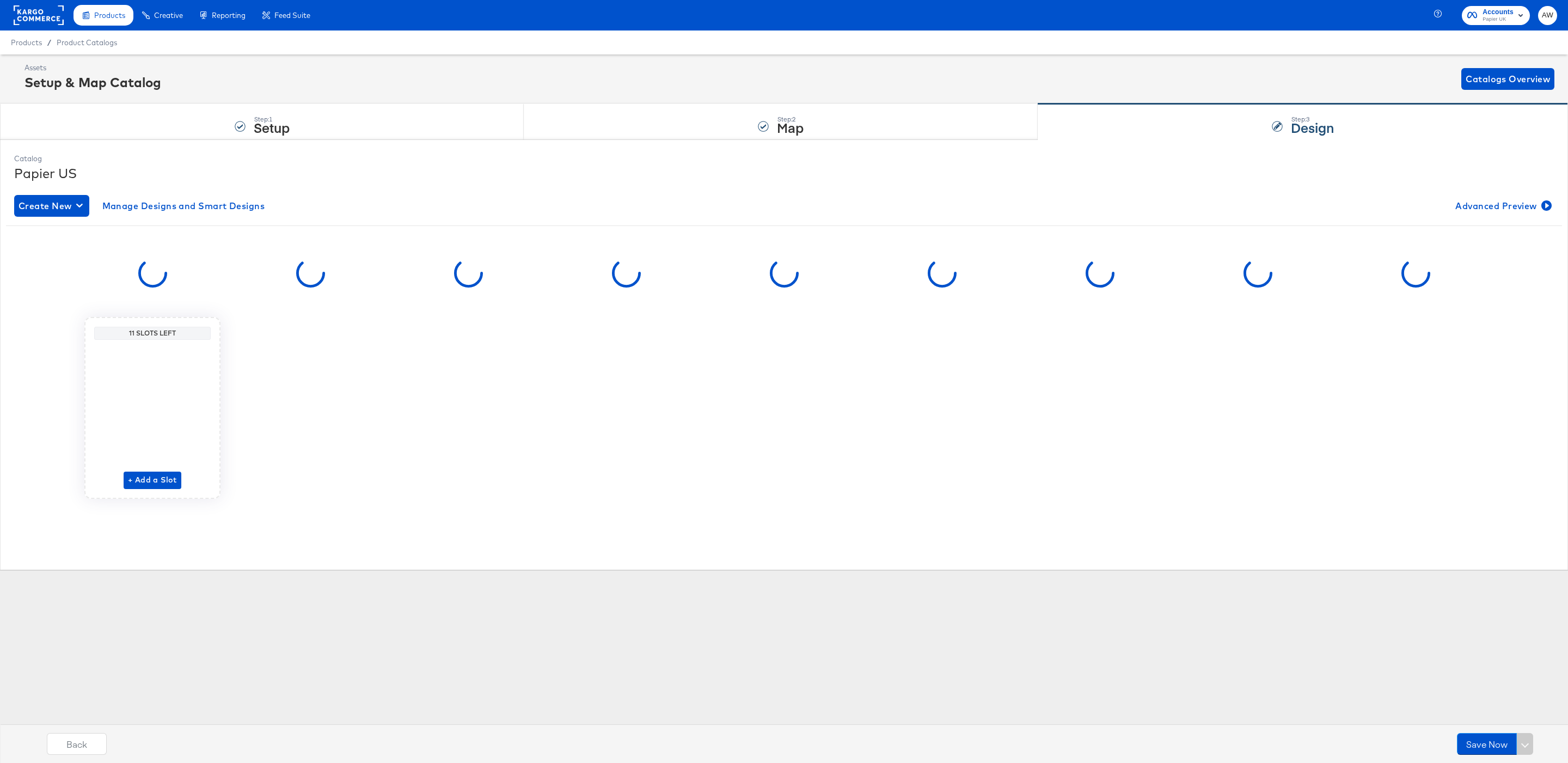
click at [1191, 130] on div "Step: 3 Design" at bounding box center [1302, 122] width 530 height 36
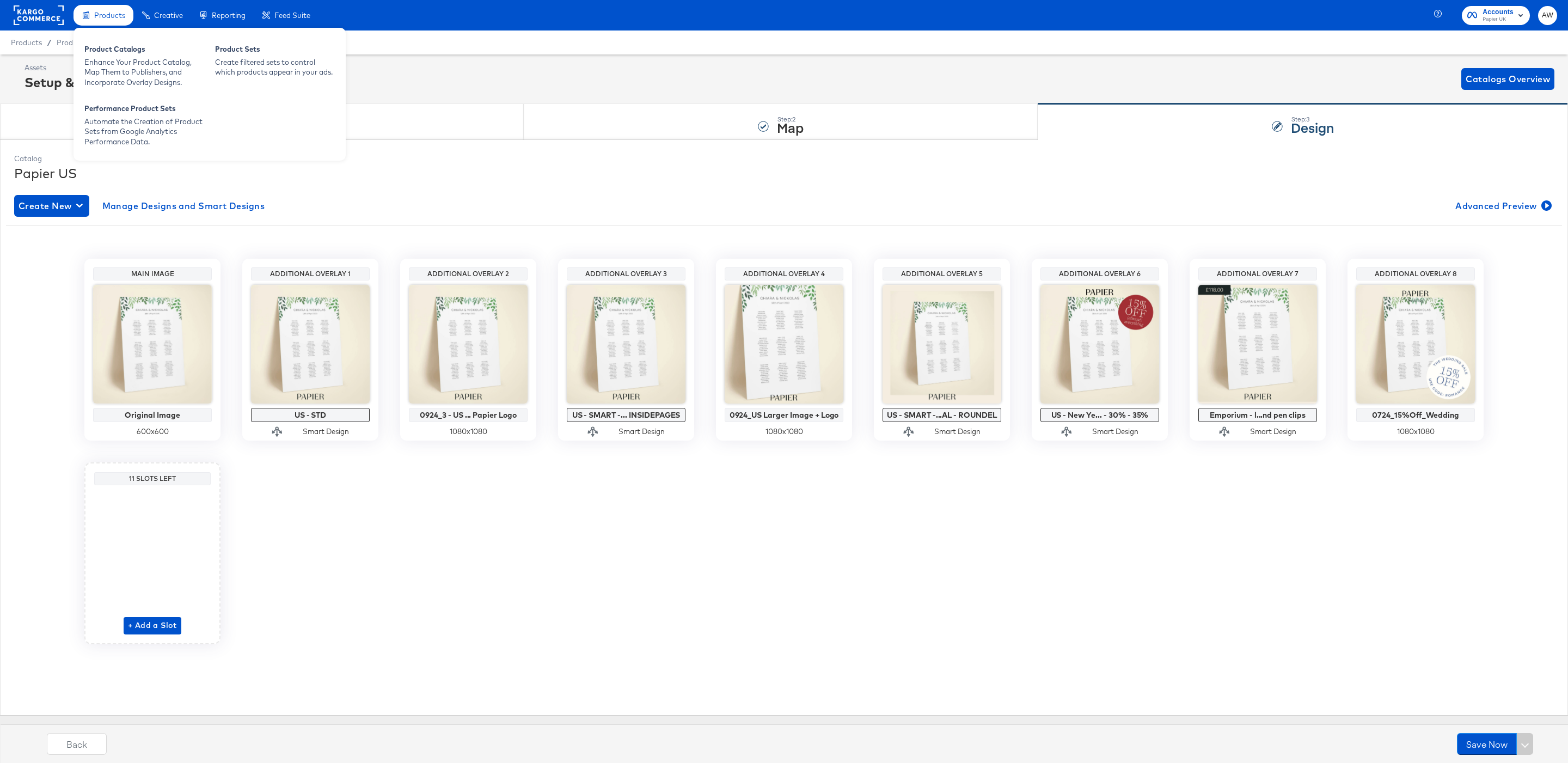
click at [94, 17] on span "Products" at bounding box center [110, 16] width 31 height 9
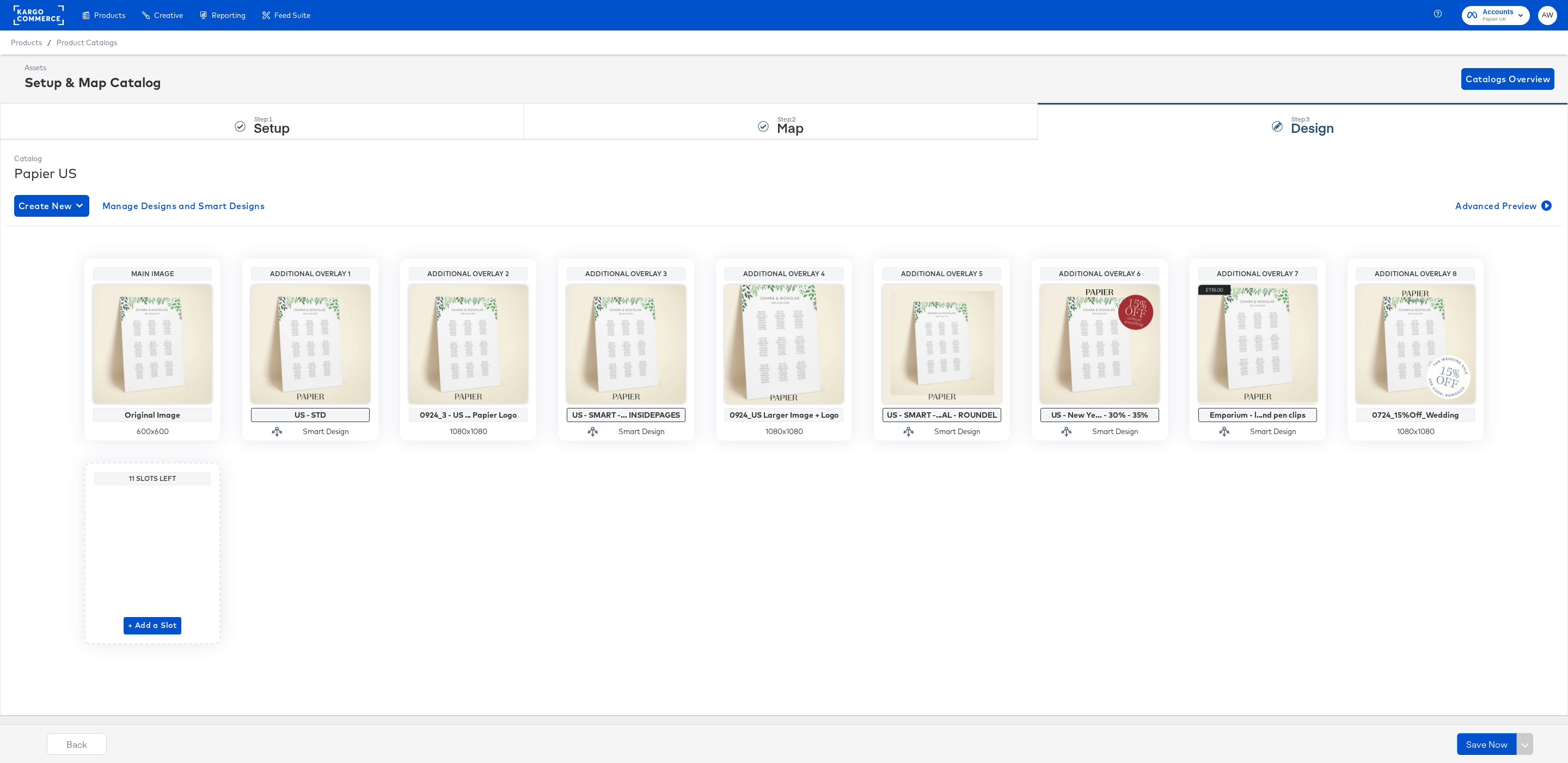
click at [37, 23] on rect at bounding box center [38, 15] width 50 height 19
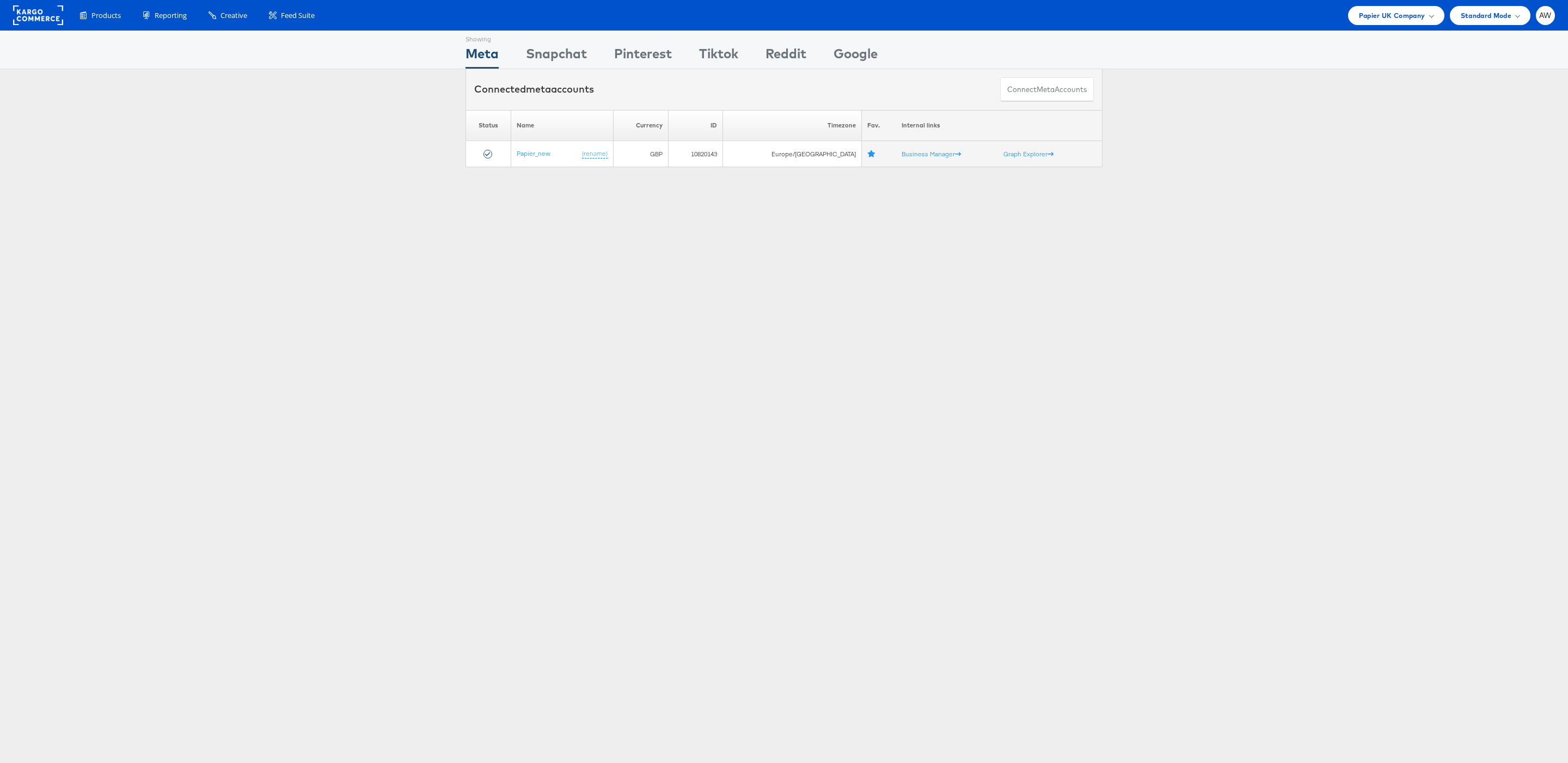
click at [37, 19] on rect at bounding box center [38, 15] width 50 height 19
click at [1388, 13] on span "Papier UK Company" at bounding box center [1391, 15] width 66 height 11
click at [1372, 21] on div "Papier UK Company" at bounding box center [1396, 16] width 96 height 19
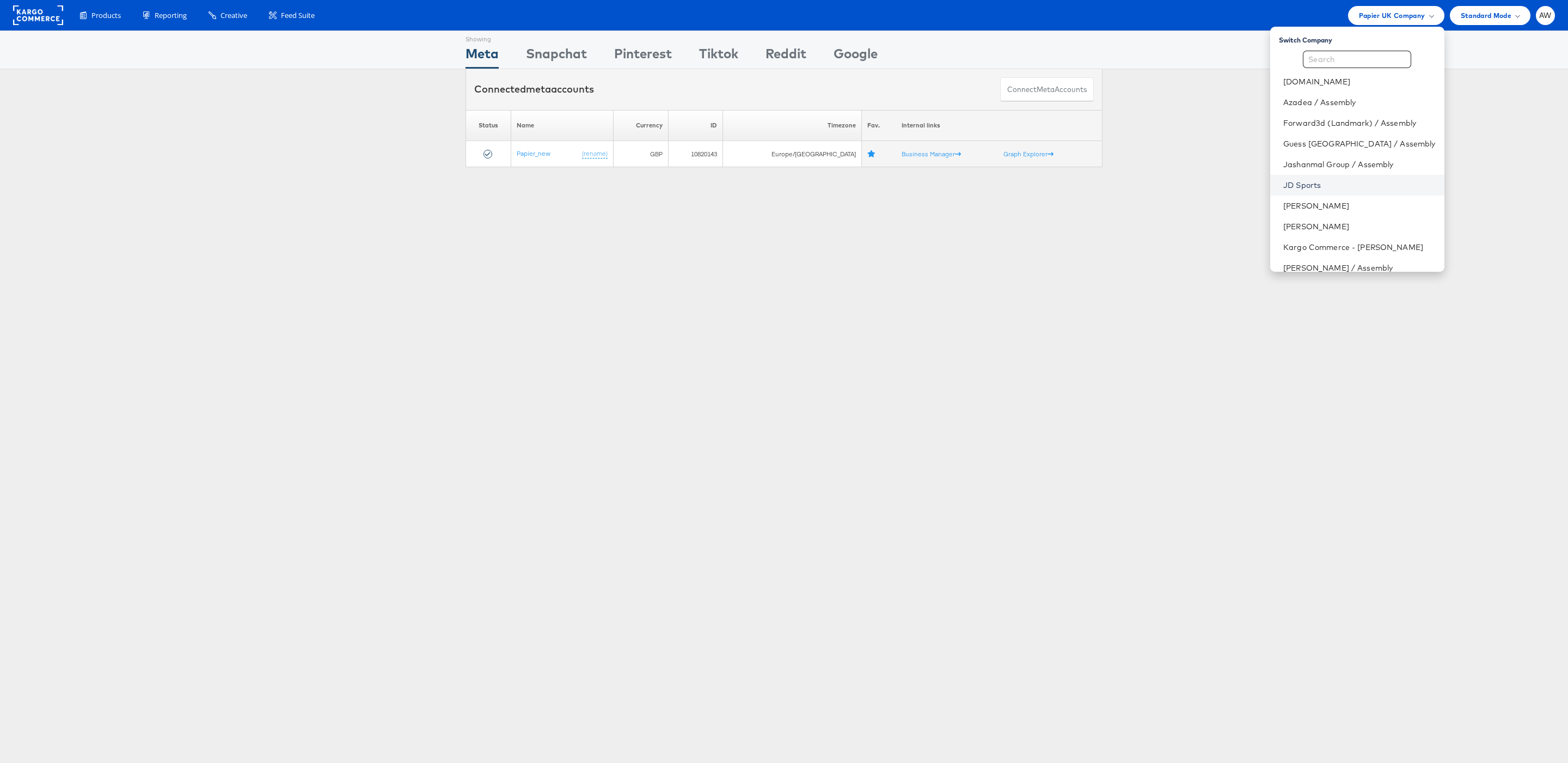
click at [1331, 184] on link "JD Sports" at bounding box center [1359, 185] width 152 height 11
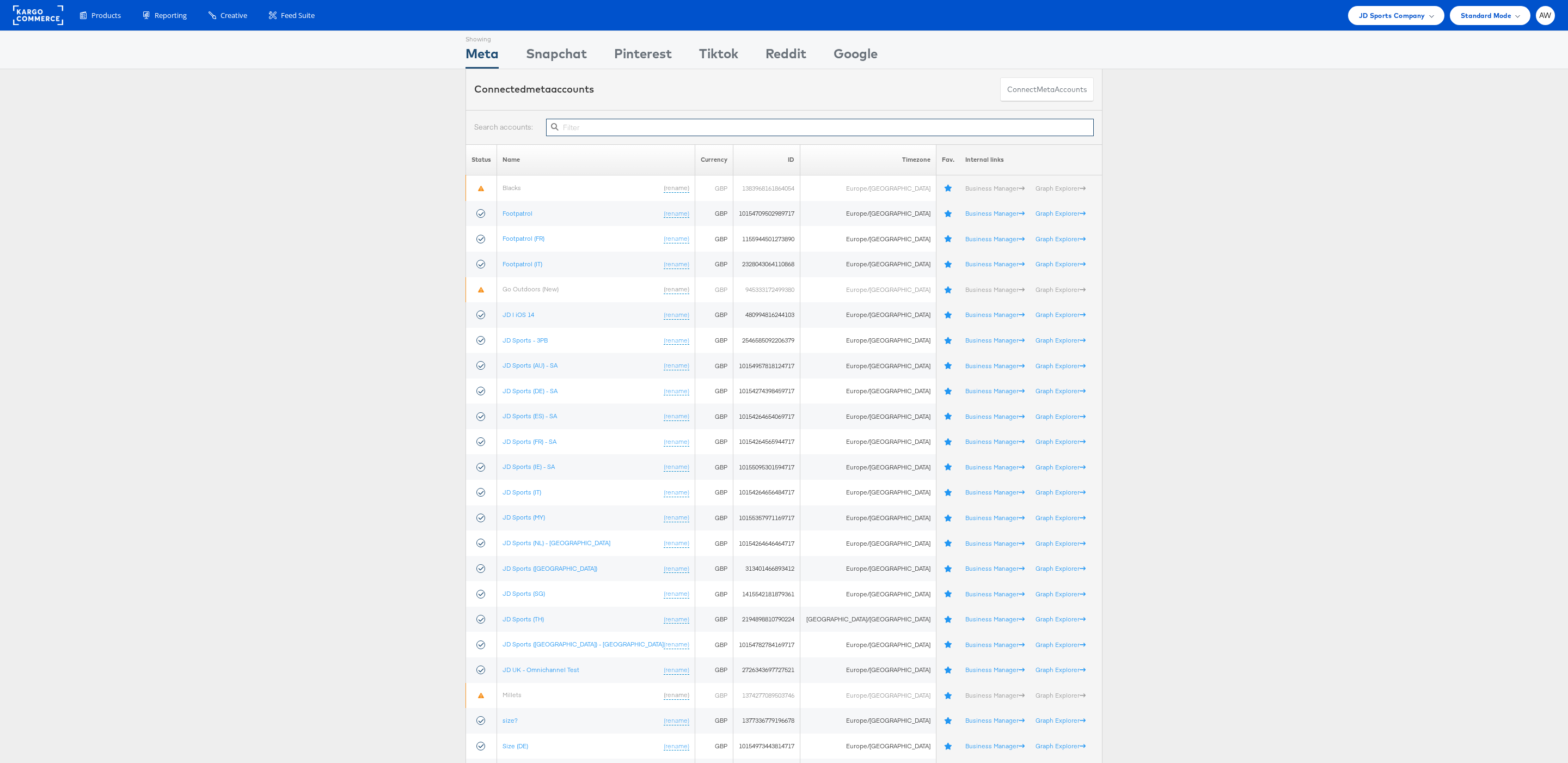
click at [827, 123] on input "text" at bounding box center [819, 127] width 547 height 17
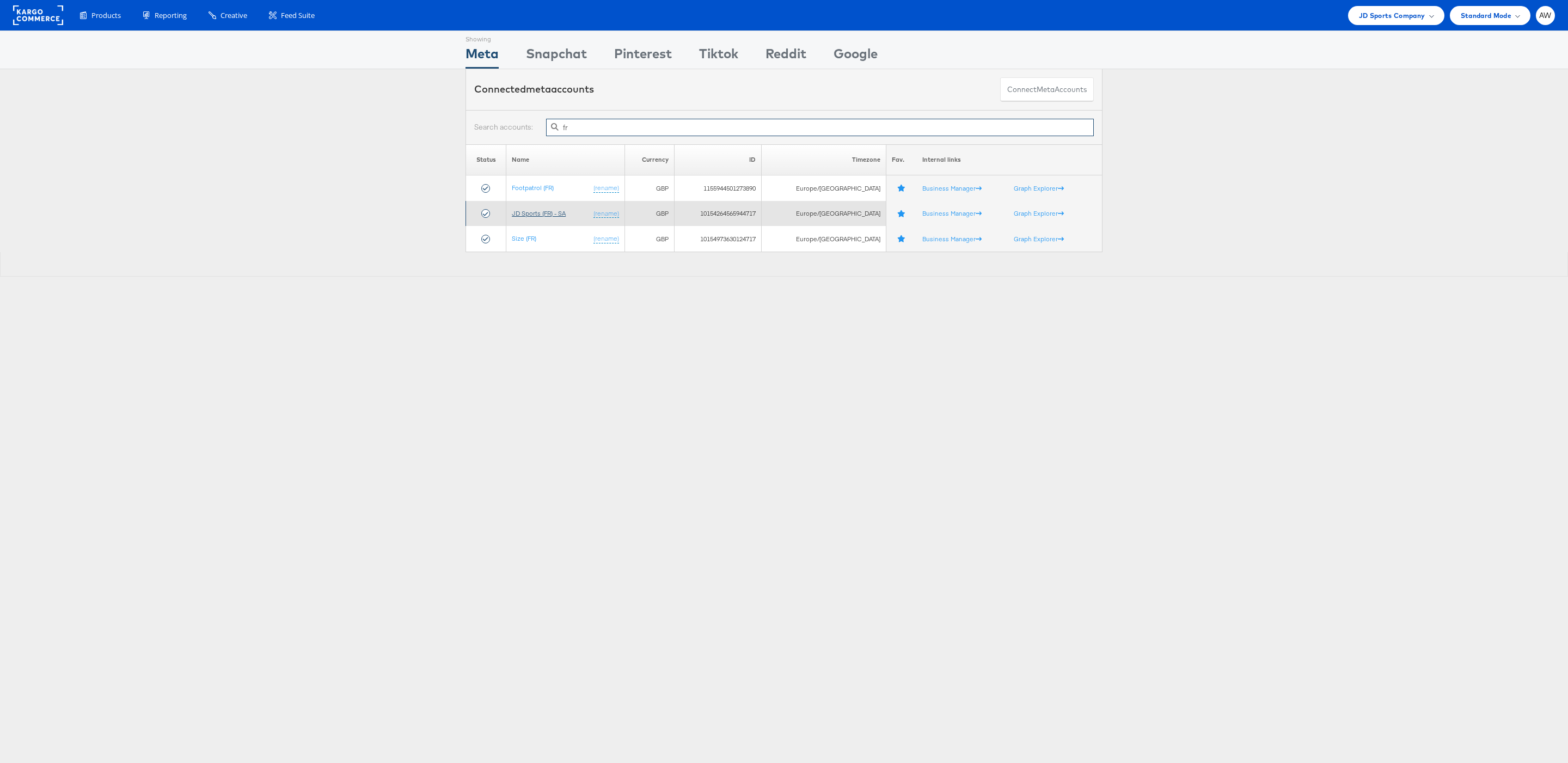
type input "fr"
click at [546, 215] on link "JD Sports (FR) - SA" at bounding box center [538, 213] width 54 height 8
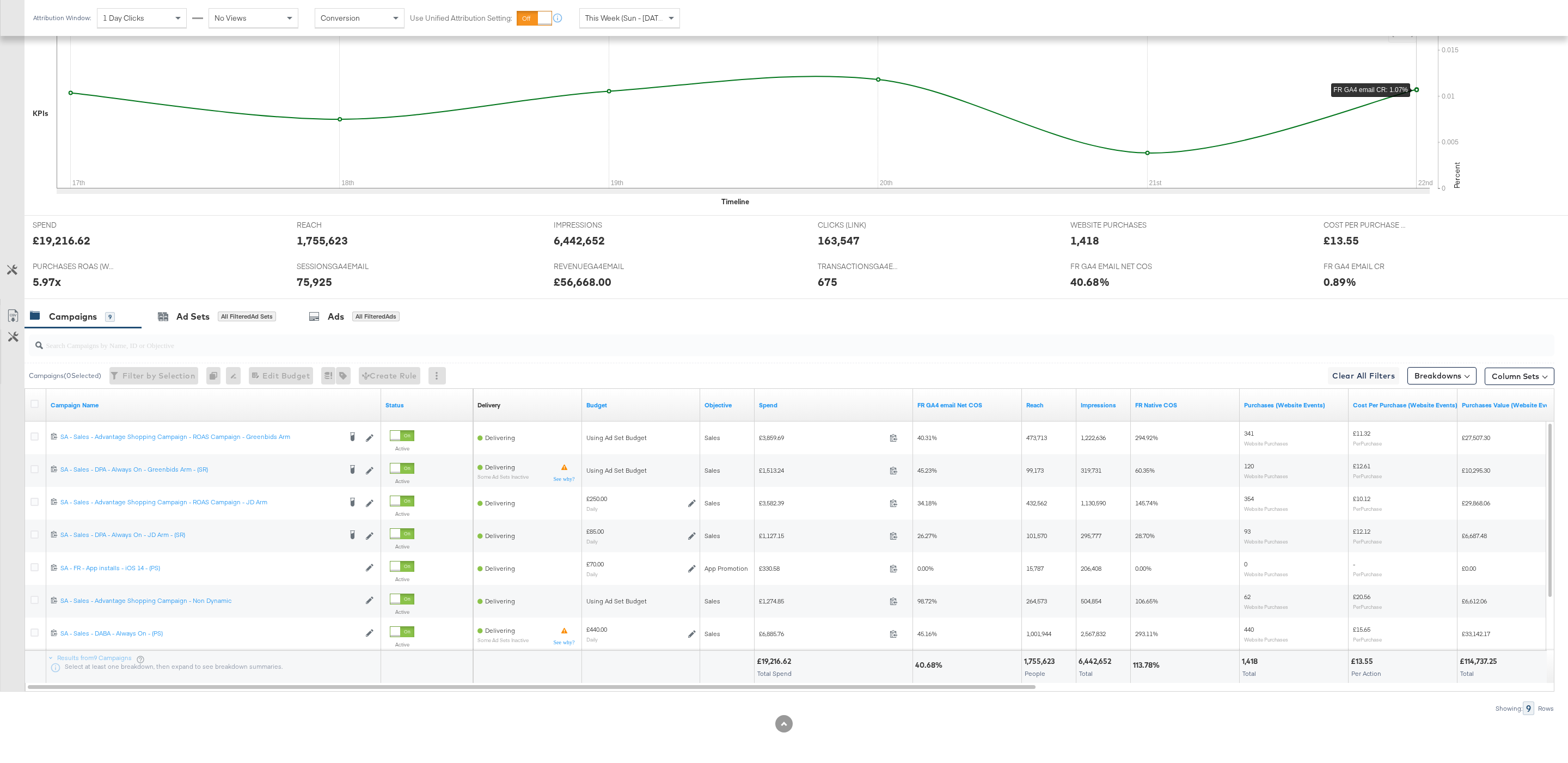
scroll to position [198, 0]
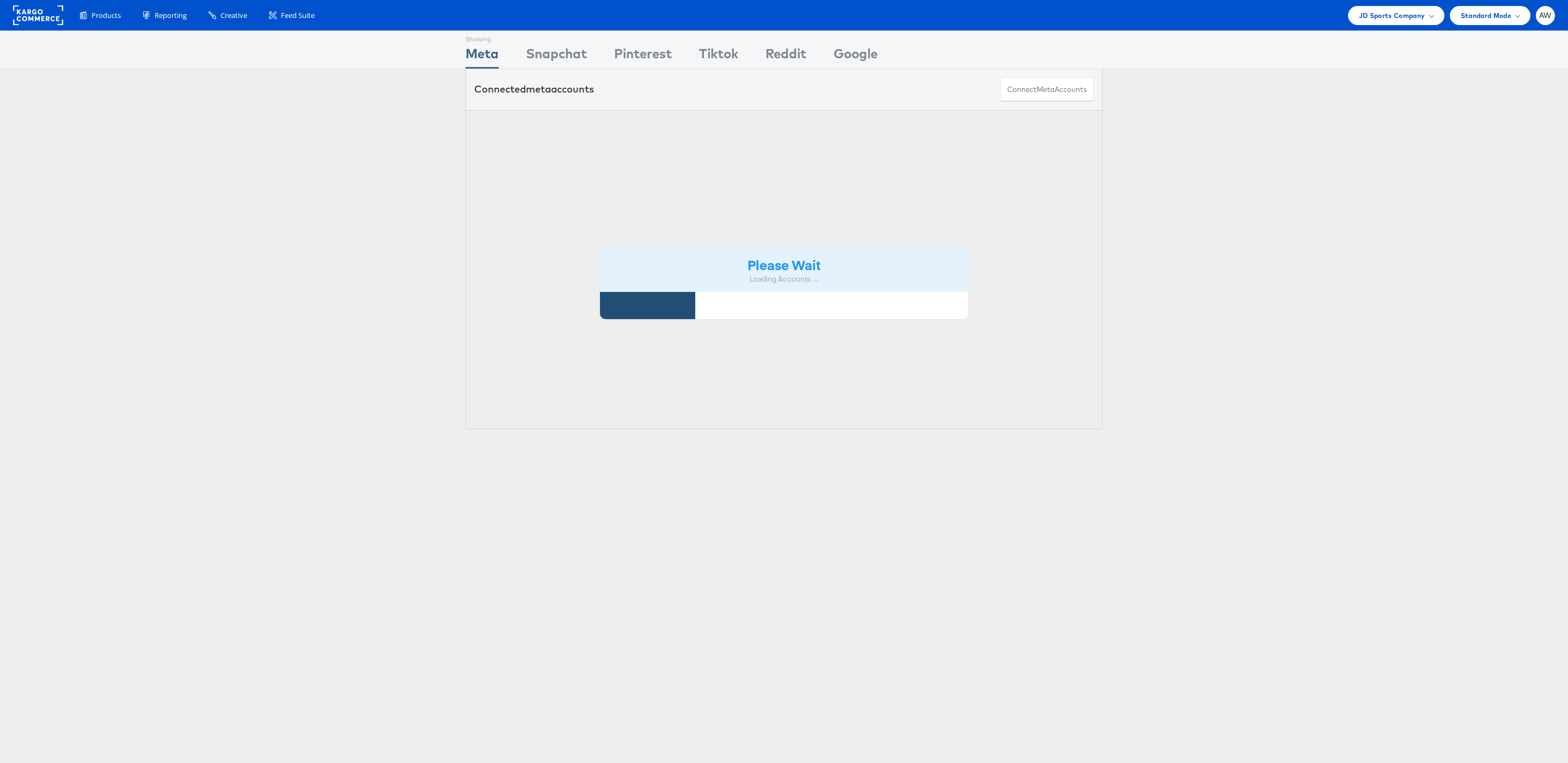
click at [658, 140] on div "Please Wait Loading Accounts ...." at bounding box center [784, 269] width 637 height 320
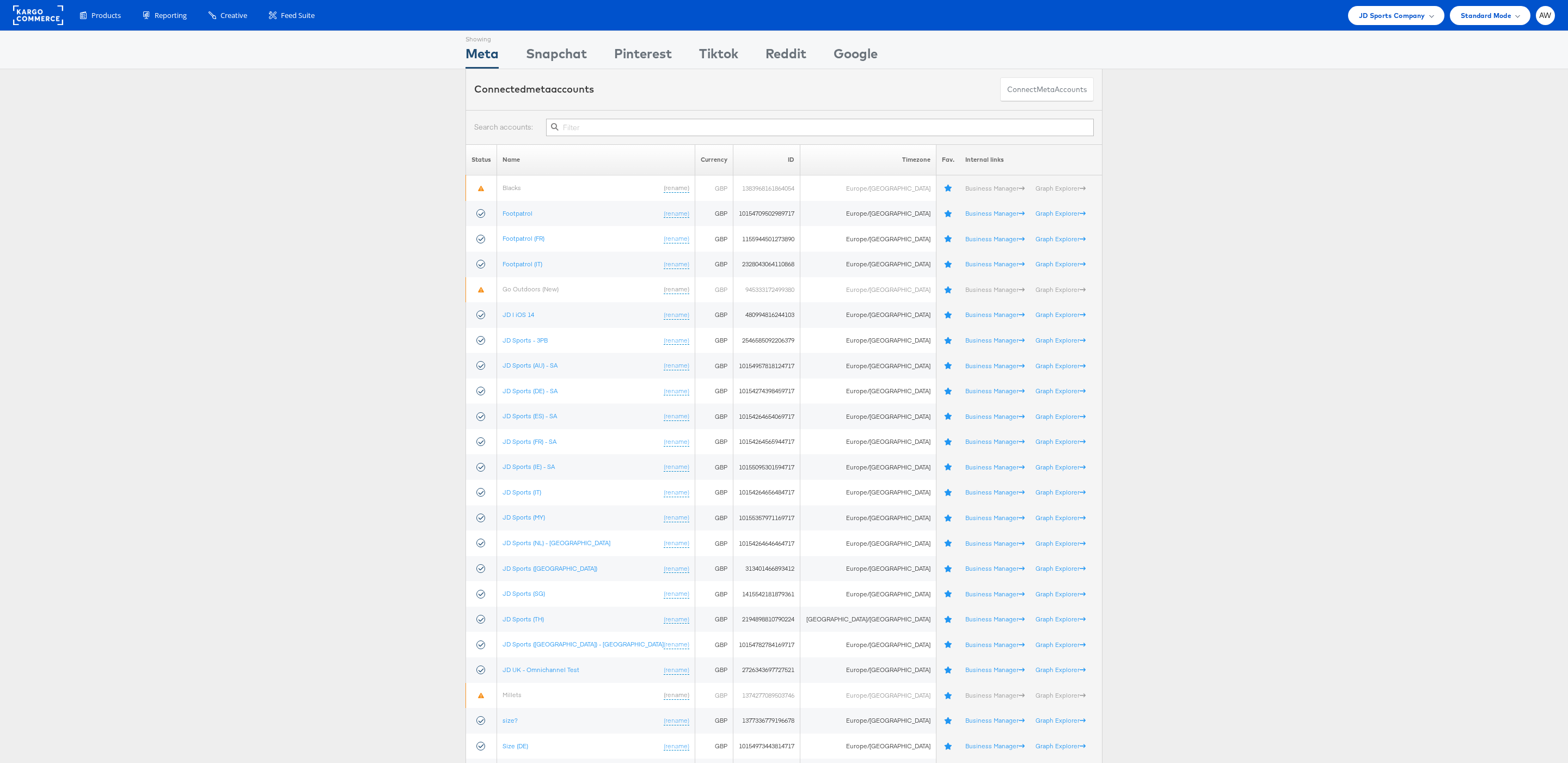
click at [652, 127] on input "text" at bounding box center [819, 127] width 547 height 17
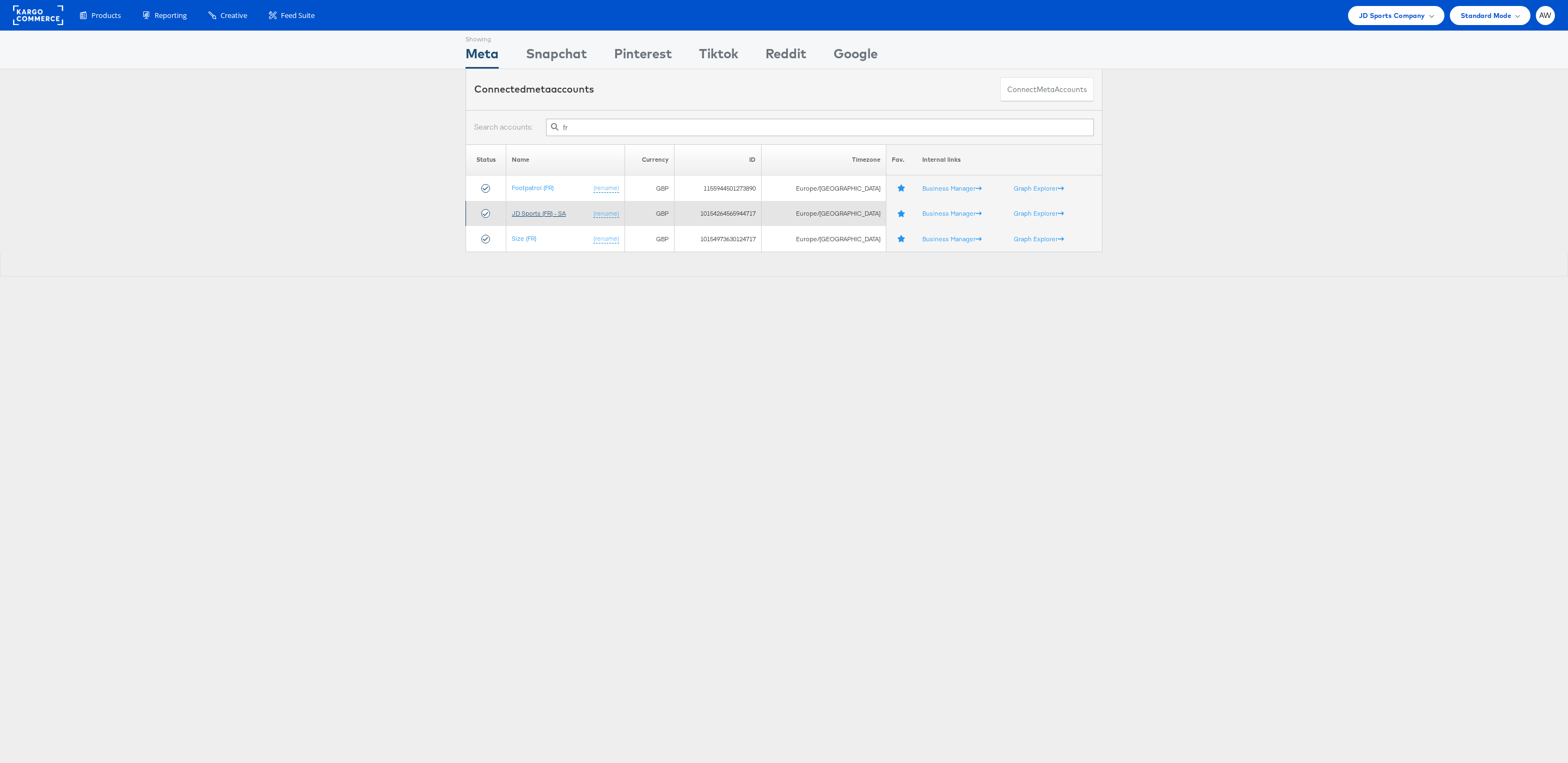
type input "fr"
click at [538, 214] on link "JD Sports (FR) - SA" at bounding box center [538, 213] width 54 height 8
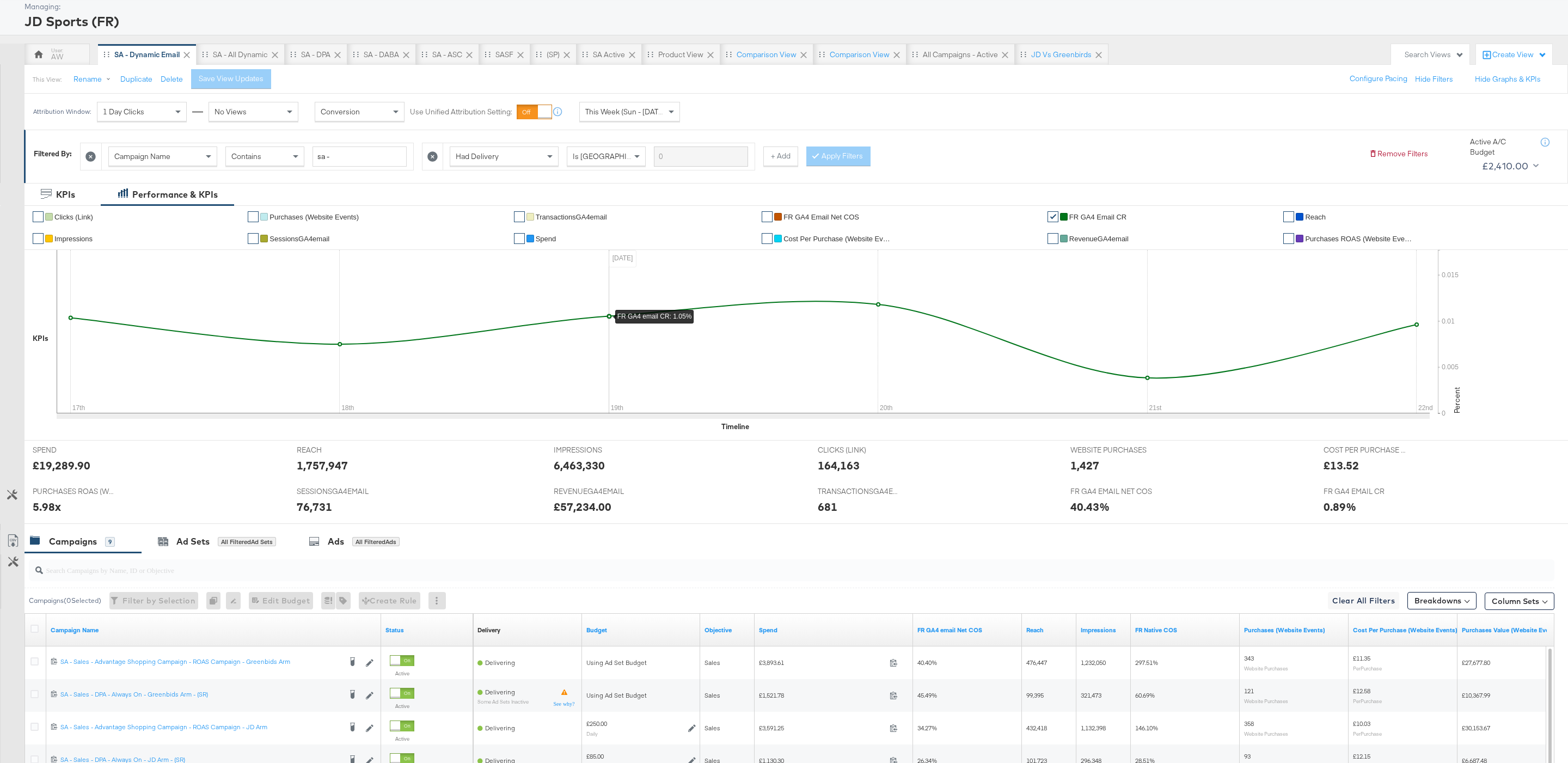
scroll to position [286, 0]
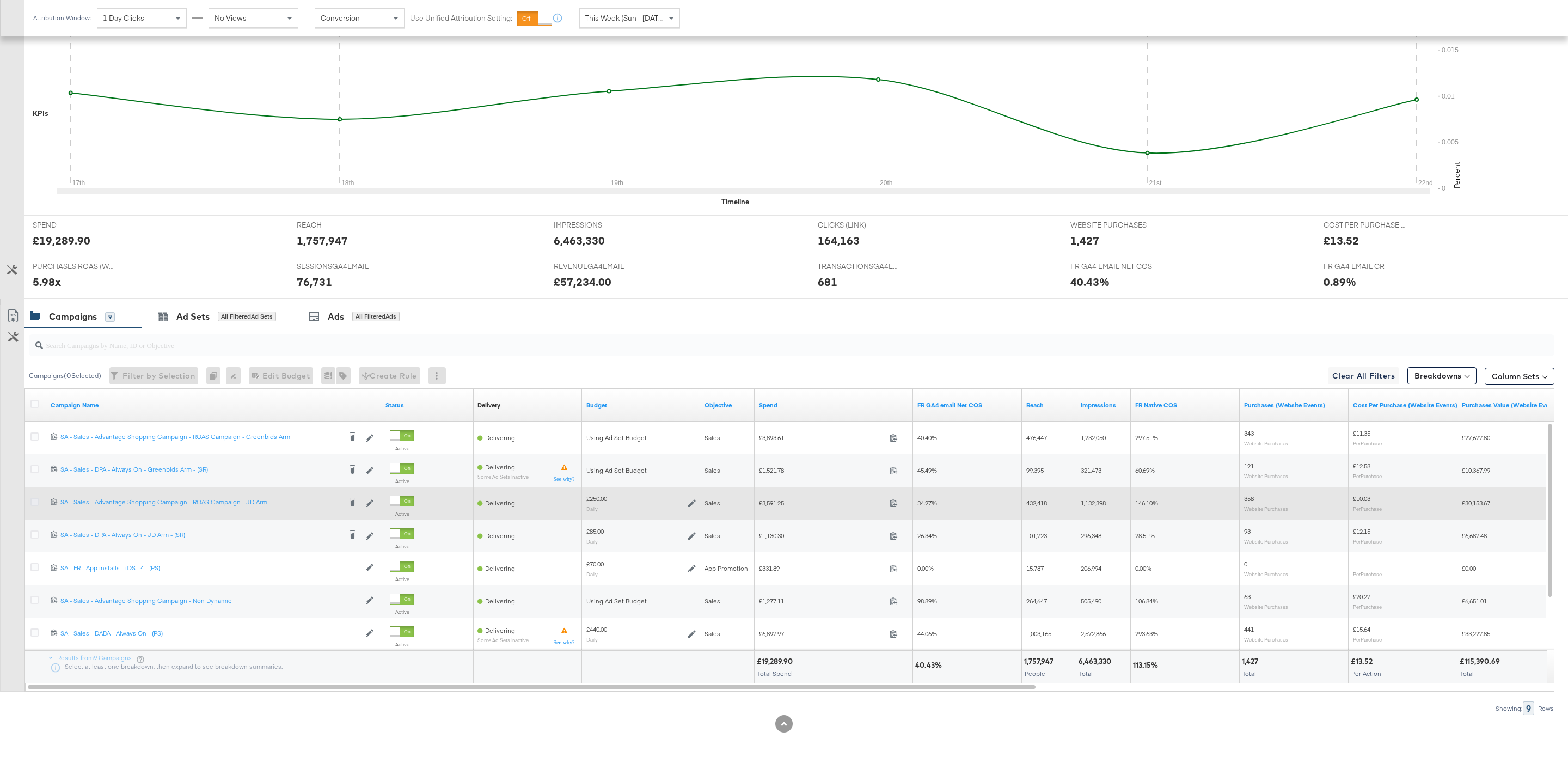
click at [32, 501] on icon at bounding box center [34, 501] width 8 height 8
click at [0, 0] on input "checkbox" at bounding box center [0, 0] width 0 height 0
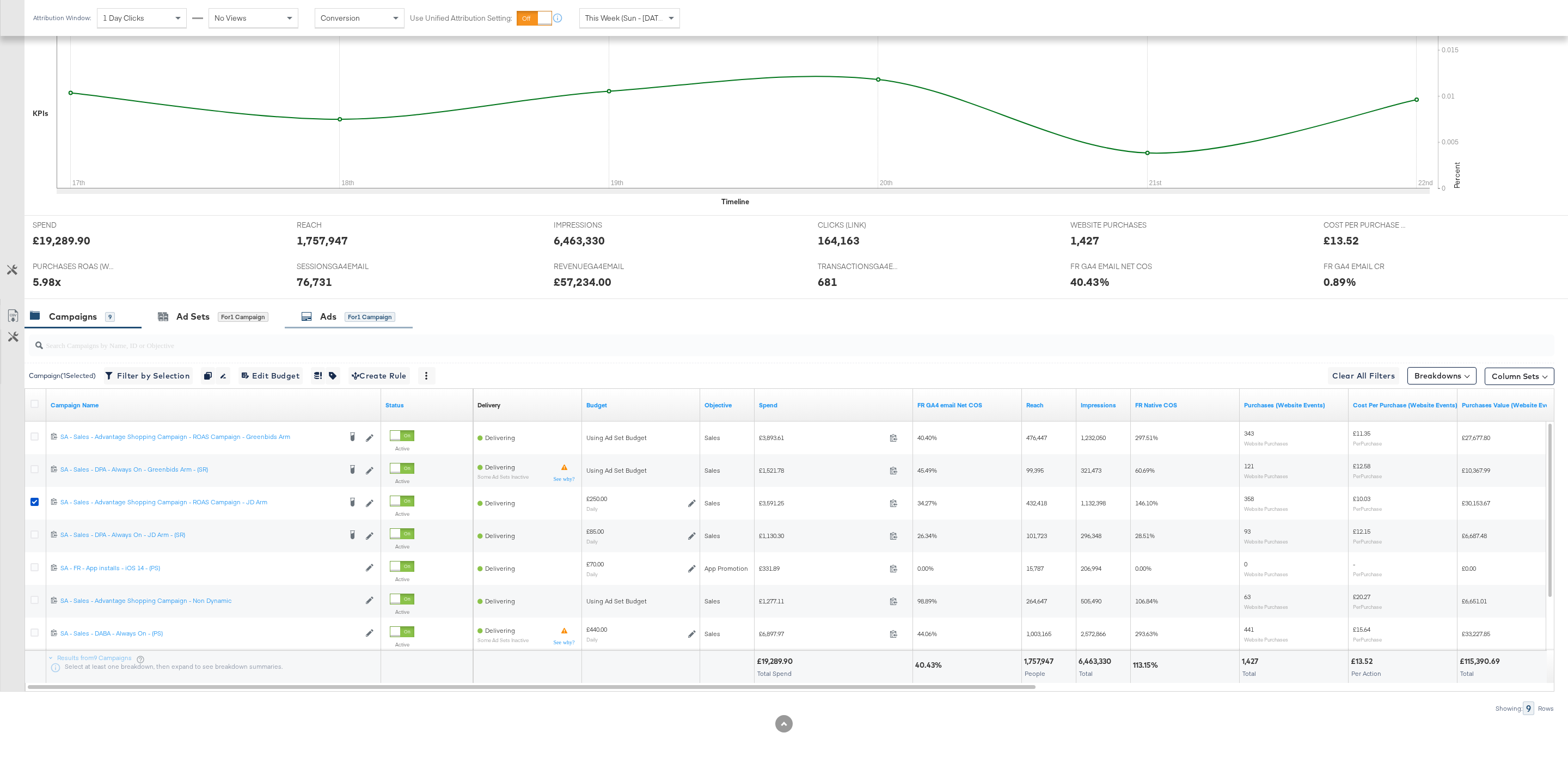
click at [340, 326] on div "Ads for 1 Campaign" at bounding box center [349, 316] width 128 height 23
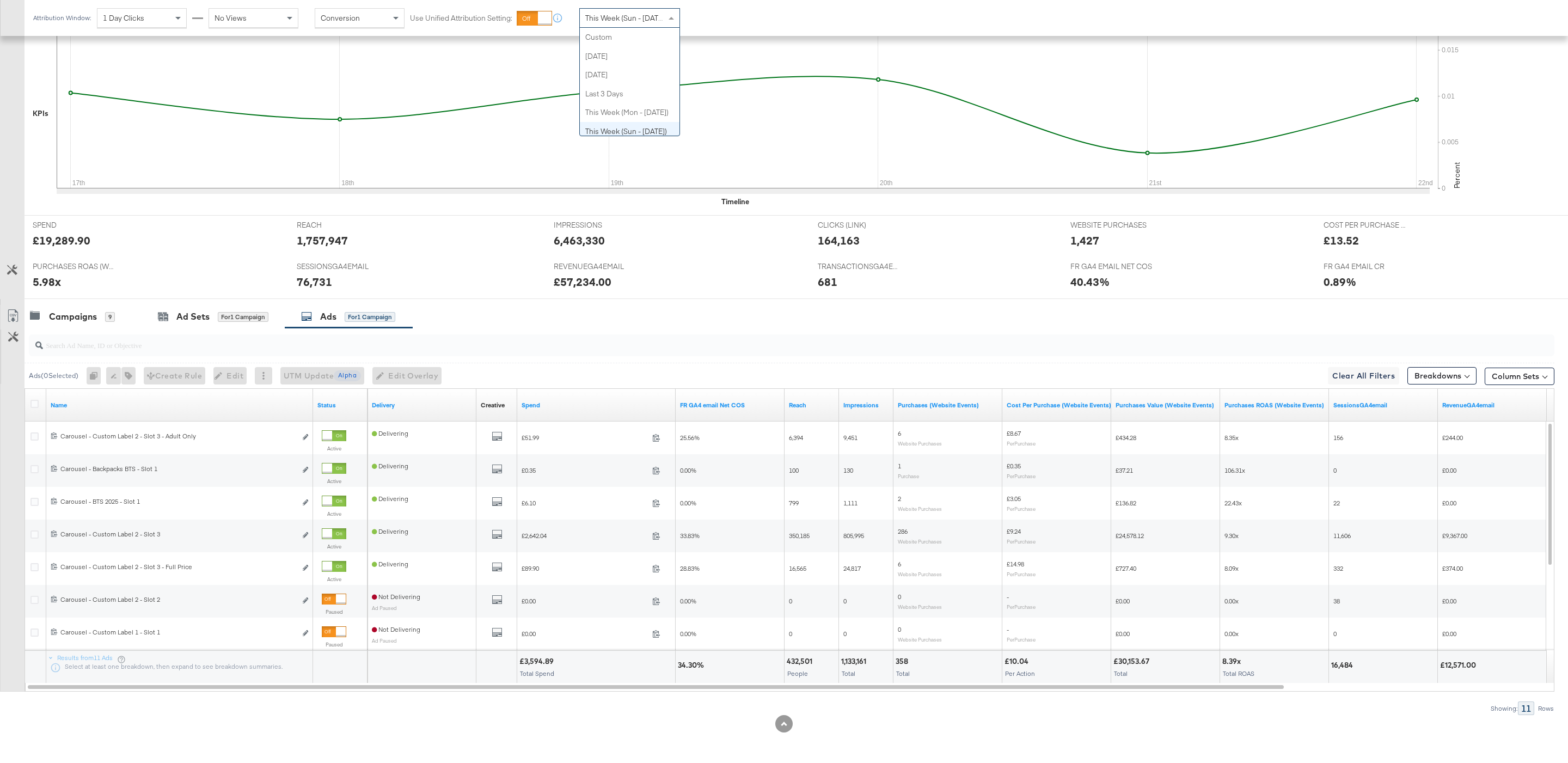
click at [638, 17] on span "This Week (Sun - [DATE])" at bounding box center [626, 18] width 82 height 10
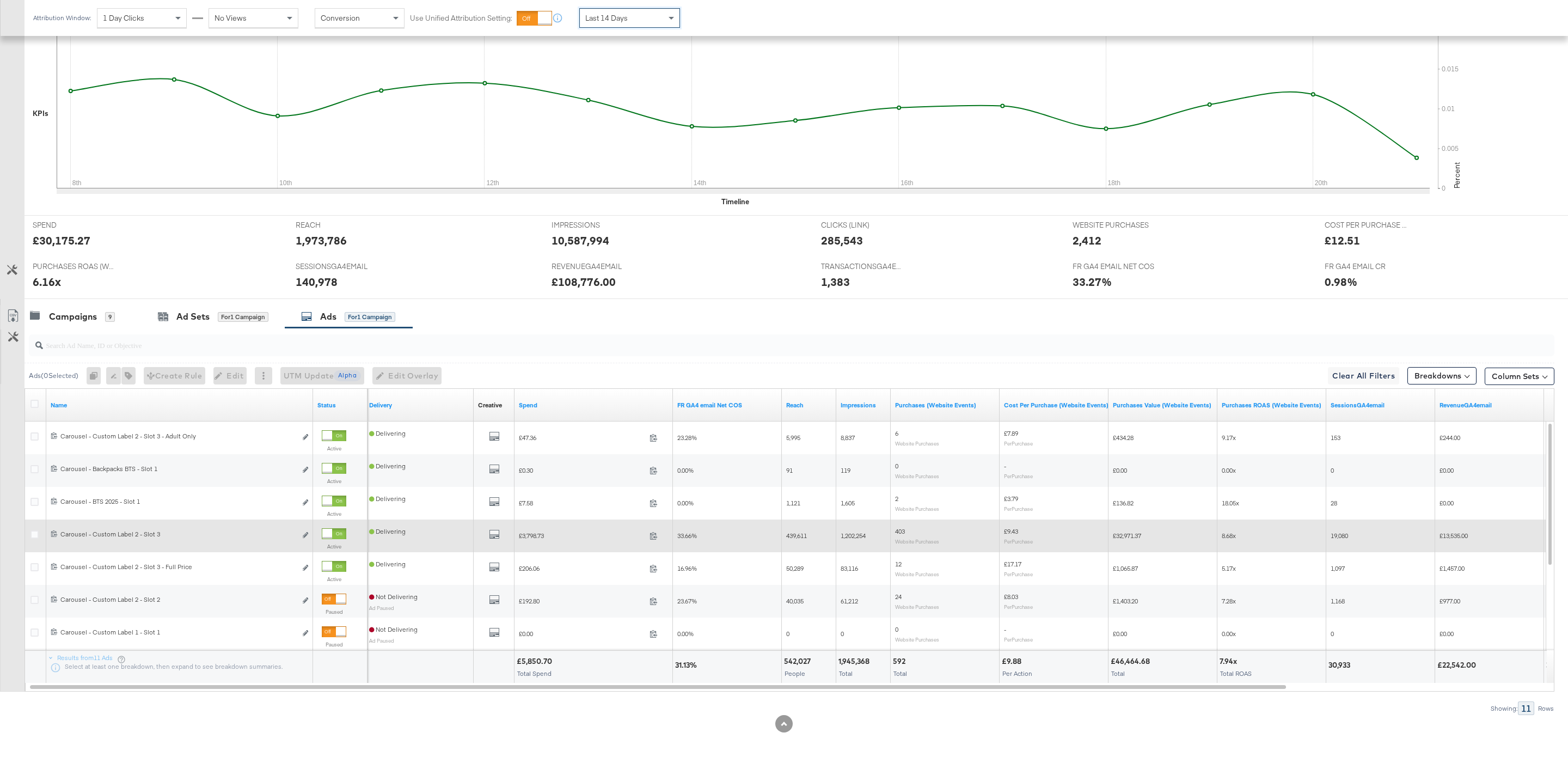
scroll to position [280, 0]
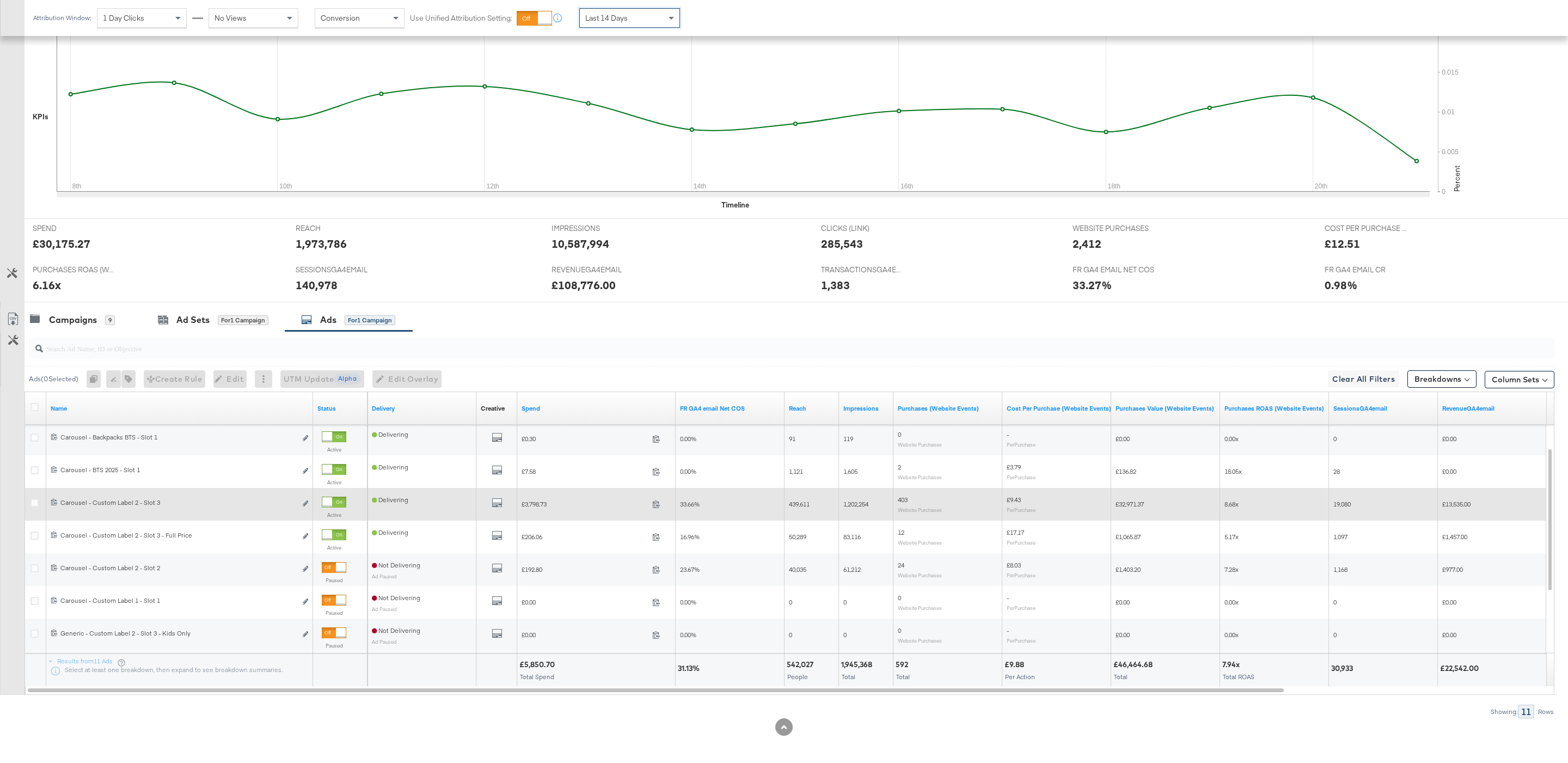
click at [332, 500] on div at bounding box center [327, 502] width 10 height 10
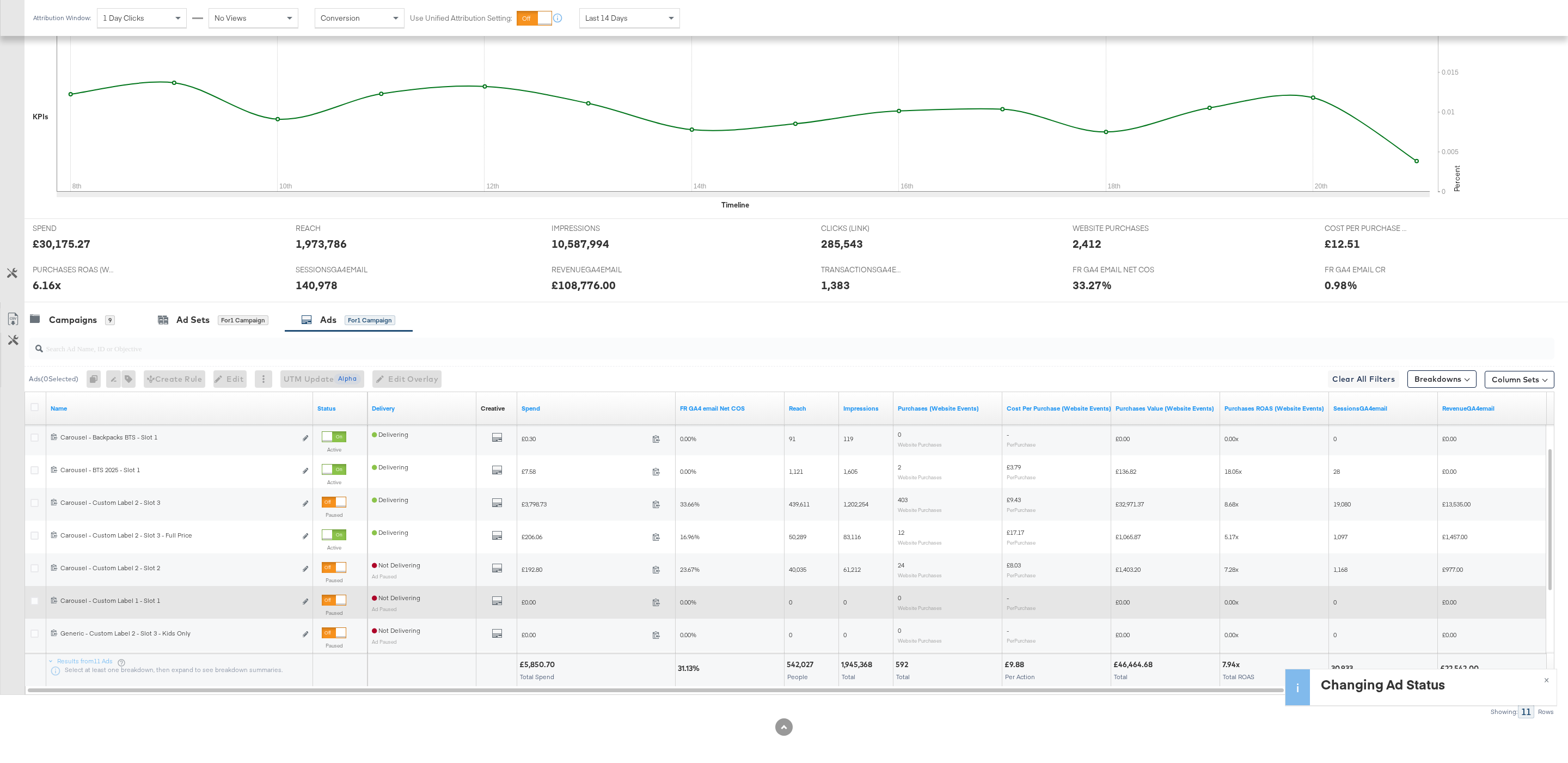
click at [339, 600] on div at bounding box center [340, 600] width 10 height 10
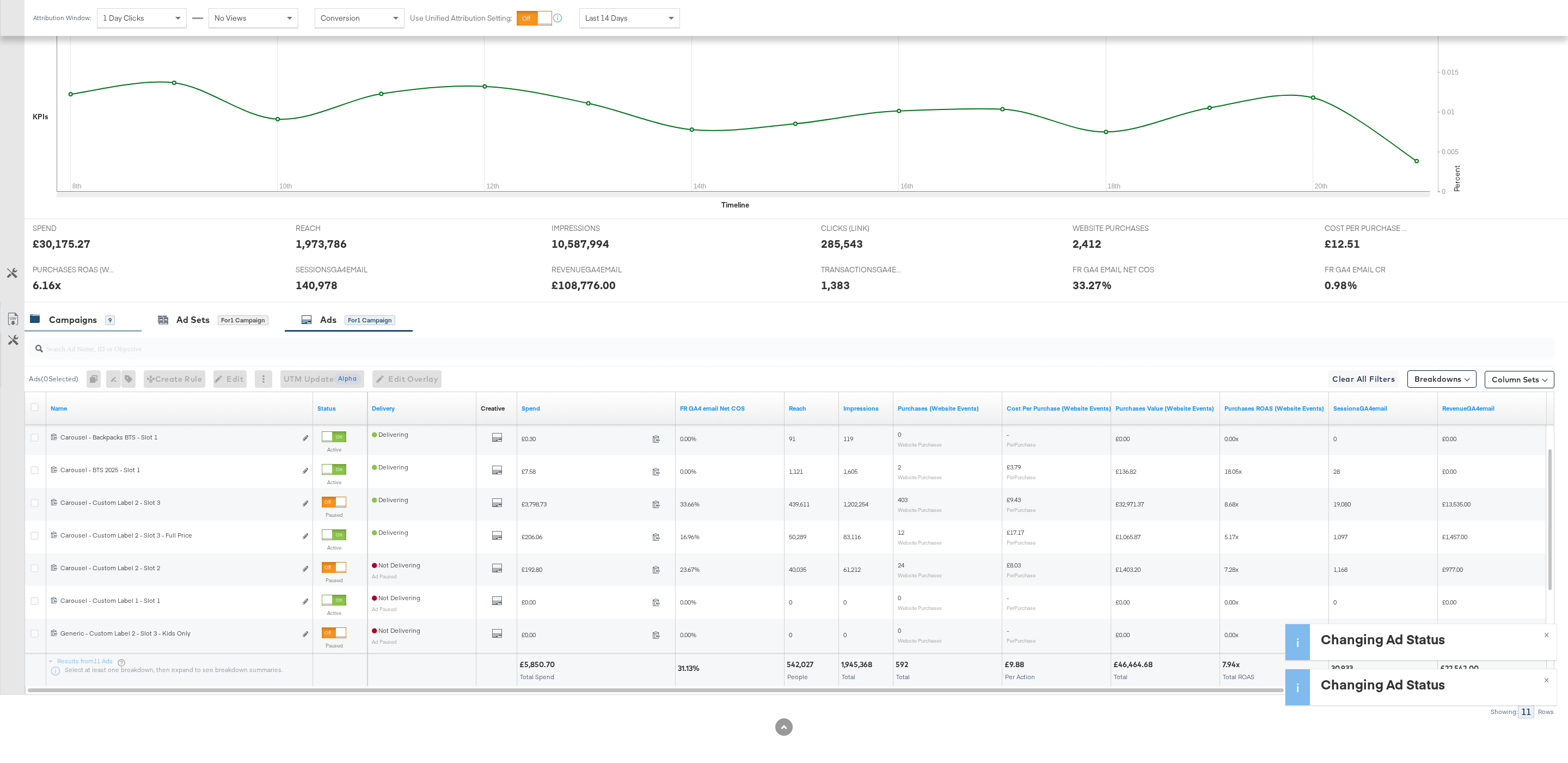
click at [102, 324] on div "Campaigns 9" at bounding box center [72, 320] width 85 height 13
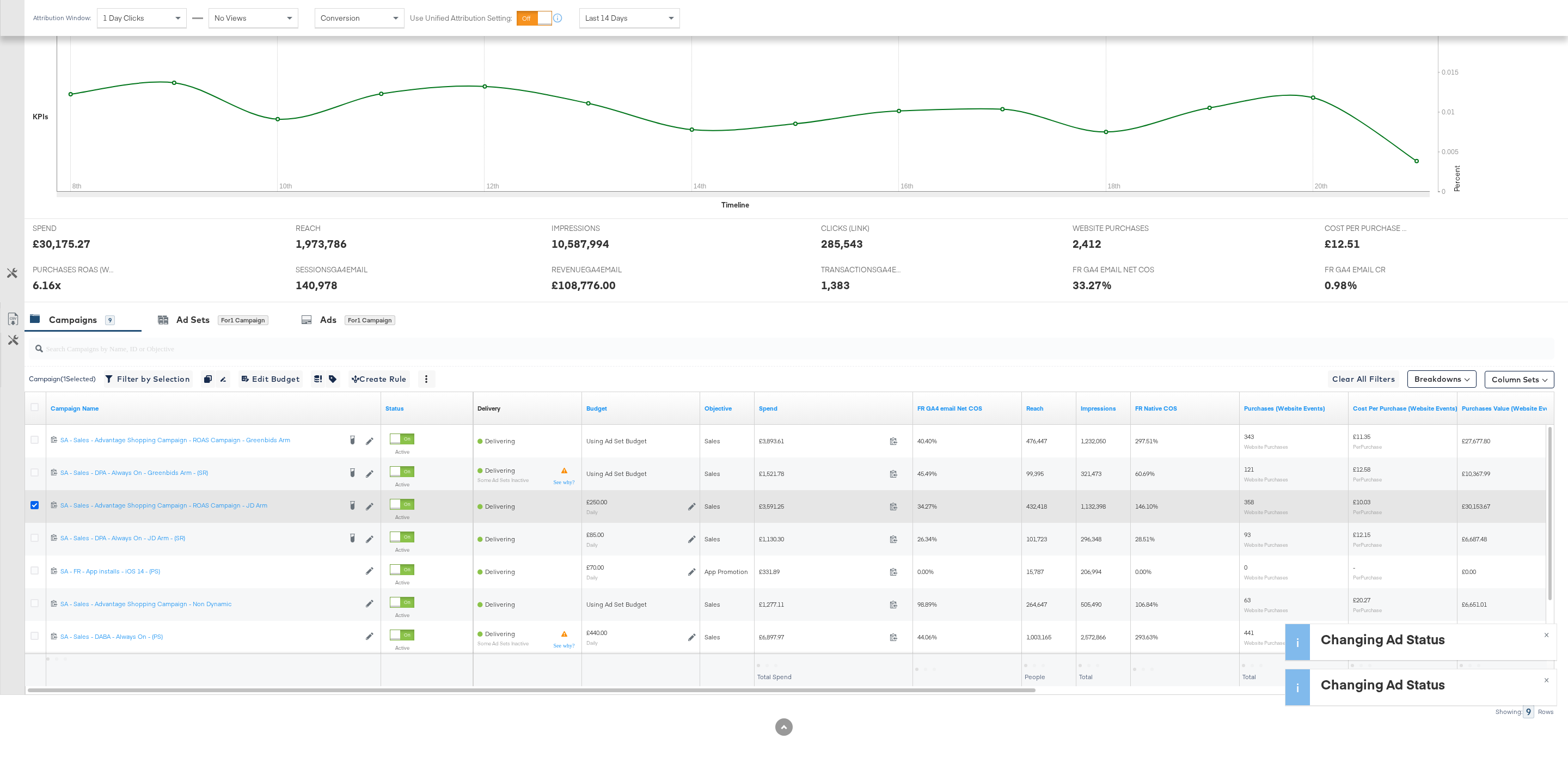
click at [34, 506] on icon at bounding box center [34, 505] width 8 height 8
click at [0, 0] on input "checkbox" at bounding box center [0, 0] width 0 height 0
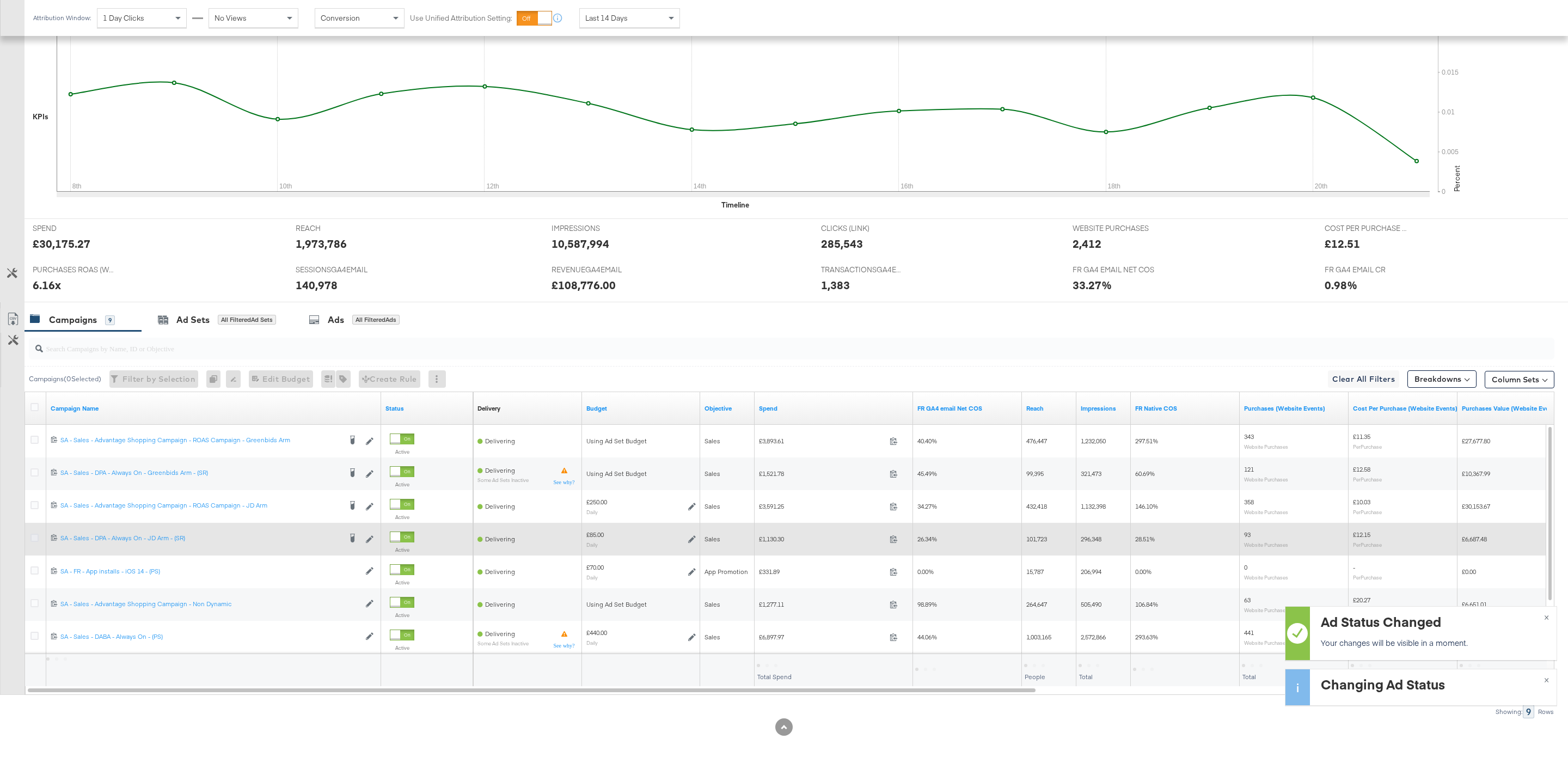
click at [34, 541] on icon at bounding box center [34, 537] width 8 height 8
click at [0, 0] on input "checkbox" at bounding box center [0, 0] width 0 height 0
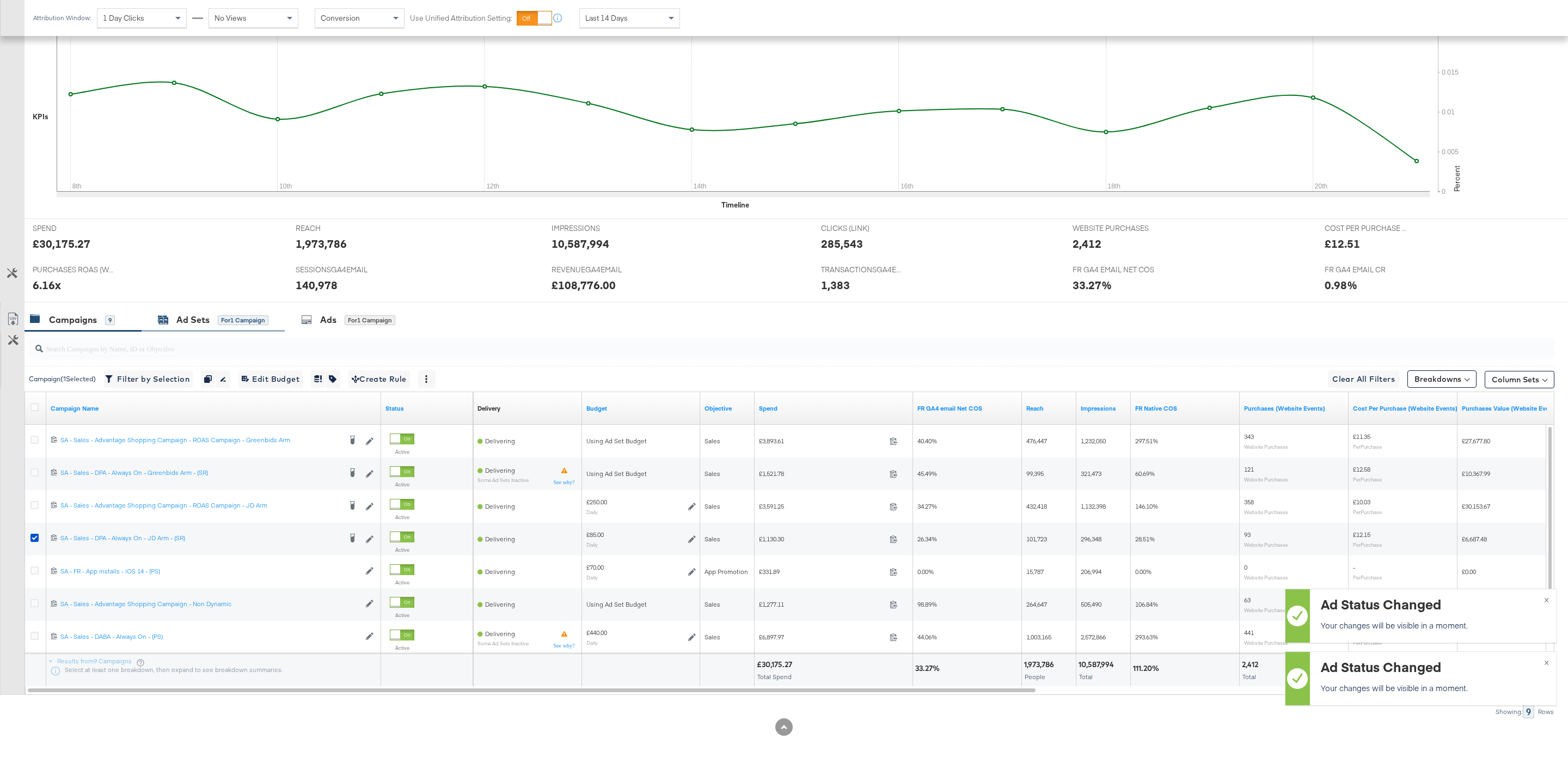
click at [203, 325] on div "Ad Sets" at bounding box center [193, 320] width 34 height 13
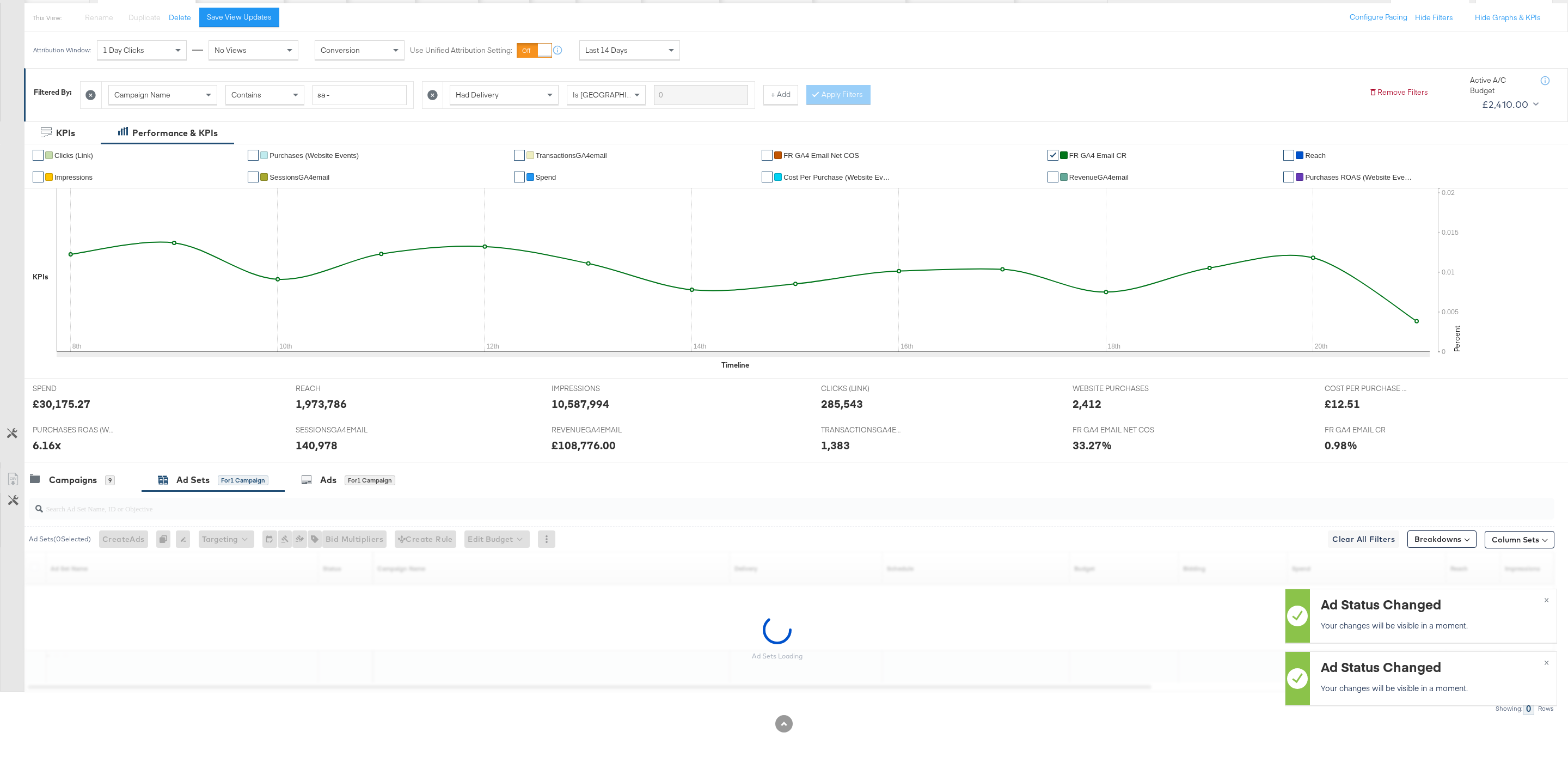
scroll to position [122, 0]
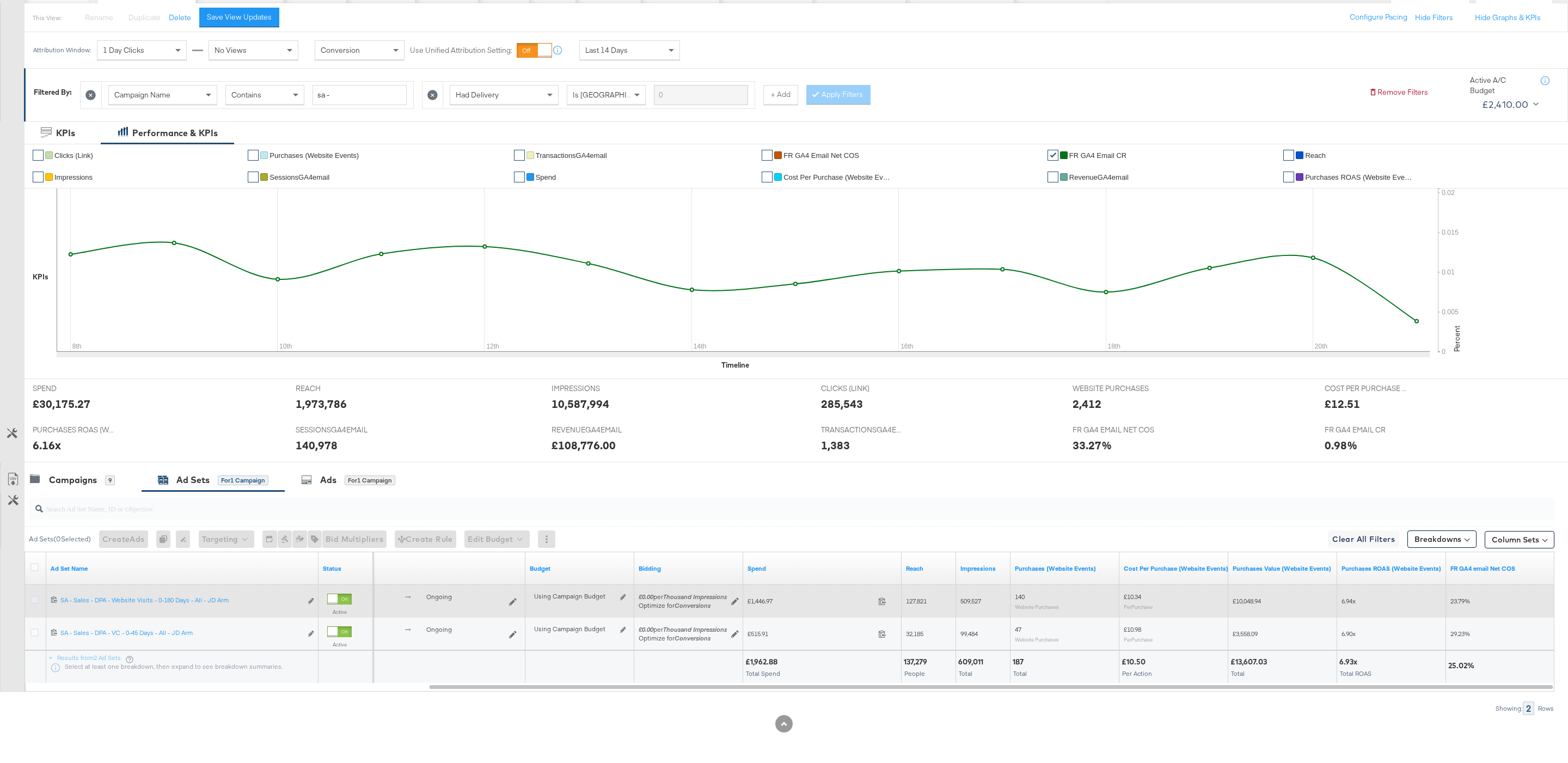
click at [37, 600] on icon at bounding box center [34, 600] width 8 height 8
click at [0, 0] on input "checkbox" at bounding box center [0, 0] width 0 height 0
click at [35, 598] on icon at bounding box center [34, 600] width 8 height 8
click at [0, 0] on input "checkbox" at bounding box center [0, 0] width 0 height 0
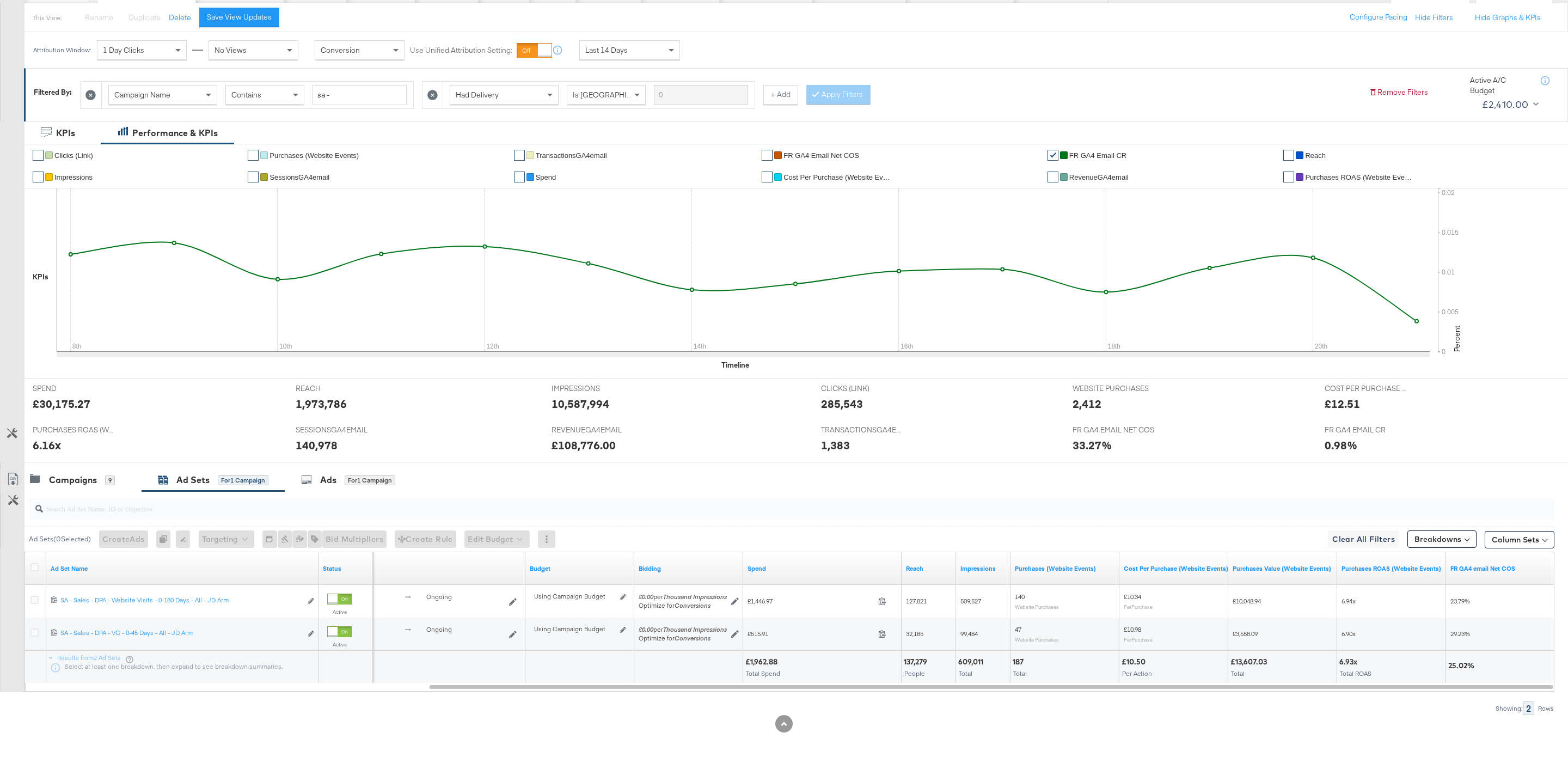
click at [42, 659] on div at bounding box center [36, 667] width 21 height 33
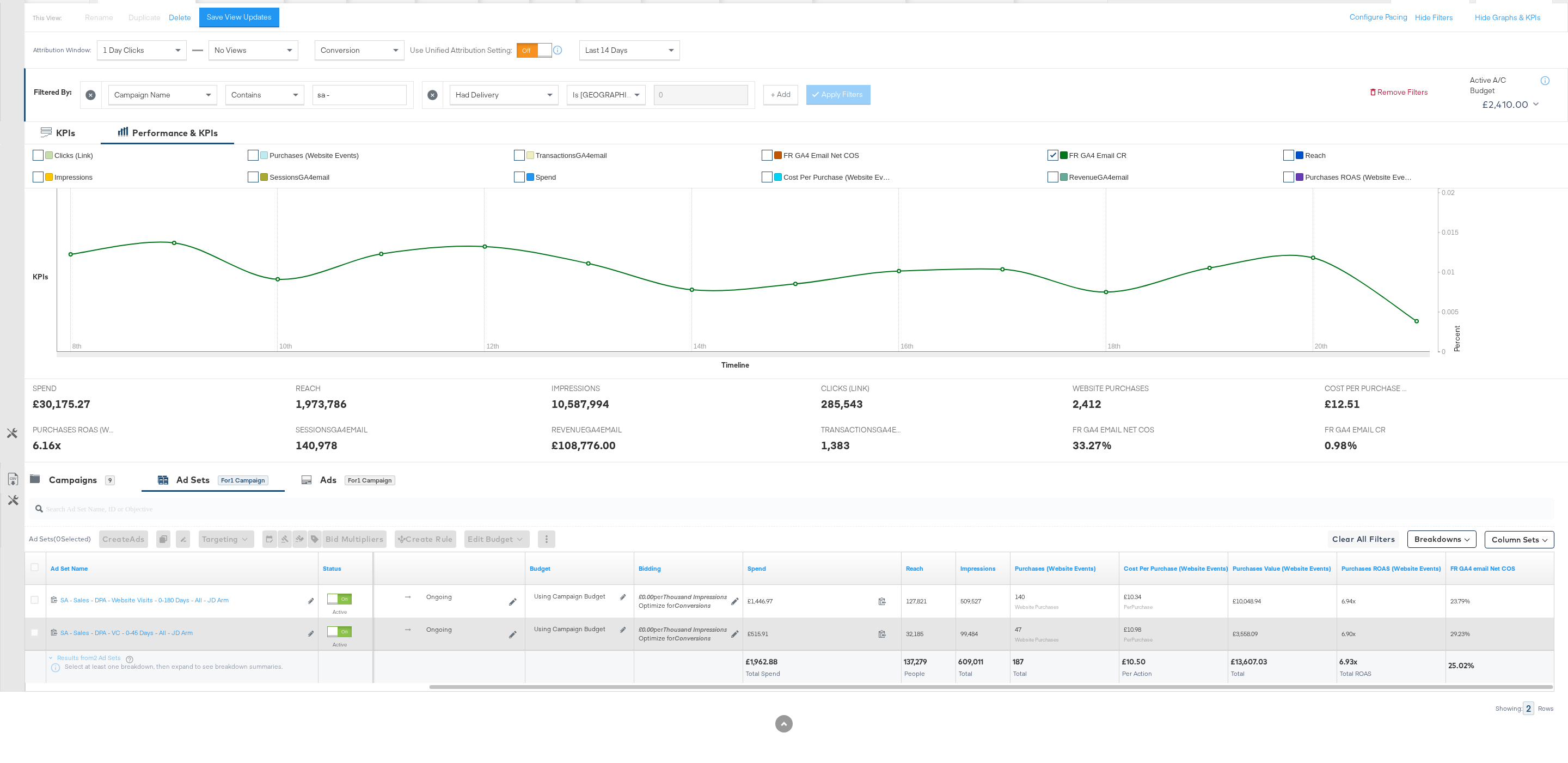
click at [38, 635] on div at bounding box center [36, 633] width 11 height 11
click at [35, 632] on icon at bounding box center [34, 632] width 8 height 8
click at [0, 0] on input "checkbox" at bounding box center [0, 0] width 0 height 0
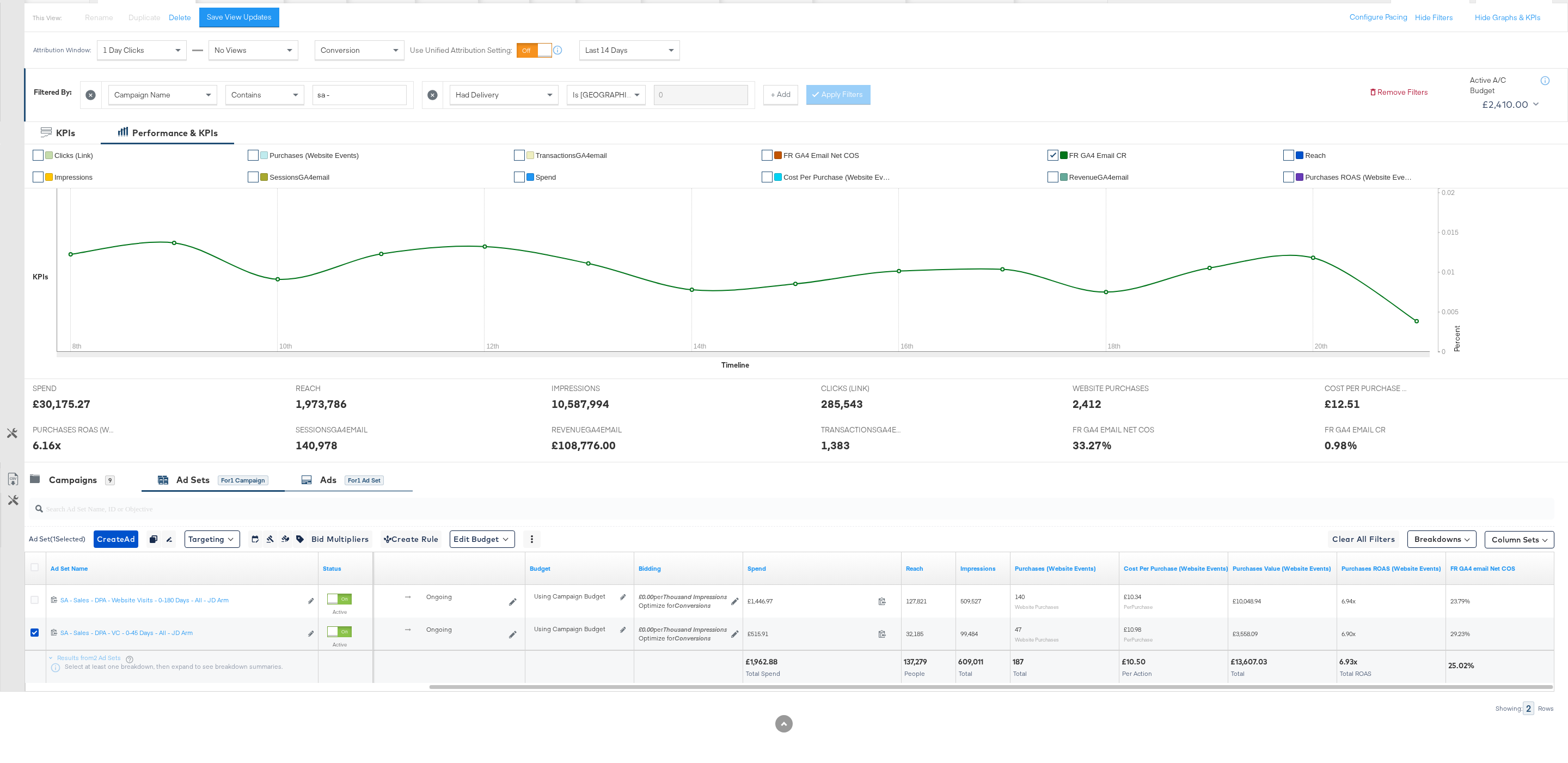
click at [326, 485] on div "Ads for 1 Ad Set" at bounding box center [349, 480] width 128 height 23
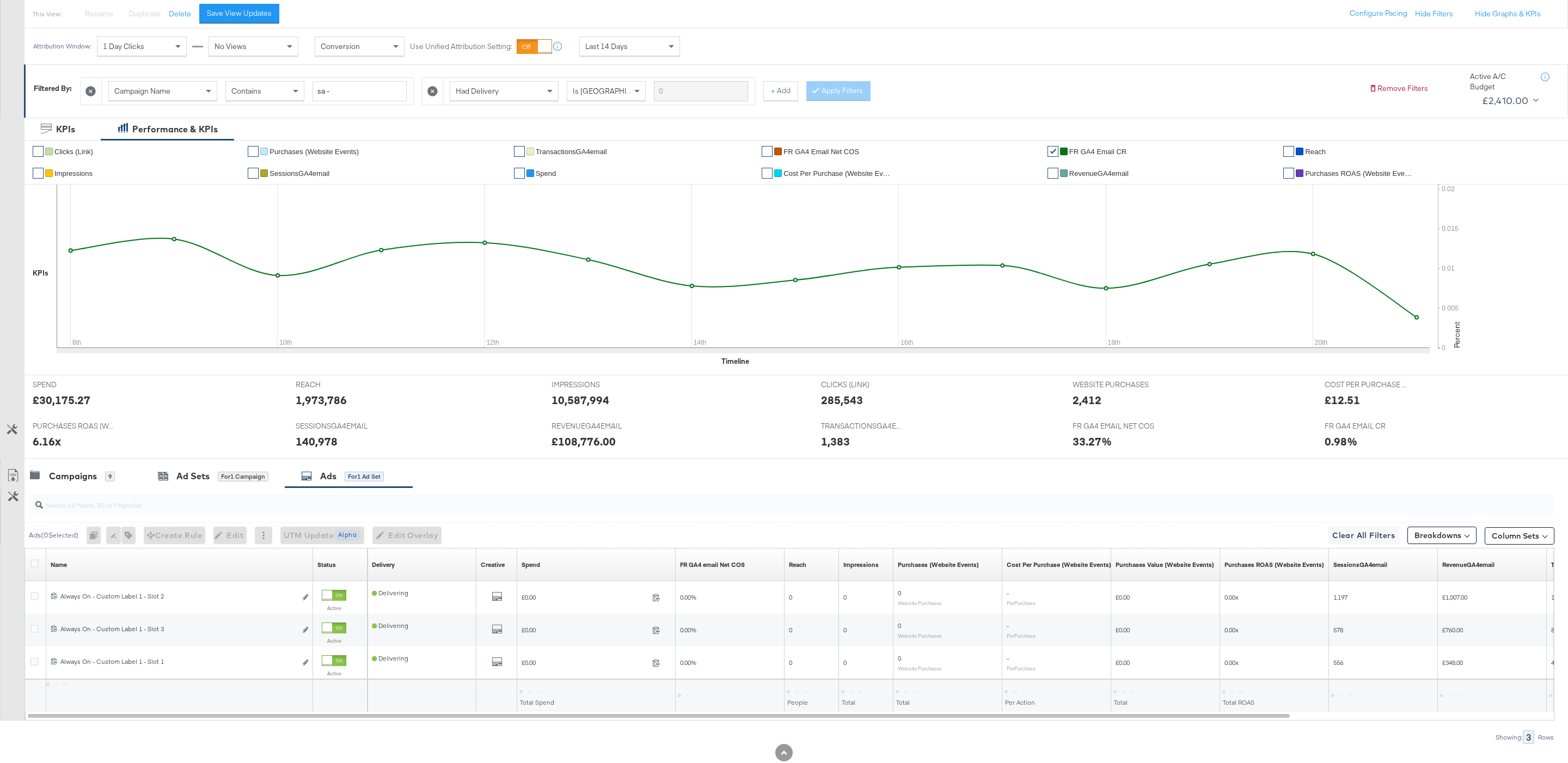
scroll to position [155, 0]
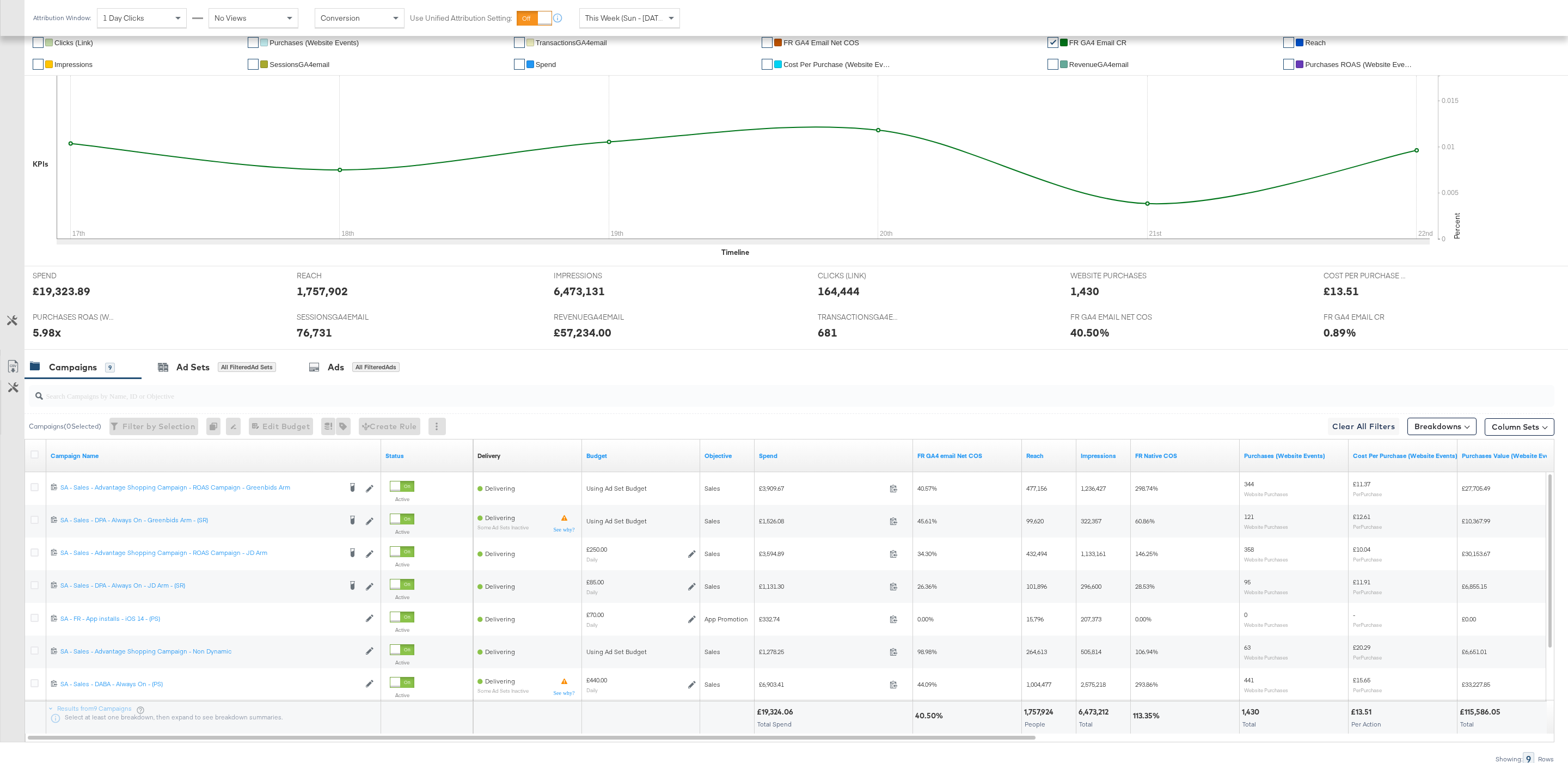
scroll to position [286, 0]
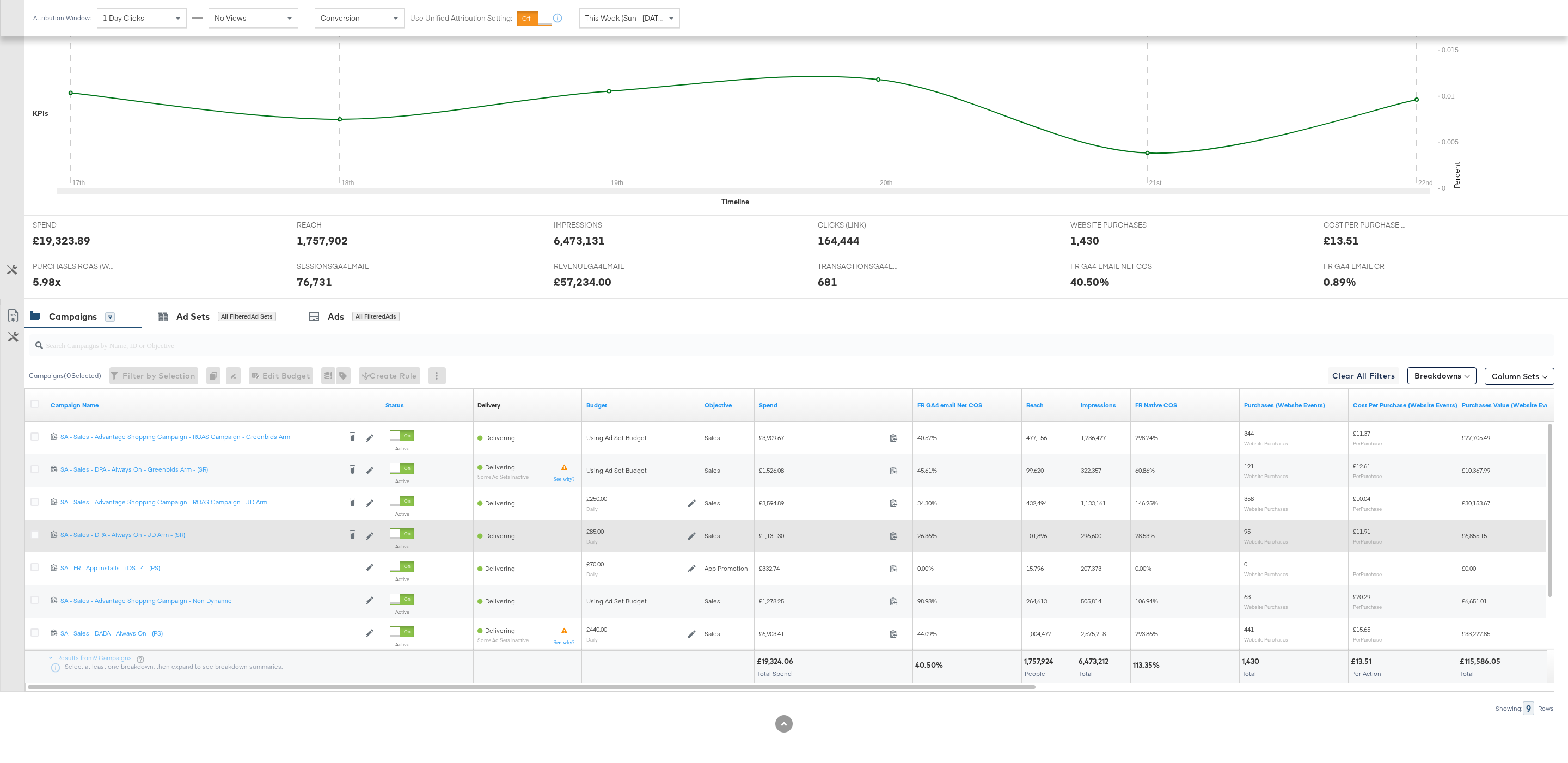
click at [35, 542] on div at bounding box center [36, 536] width 20 height 19
click at [35, 536] on icon at bounding box center [34, 534] width 8 height 8
click at [0, 0] on input "checkbox" at bounding box center [0, 0] width 0 height 0
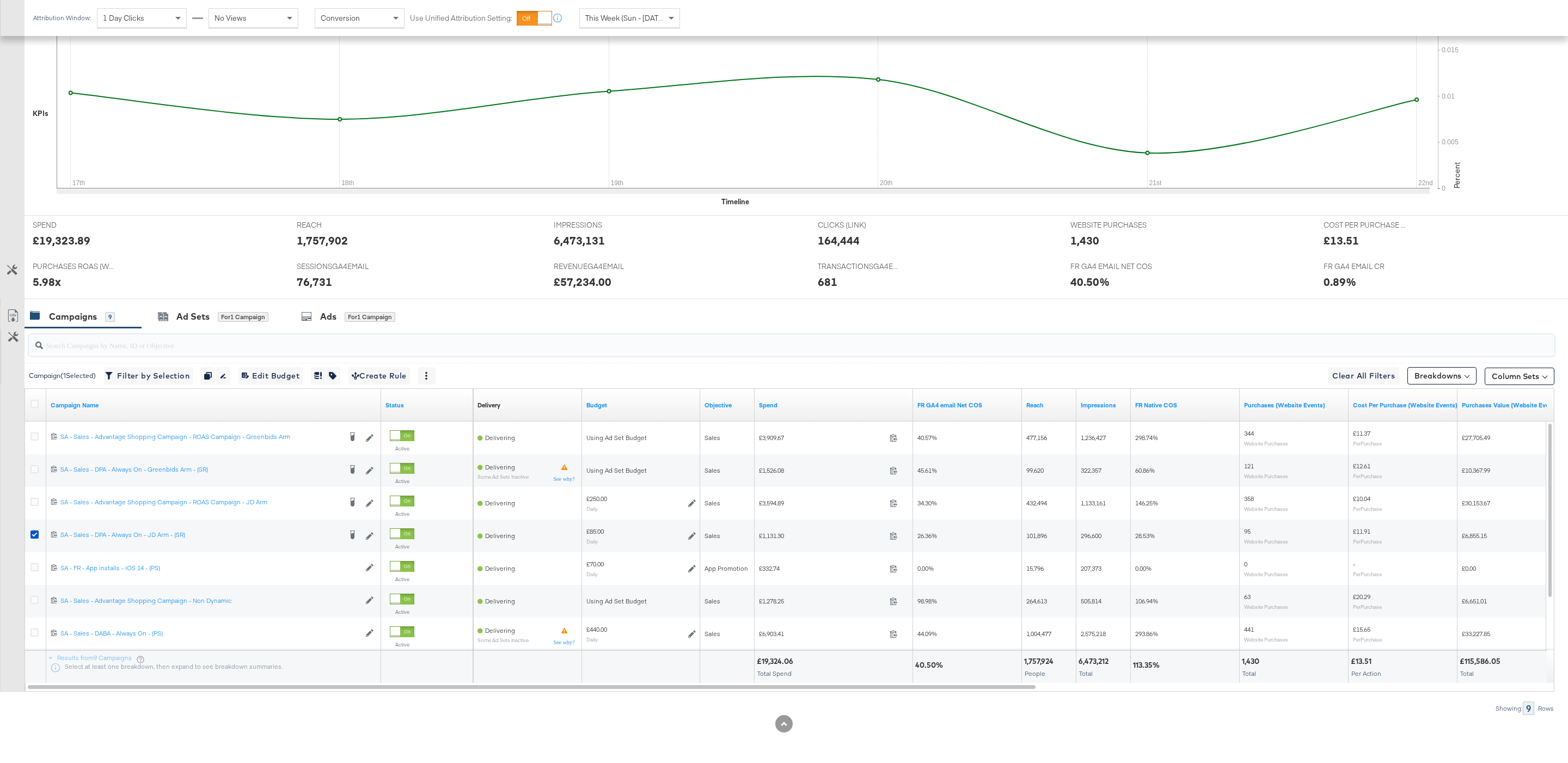
click at [191, 345] on input "search" at bounding box center [726, 340] width 1367 height 21
click at [190, 316] on div "Ad Sets" at bounding box center [193, 316] width 34 height 13
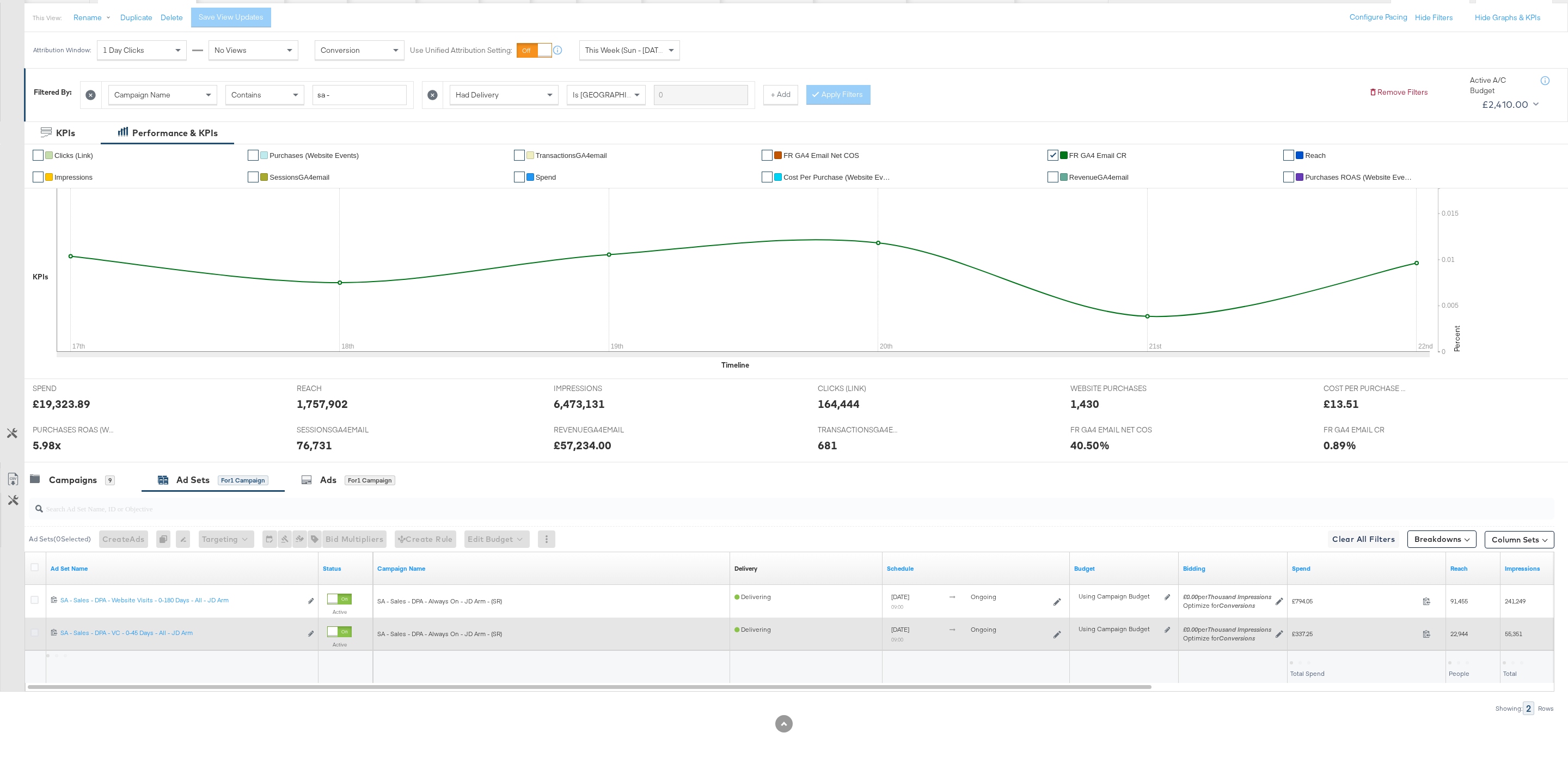
click at [34, 631] on icon at bounding box center [34, 632] width 8 height 8
click at [0, 0] on input "checkbox" at bounding box center [0, 0] width 0 height 0
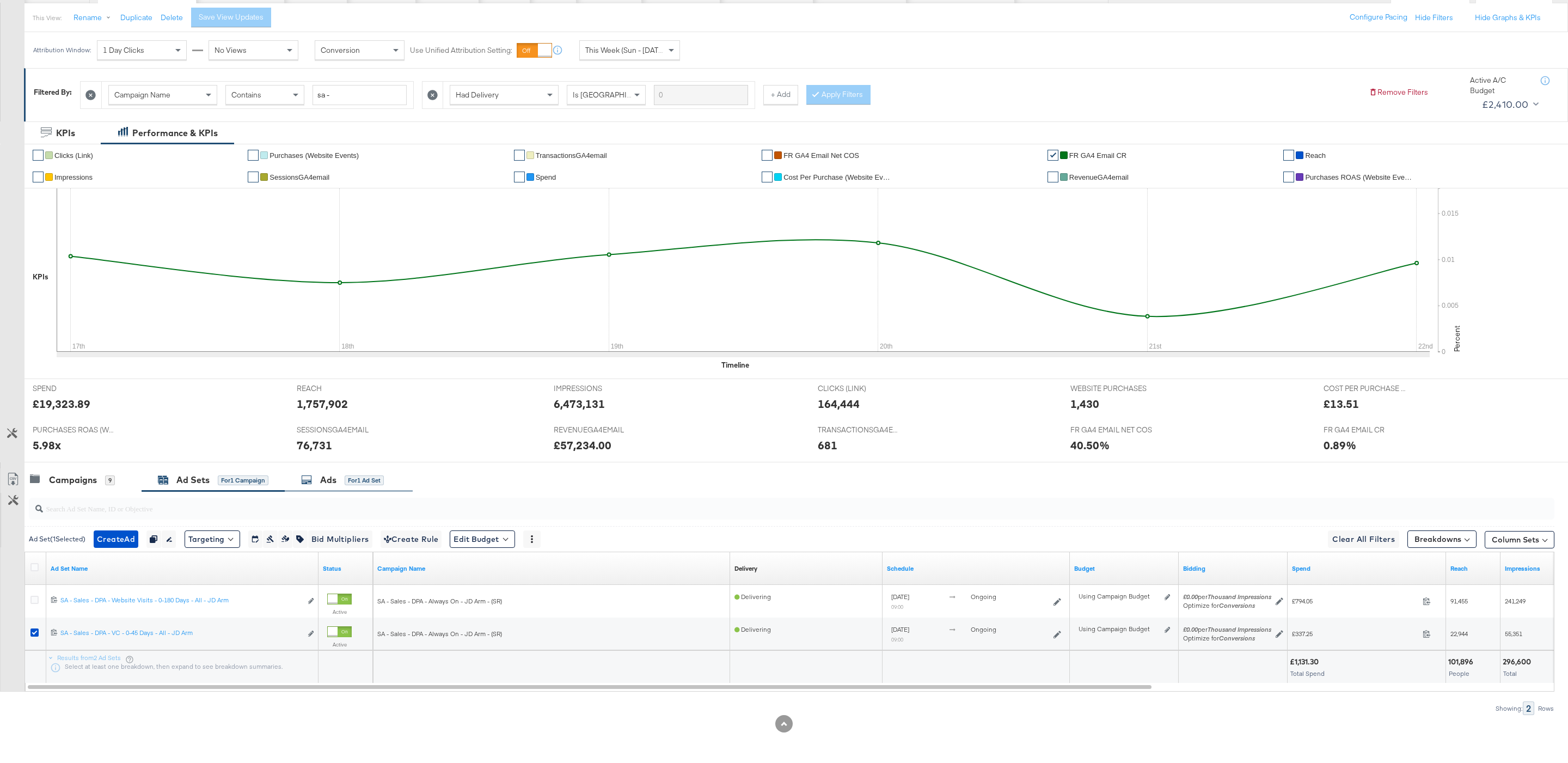
click at [324, 484] on div "Ads" at bounding box center [328, 480] width 16 height 13
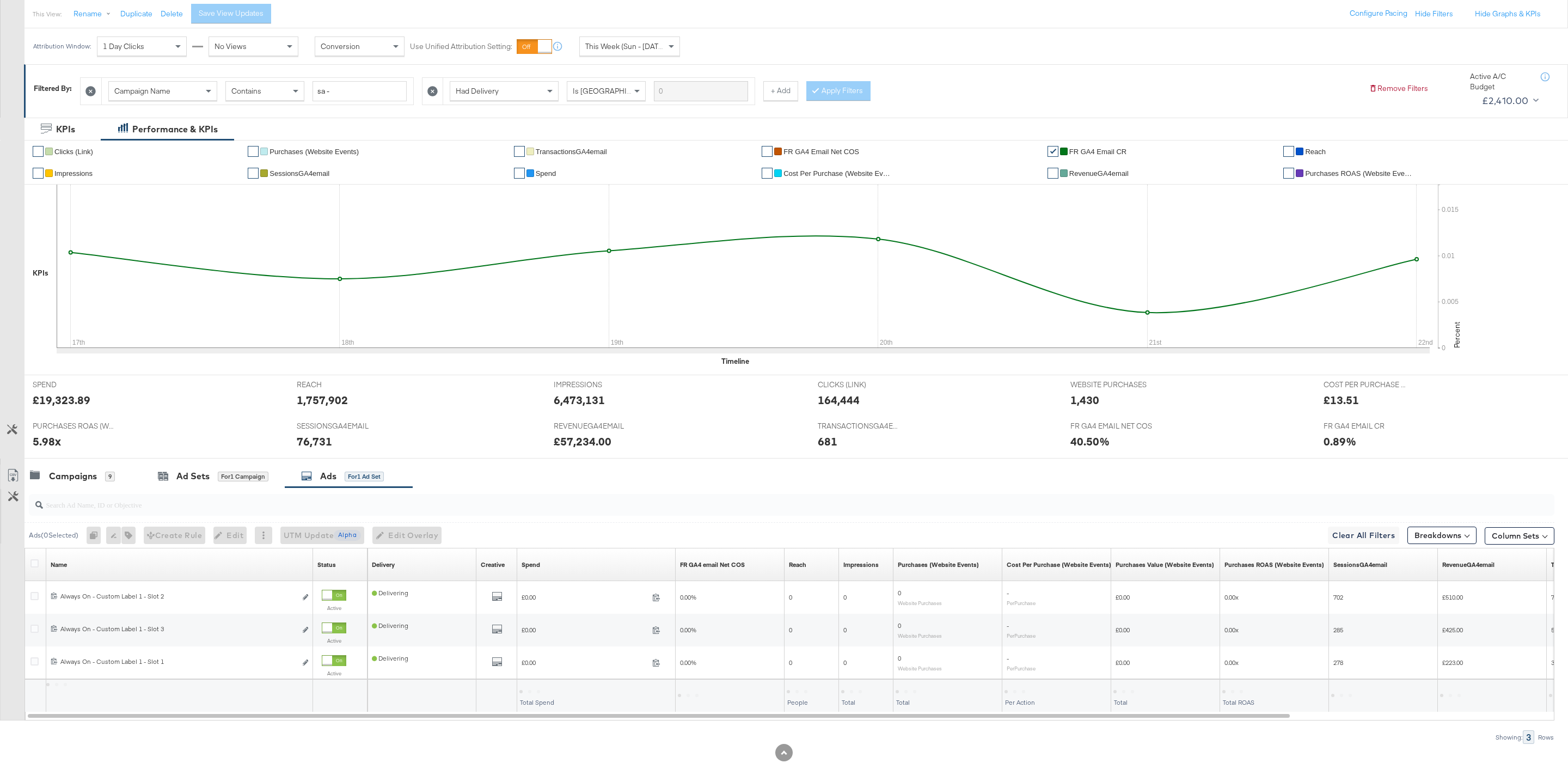
scroll to position [155, 0]
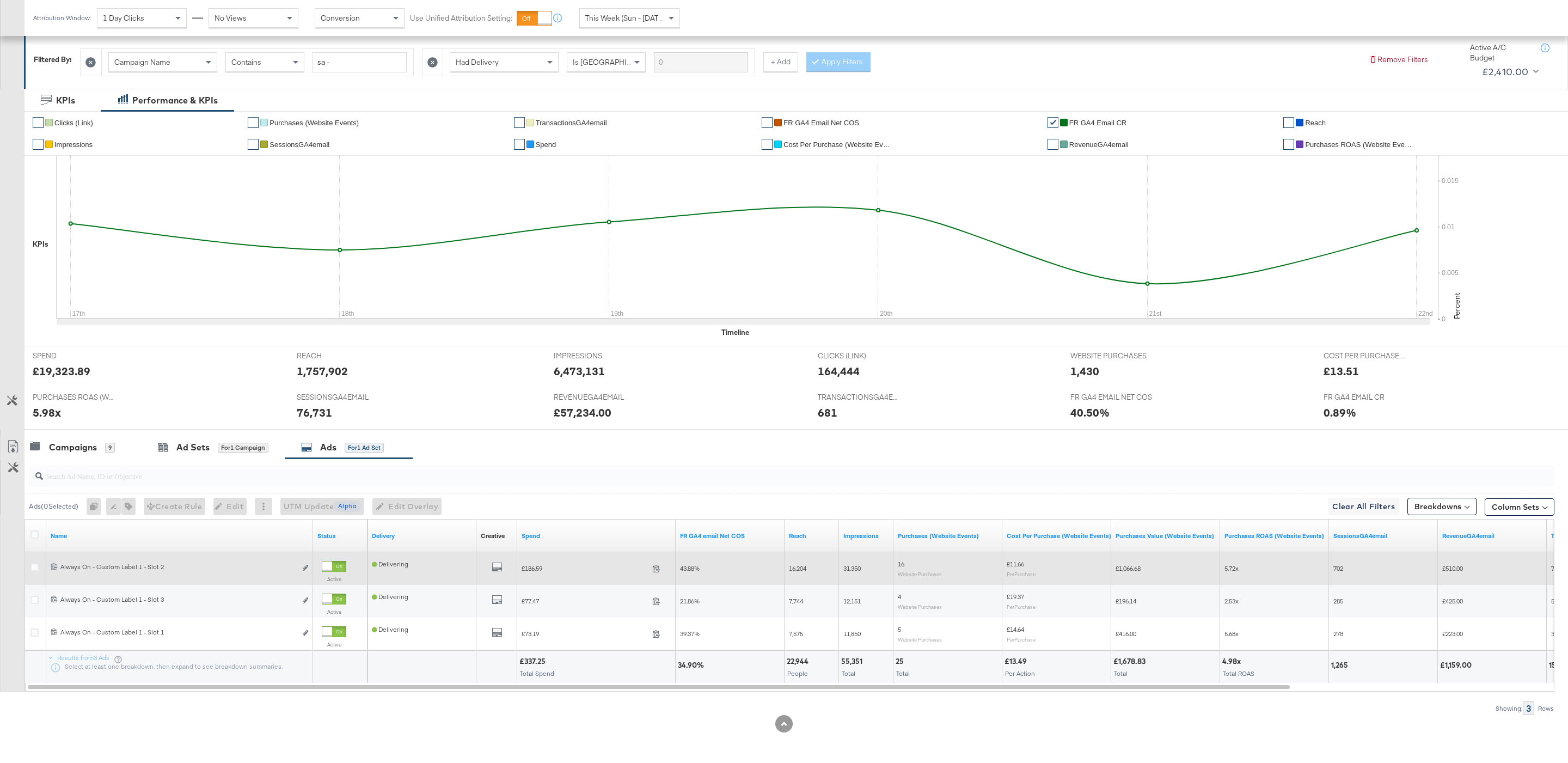
click at [332, 564] on div at bounding box center [327, 566] width 10 height 10
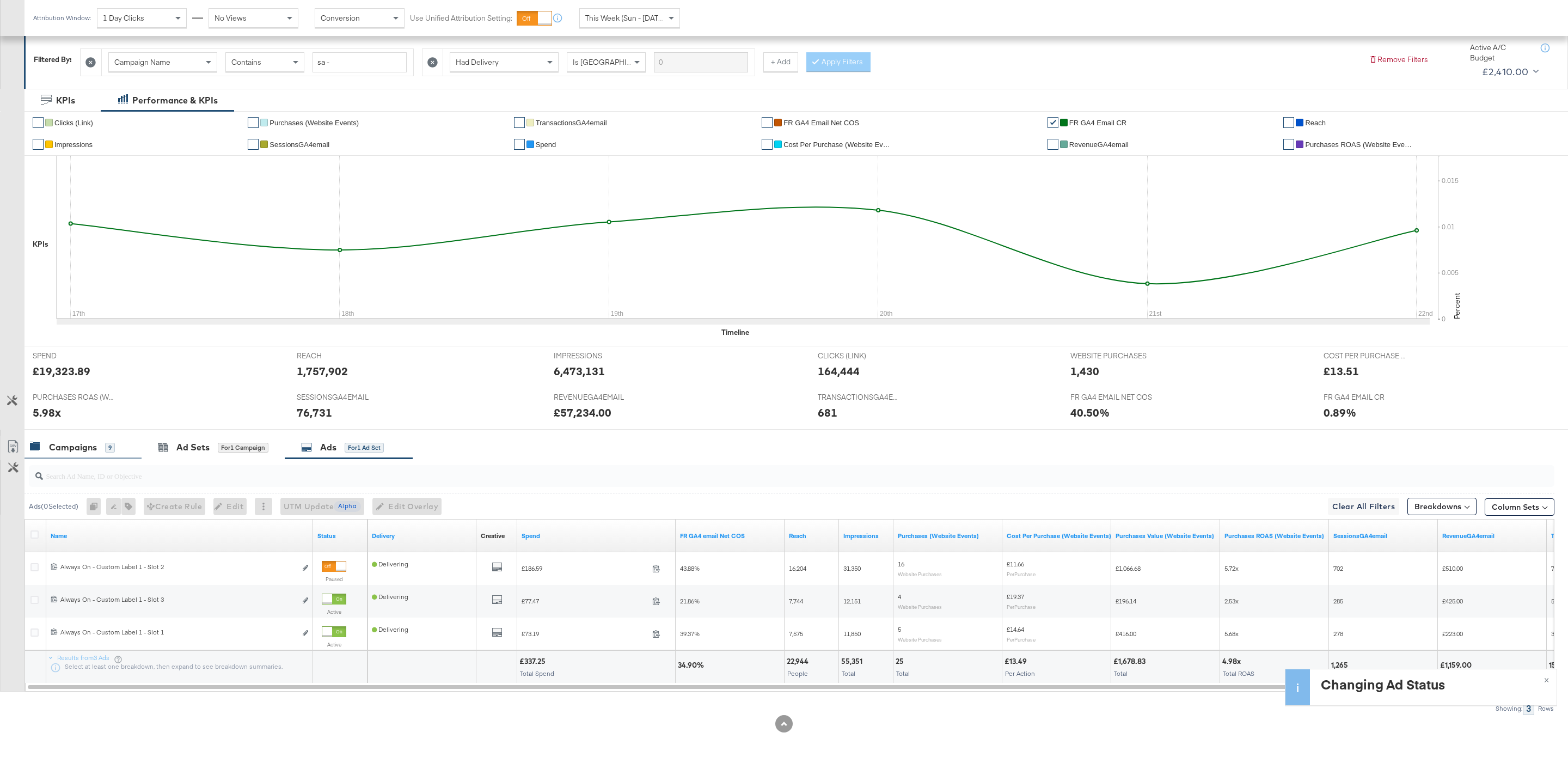
click at [98, 455] on div "Campaigns 9" at bounding box center [83, 447] width 117 height 23
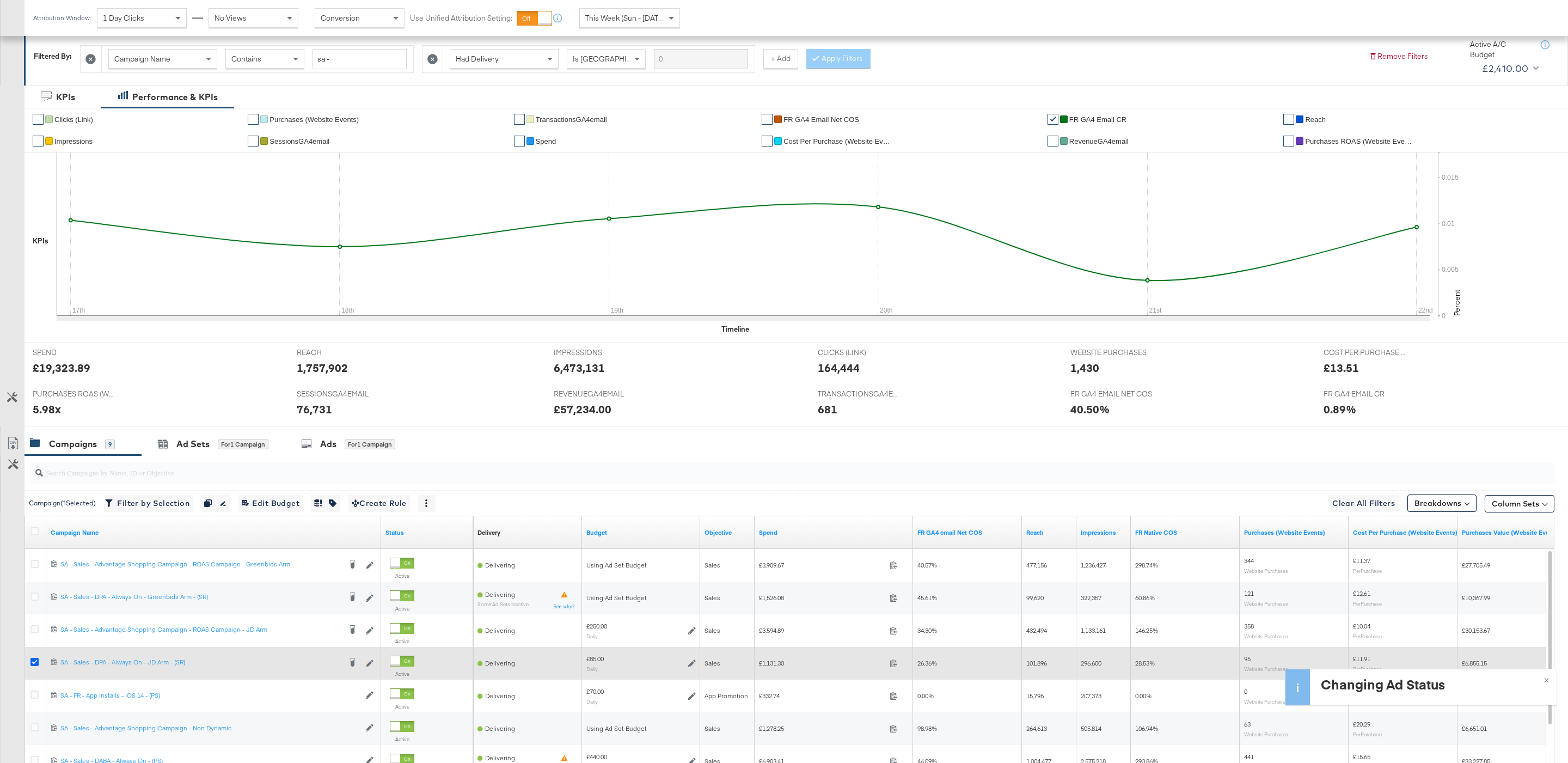
click at [34, 662] on icon at bounding box center [34, 662] width 8 height 8
click at [0, 0] on input "checkbox" at bounding box center [0, 0] width 0 height 0
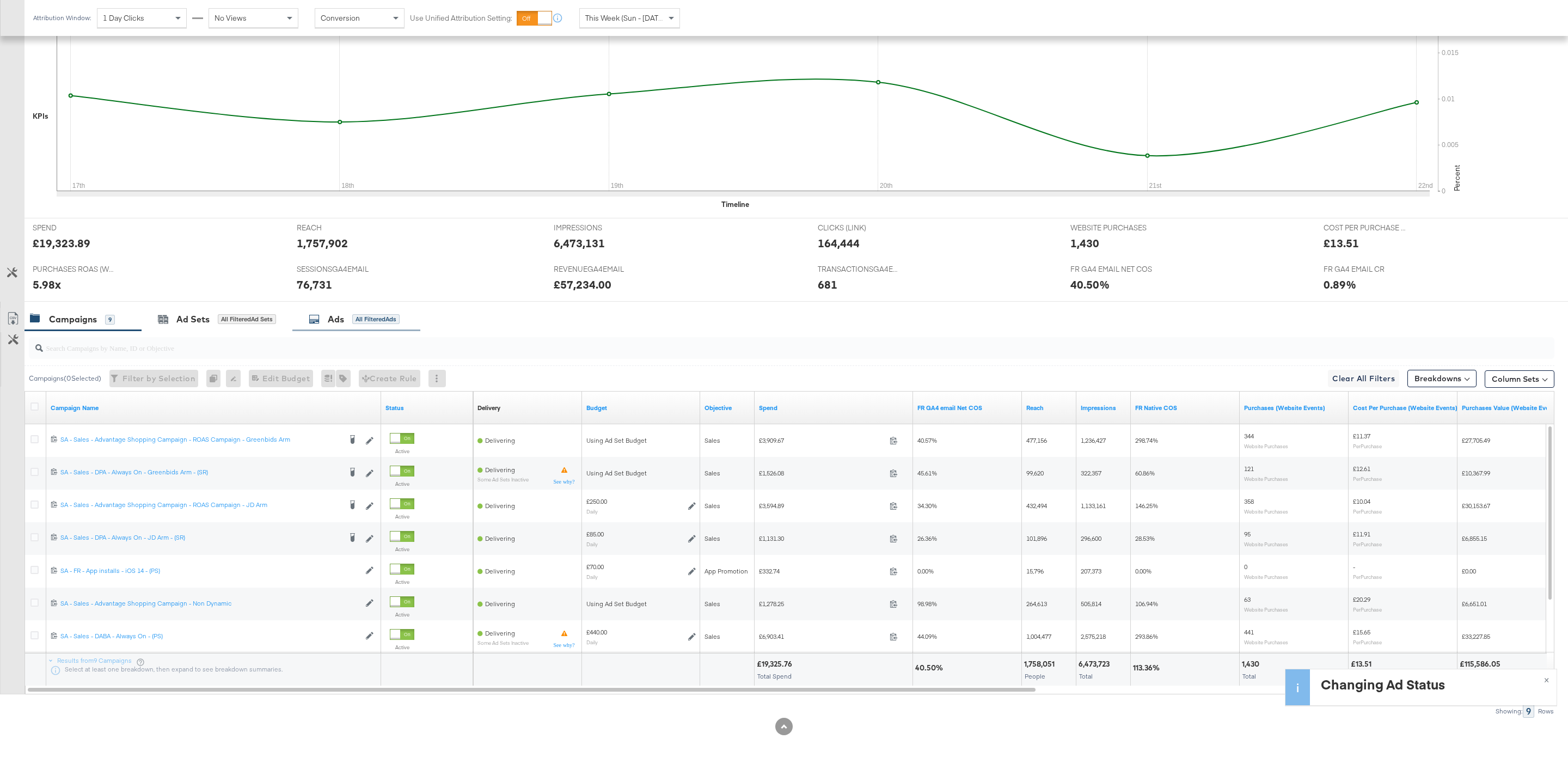
scroll to position [286, 0]
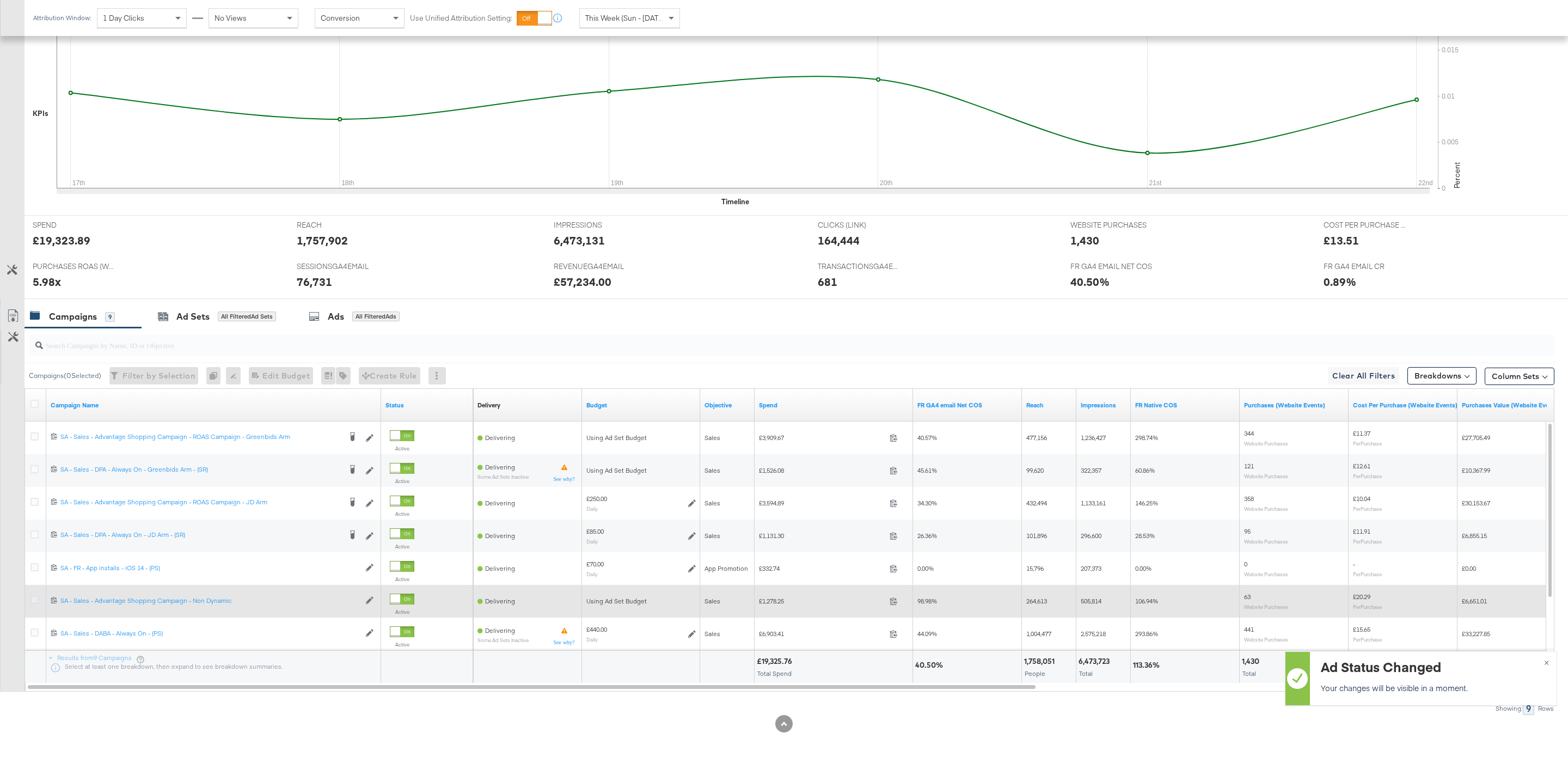
click at [31, 598] on icon at bounding box center [34, 600] width 8 height 8
click at [0, 0] on input "checkbox" at bounding box center [0, 0] width 0 height 0
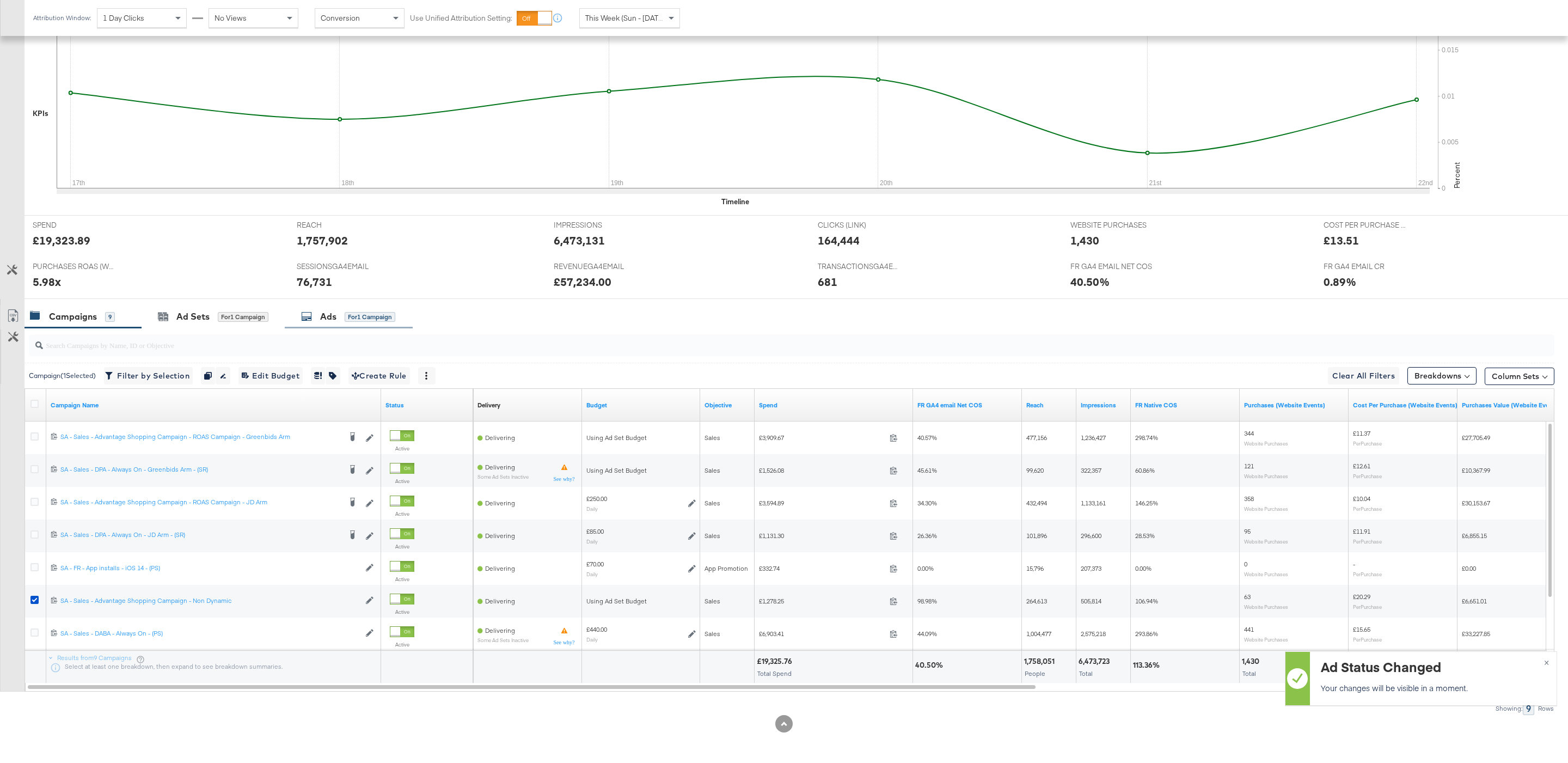
click at [348, 317] on div "for 1 Campaign" at bounding box center [370, 316] width 51 height 10
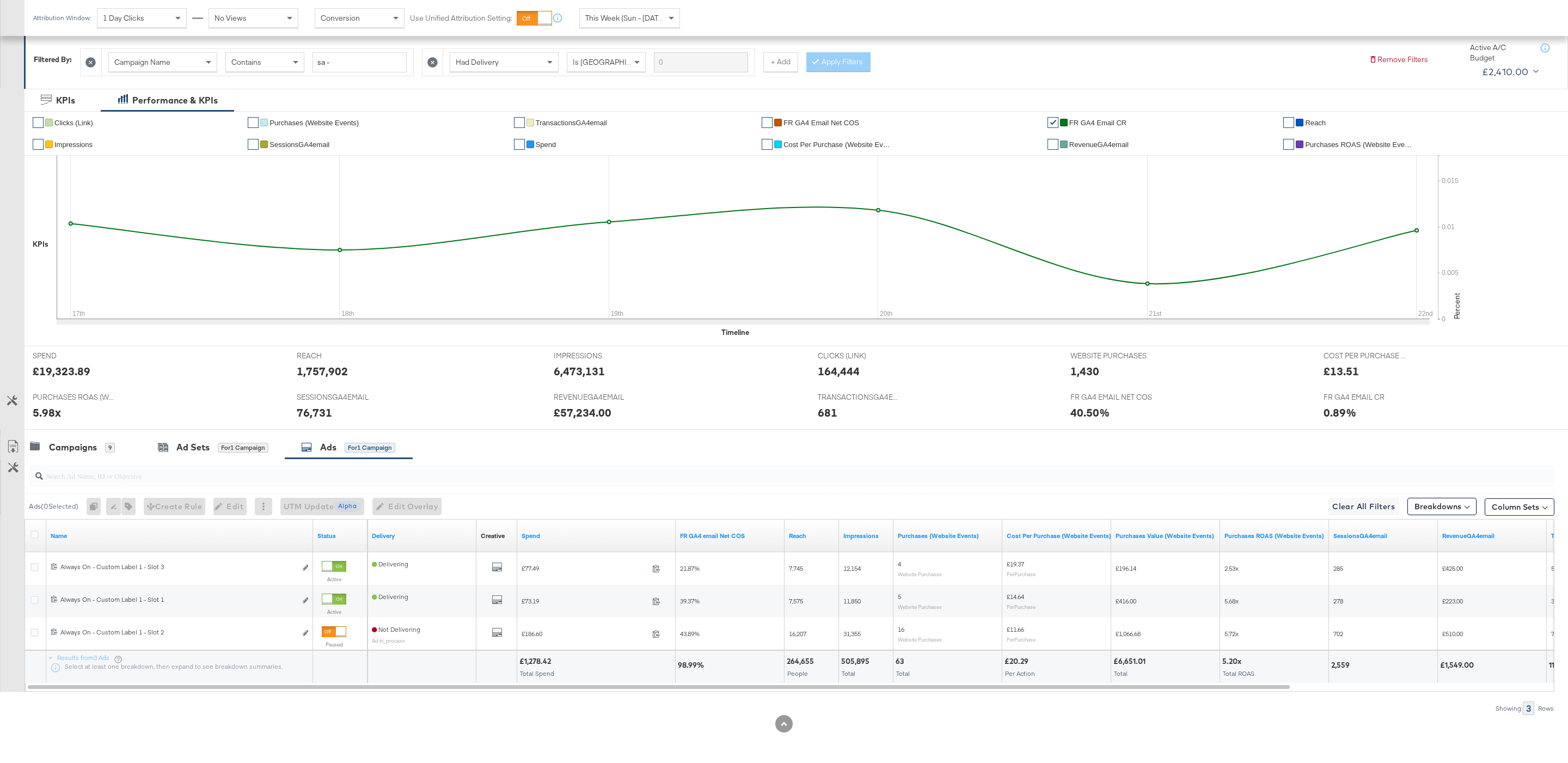
scroll to position [155, 0]
click at [98, 445] on div "Campaigns 9" at bounding box center [72, 447] width 85 height 13
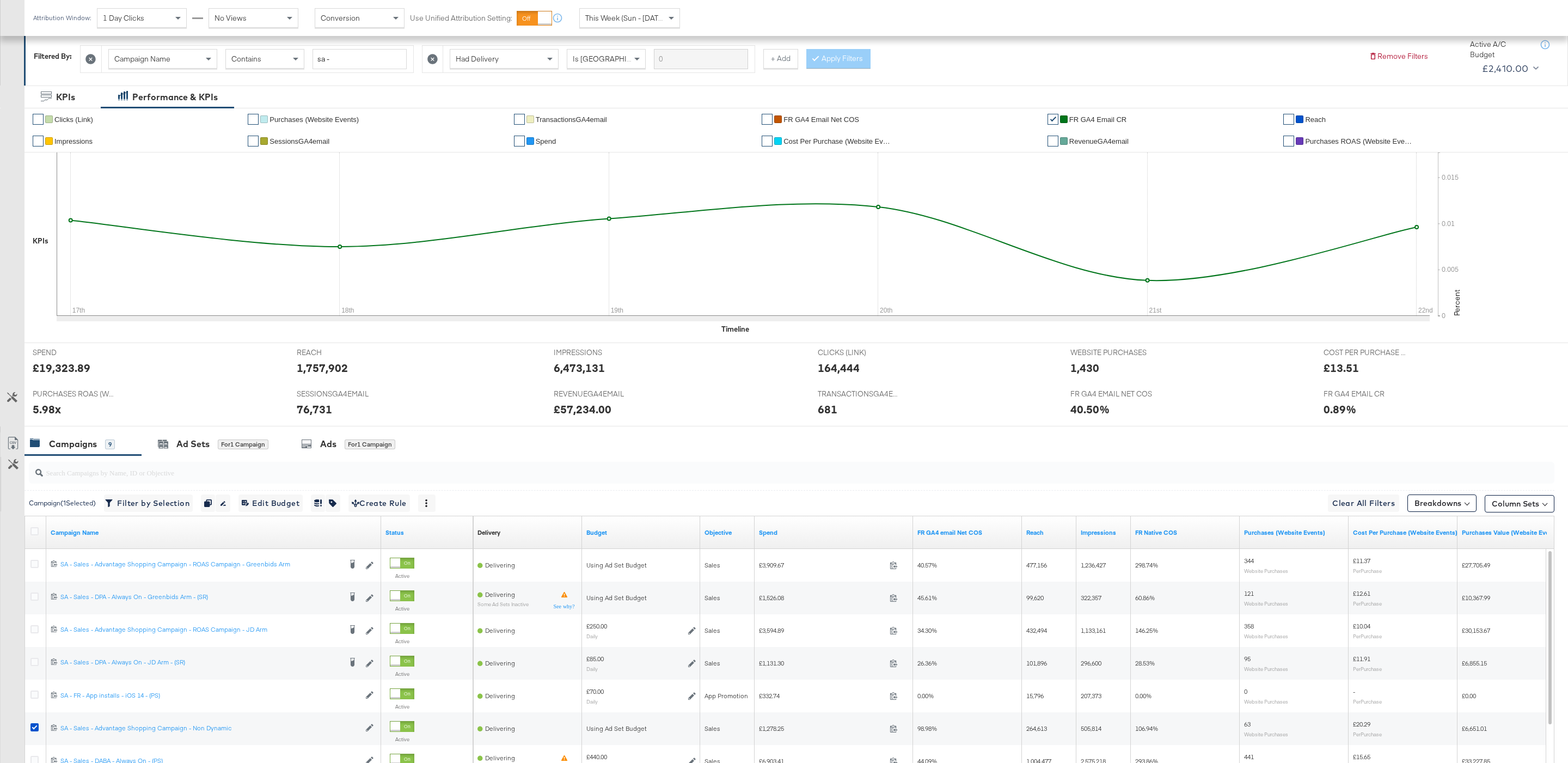
scroll to position [286, 0]
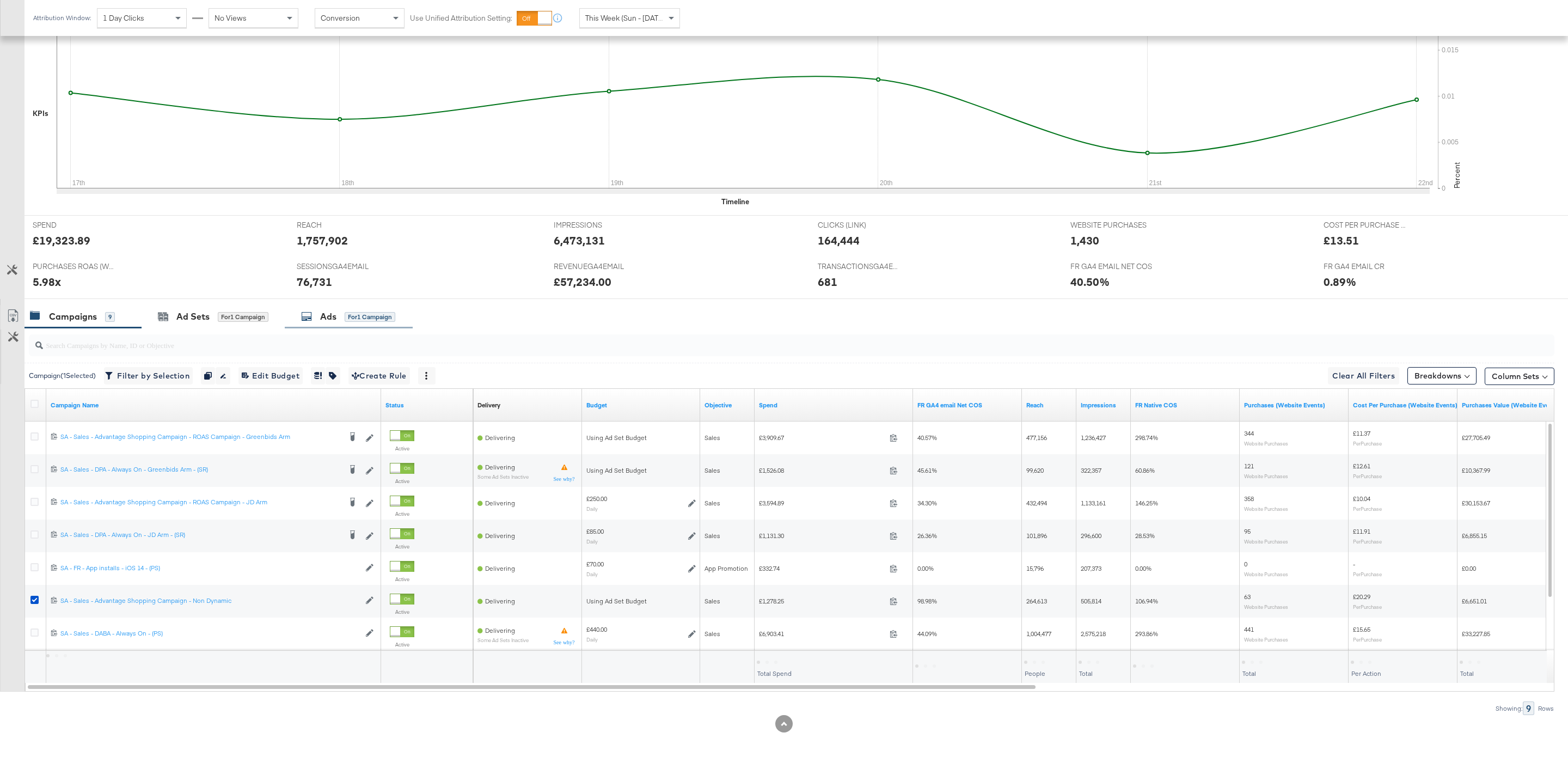
click at [374, 313] on div "for 1 Campaign" at bounding box center [370, 316] width 51 height 10
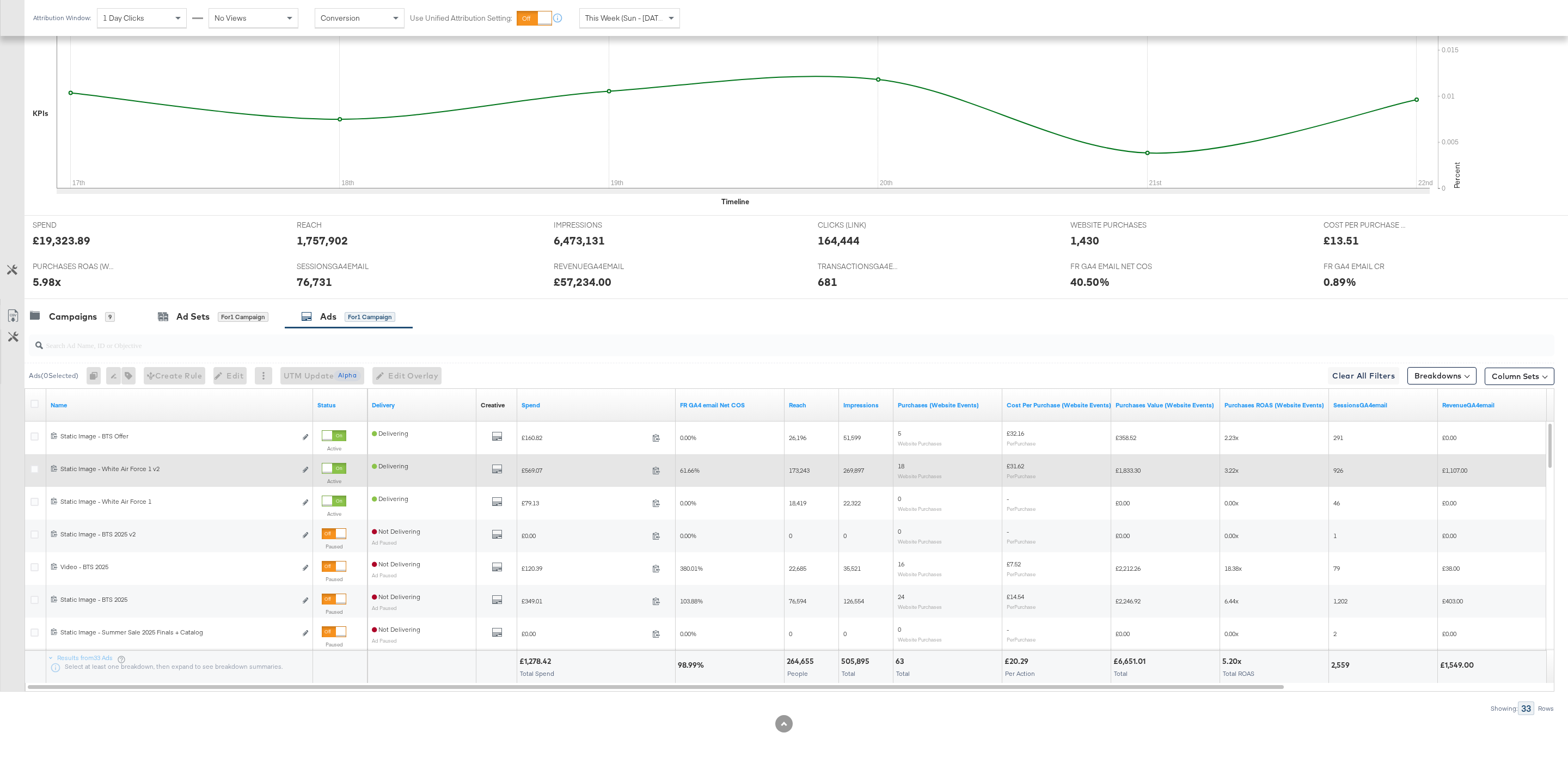
click at [332, 466] on div at bounding box center [327, 468] width 10 height 10
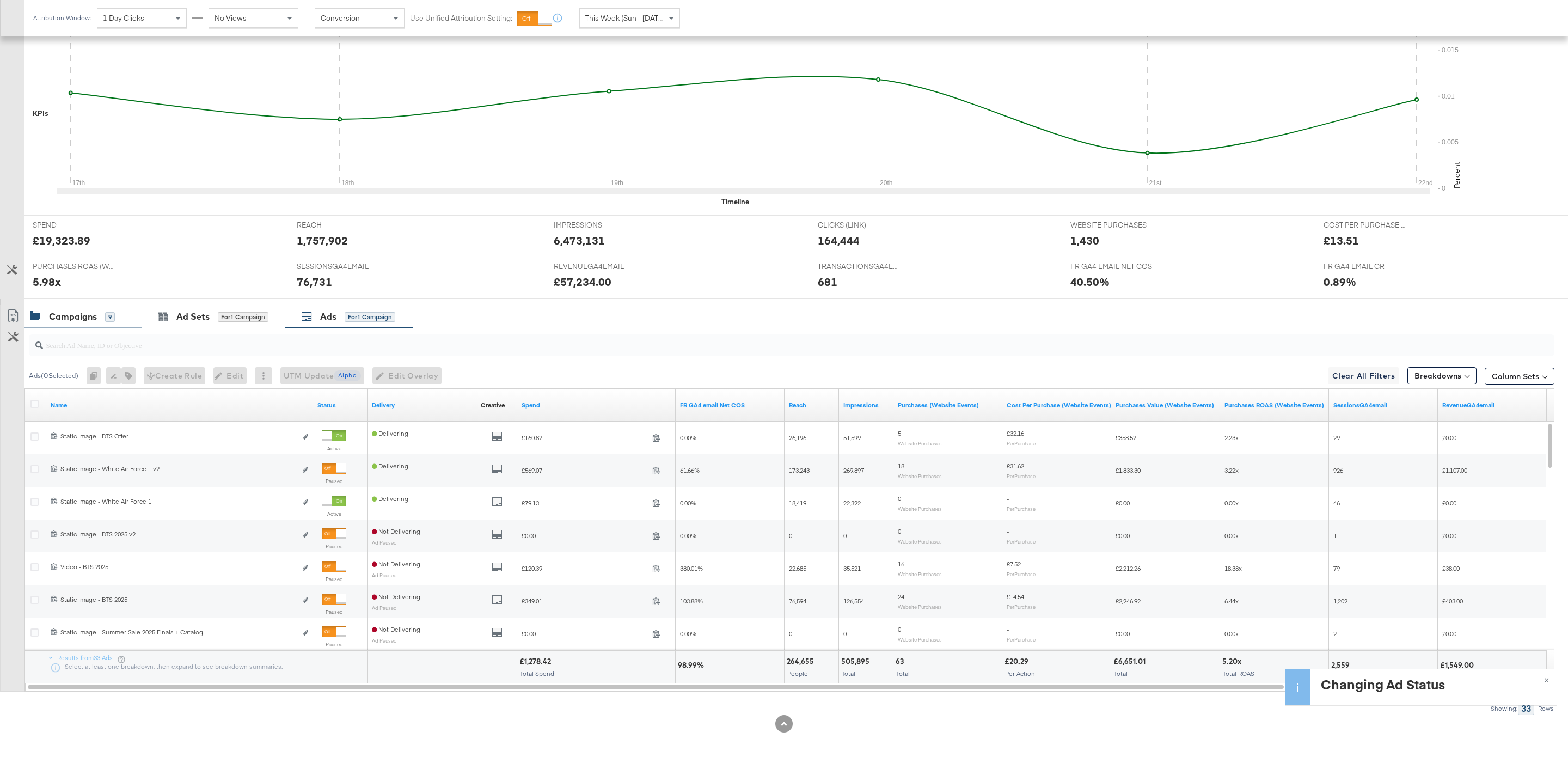
click at [111, 310] on div "Campaigns 9" at bounding box center [72, 316] width 85 height 13
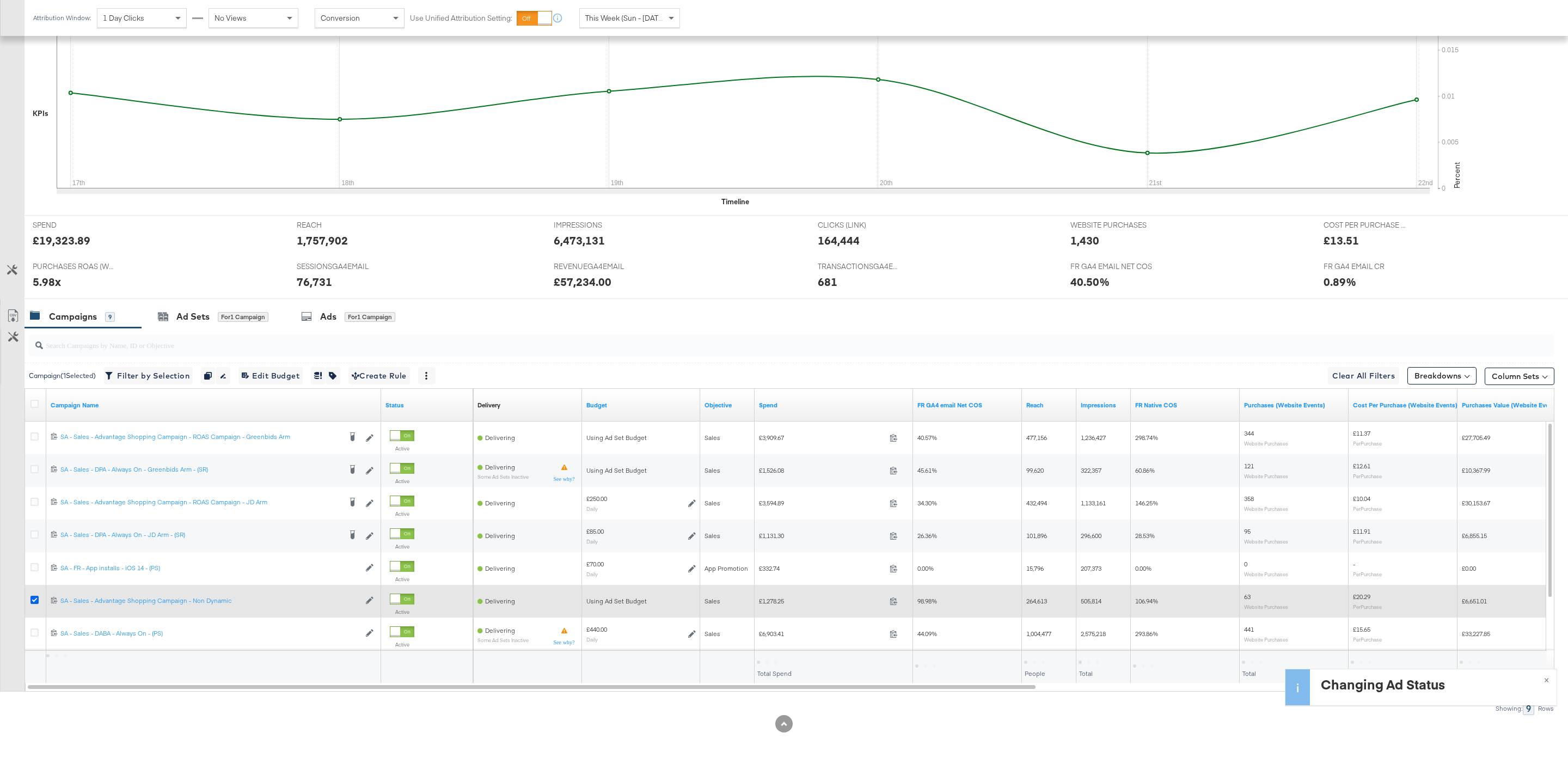
click at [31, 597] on icon at bounding box center [34, 600] width 8 height 8
click at [0, 0] on input "checkbox" at bounding box center [0, 0] width 0 height 0
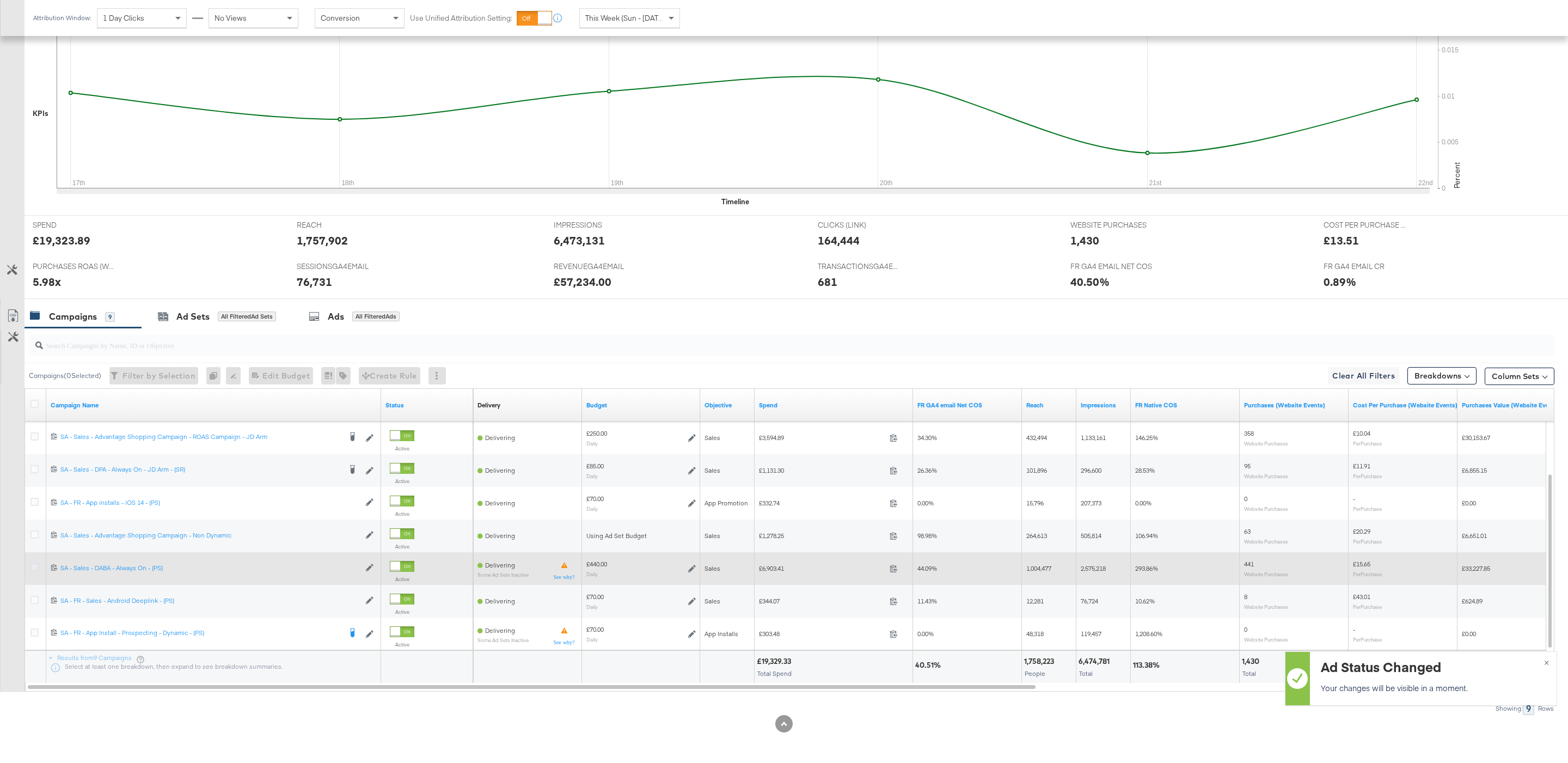
click at [37, 569] on icon at bounding box center [34, 567] width 8 height 8
click at [0, 0] on input "checkbox" at bounding box center [0, 0] width 0 height 0
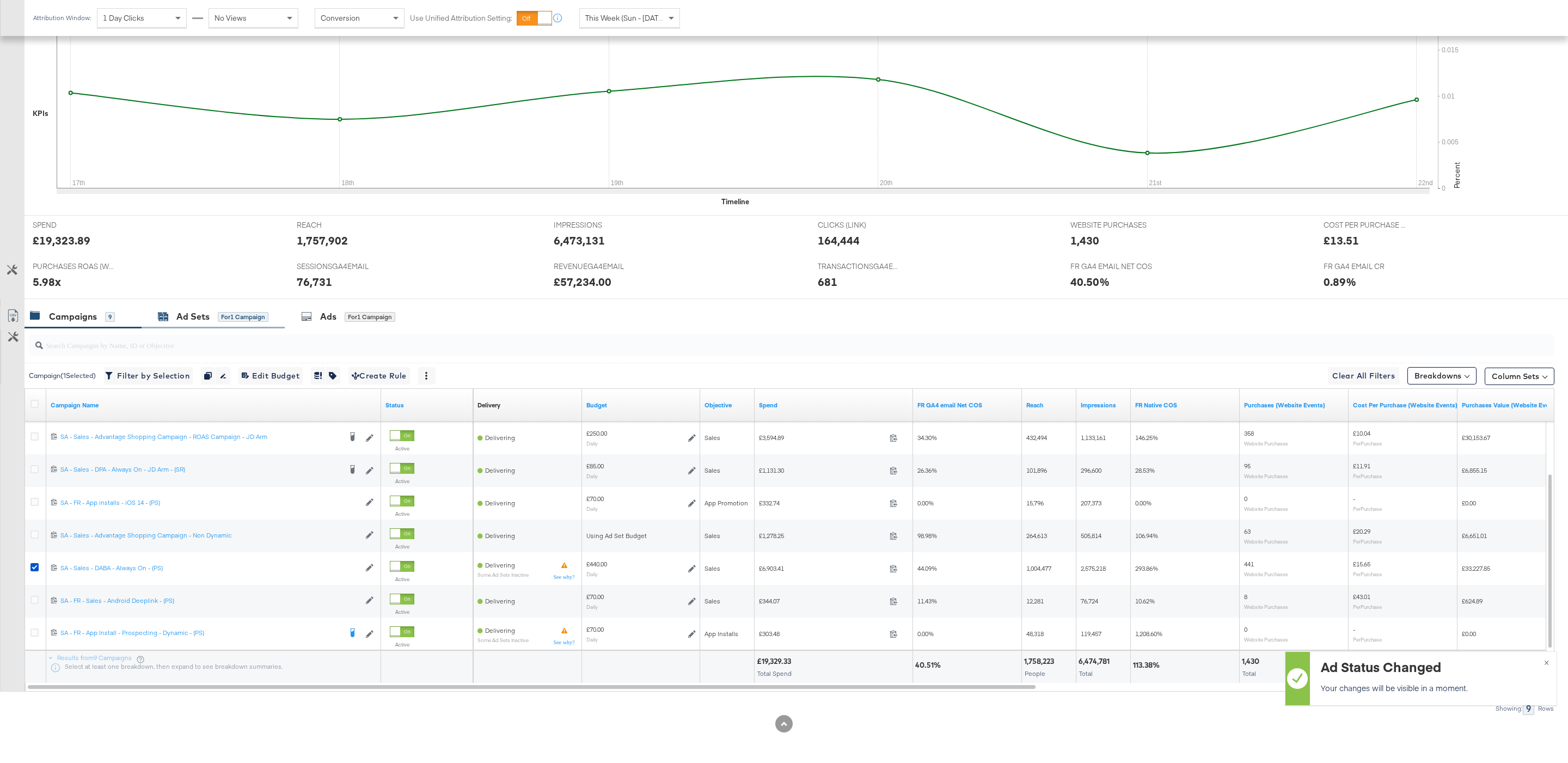
click at [241, 318] on div "for 1 Campaign" at bounding box center [243, 316] width 51 height 10
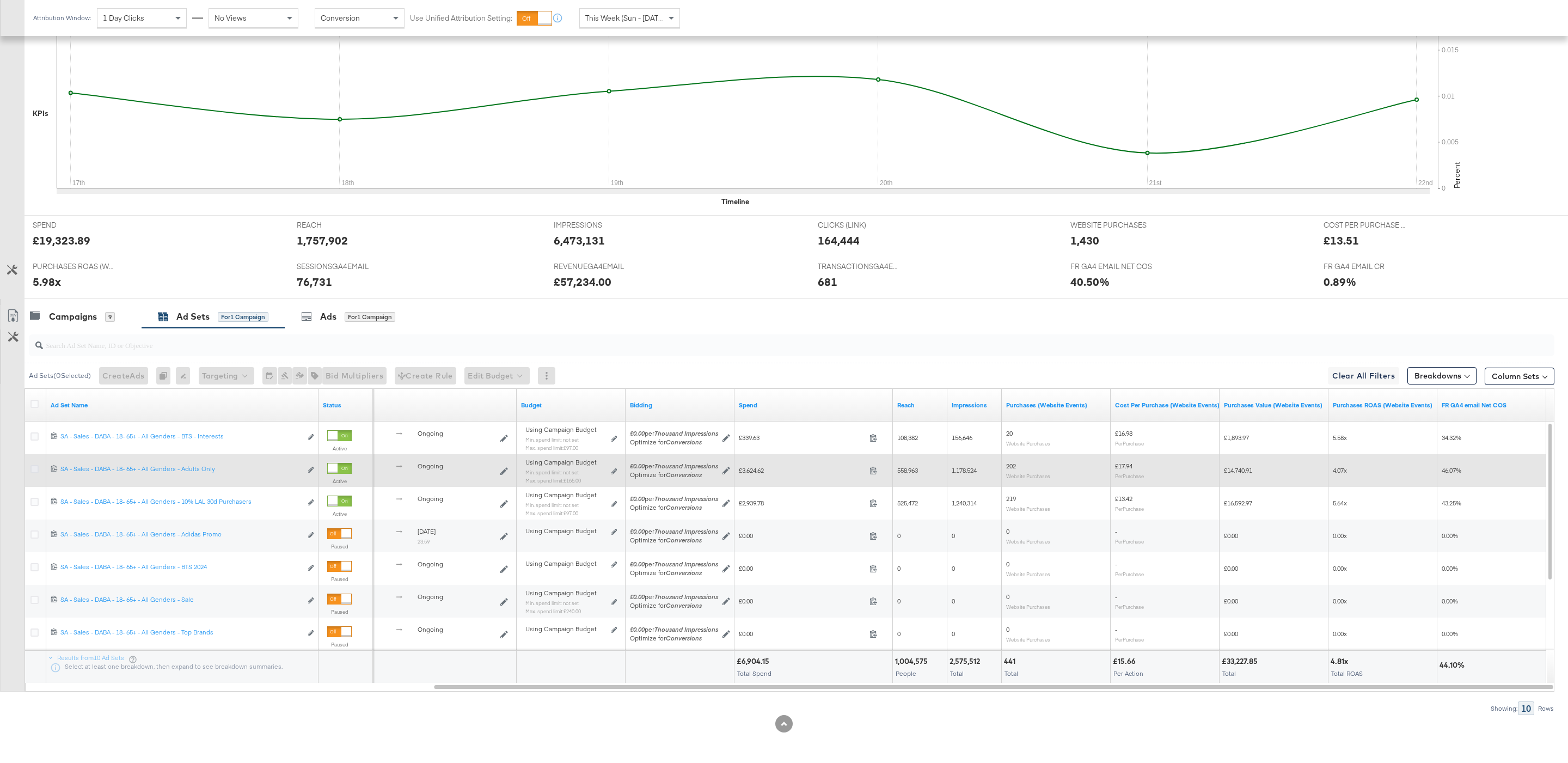
click at [37, 469] on icon at bounding box center [34, 468] width 8 height 8
click at [0, 0] on input "checkbox" at bounding box center [0, 0] width 0 height 0
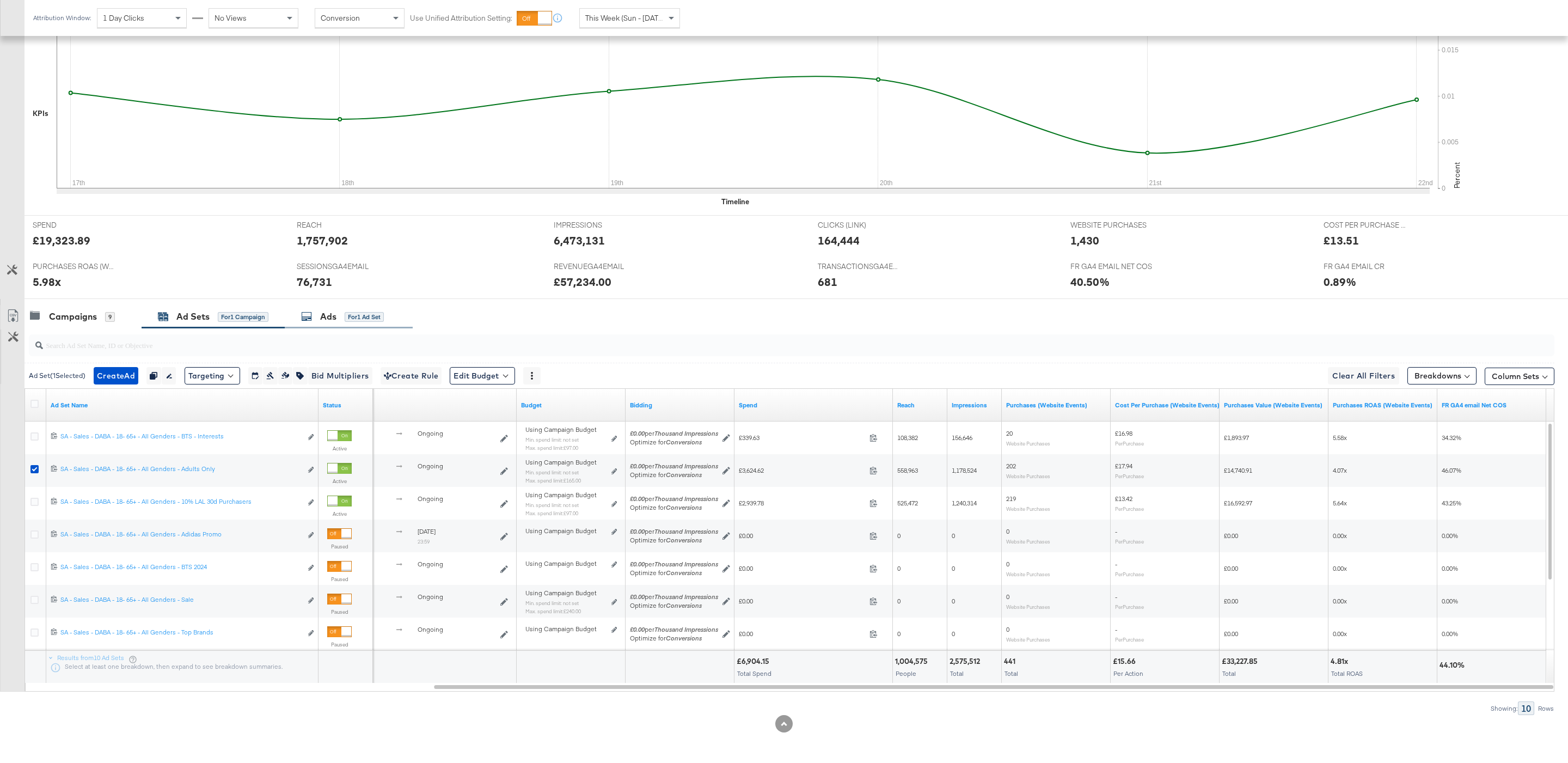
click at [306, 320] on icon at bounding box center [306, 316] width 11 height 11
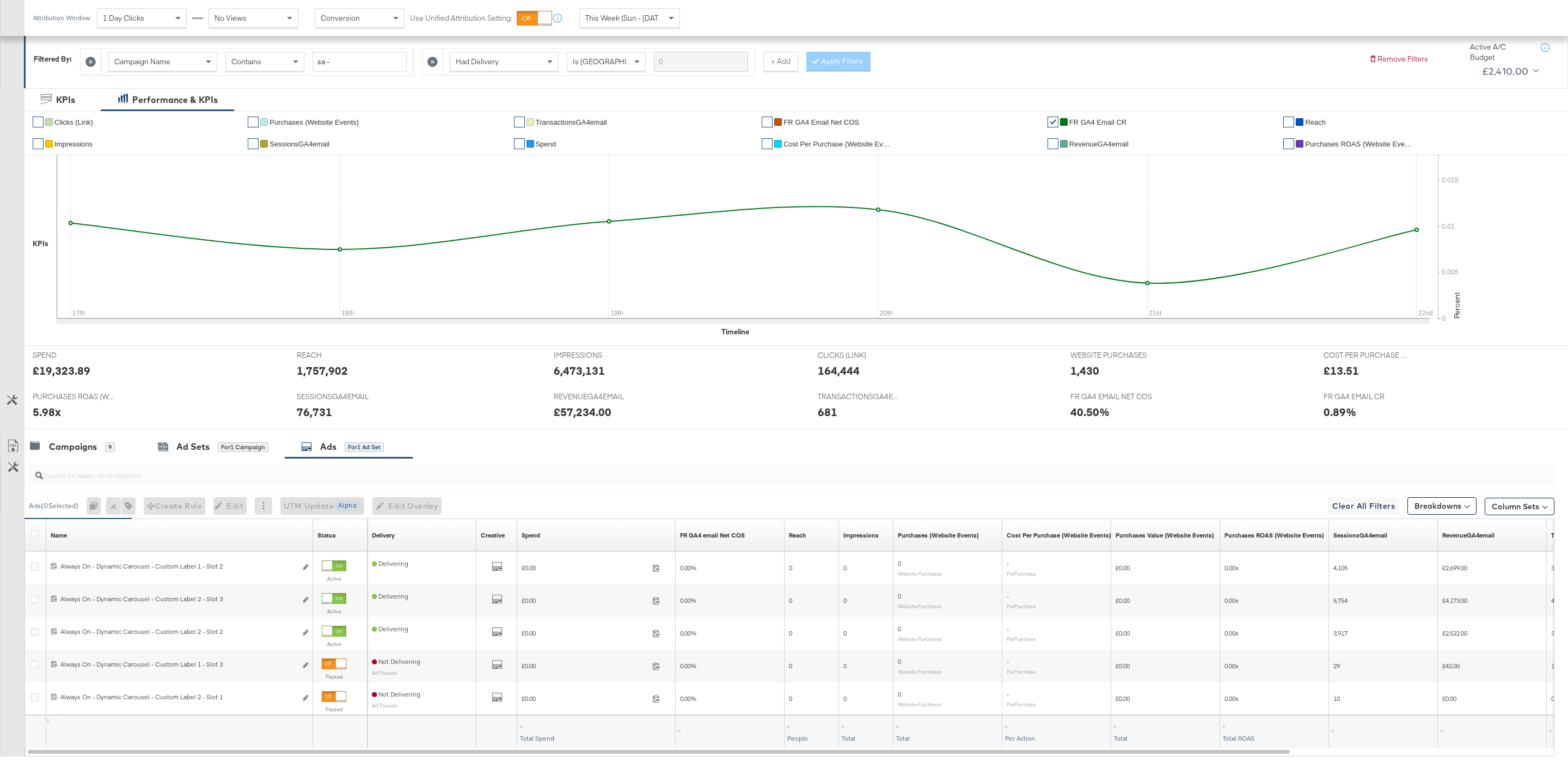
scroll to position [221, 0]
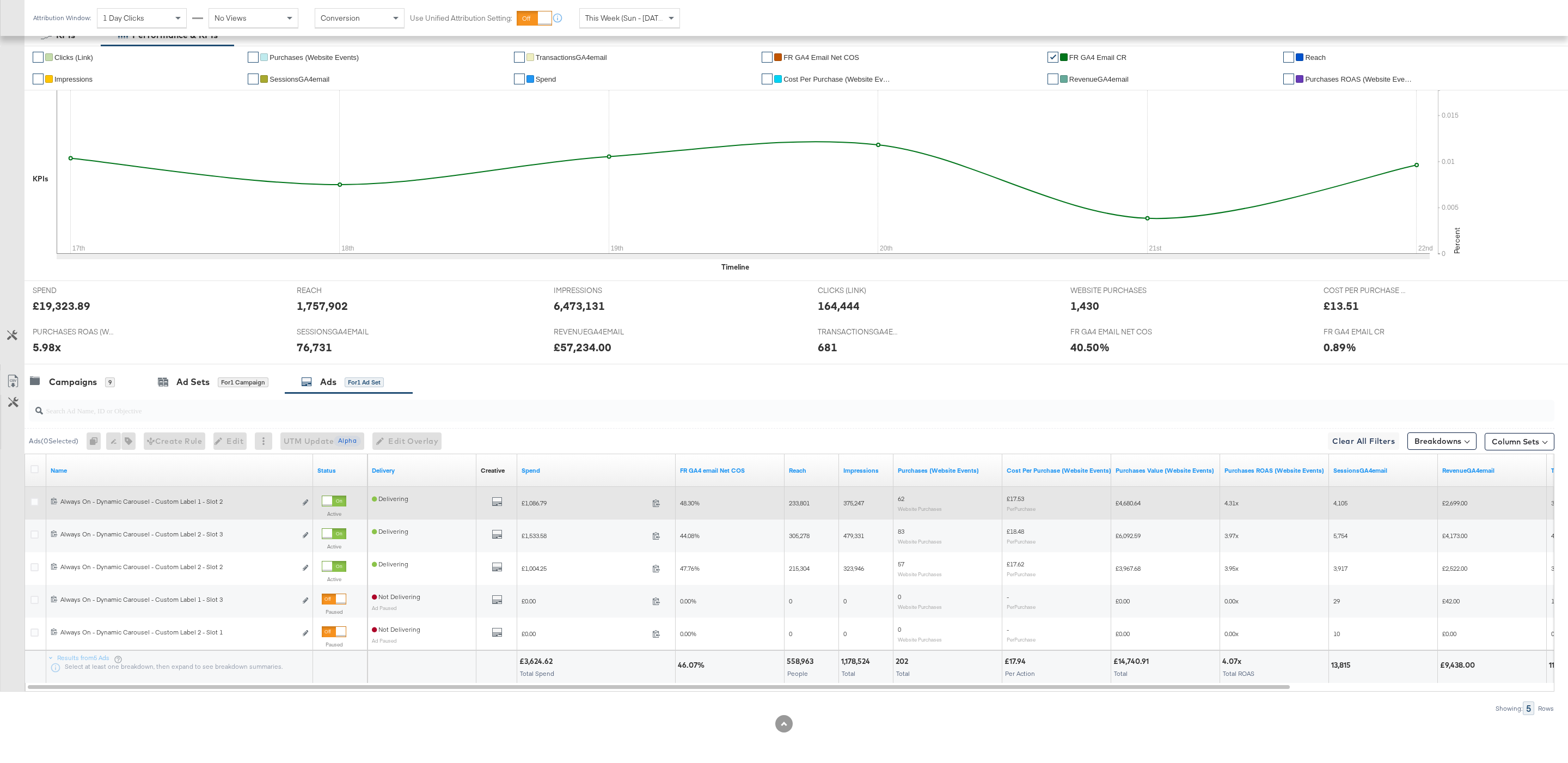
click at [332, 498] on div at bounding box center [327, 500] width 10 height 10
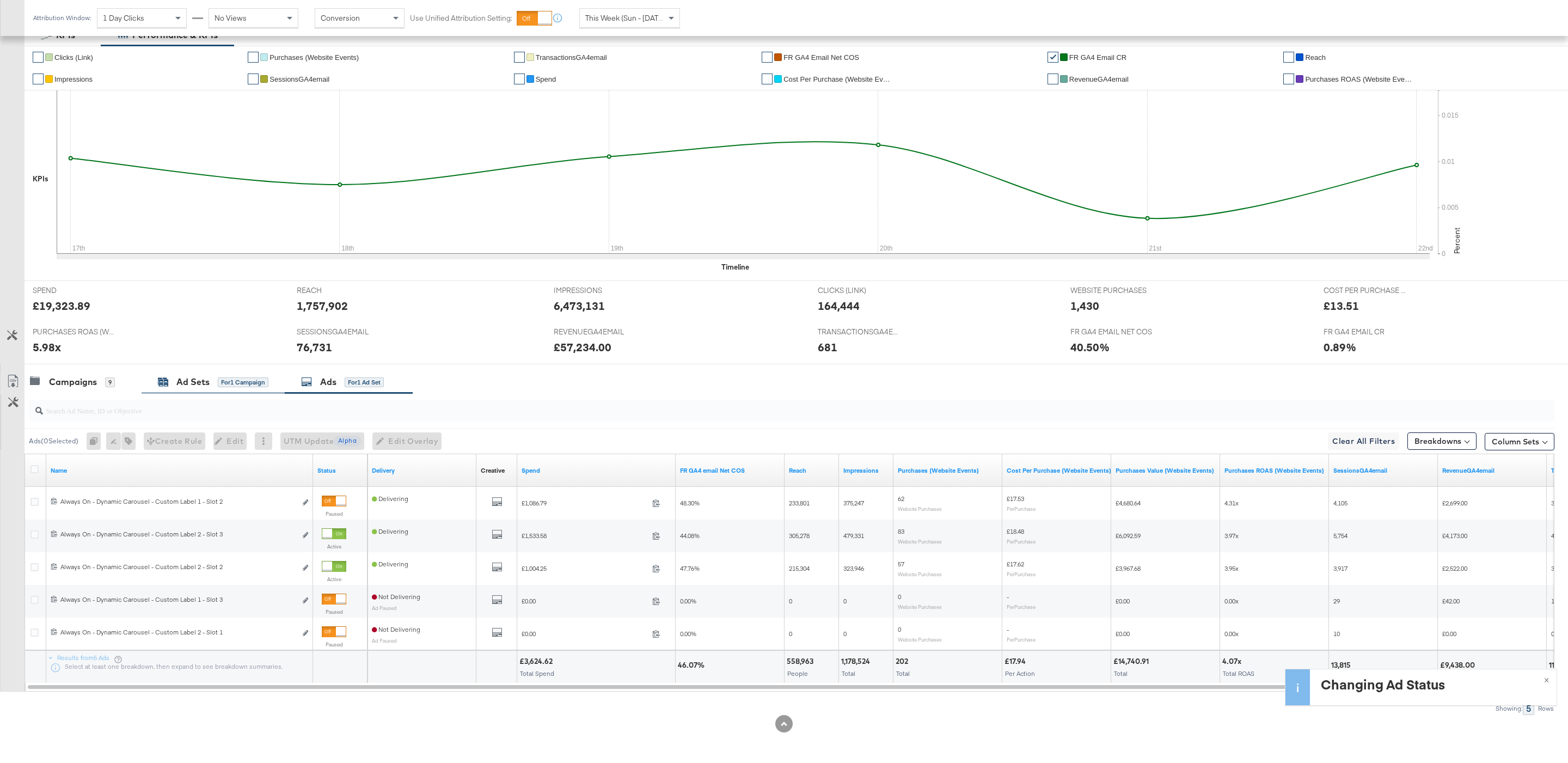
click at [201, 379] on div "Ad Sets" at bounding box center [193, 382] width 34 height 13
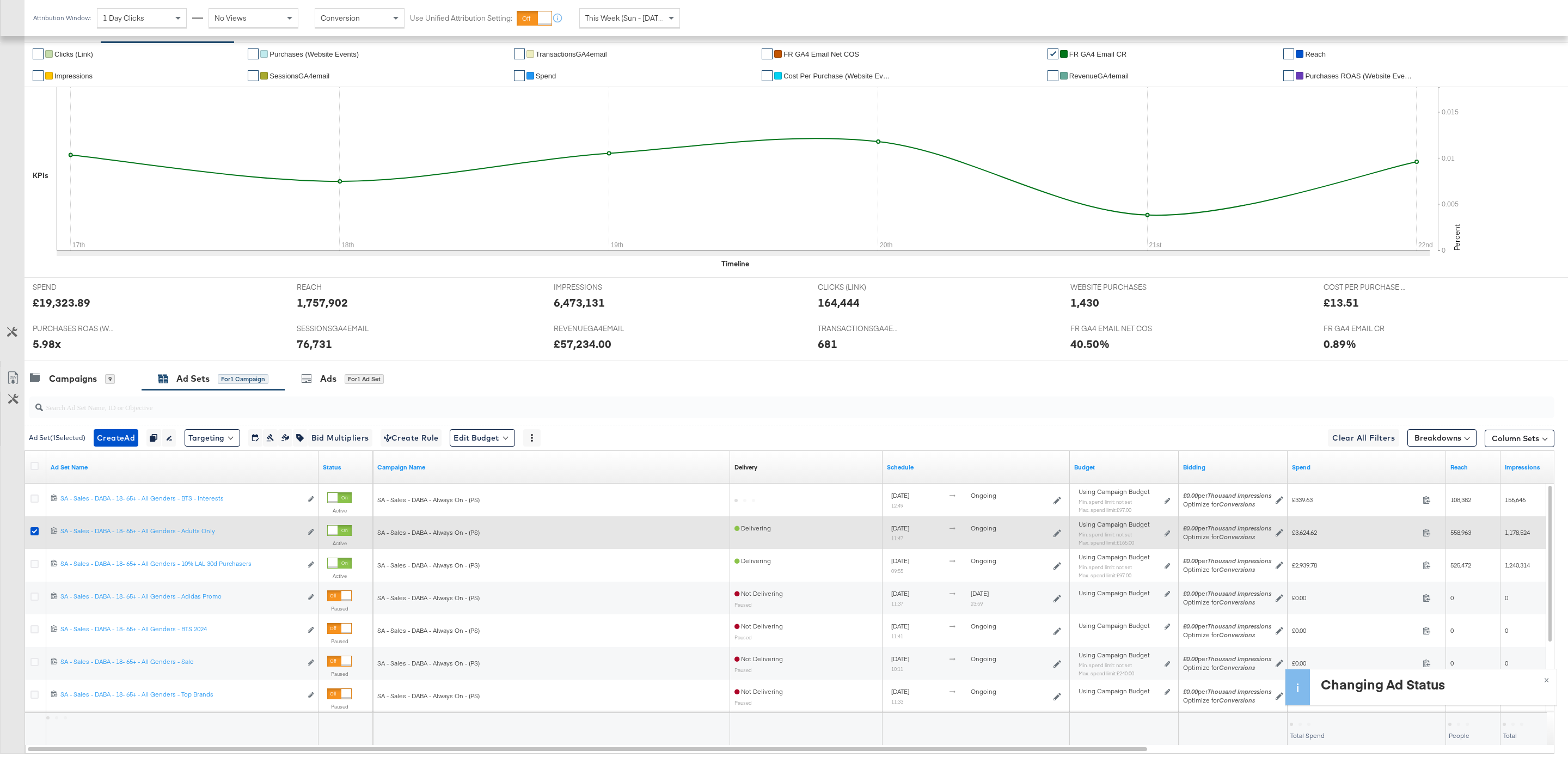
click at [34, 527] on div at bounding box center [36, 533] width 20 height 19
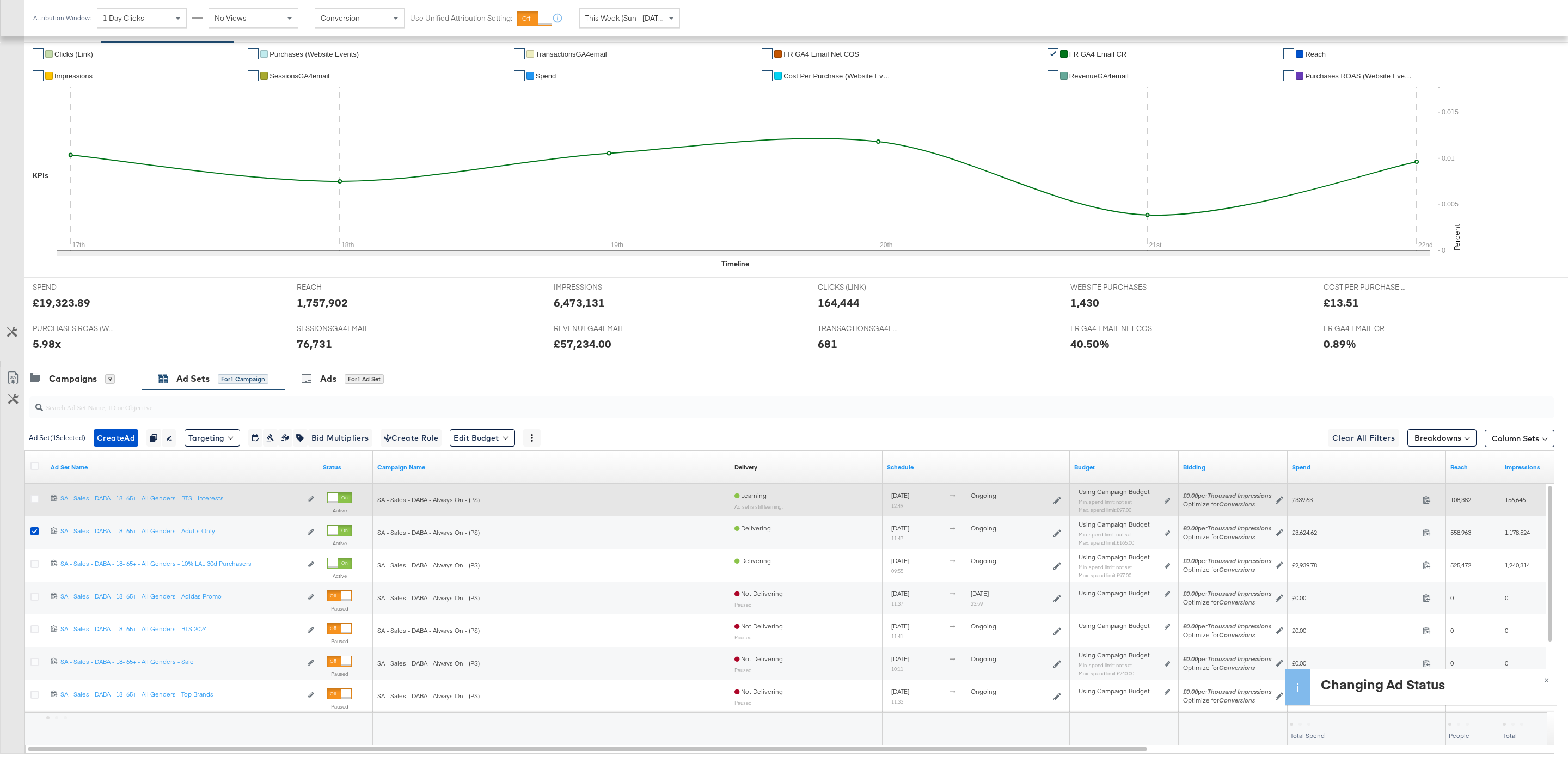
click at [31, 496] on div at bounding box center [36, 500] width 20 height 19
click at [31, 500] on icon at bounding box center [34, 498] width 8 height 8
click at [0, 0] on input "checkbox" at bounding box center [0, 0] width 0 height 0
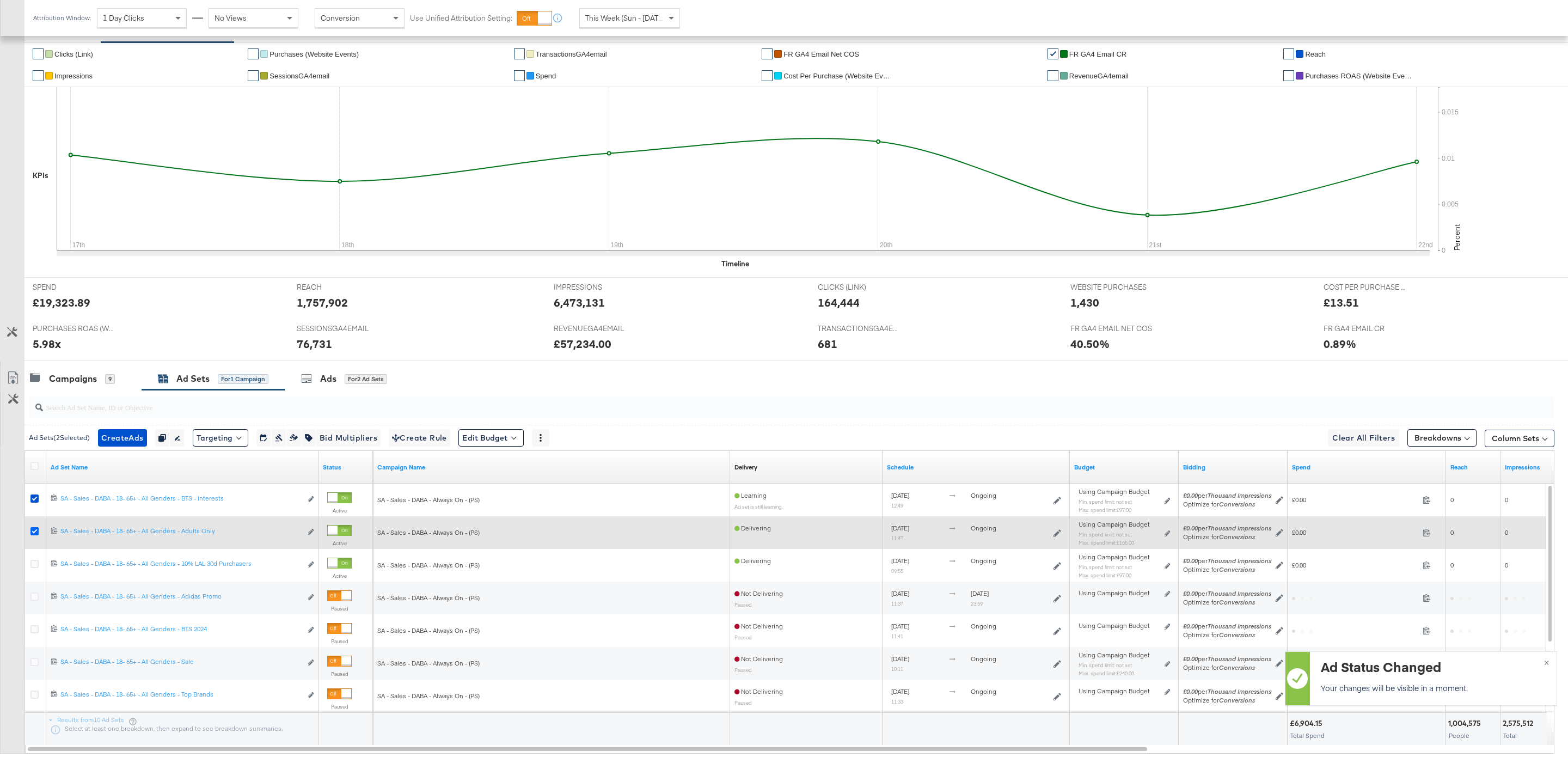
click at [31, 533] on icon at bounding box center [34, 531] width 8 height 8
click at [0, 0] on input "checkbox" at bounding box center [0, 0] width 0 height 0
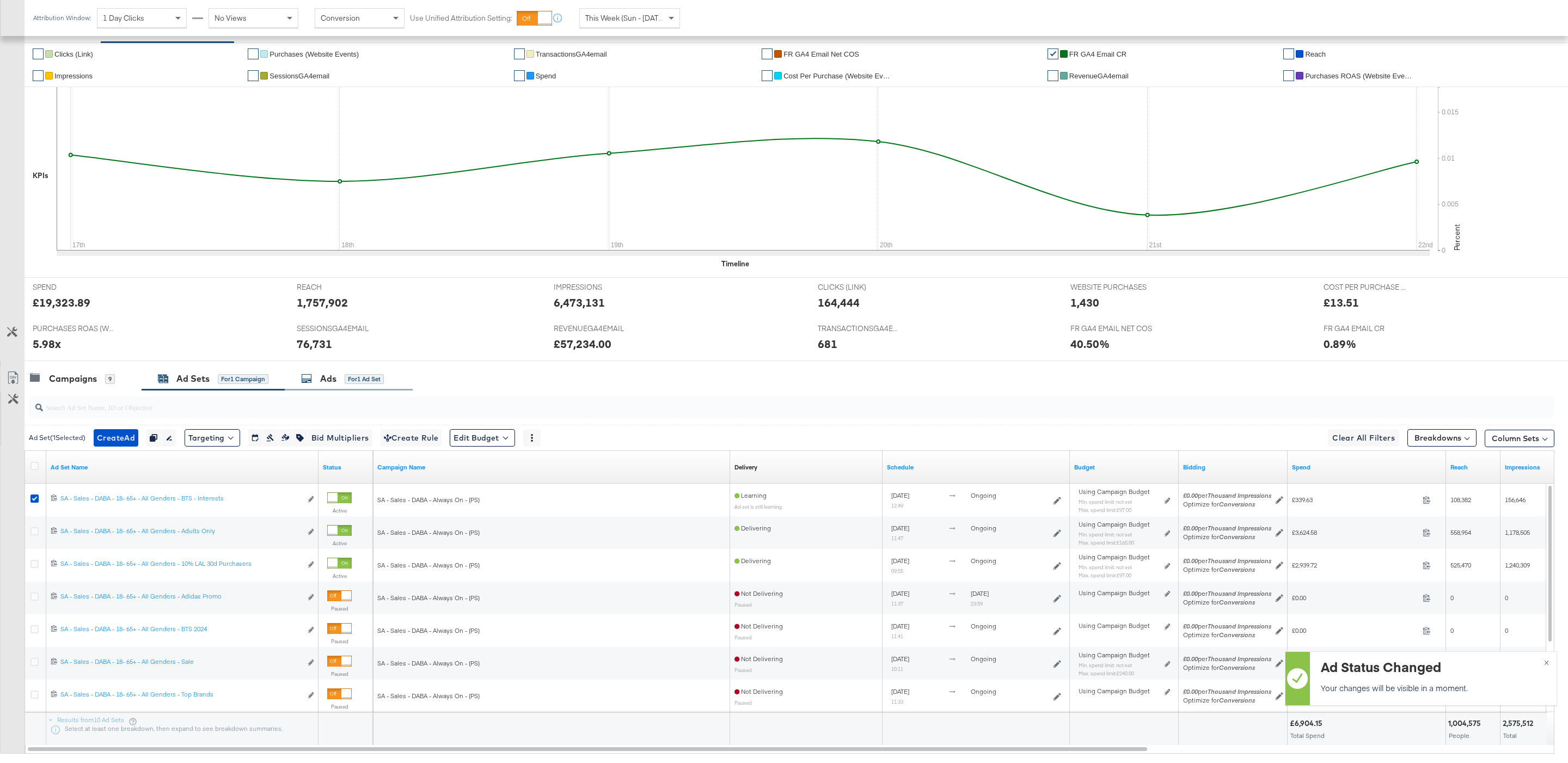
click at [353, 372] on div "Ads for 1 Ad Set" at bounding box center [349, 378] width 128 height 23
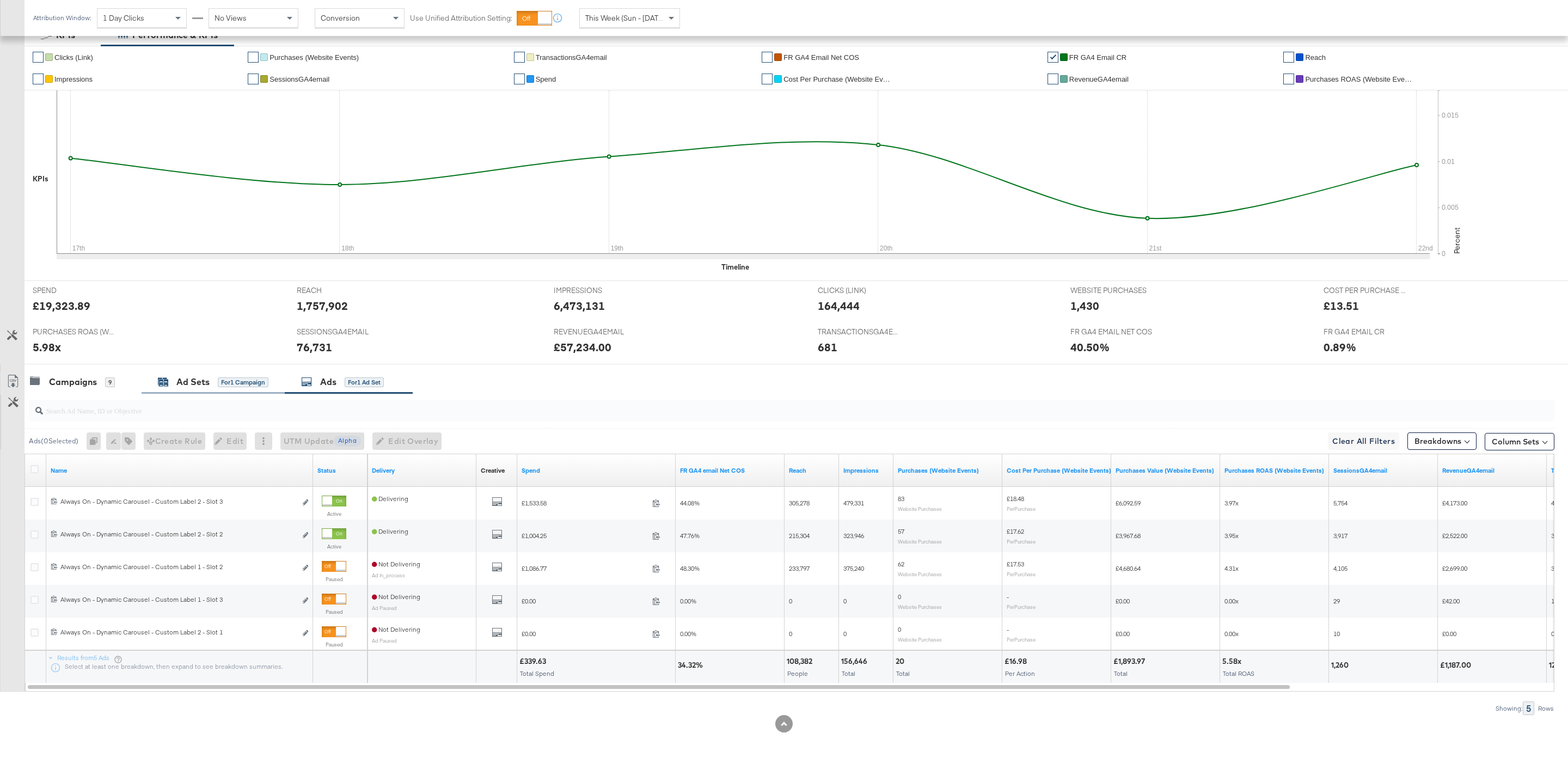
click at [256, 377] on div "for 1 Campaign" at bounding box center [243, 382] width 51 height 10
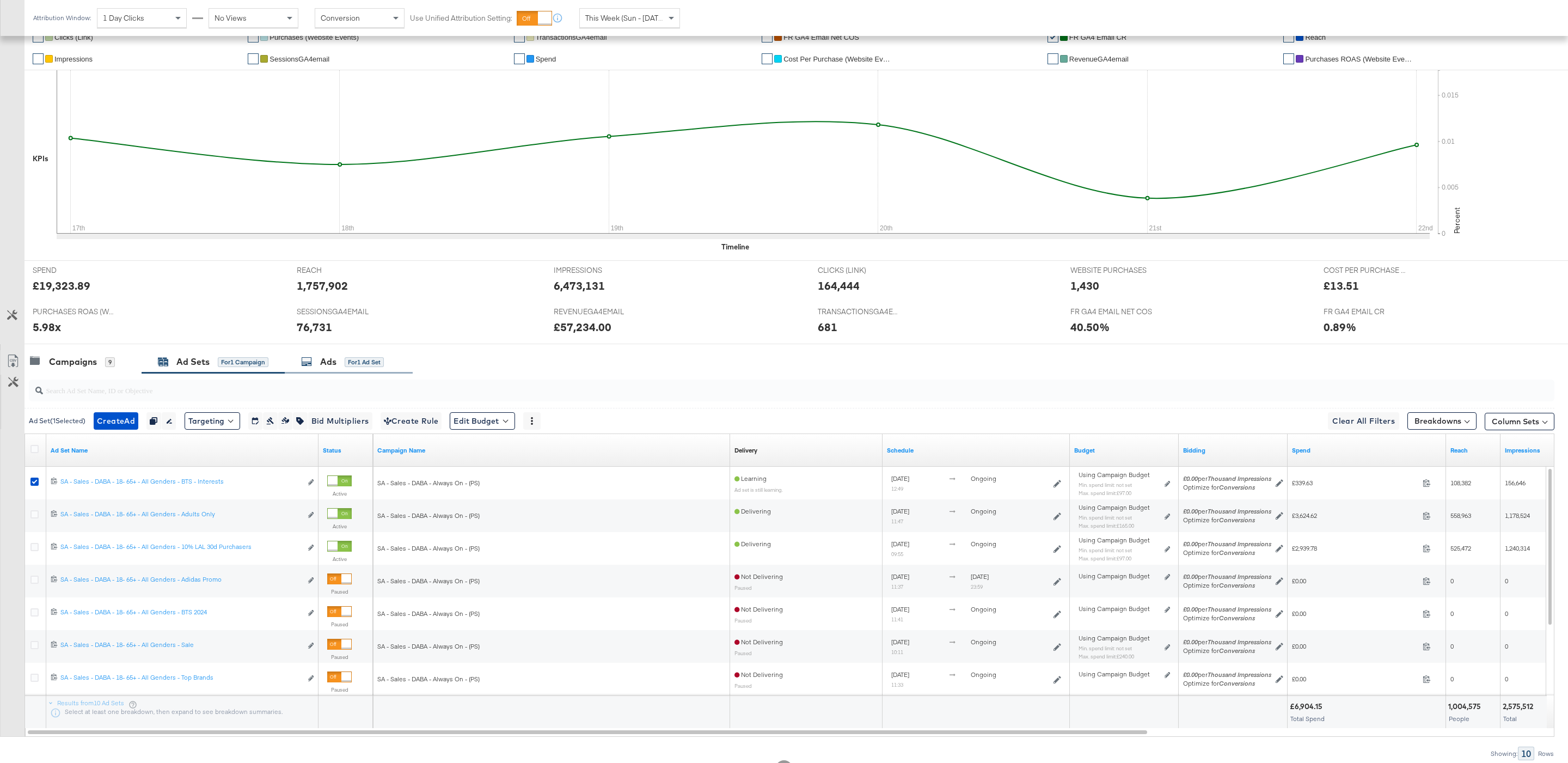
scroll to position [277, 0]
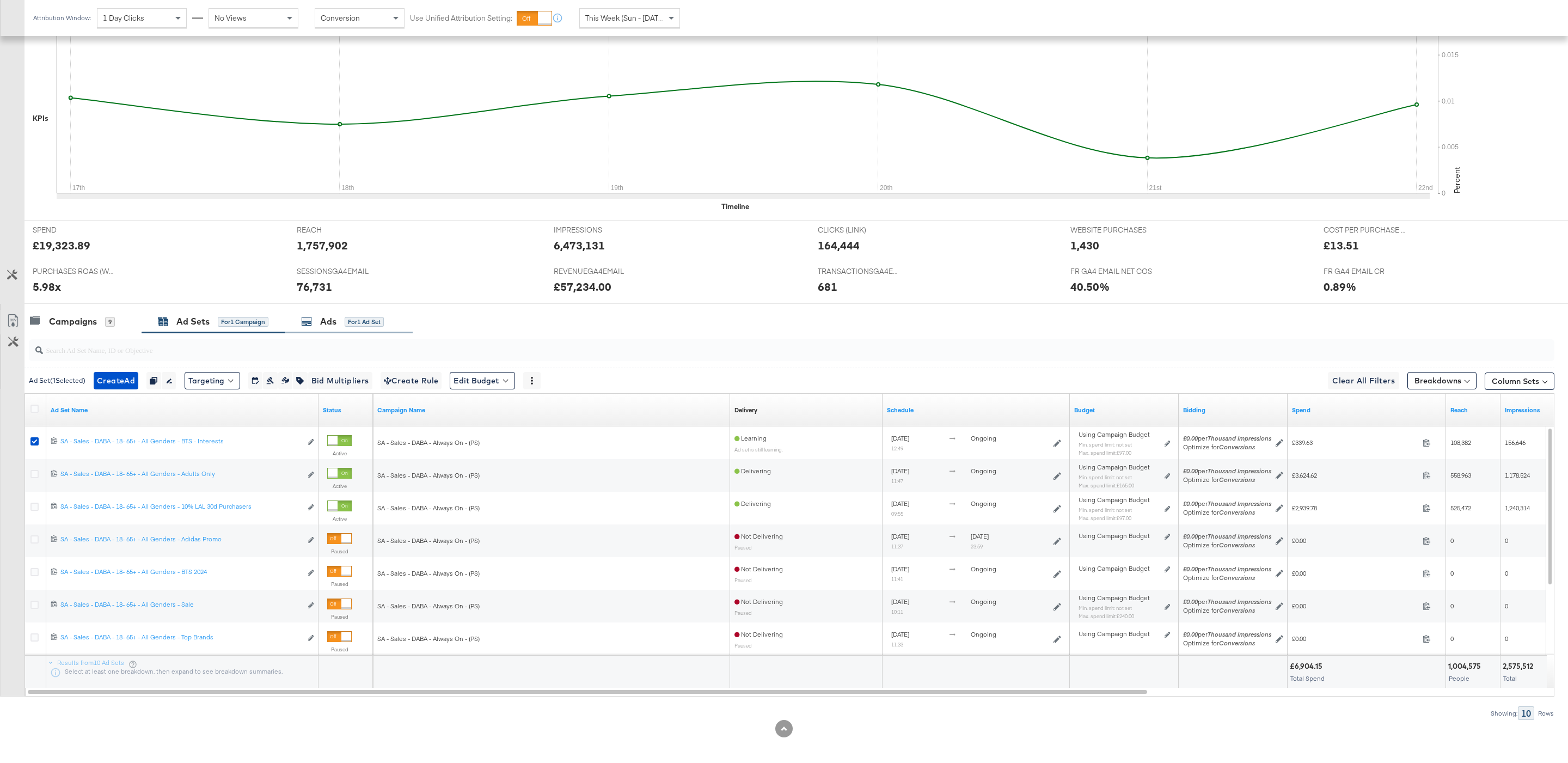
click at [340, 330] on div "Ads for 1 Ad Set" at bounding box center [349, 321] width 128 height 23
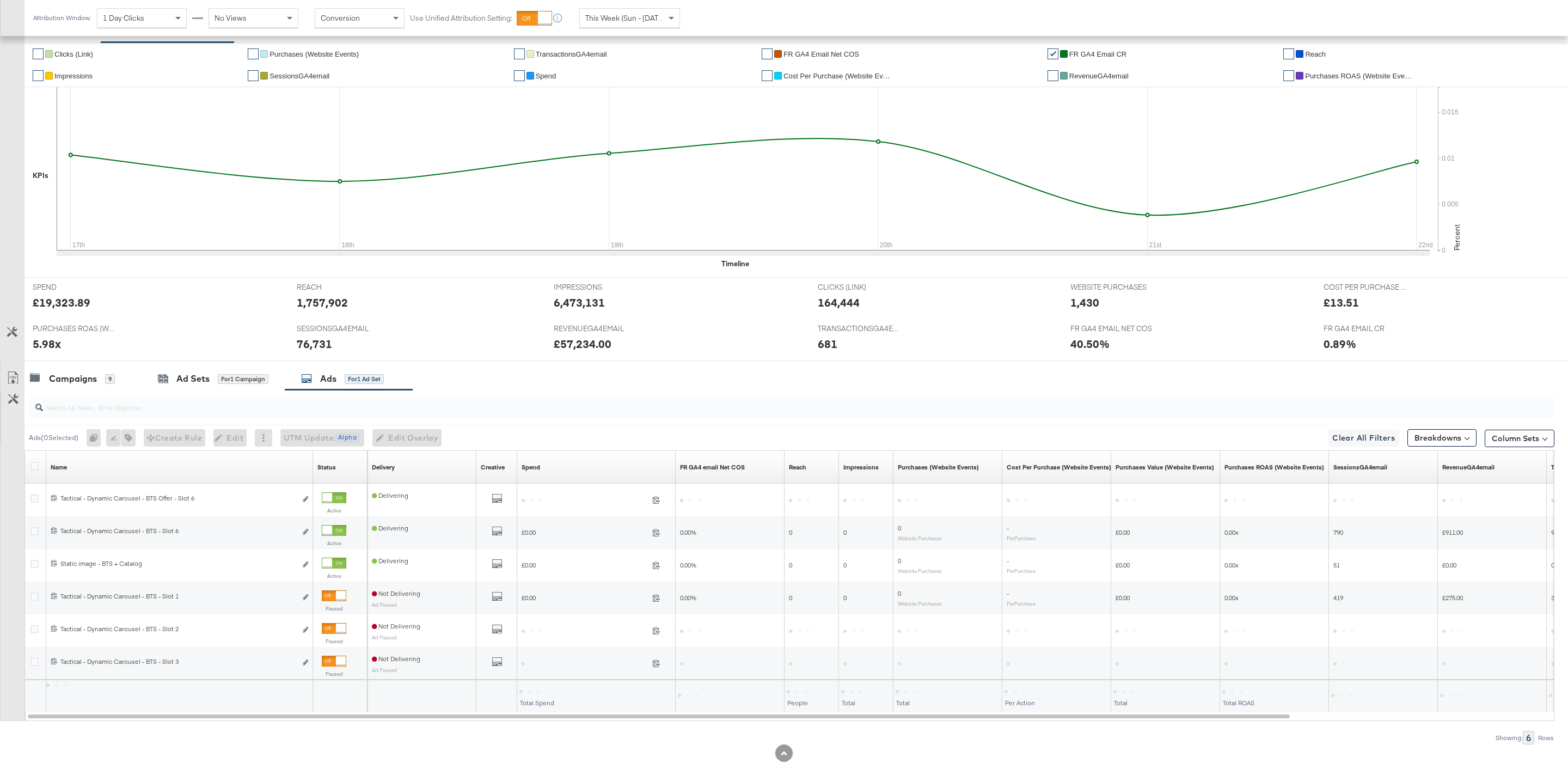
scroll to position [253, 0]
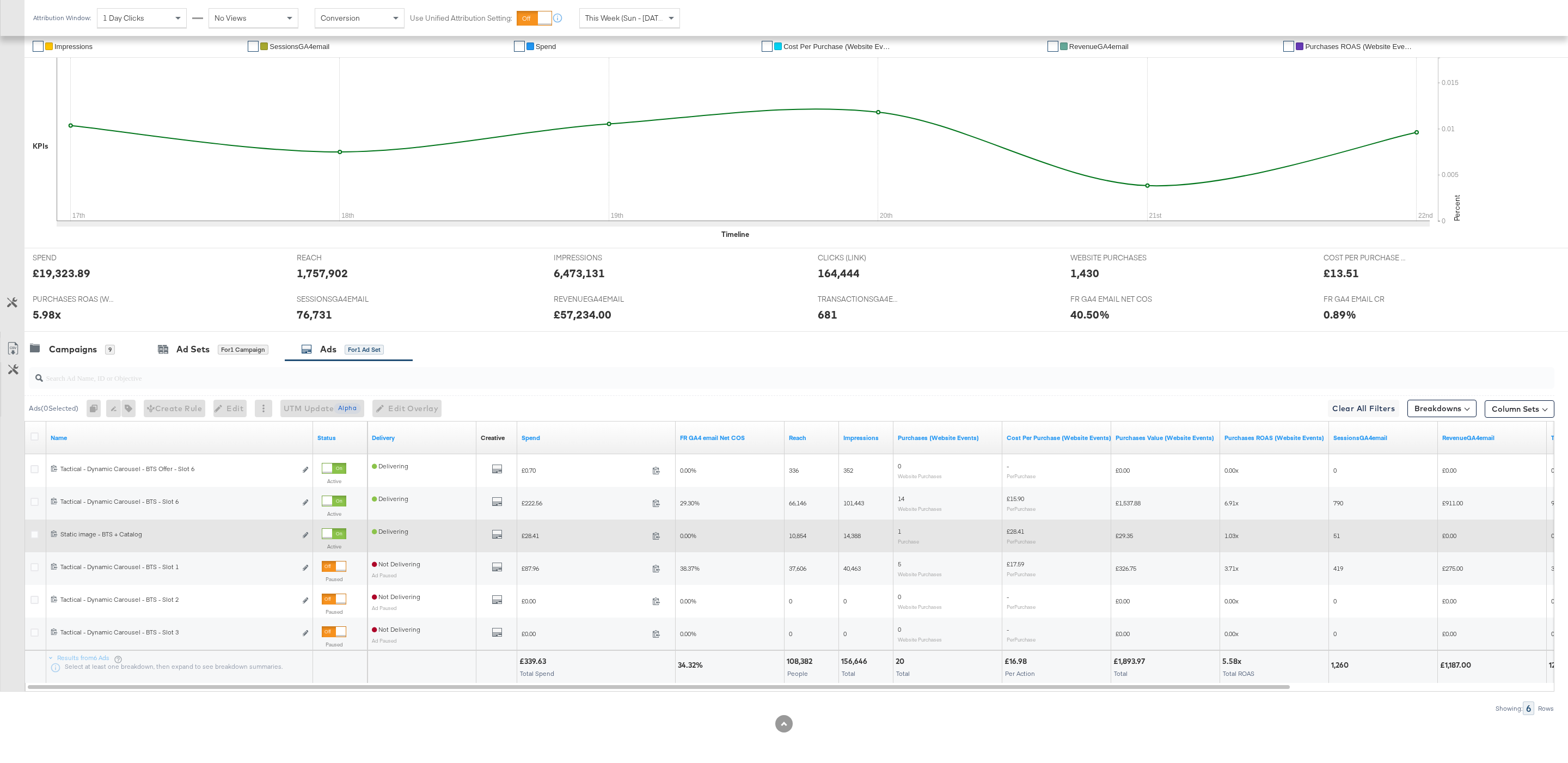
click at [332, 532] on div at bounding box center [327, 533] width 10 height 10
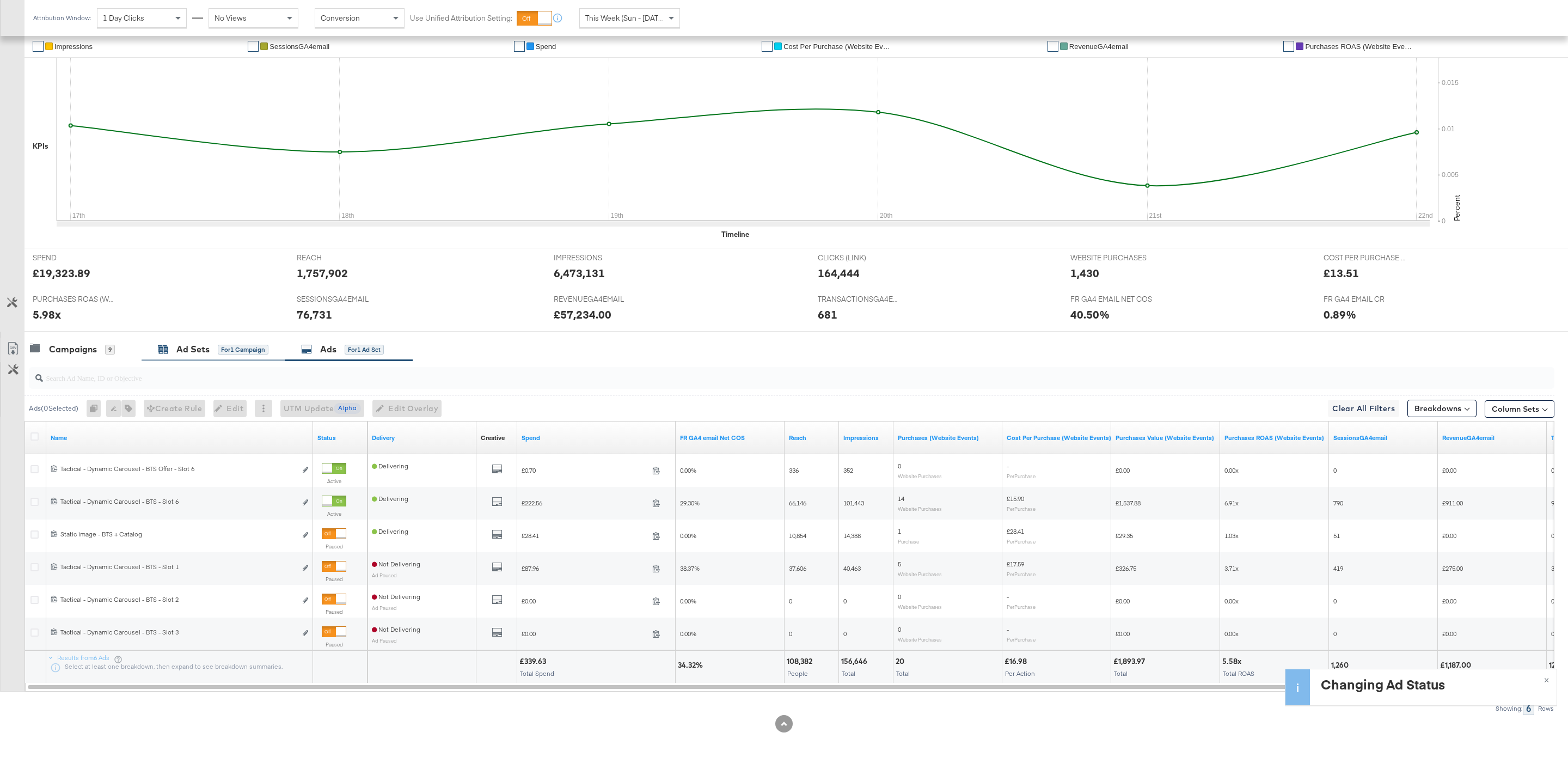
click at [233, 350] on div "for 1 Campaign" at bounding box center [243, 349] width 51 height 10
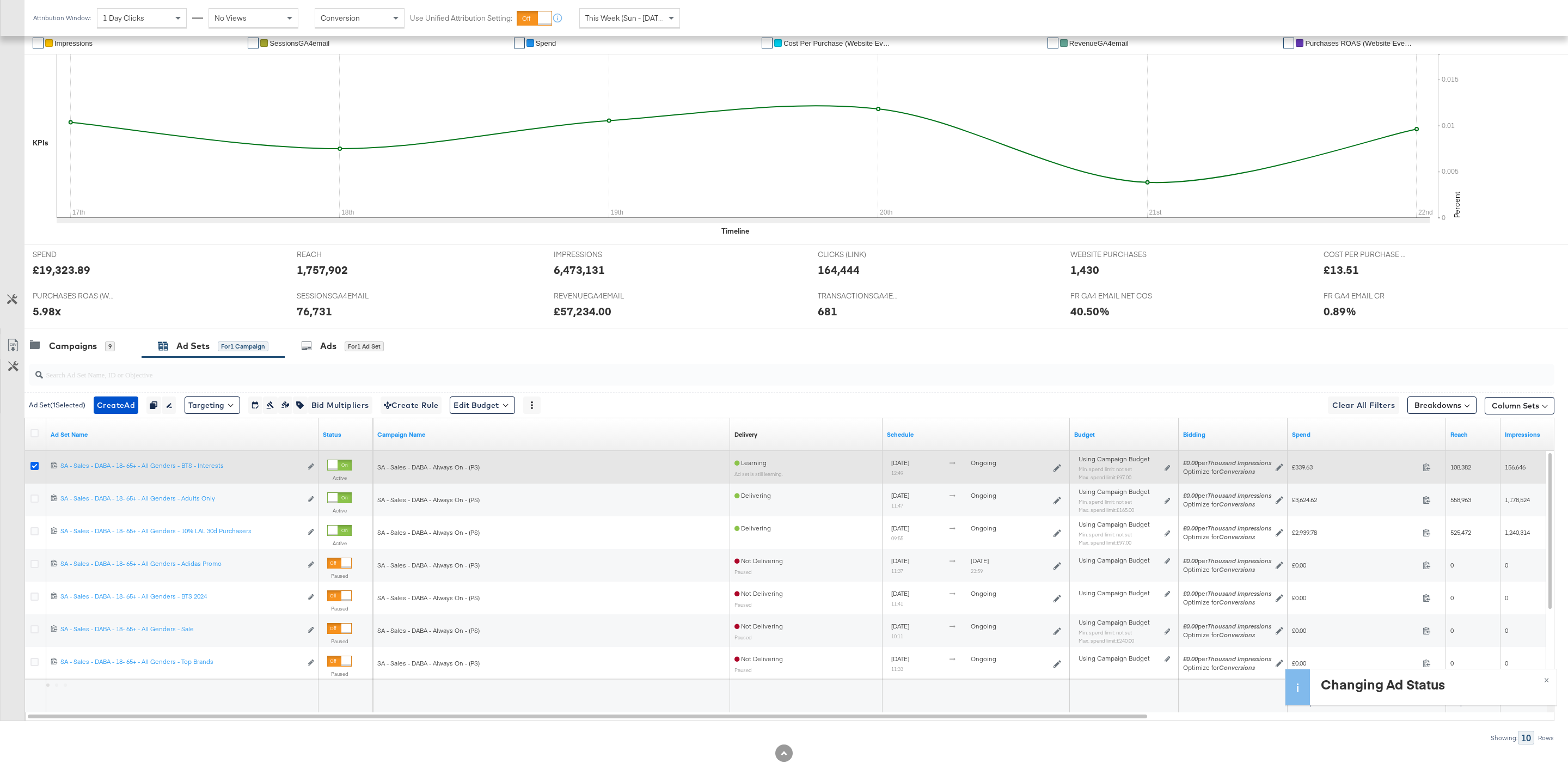
click at [32, 469] on icon at bounding box center [34, 465] width 8 height 8
click at [0, 0] on input "checkbox" at bounding box center [0, 0] width 0 height 0
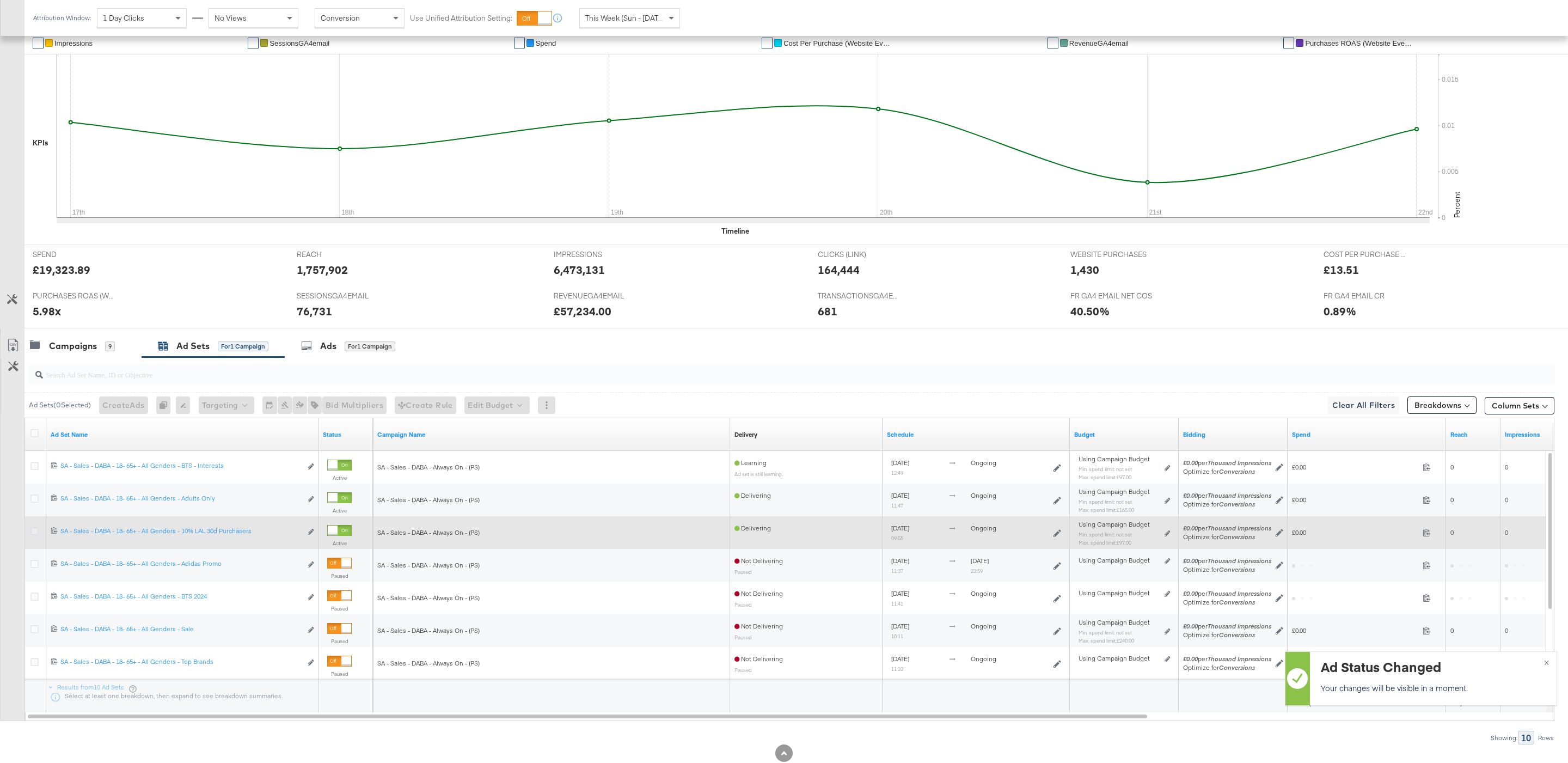
click at [34, 533] on icon at bounding box center [34, 531] width 8 height 8
click at [0, 0] on input "checkbox" at bounding box center [0, 0] width 0 height 0
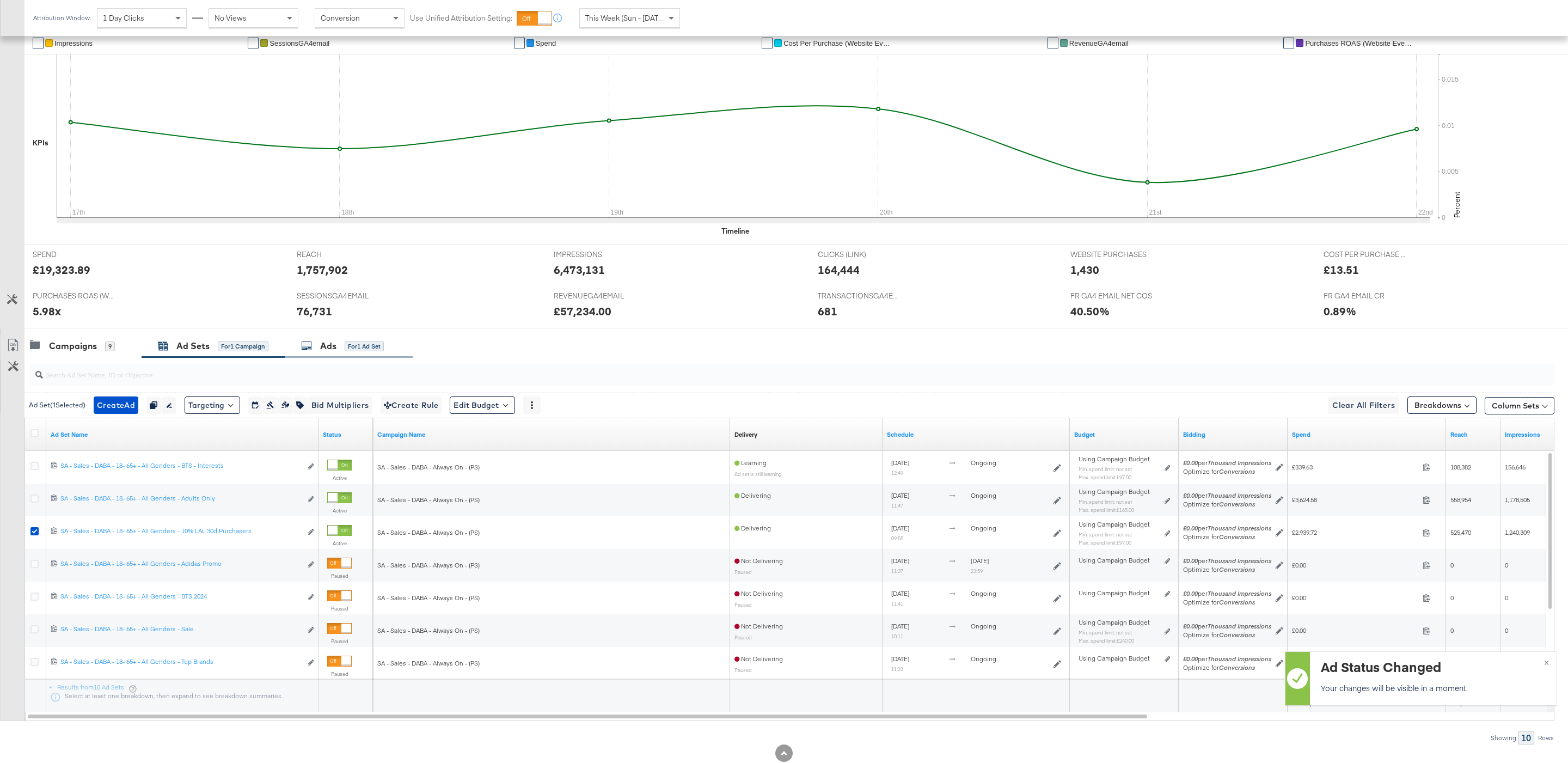
click at [329, 348] on div "Ads" at bounding box center [328, 346] width 16 height 13
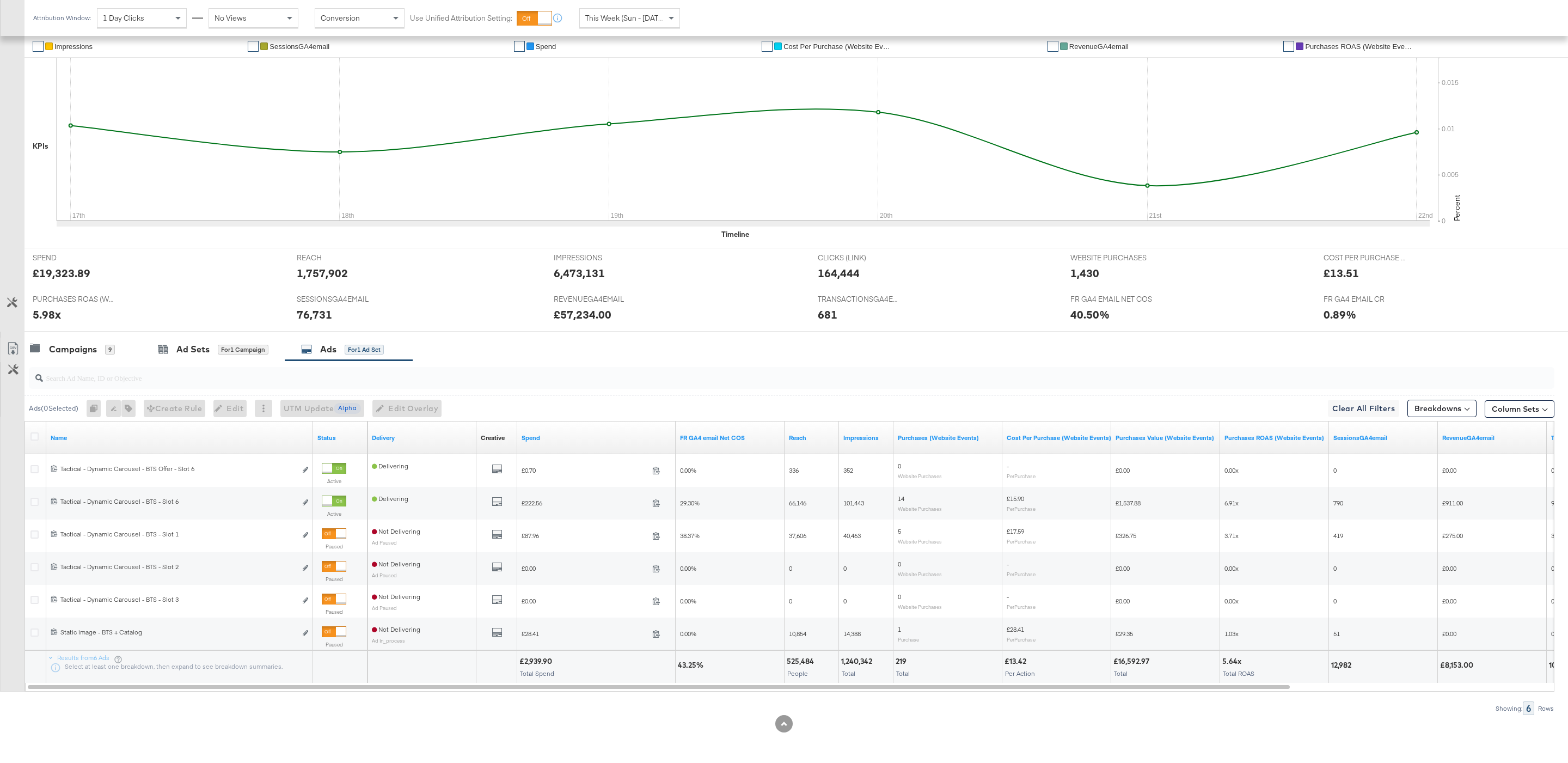
click at [204, 336] on div at bounding box center [784, 336] width 1568 height 9
click at [211, 357] on div "Ad Sets for 1 Campaign" at bounding box center [213, 349] width 143 height 23
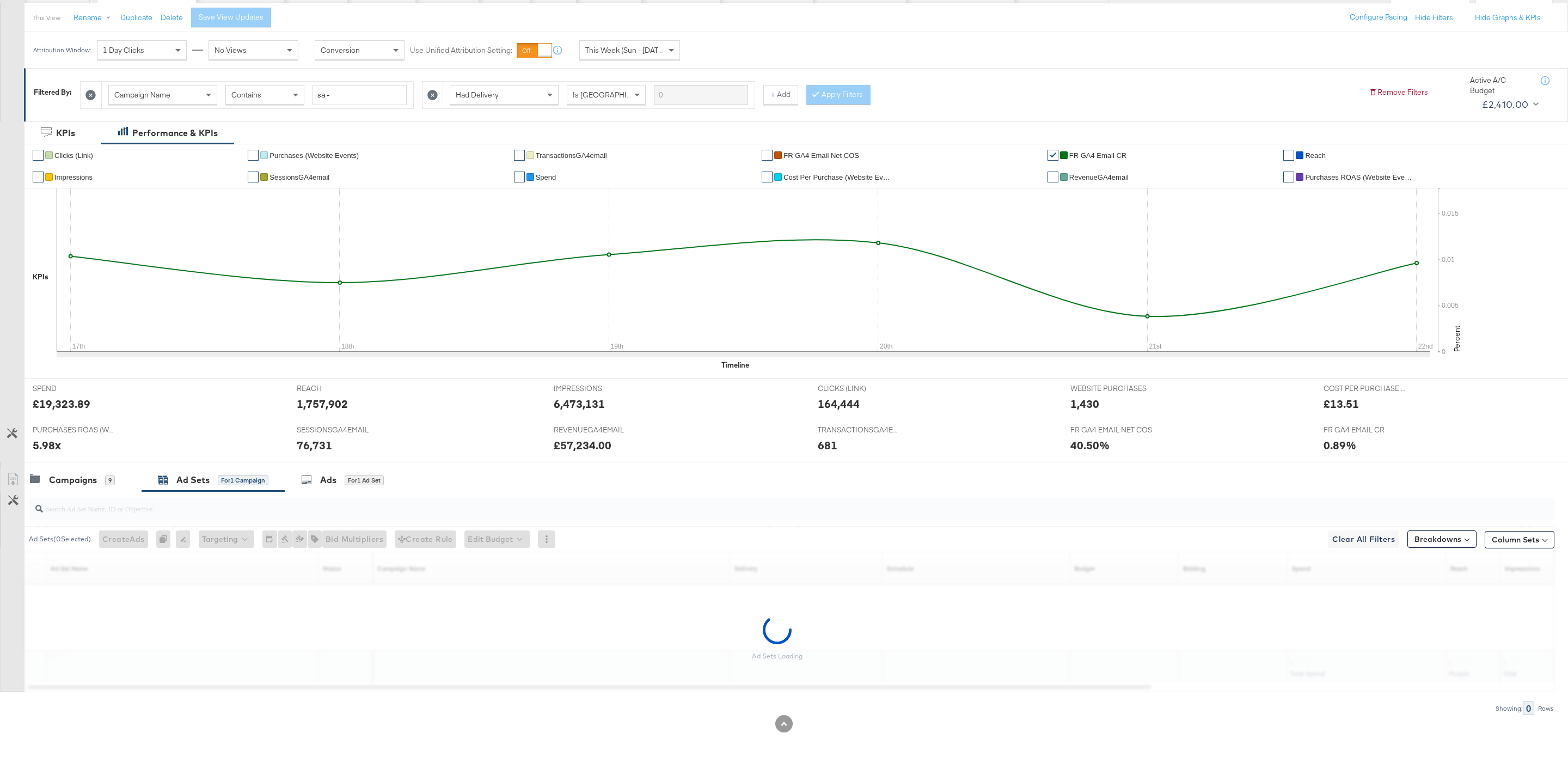
scroll to position [122, 0]
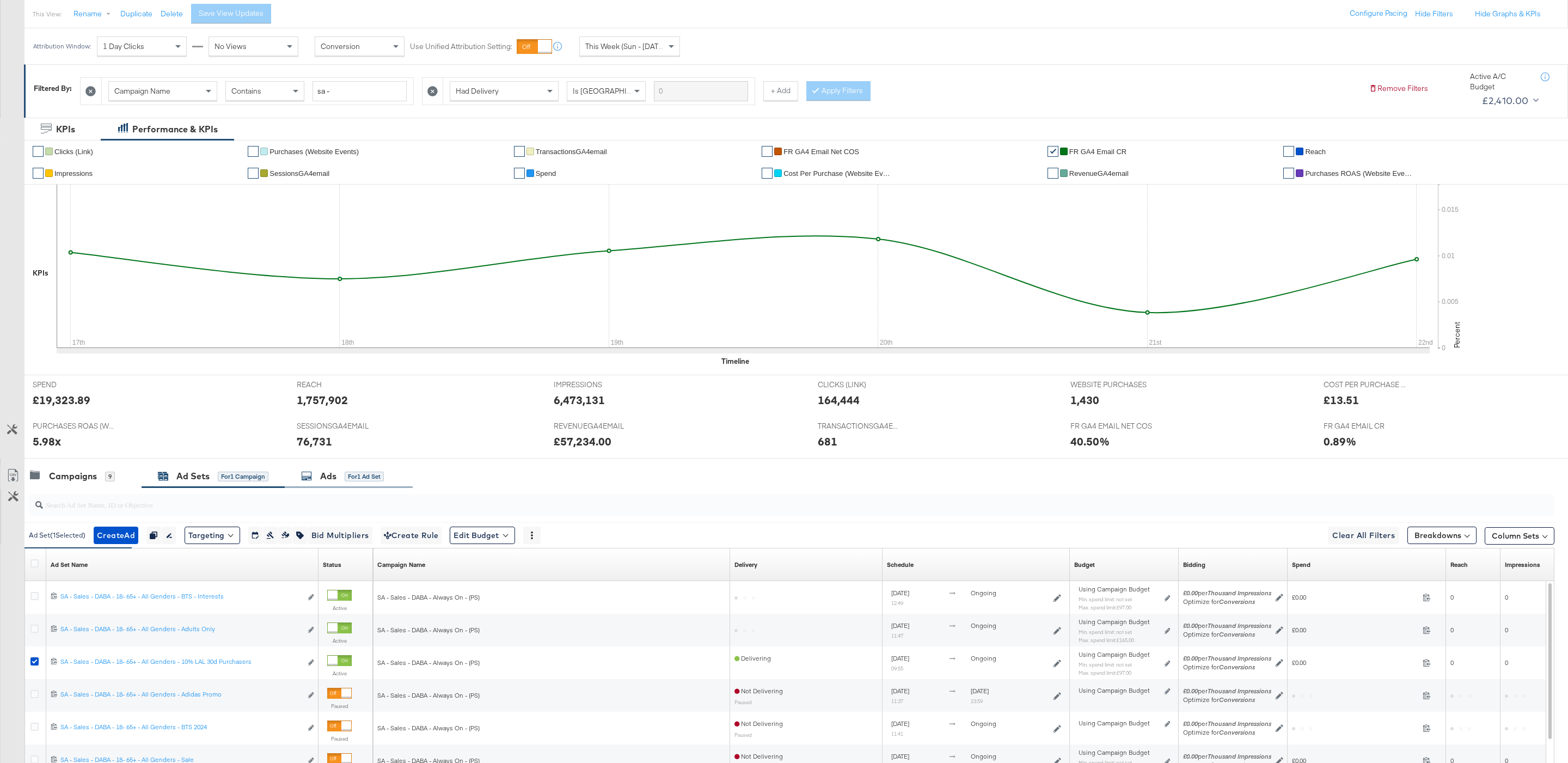
click at [354, 471] on div "Ads for 1 Ad Set" at bounding box center [349, 476] width 128 height 23
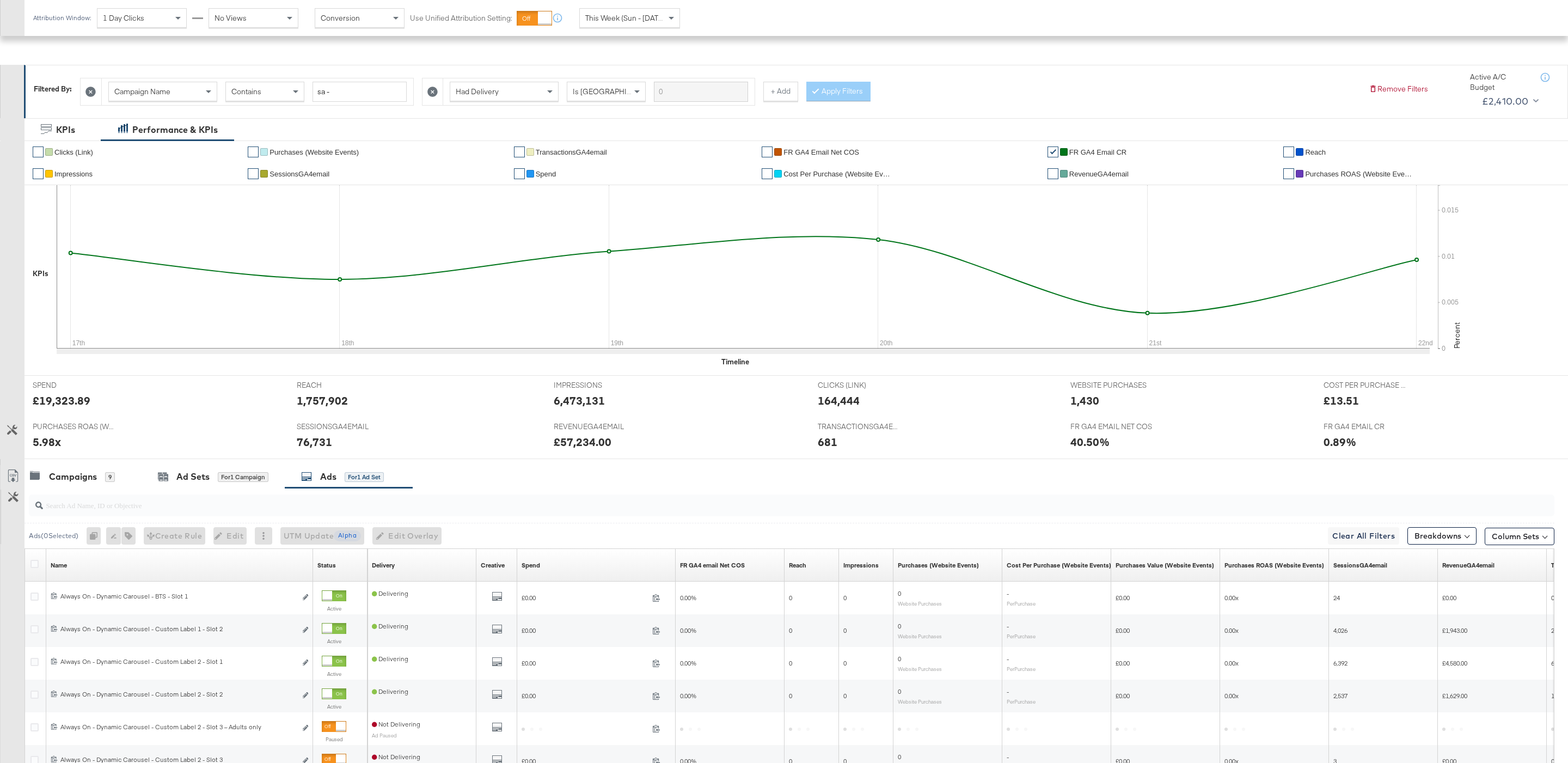
scroll to position [286, 0]
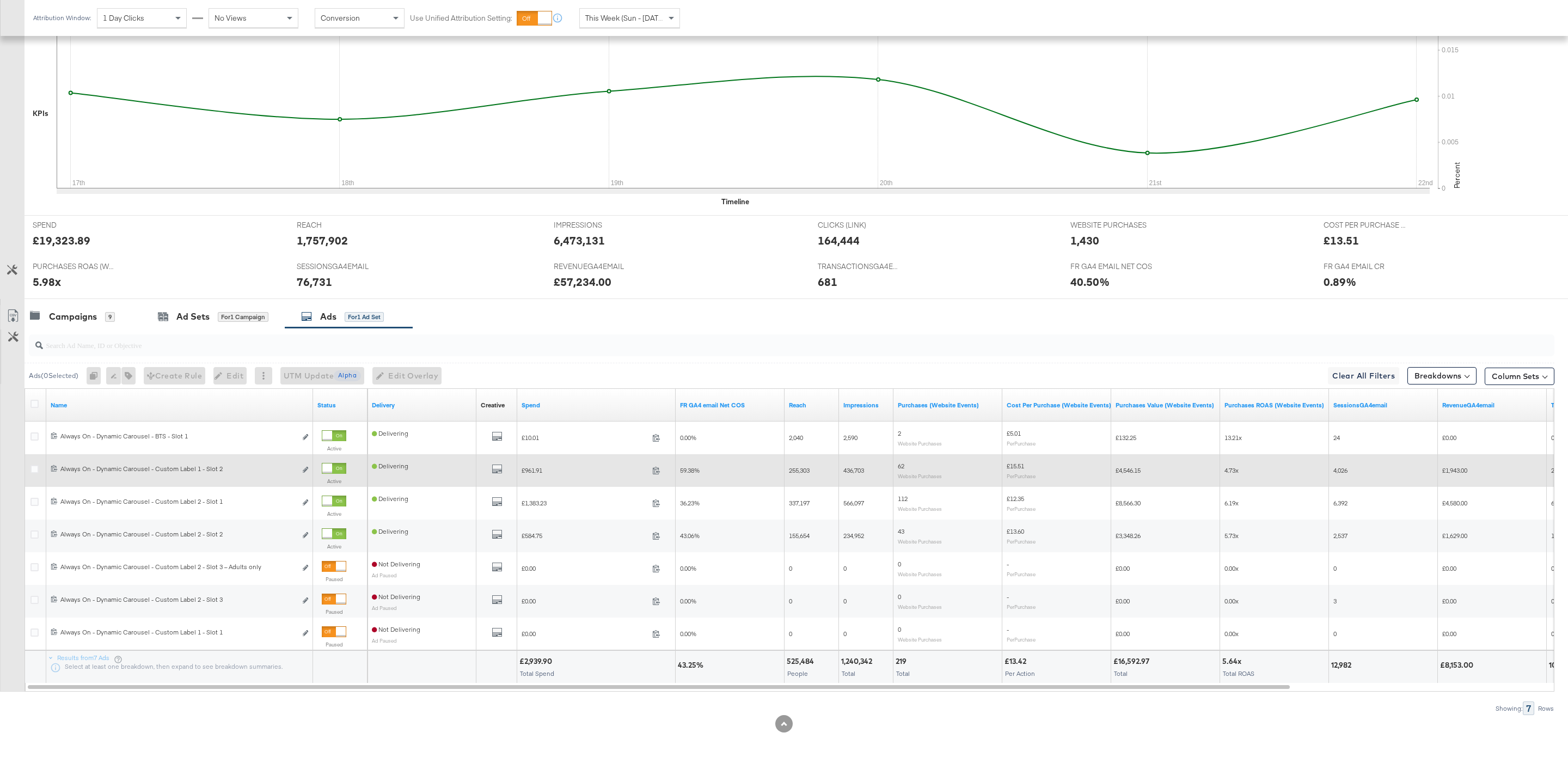
click at [334, 467] on div at bounding box center [333, 468] width 25 height 11
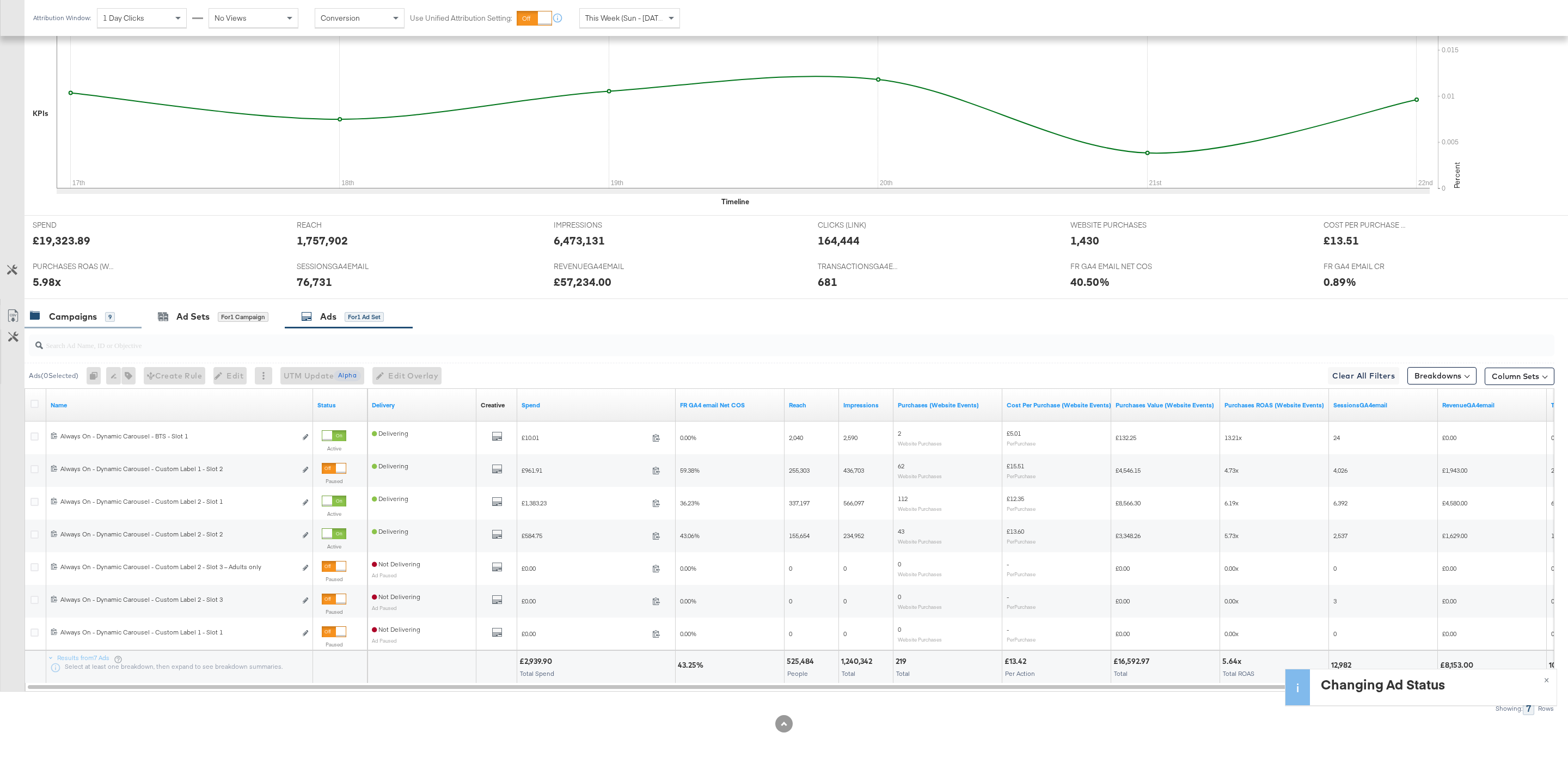
click at [92, 310] on div "Campaigns" at bounding box center [73, 316] width 48 height 13
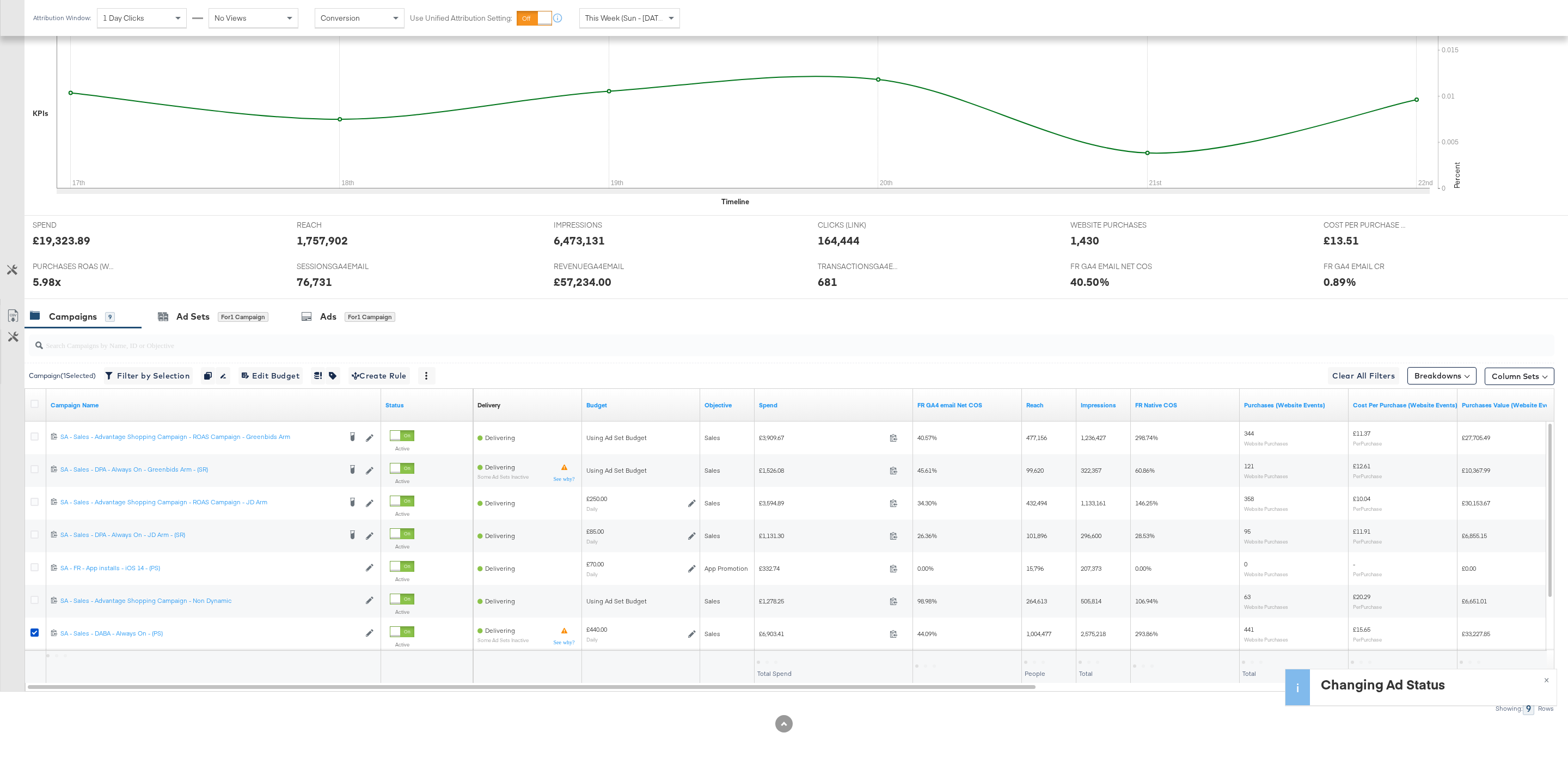
click at [347, 294] on div "SESSIONSGA4EMAIL SESSIONSGA4EMAIL 76,731" at bounding box center [417, 277] width 257 height 41
click at [219, 307] on div "Ad Sets for 1 Campaign" at bounding box center [213, 316] width 143 height 23
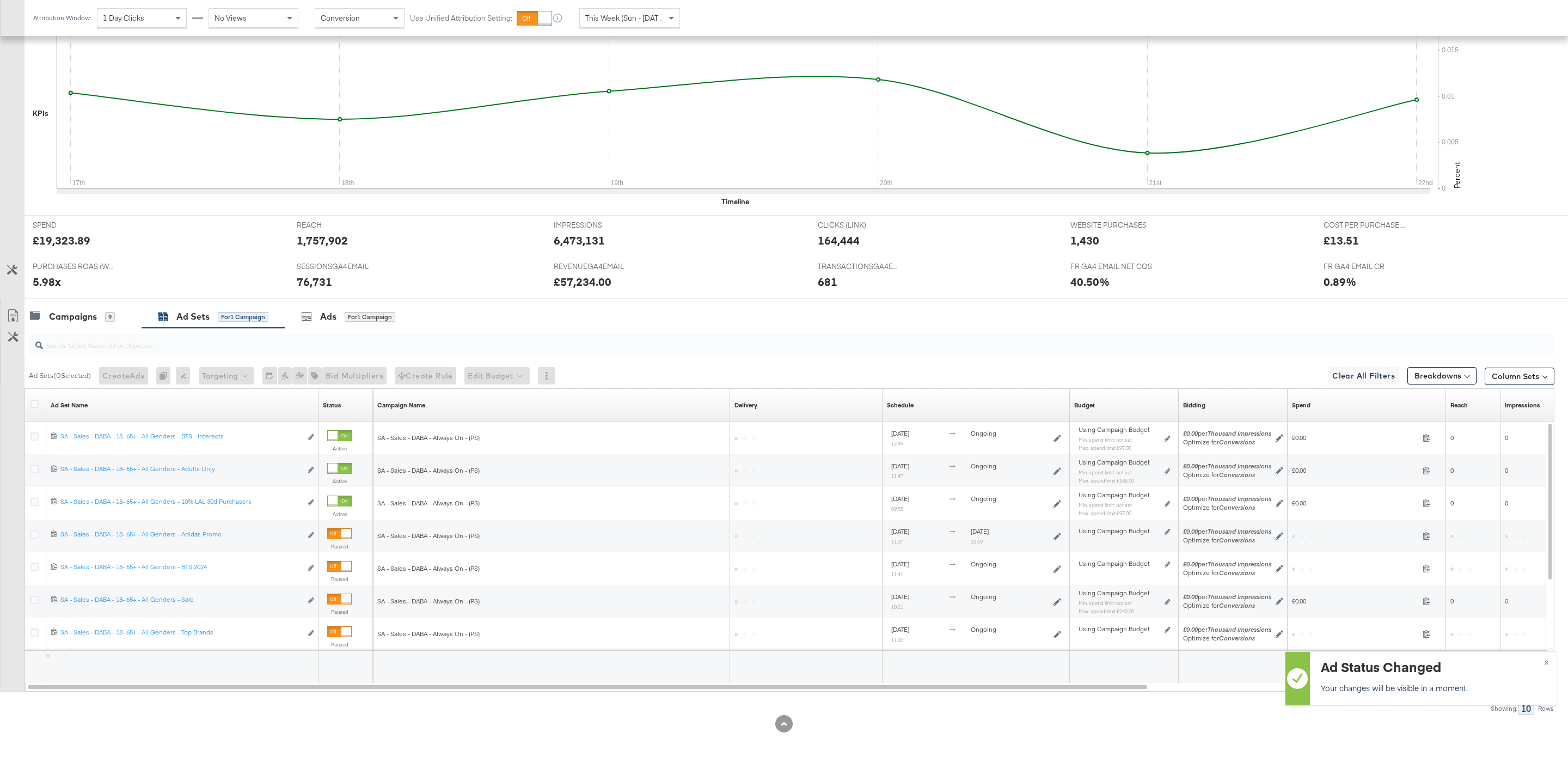
scroll to position [122, 0]
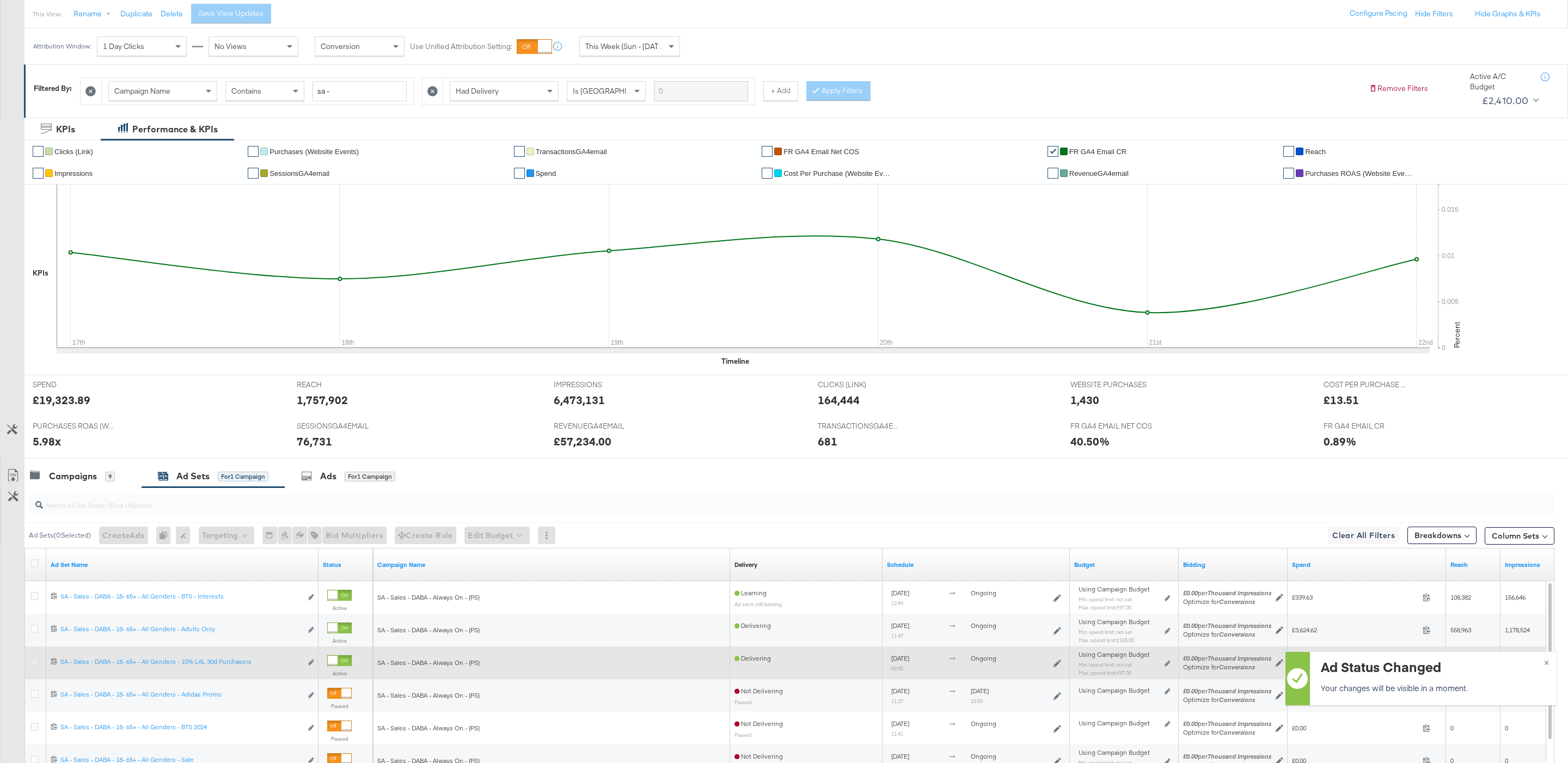
click at [34, 665] on icon at bounding box center [34, 661] width 8 height 8
click at [0, 0] on input "checkbox" at bounding box center [0, 0] width 0 height 0
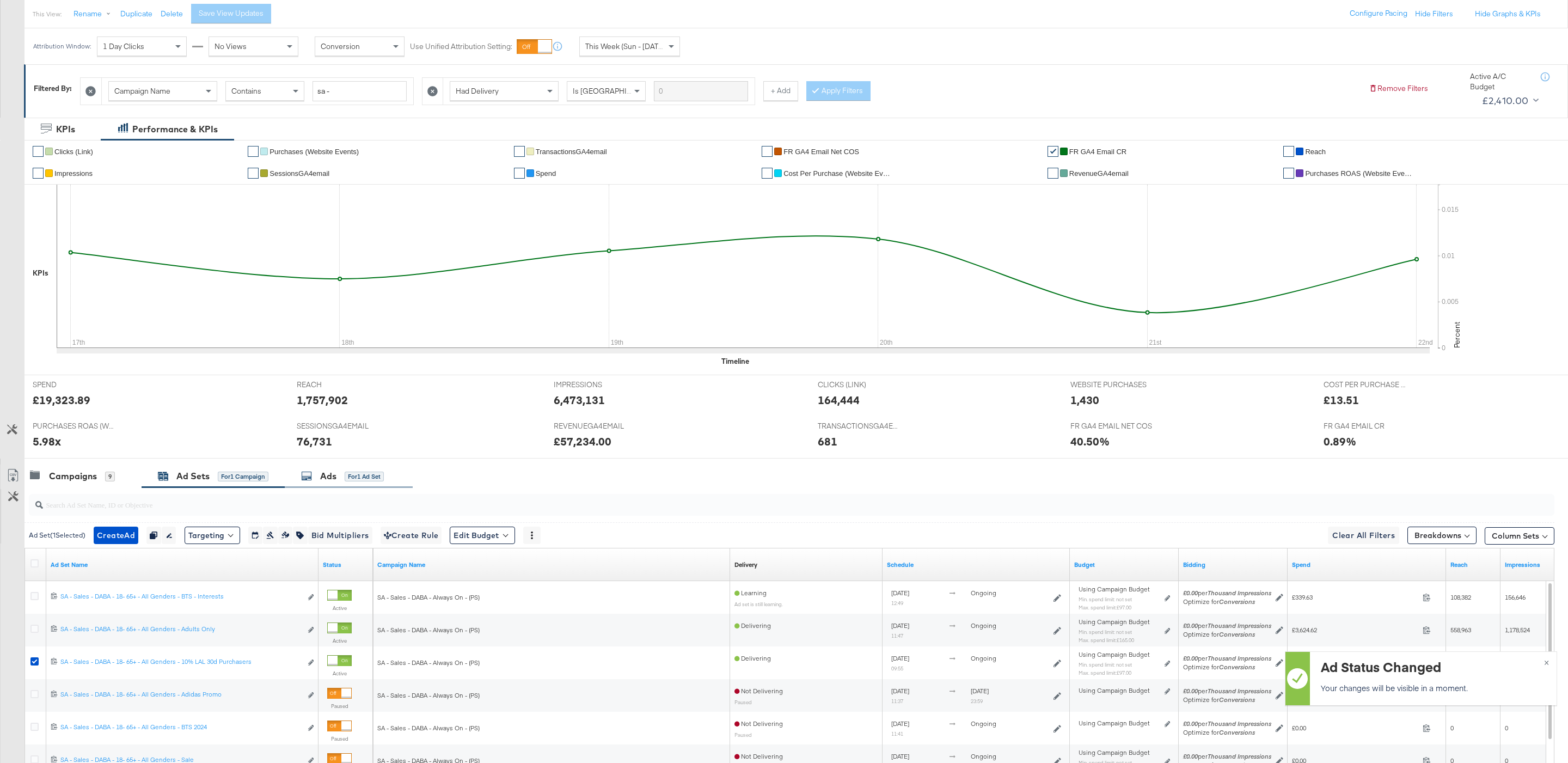
click at [326, 483] on div "Ads" at bounding box center [328, 476] width 16 height 13
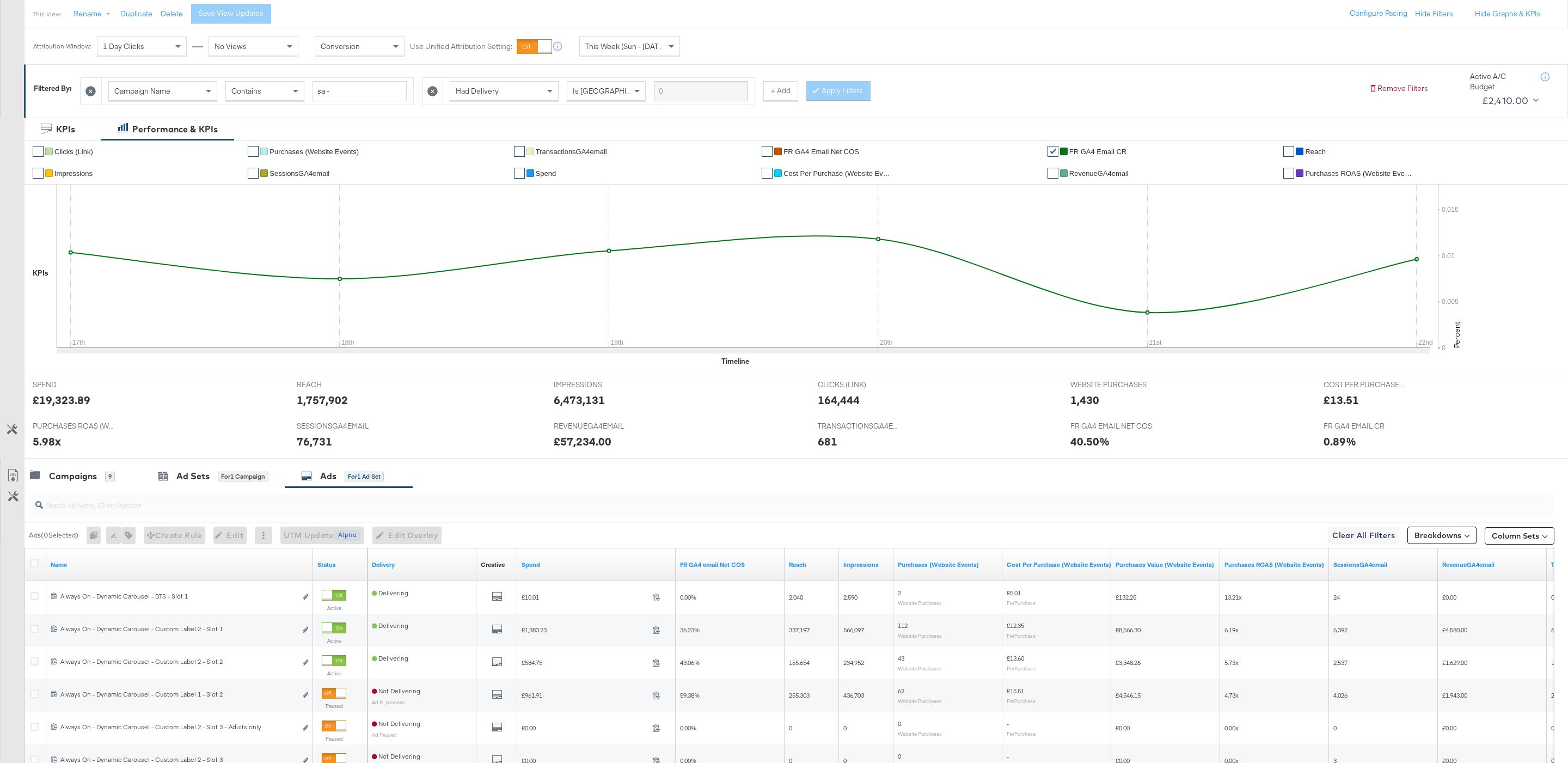
scroll to position [125, 0]
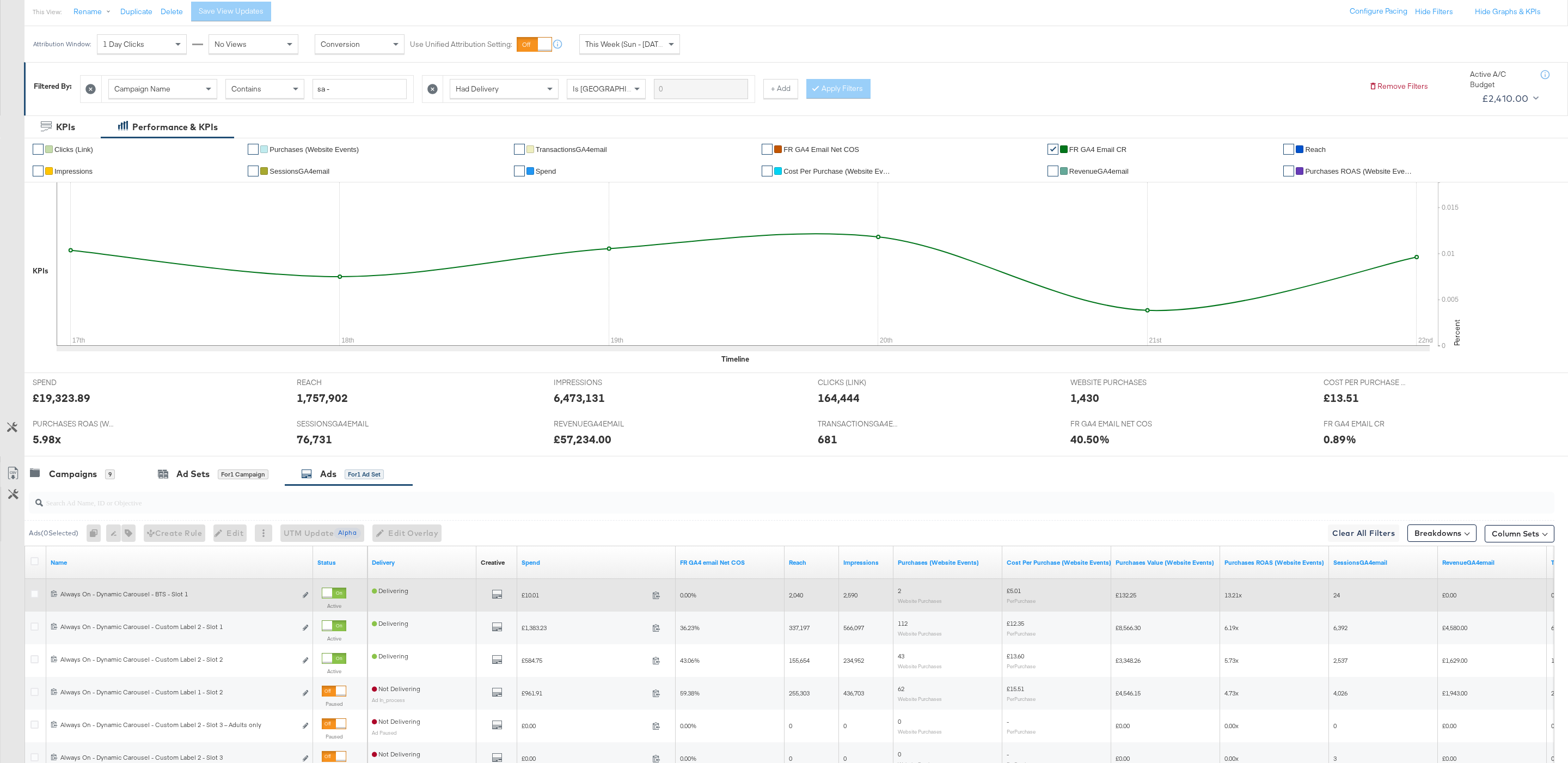
click at [336, 595] on div at bounding box center [333, 593] width 25 height 11
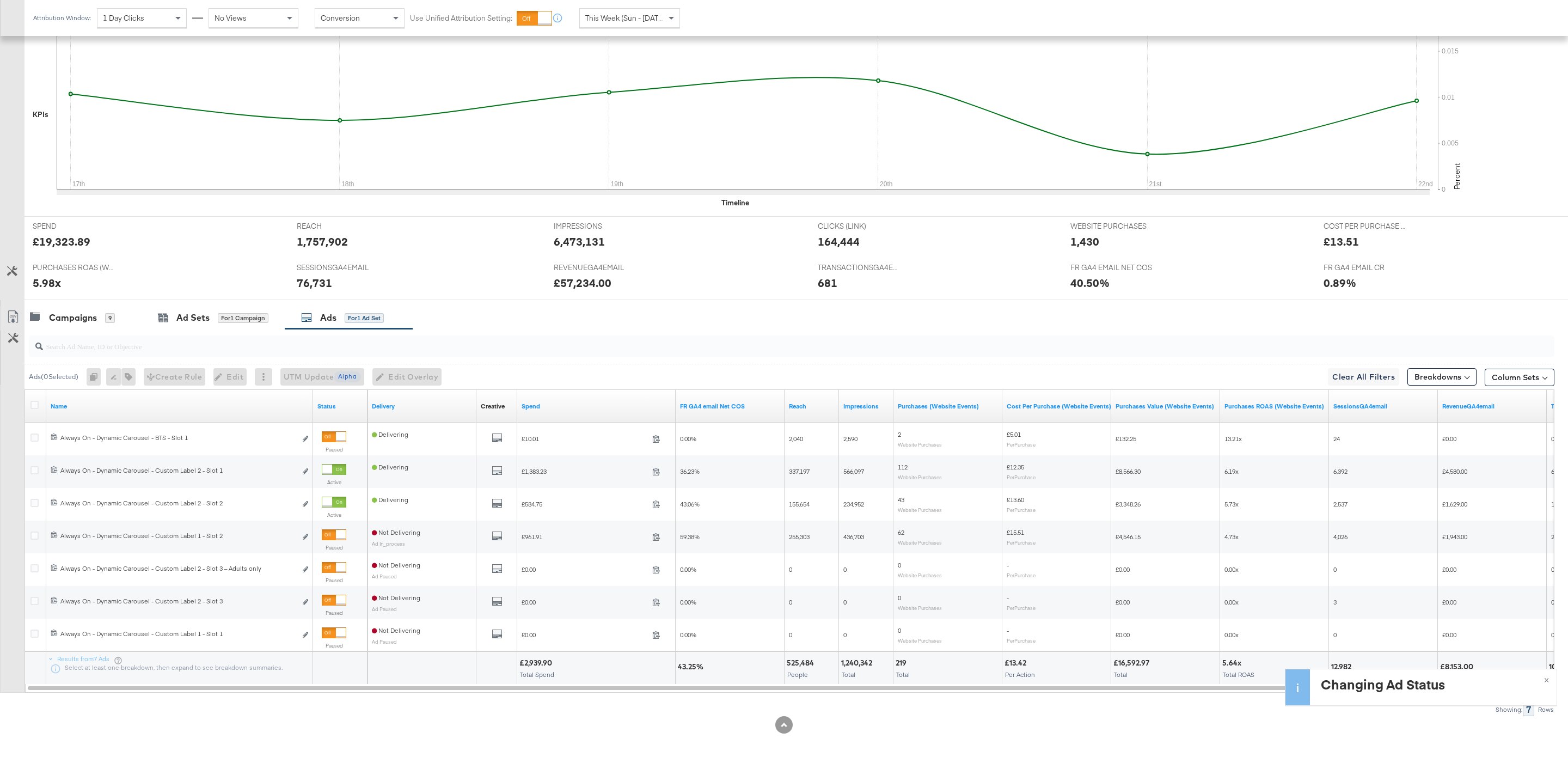
scroll to position [286, 0]
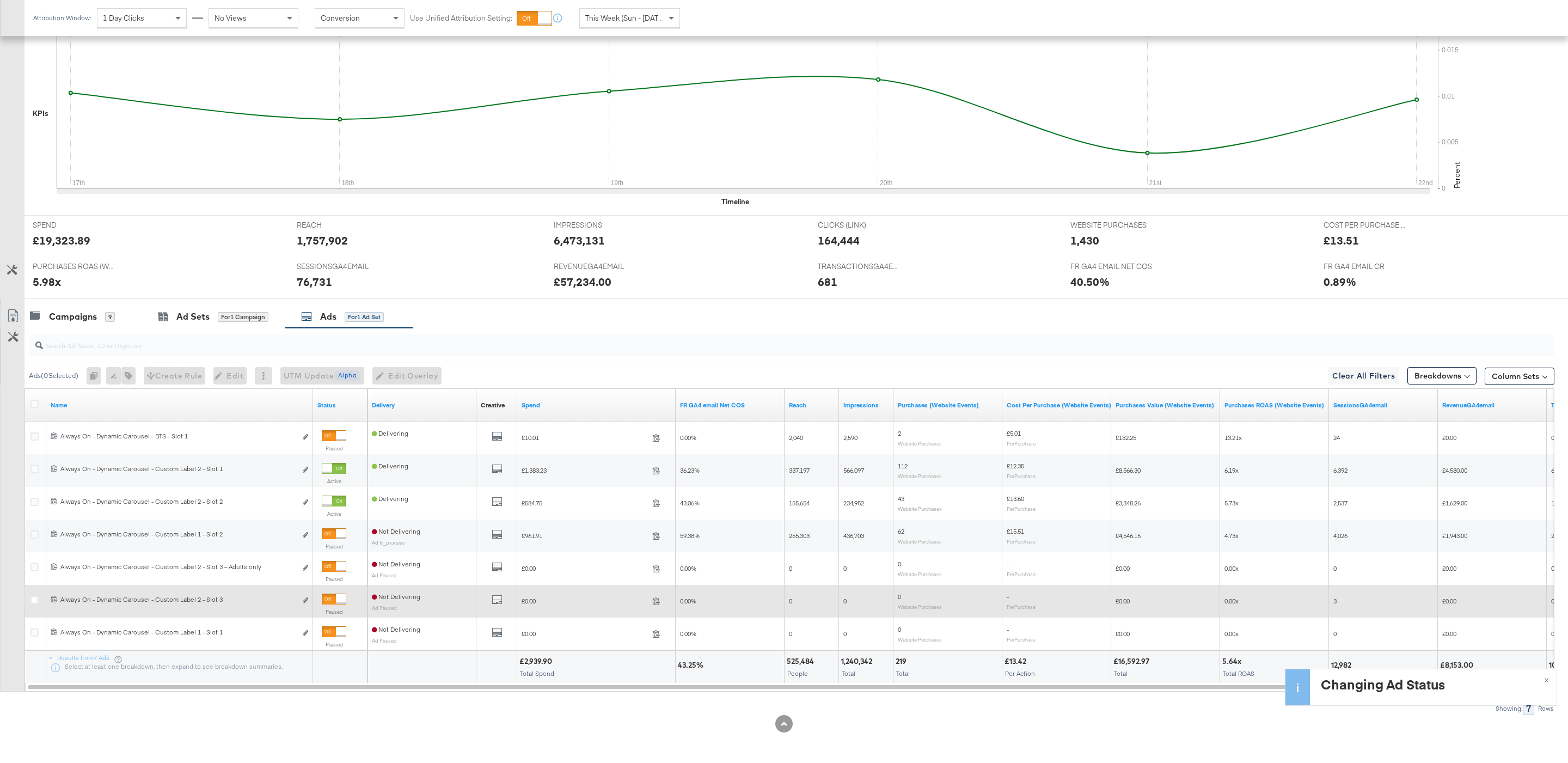
click at [326, 605] on div "Paused" at bounding box center [333, 606] width 25 height 26
click at [337, 602] on div at bounding box center [340, 598] width 10 height 10
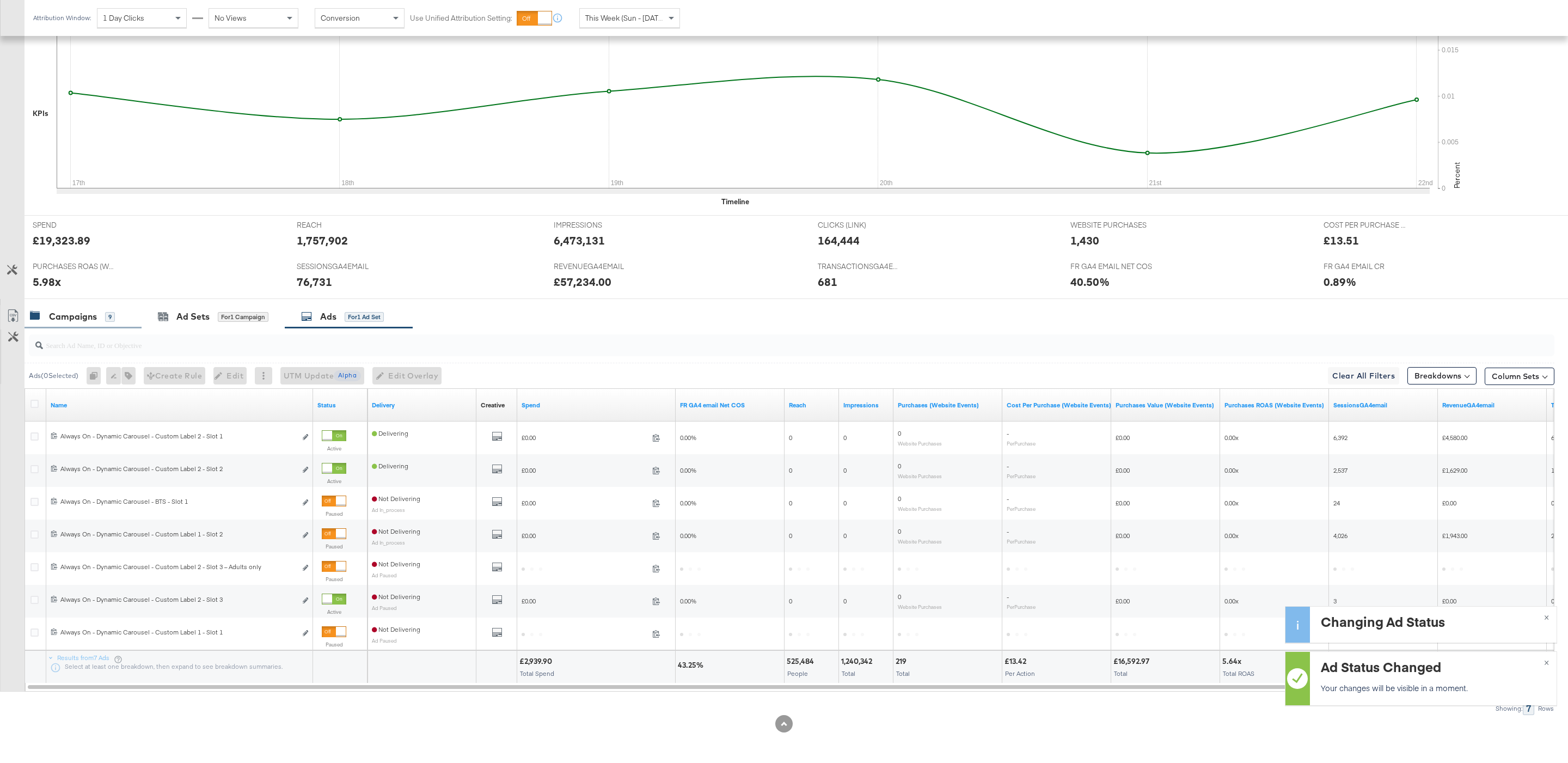
click at [108, 318] on div "9" at bounding box center [110, 316] width 10 height 10
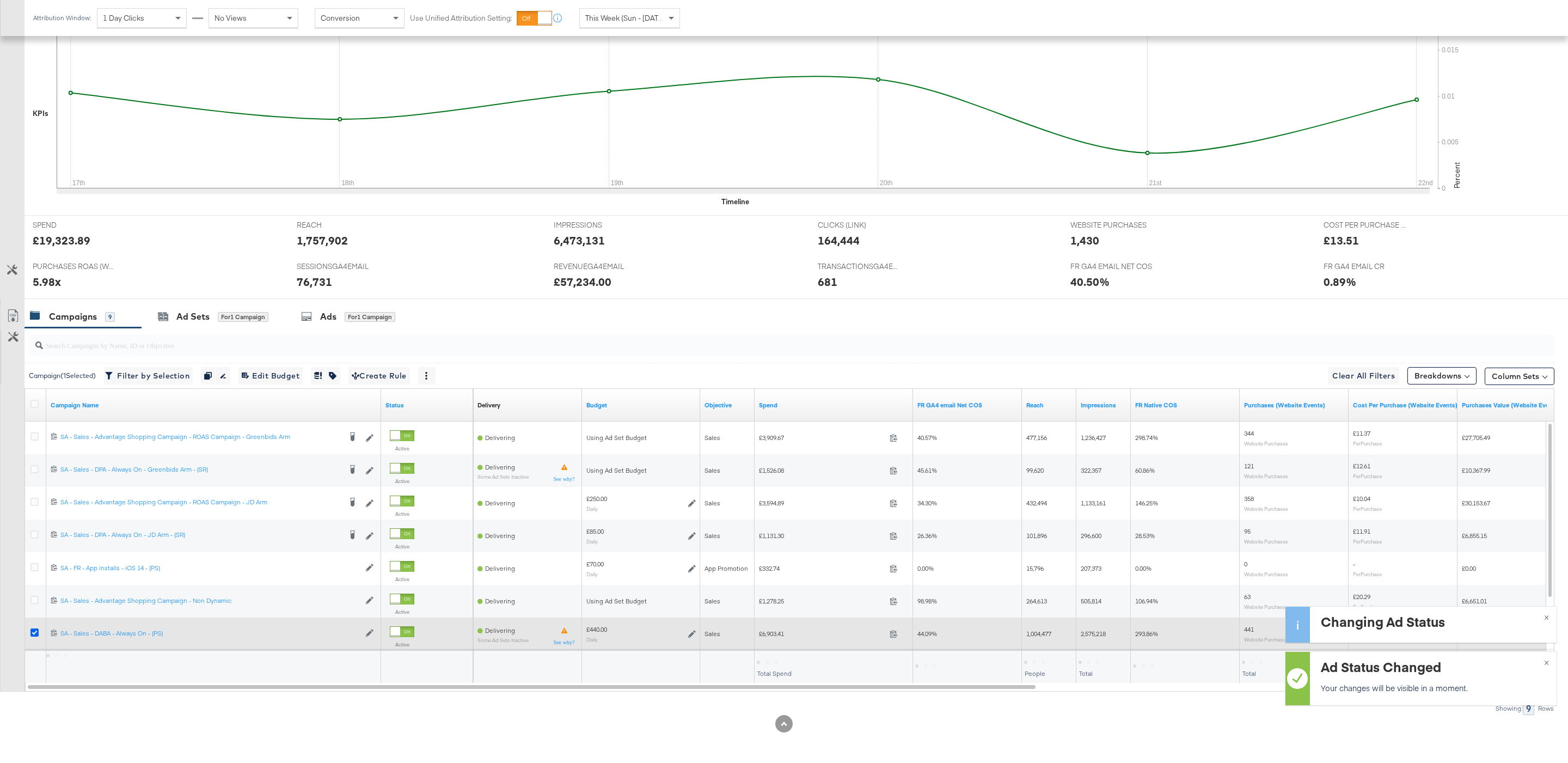
click at [31, 632] on icon at bounding box center [34, 632] width 8 height 8
click at [0, 0] on input "checkbox" at bounding box center [0, 0] width 0 height 0
